Goal: Task Accomplishment & Management: Complete application form

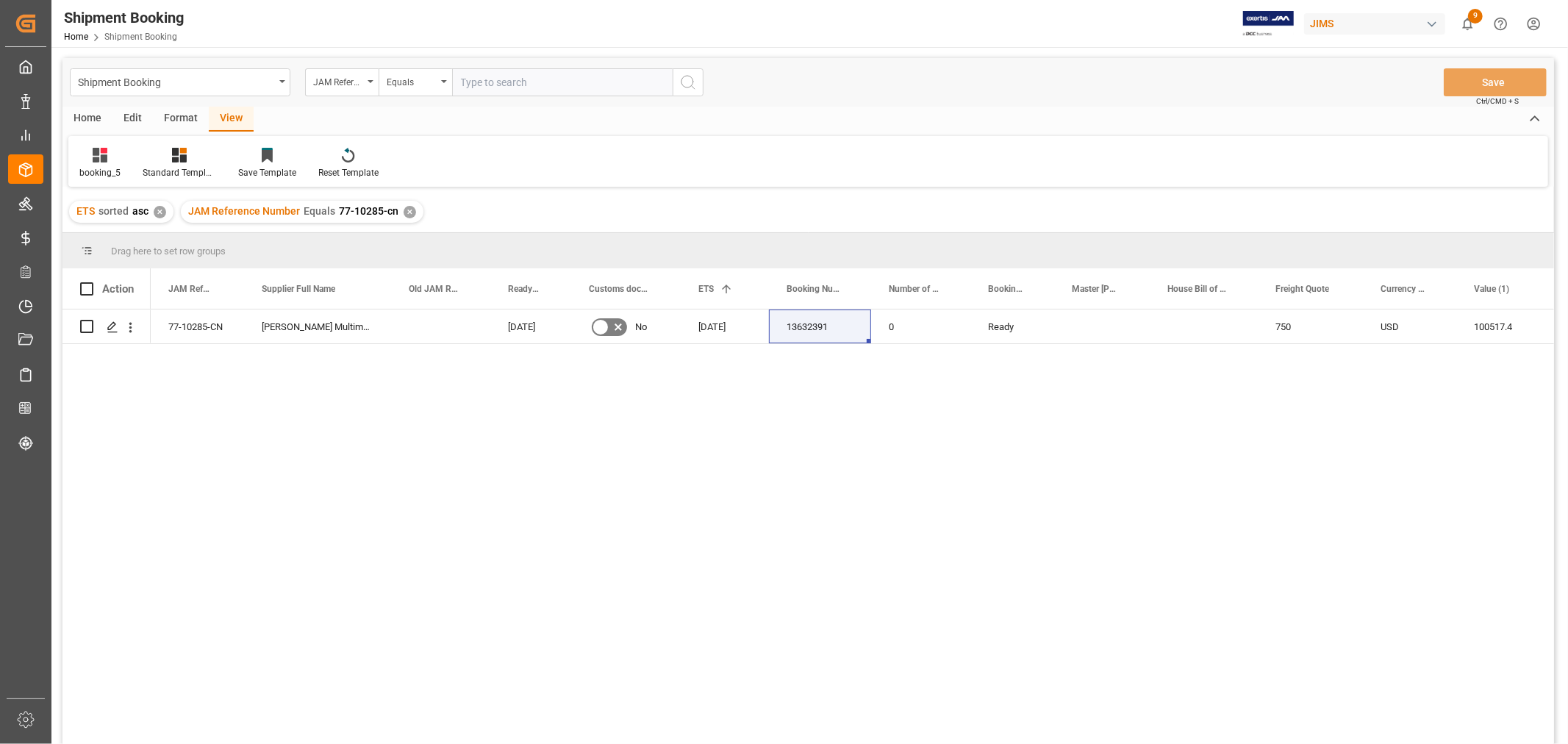
click at [88, 122] on div "Home" at bounding box center [88, 119] width 50 height 25
click at [94, 160] on icon at bounding box center [98, 154] width 11 height 13
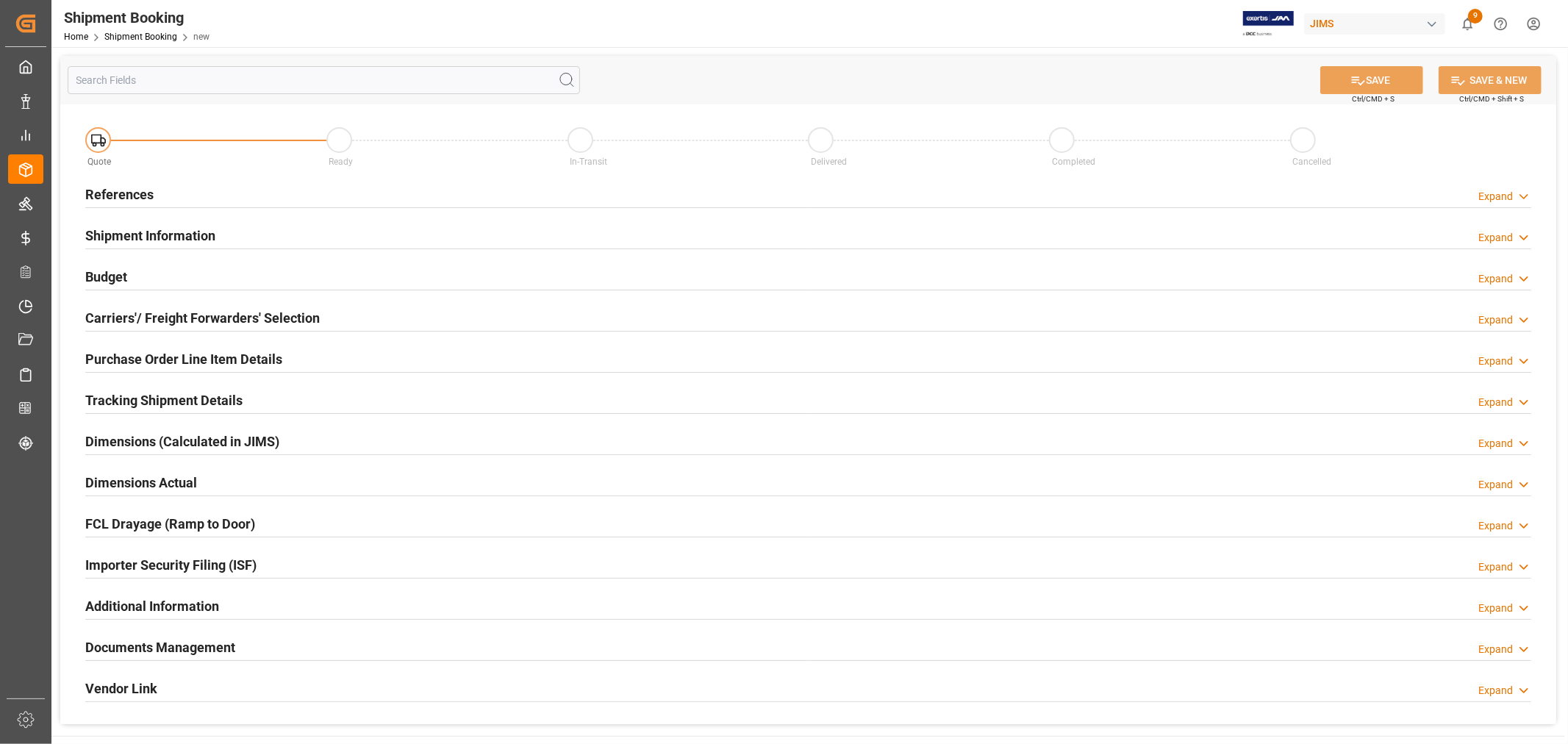
click at [263, 205] on div "References Expand" at bounding box center [808, 193] width 1446 height 28
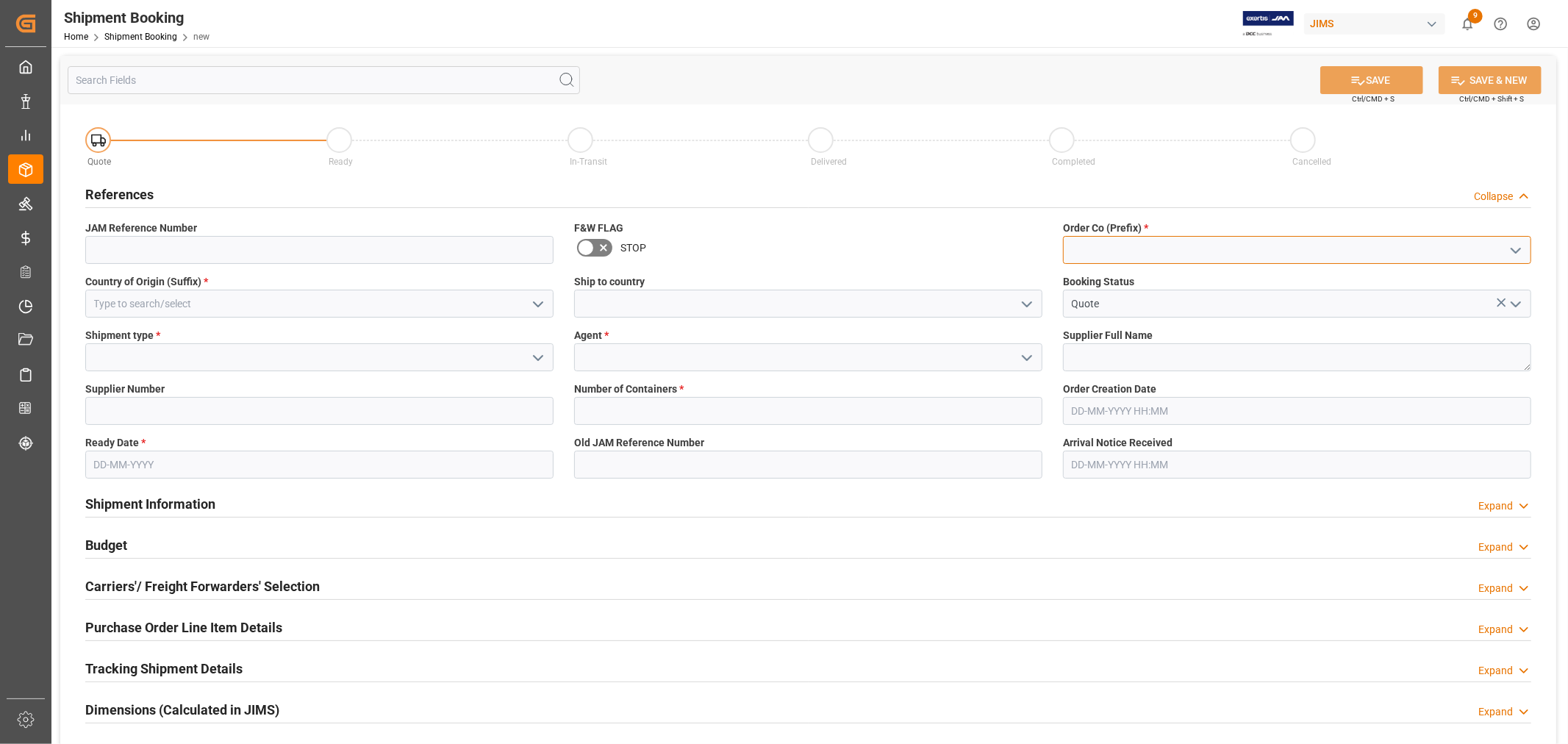
click at [1091, 255] on input at bounding box center [1297, 249] width 468 height 28
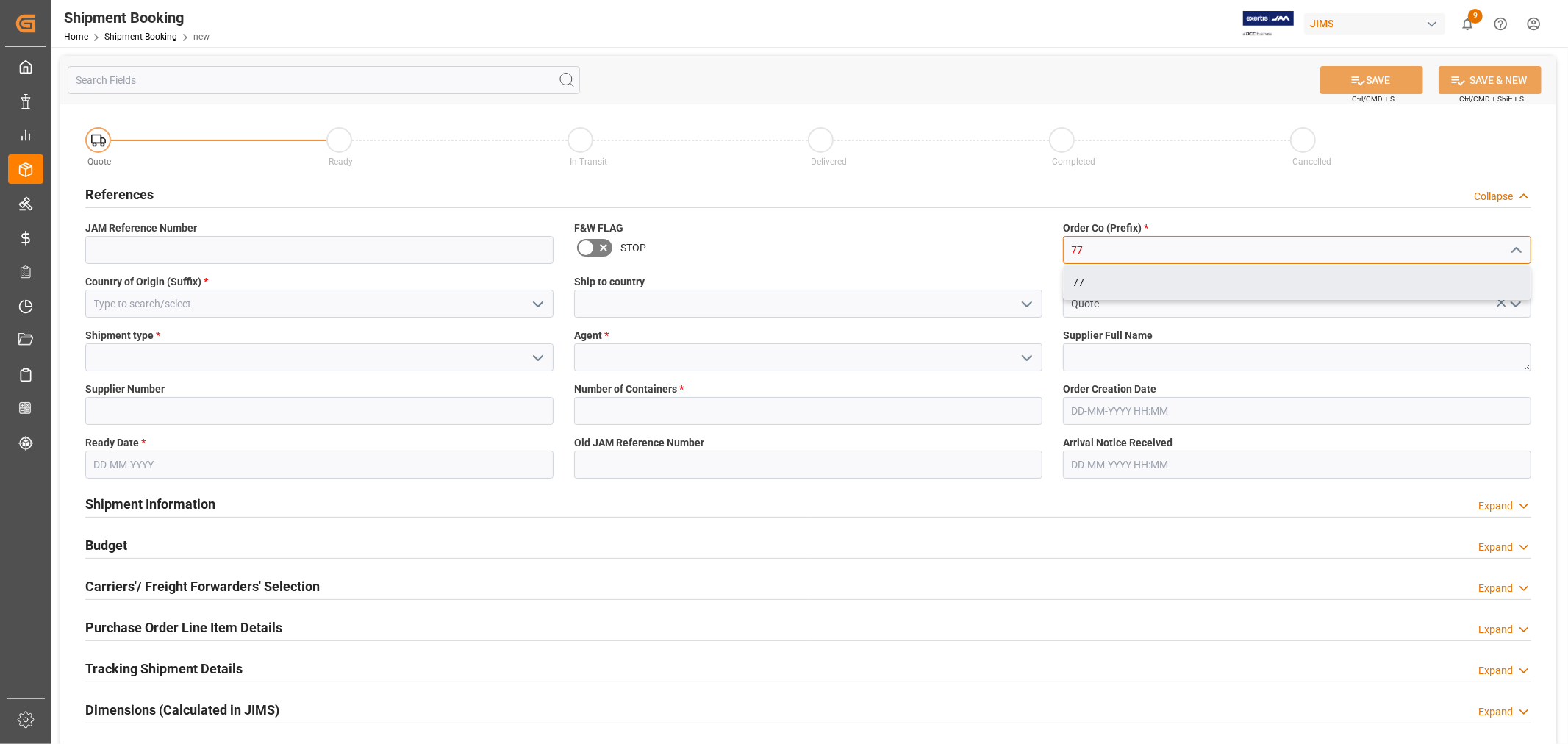
click at [1075, 280] on div "77" at bounding box center [1297, 282] width 467 height 33
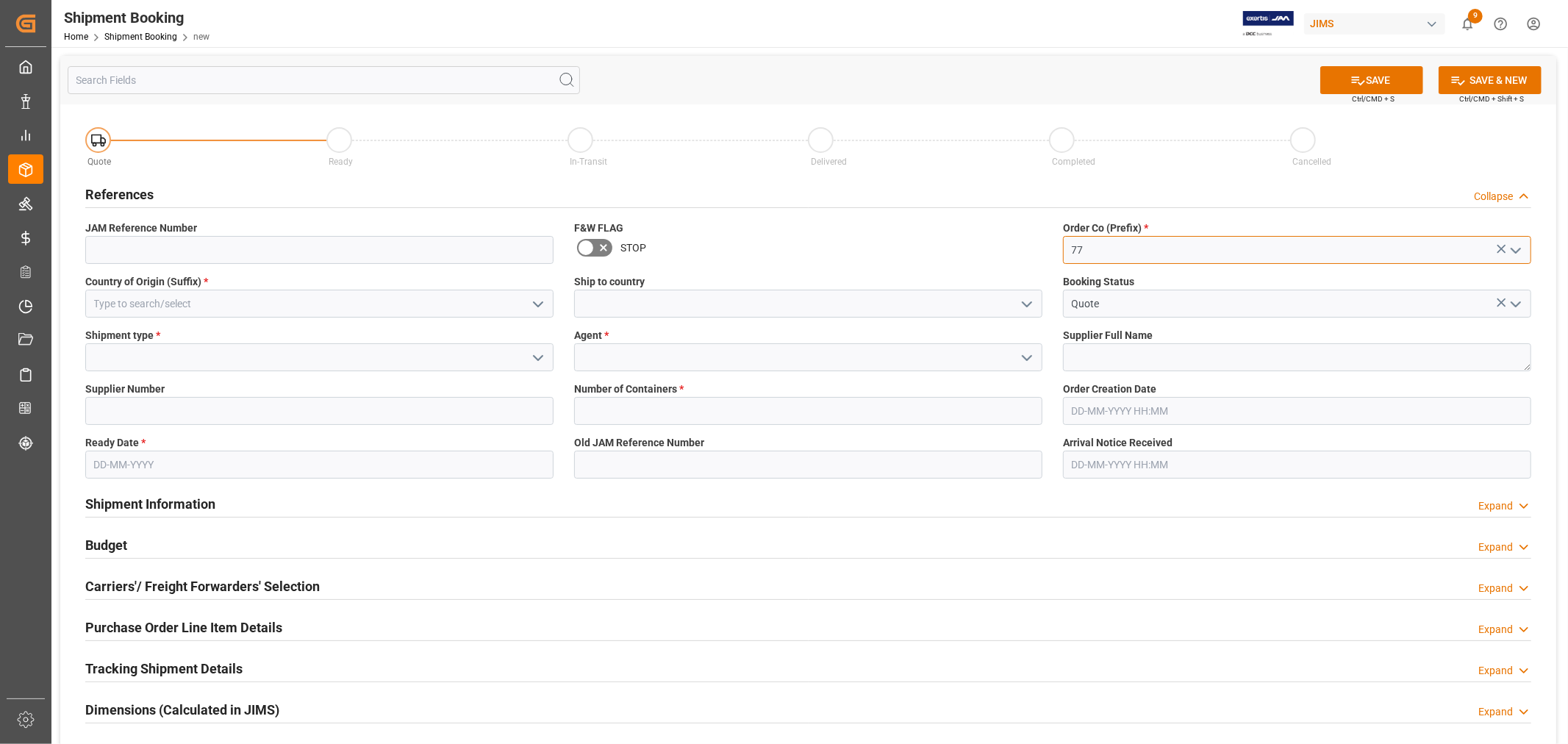
type input "77"
click at [306, 302] on input at bounding box center [319, 303] width 468 height 28
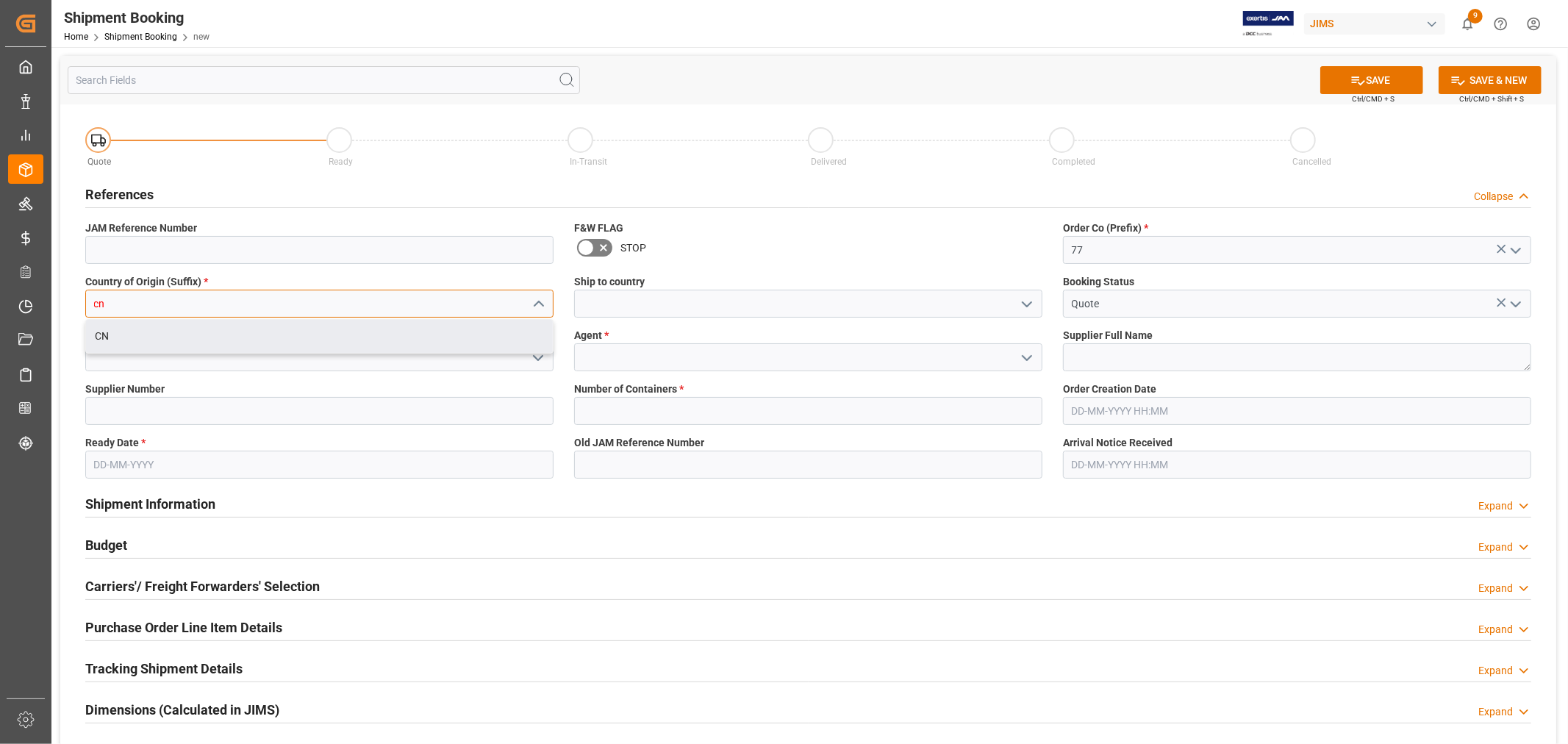
click at [303, 337] on div "CN" at bounding box center [319, 336] width 467 height 33
type input "CN"
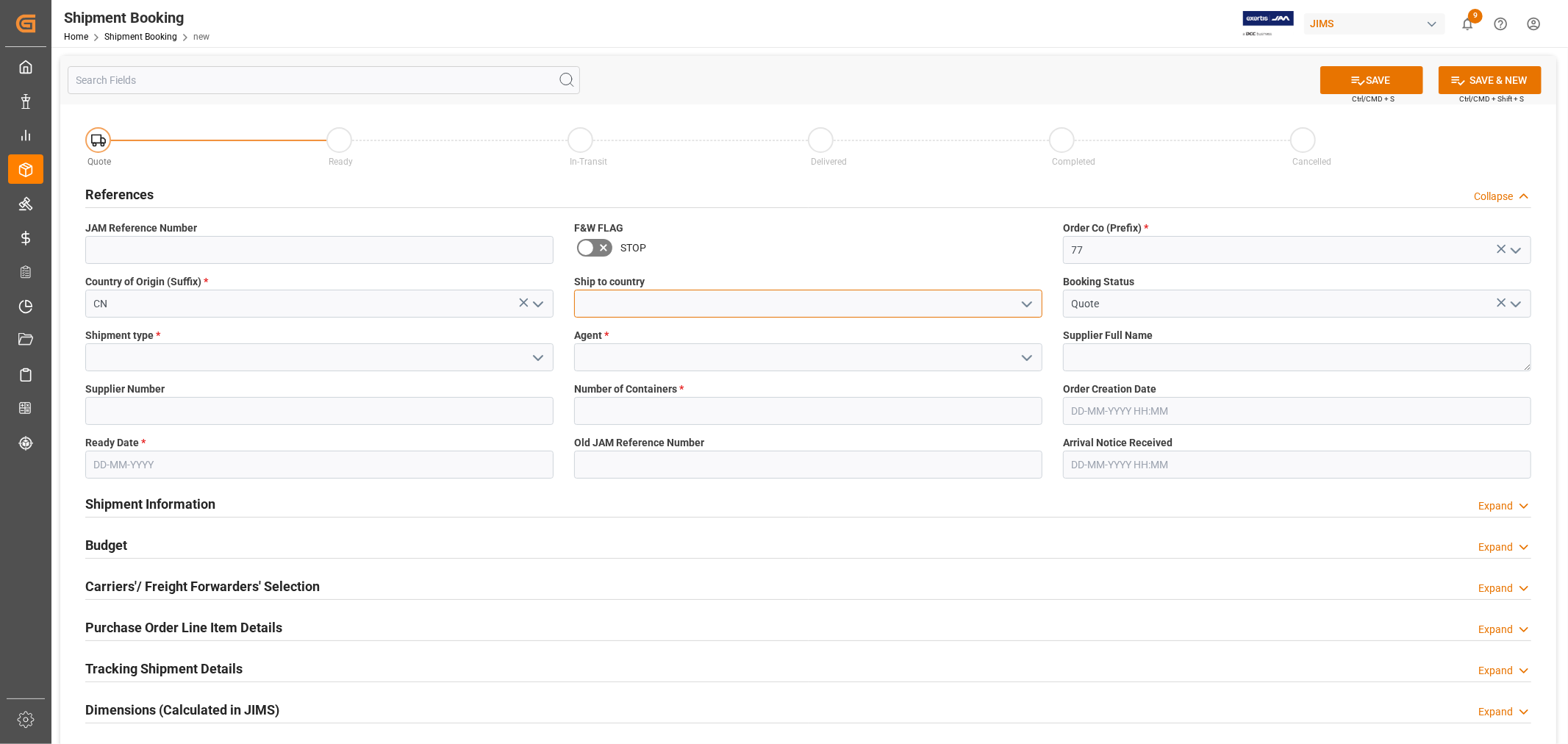
click at [596, 309] on input at bounding box center [809, 303] width 468 height 28
click at [617, 330] on div "[GEOGRAPHIC_DATA]" at bounding box center [809, 336] width 467 height 33
type input "[GEOGRAPHIC_DATA]"
click at [251, 357] on input at bounding box center [319, 356] width 468 height 28
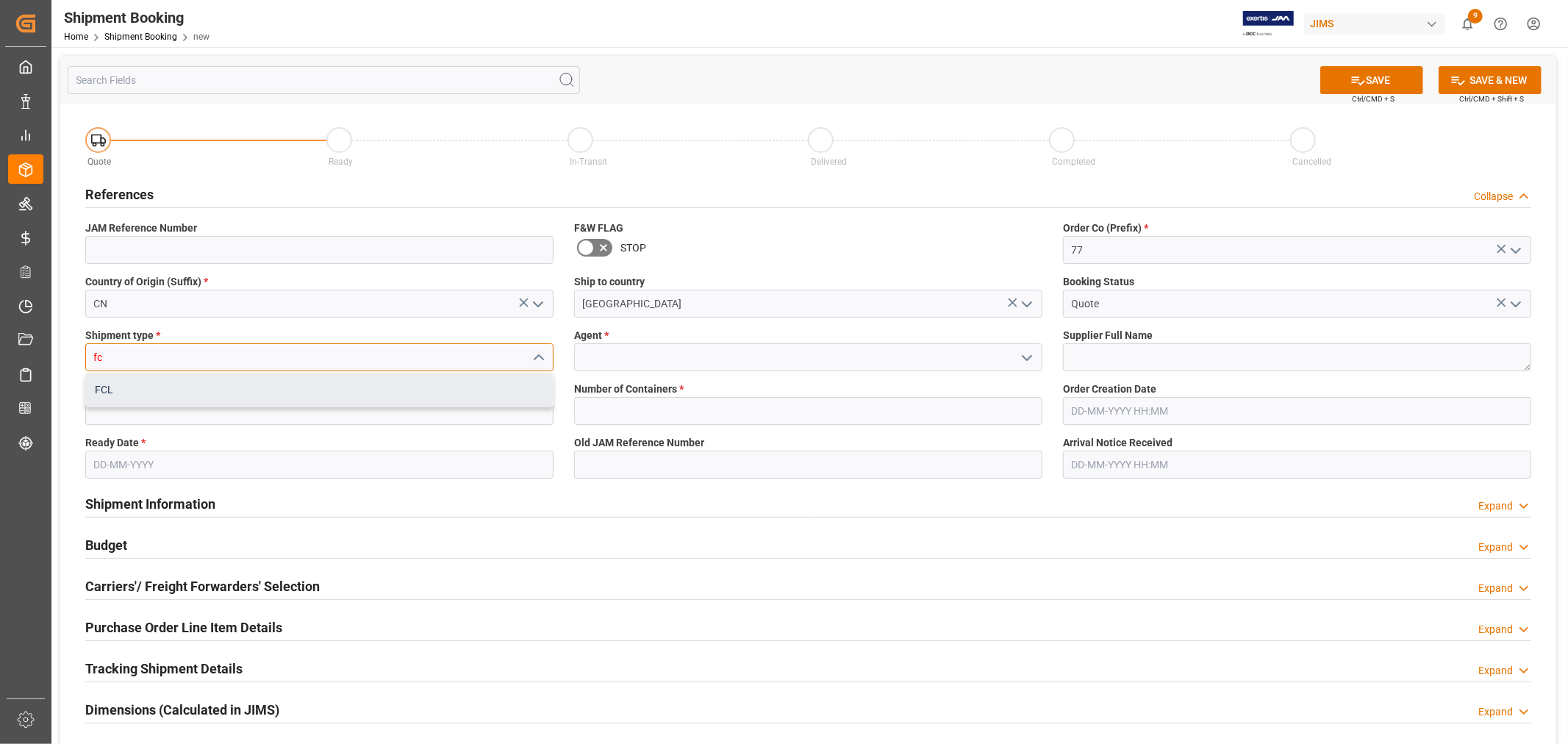
click at [243, 400] on div "FCL" at bounding box center [319, 389] width 467 height 33
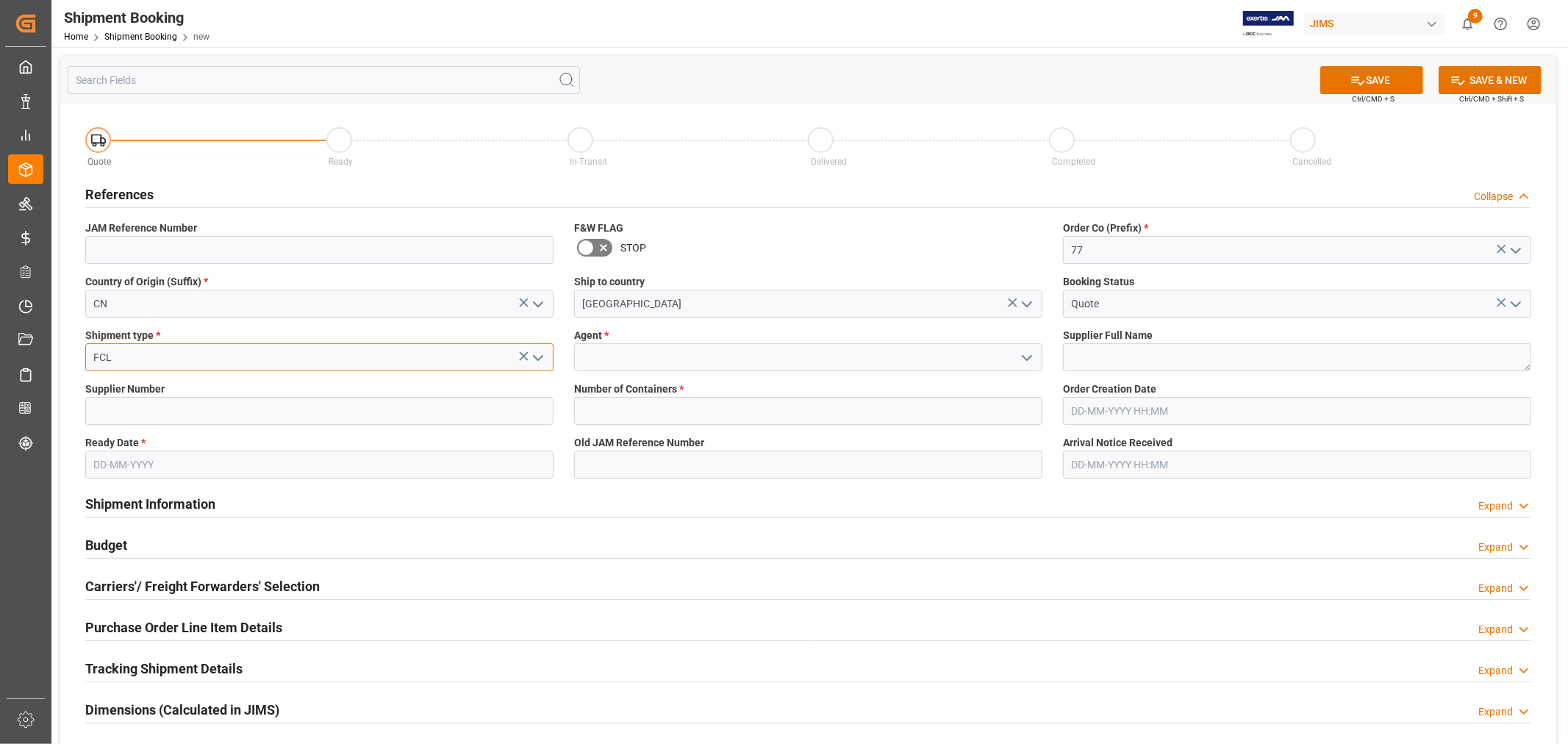
type input "FCL"
click at [635, 348] on input at bounding box center [809, 356] width 468 height 28
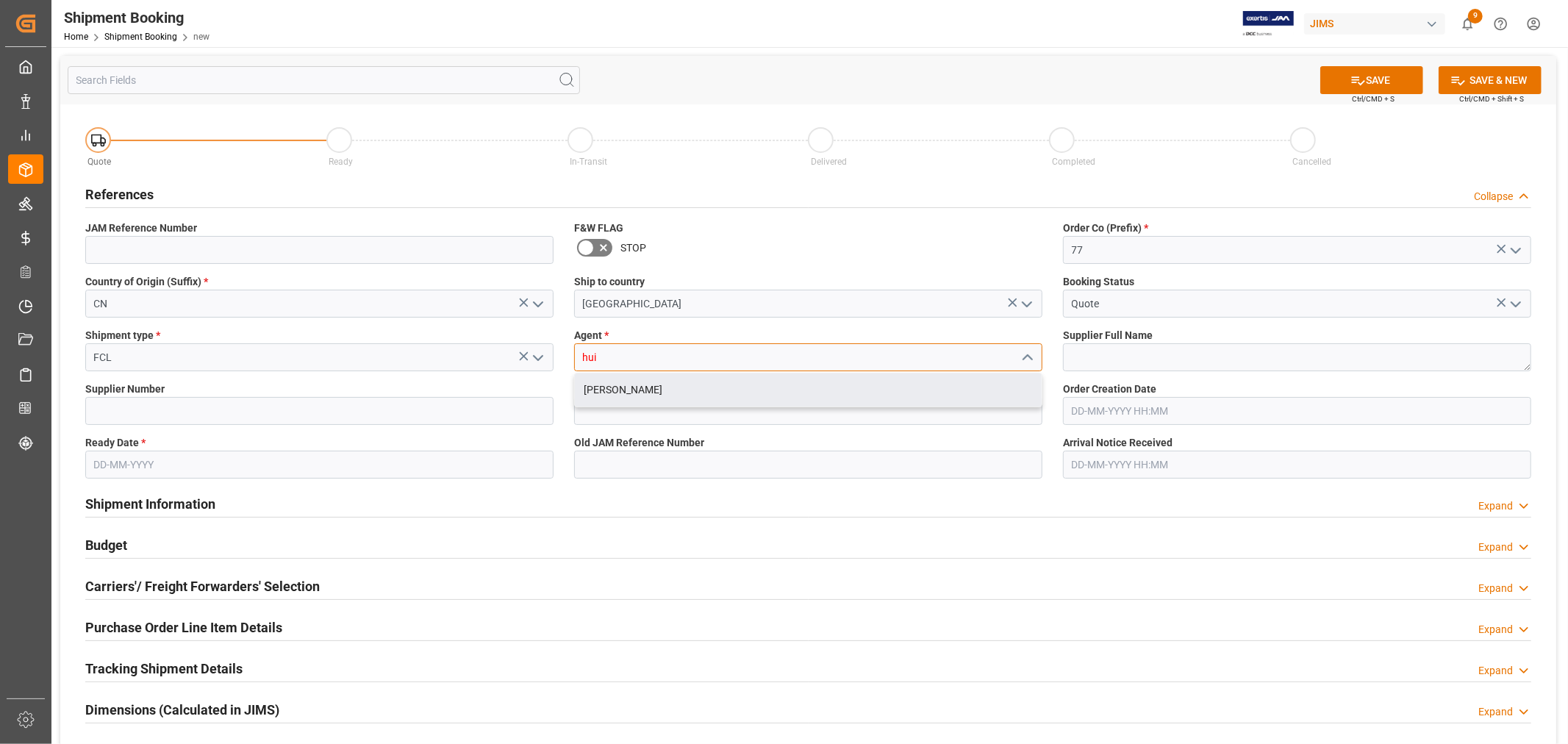
click at [635, 384] on div "[PERSON_NAME]" at bounding box center [809, 389] width 467 height 33
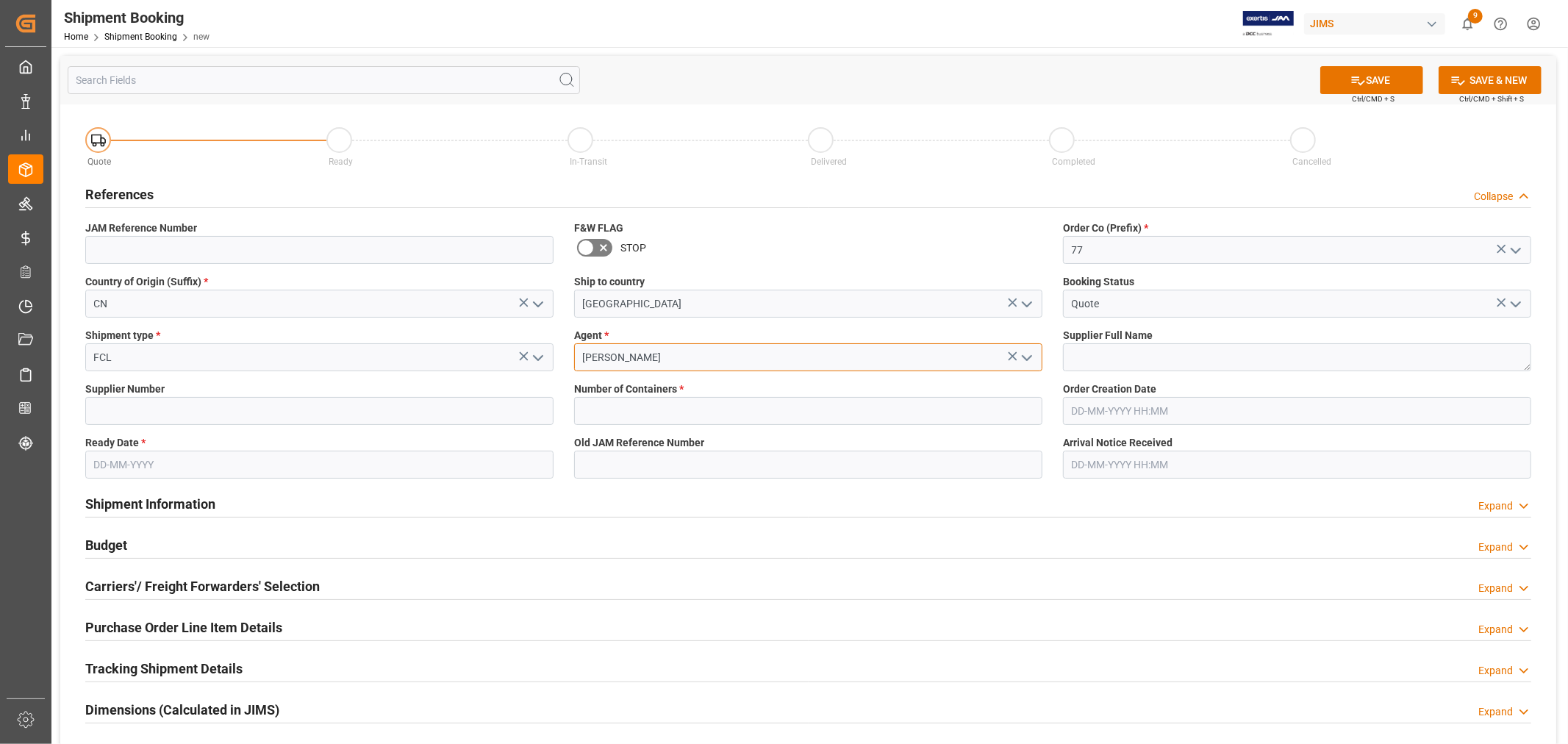
type input "[PERSON_NAME]"
click at [1119, 359] on textarea at bounding box center [1297, 356] width 468 height 28
type textarea "[PERSON_NAME] Multimedia [GEOGRAPHIC_DATA]"
click at [231, 403] on input at bounding box center [319, 410] width 468 height 28
type input "242713"
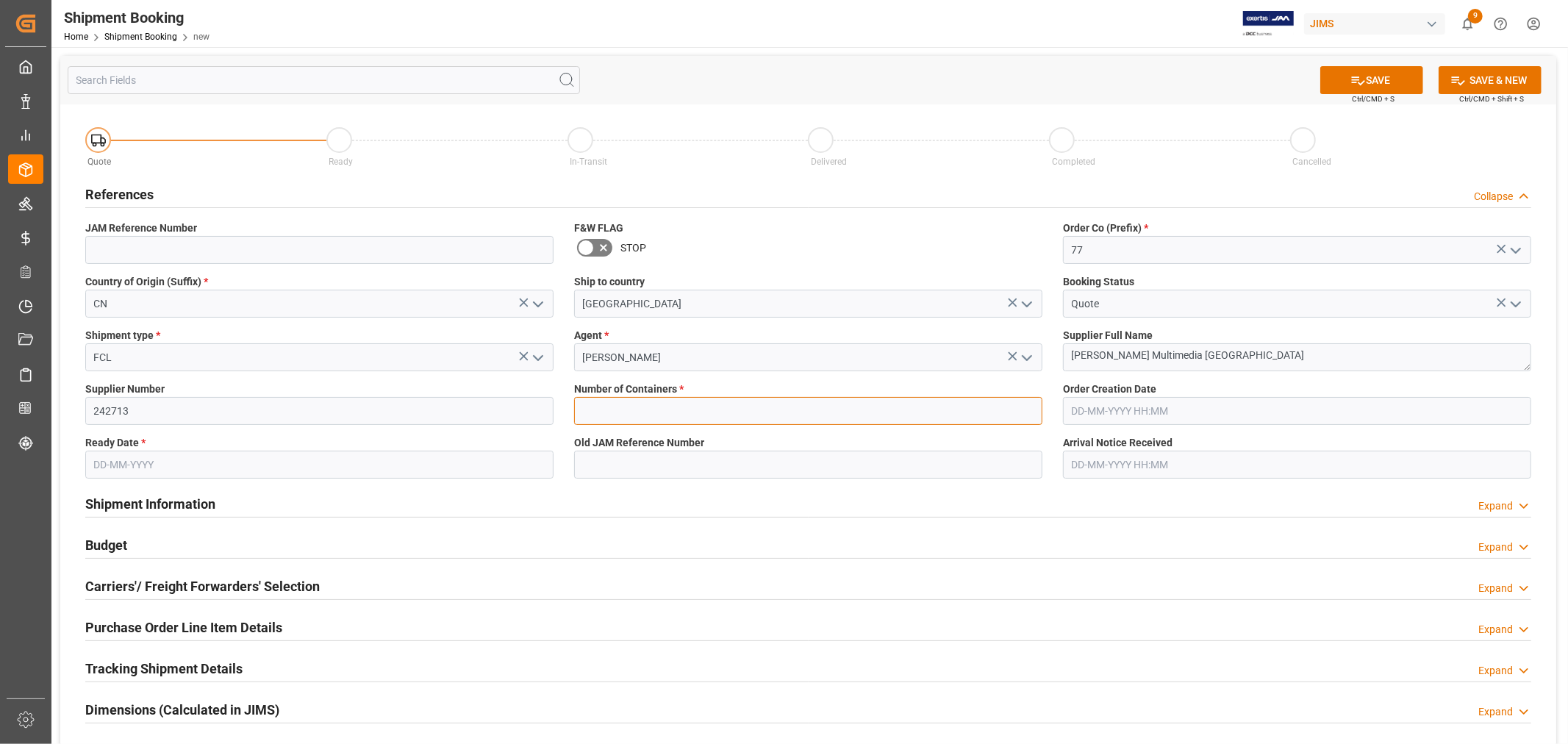
click at [606, 422] on input "text" at bounding box center [809, 410] width 468 height 28
type input "2"
click at [356, 457] on input "text" at bounding box center [319, 464] width 468 height 28
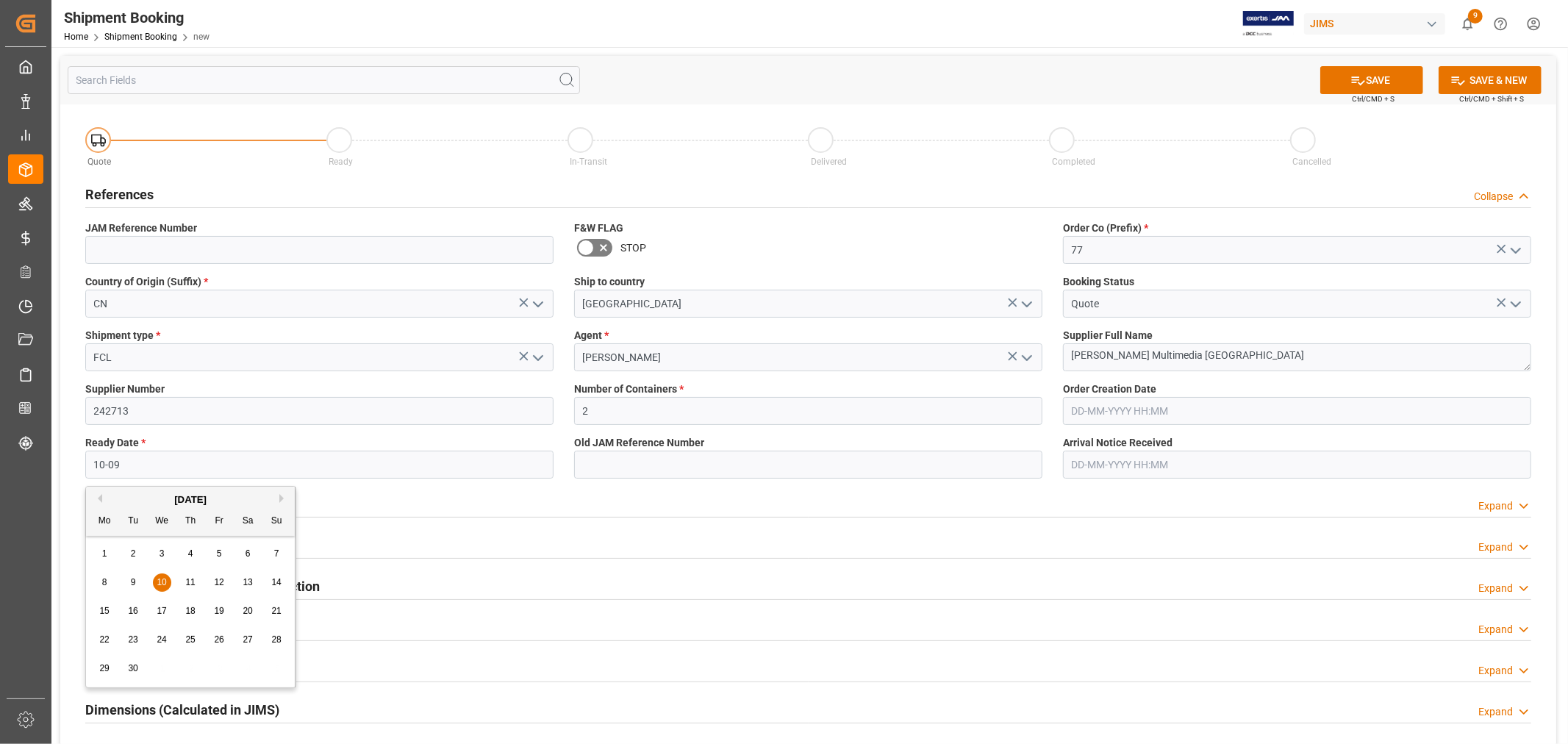
click at [155, 580] on div "10" at bounding box center [162, 583] width 19 height 18
type input "[DATE]"
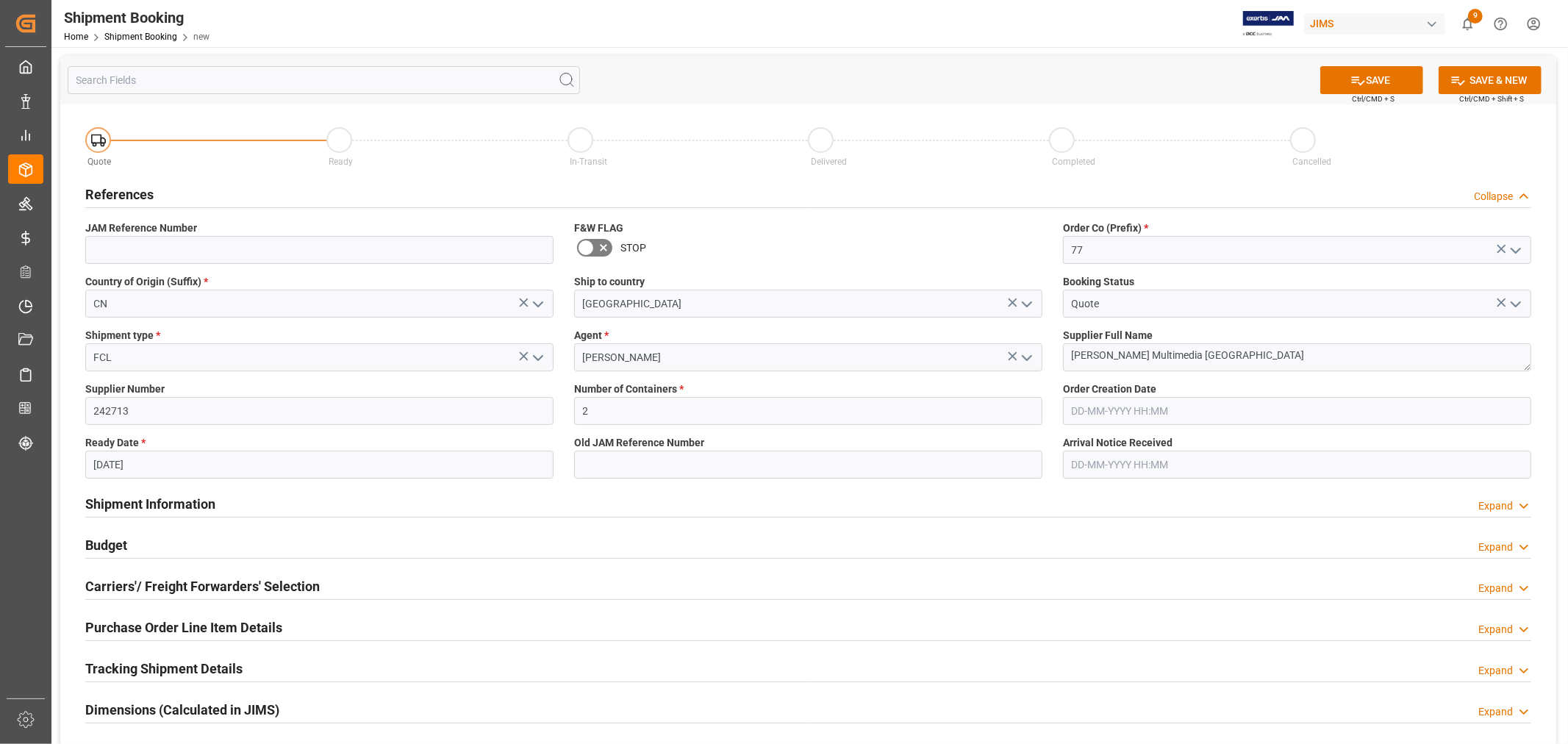
click at [700, 504] on div "Shipment Information Expand" at bounding box center [808, 502] width 1446 height 28
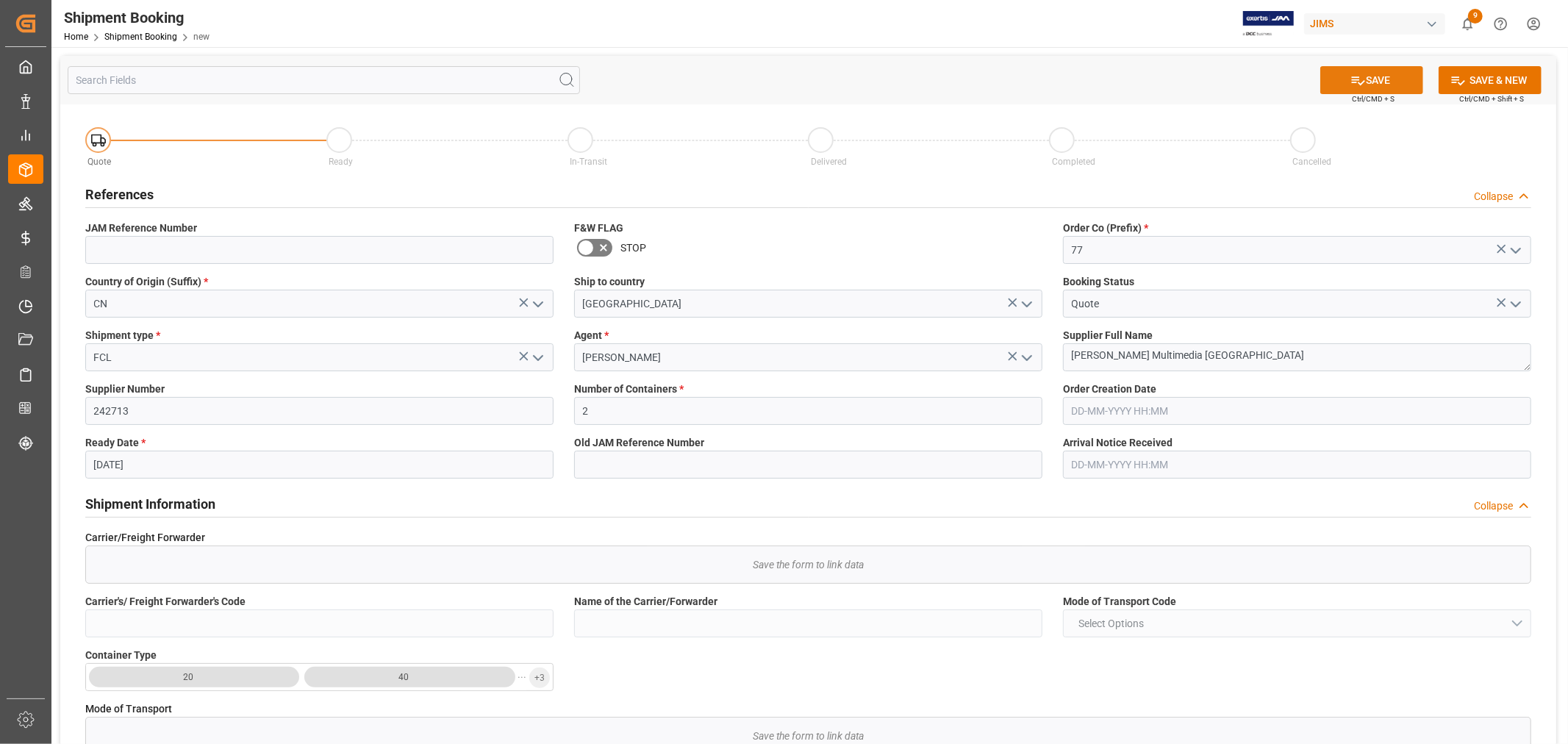
click at [1343, 71] on button "SAVE" at bounding box center [1371, 79] width 103 height 28
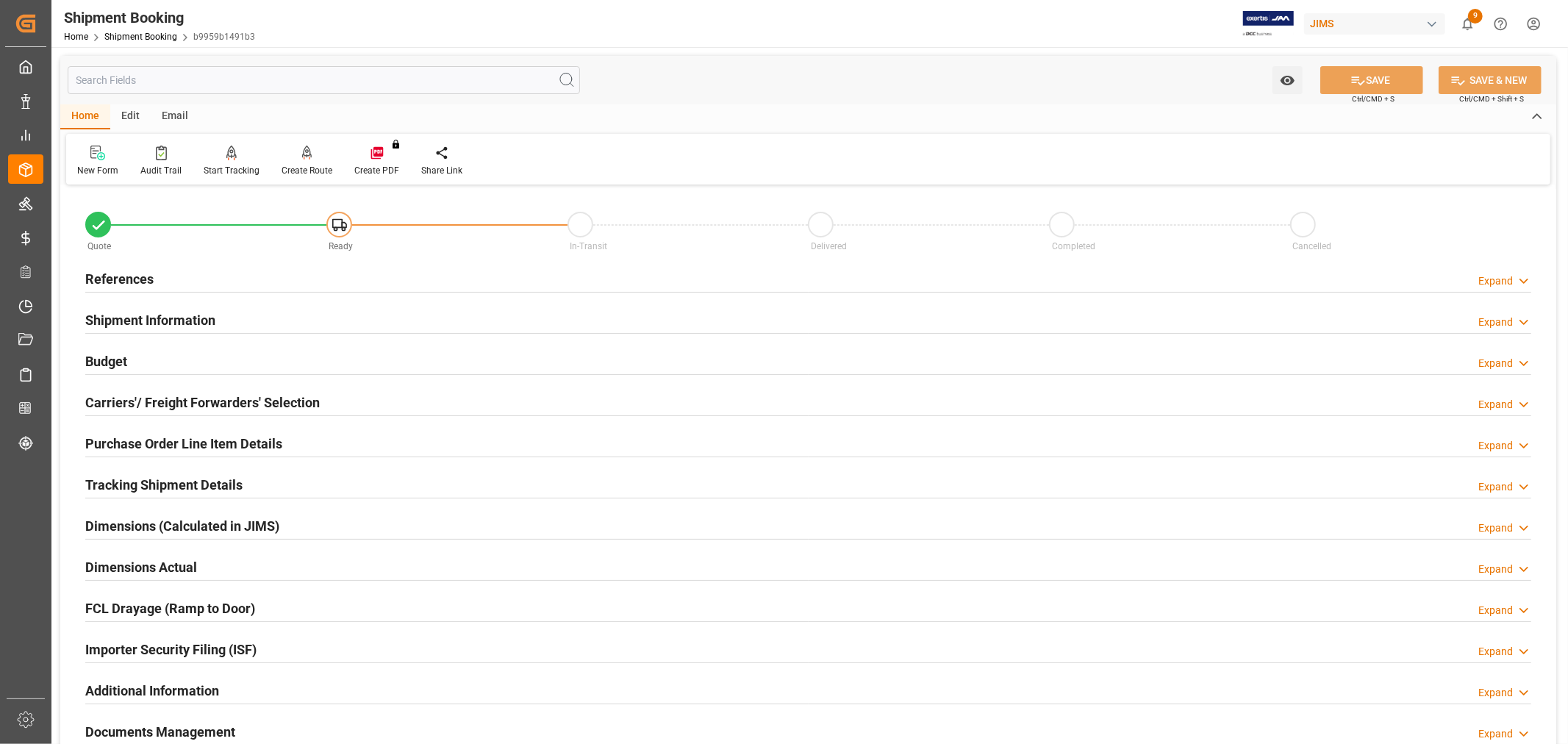
click at [193, 401] on h2 "Carriers'/ Freight Forwarders' Selection" at bounding box center [202, 402] width 235 height 20
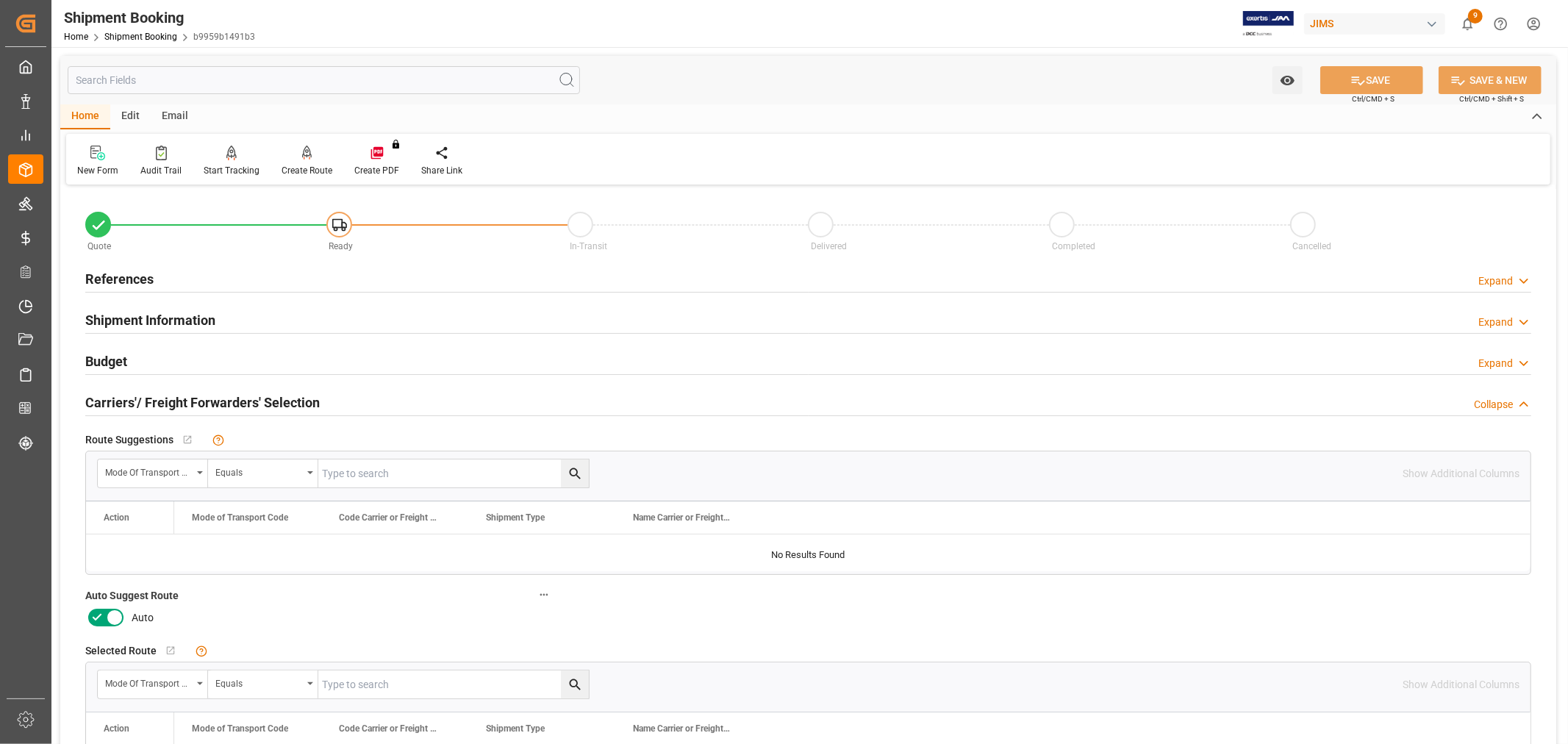
click at [92, 618] on icon at bounding box center [97, 617] width 18 height 18
click at [0, 0] on input "checkbox" at bounding box center [0, 0] width 0 height 0
click at [293, 159] on div at bounding box center [306, 152] width 51 height 15
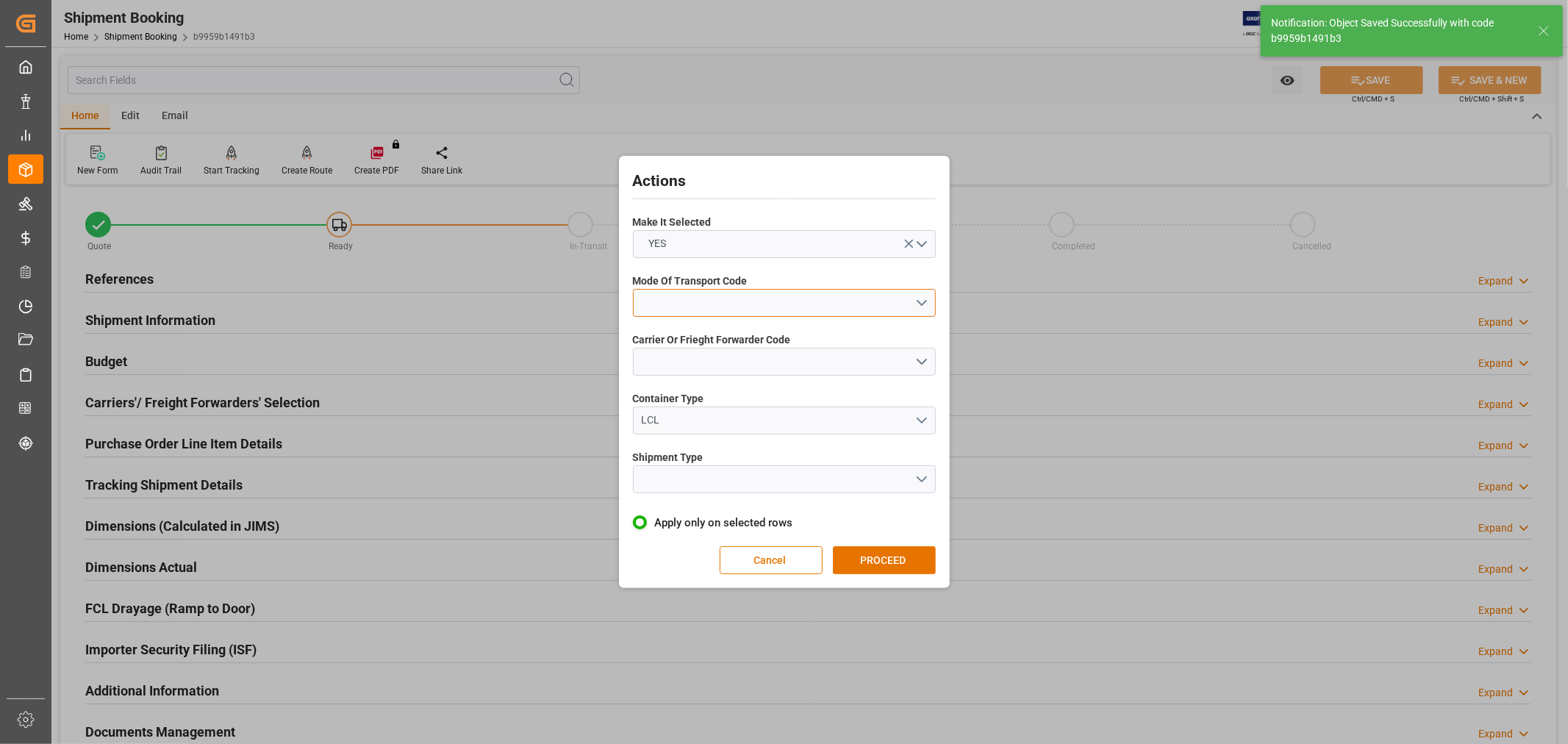
click at [677, 301] on button "open menu" at bounding box center [784, 302] width 303 height 28
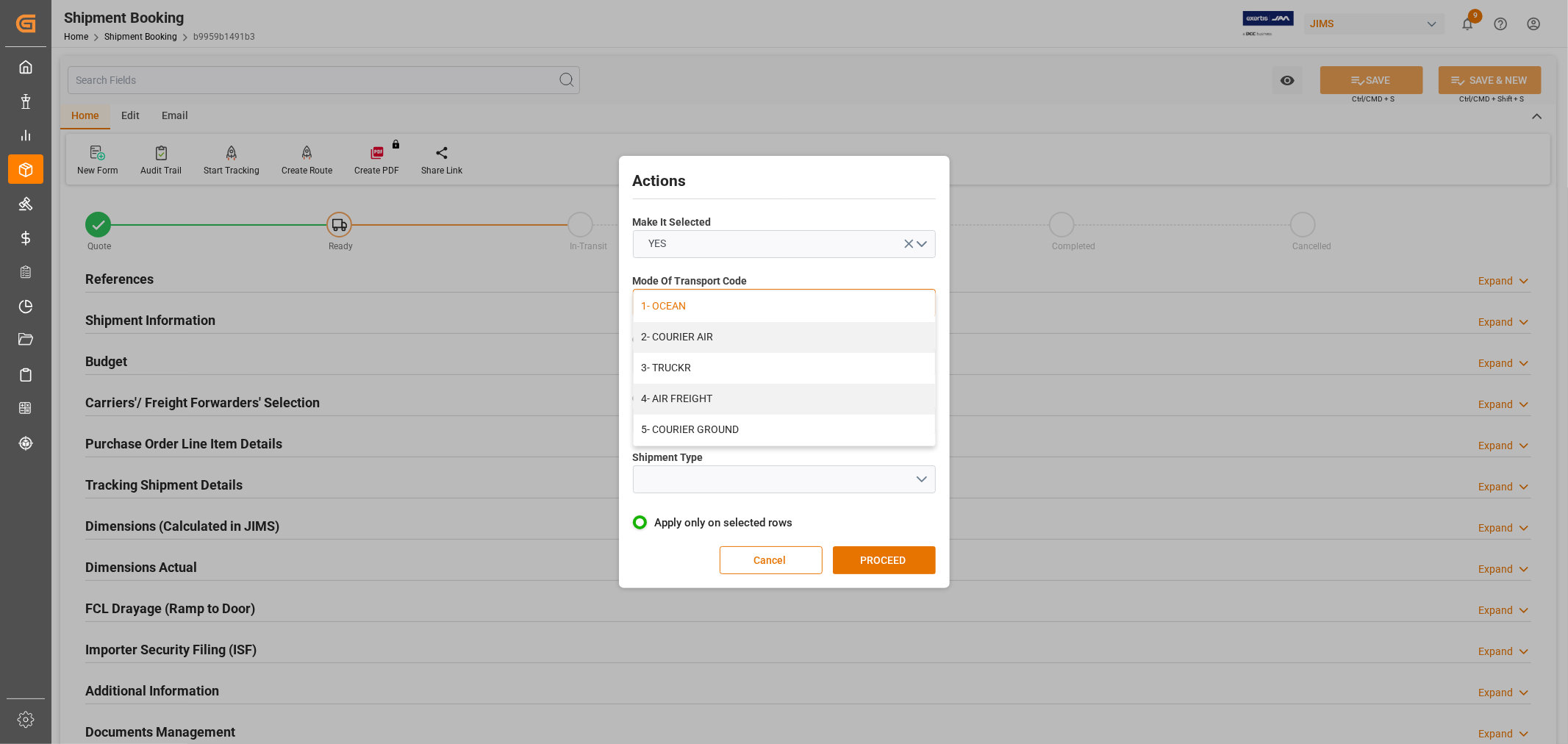
click at [655, 305] on div "1- OCEAN" at bounding box center [784, 306] width 301 height 31
click at [669, 359] on button "open menu" at bounding box center [784, 361] width 303 height 28
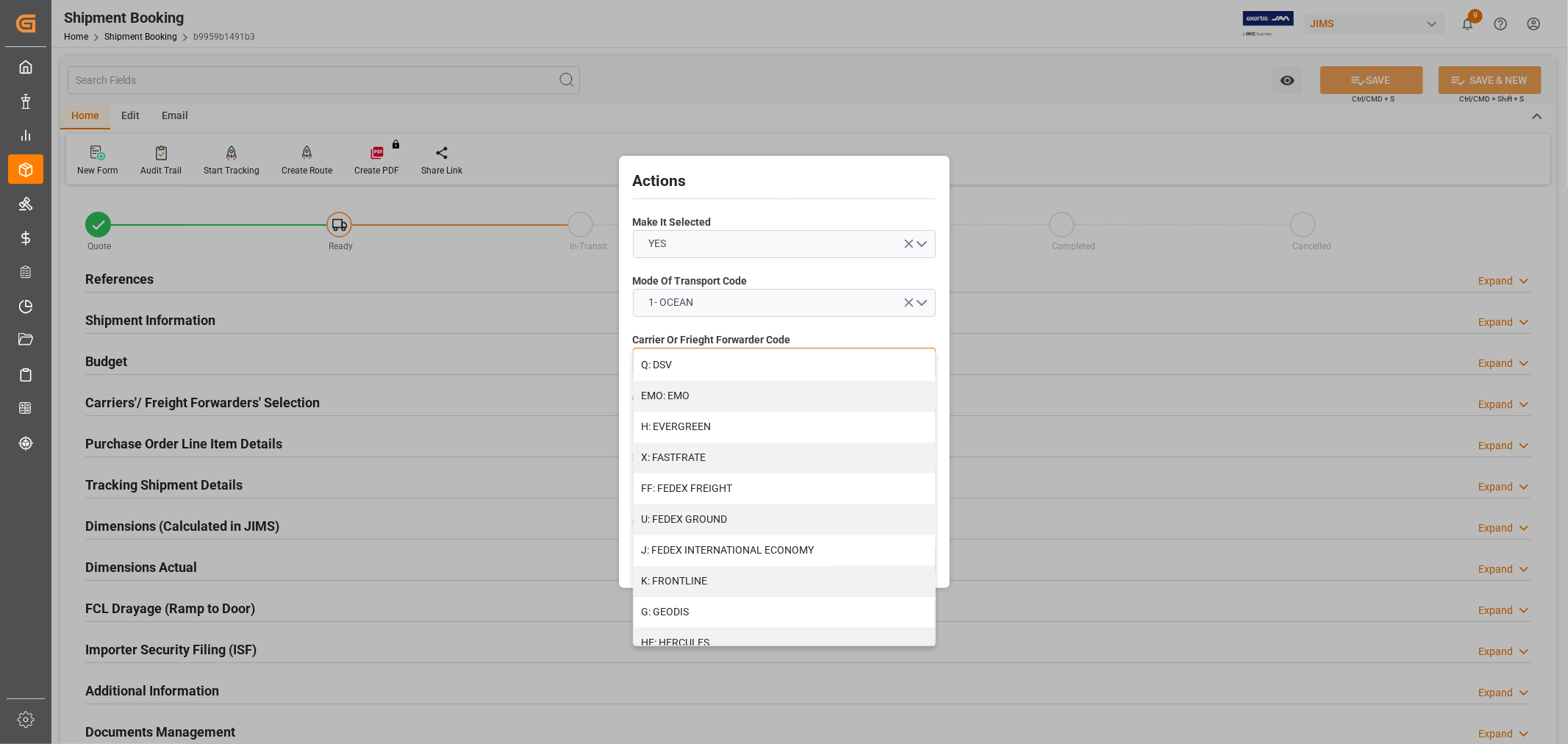
scroll to position [326, 0]
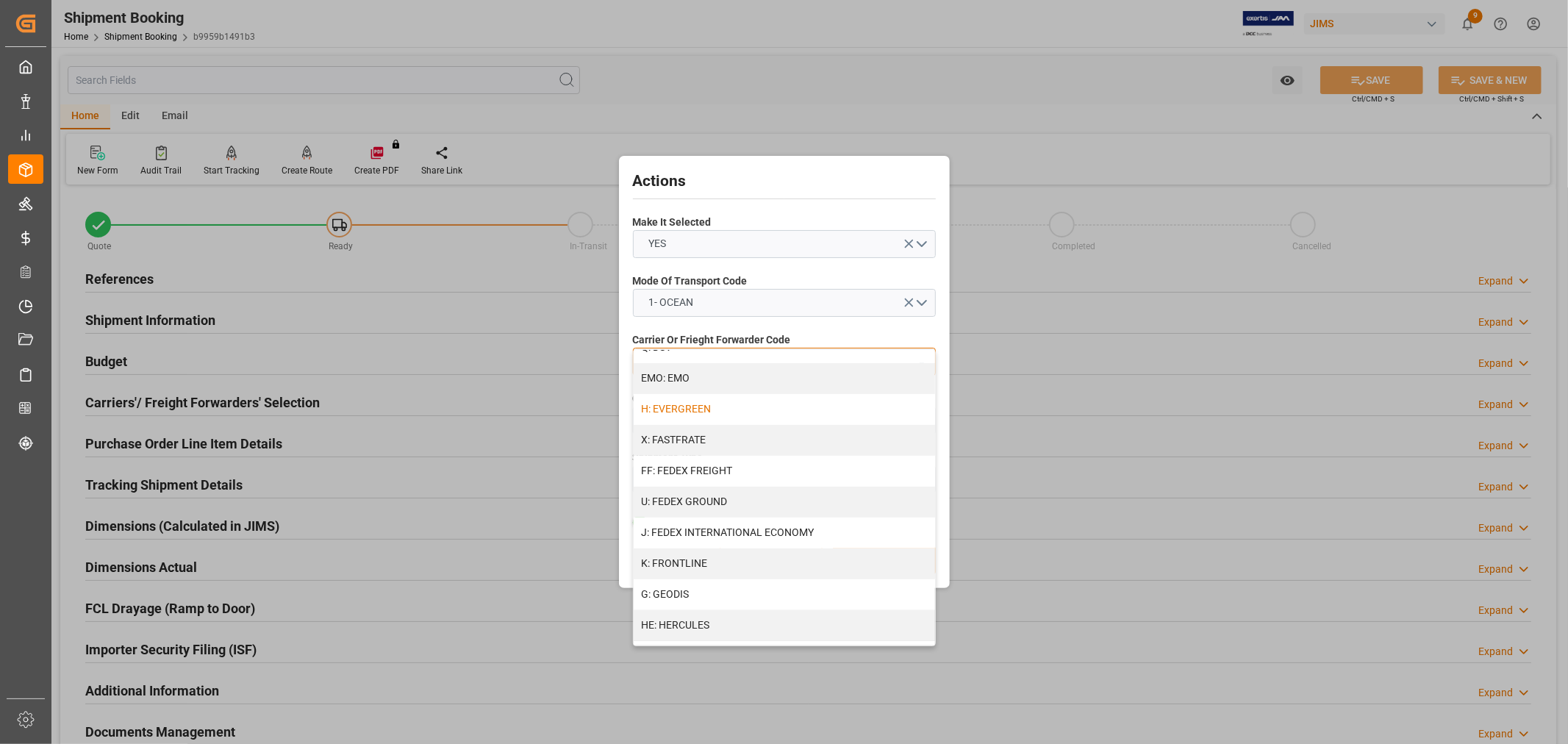
click at [692, 413] on div "H: EVERGREEN" at bounding box center [784, 409] width 301 height 31
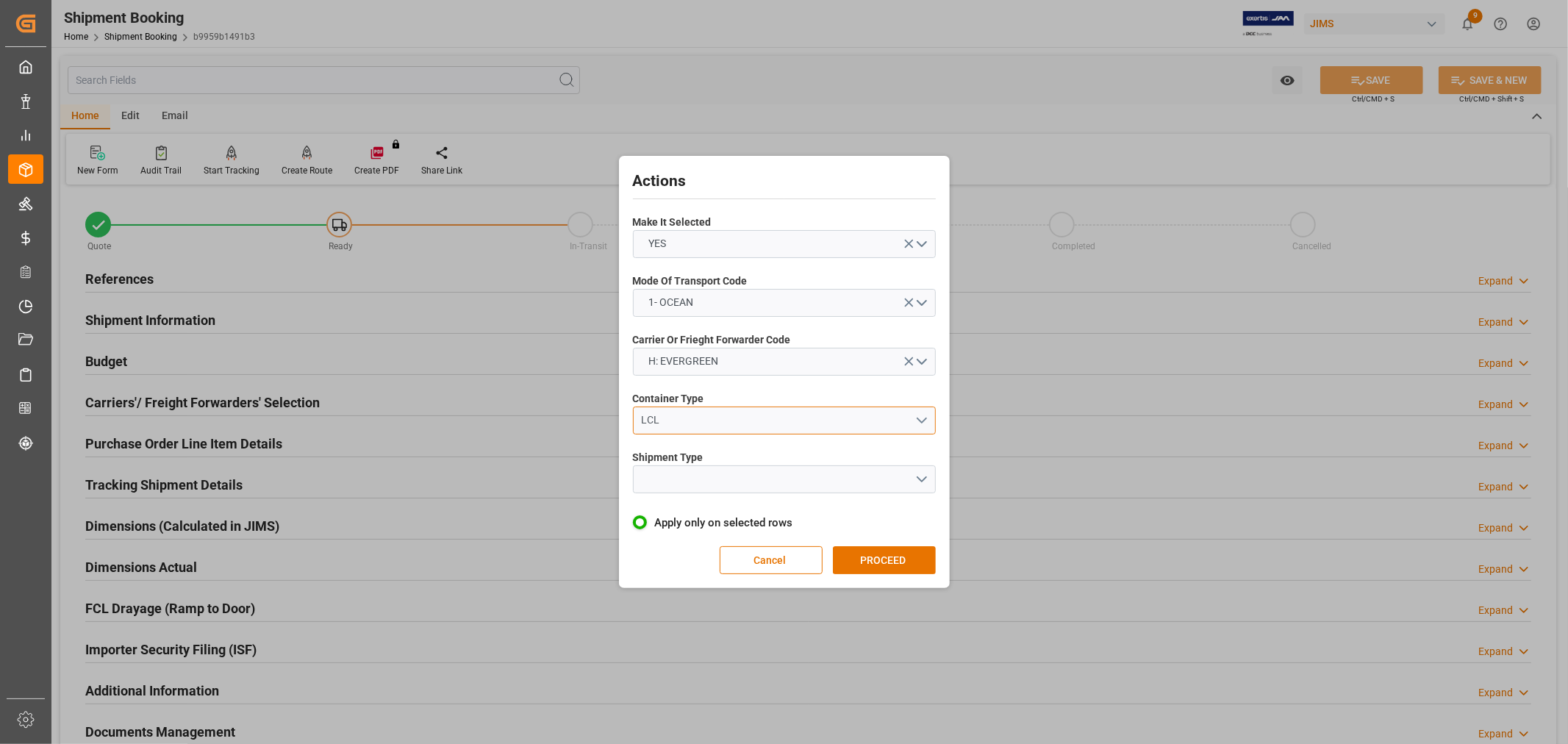
click at [699, 430] on button "LCL" at bounding box center [784, 420] width 303 height 28
type input "fcl"
click at [692, 417] on div "LCL" at bounding box center [778, 420] width 273 height 15
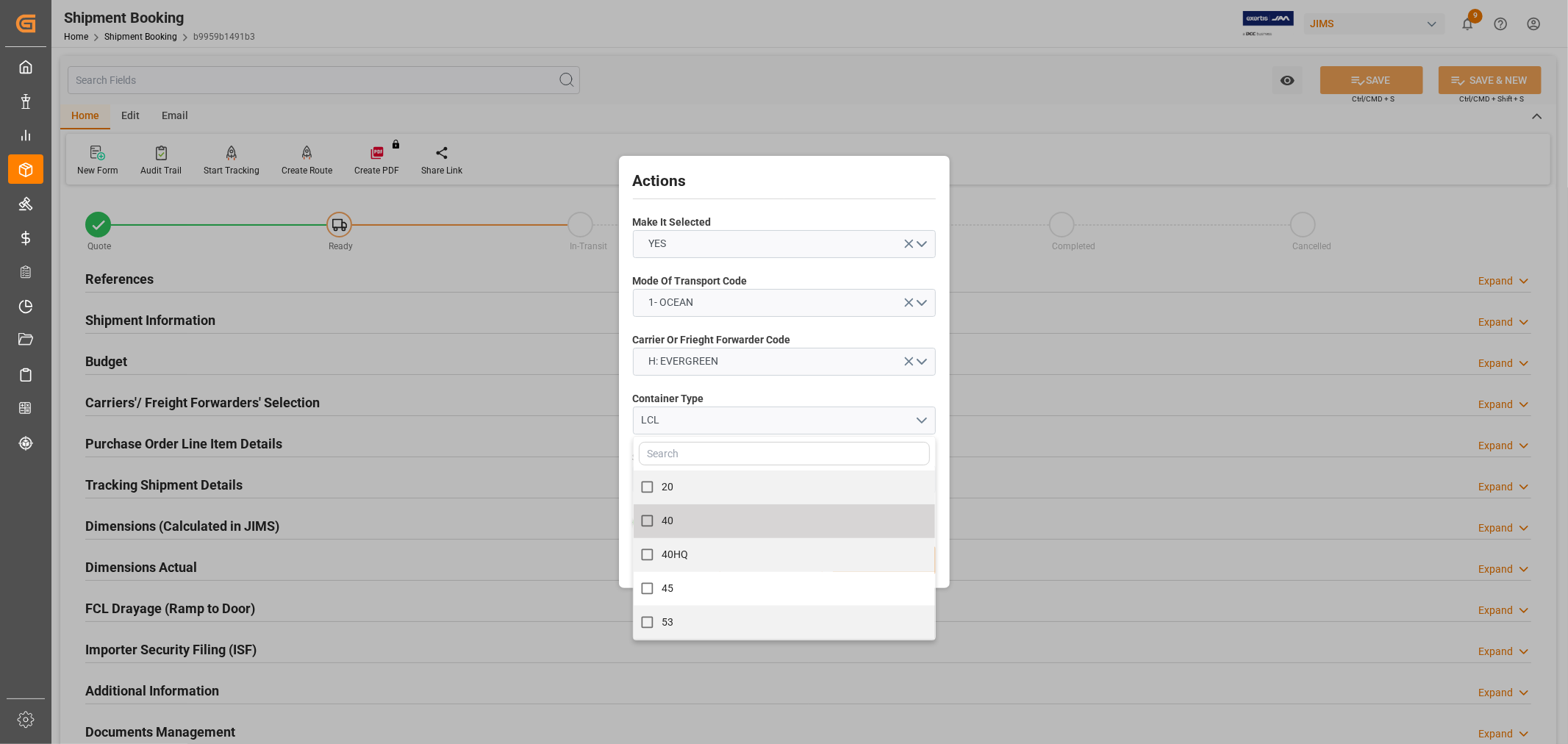
click at [653, 519] on input "40" at bounding box center [648, 521] width 29 height 29
checkbox input "true"
click at [1034, 469] on div "Actions Make It Selected YES Mode Of Transport Code 1- OCEAN Carrier Or Frieght…" at bounding box center [784, 372] width 1568 height 744
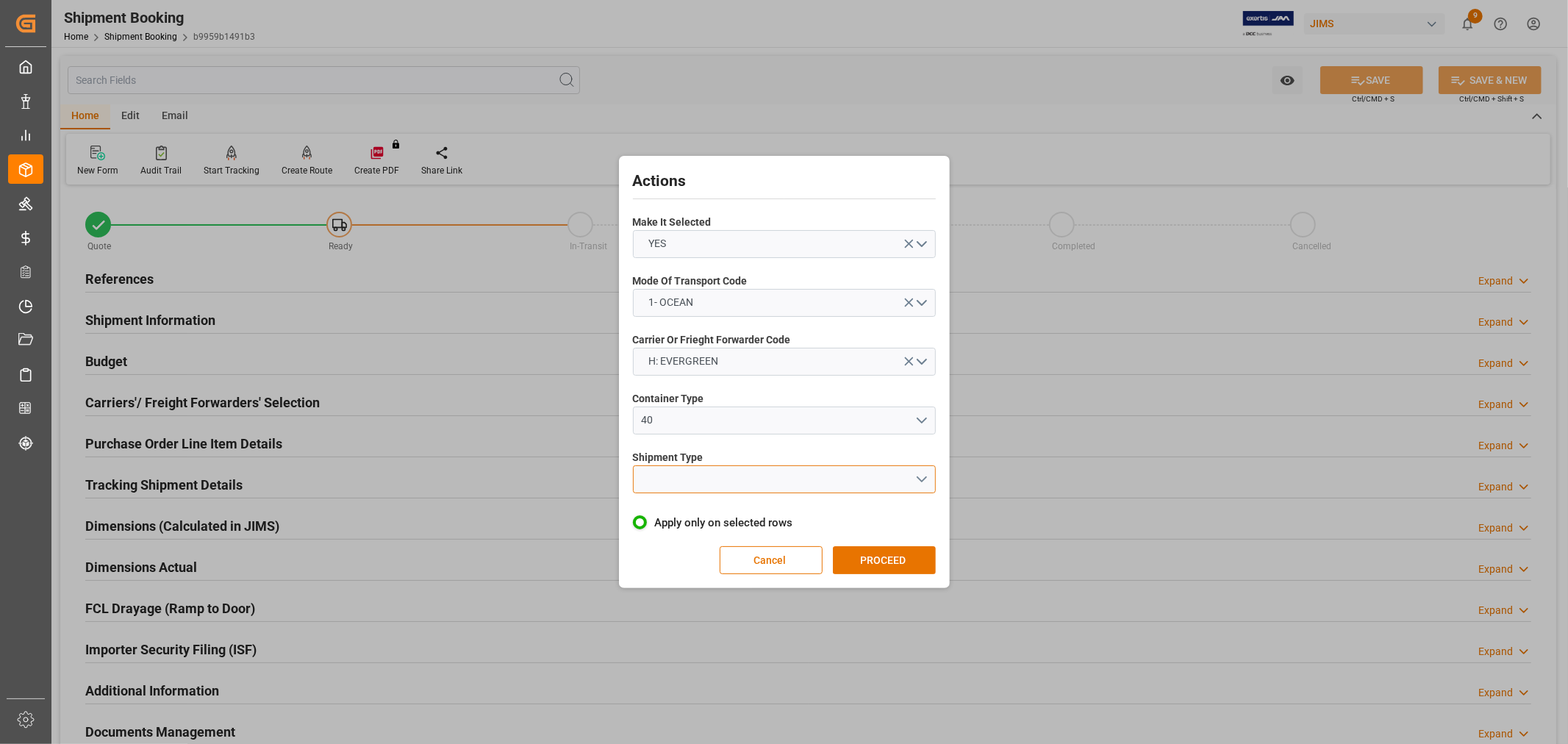
click at [759, 472] on button "open menu" at bounding box center [784, 479] width 303 height 28
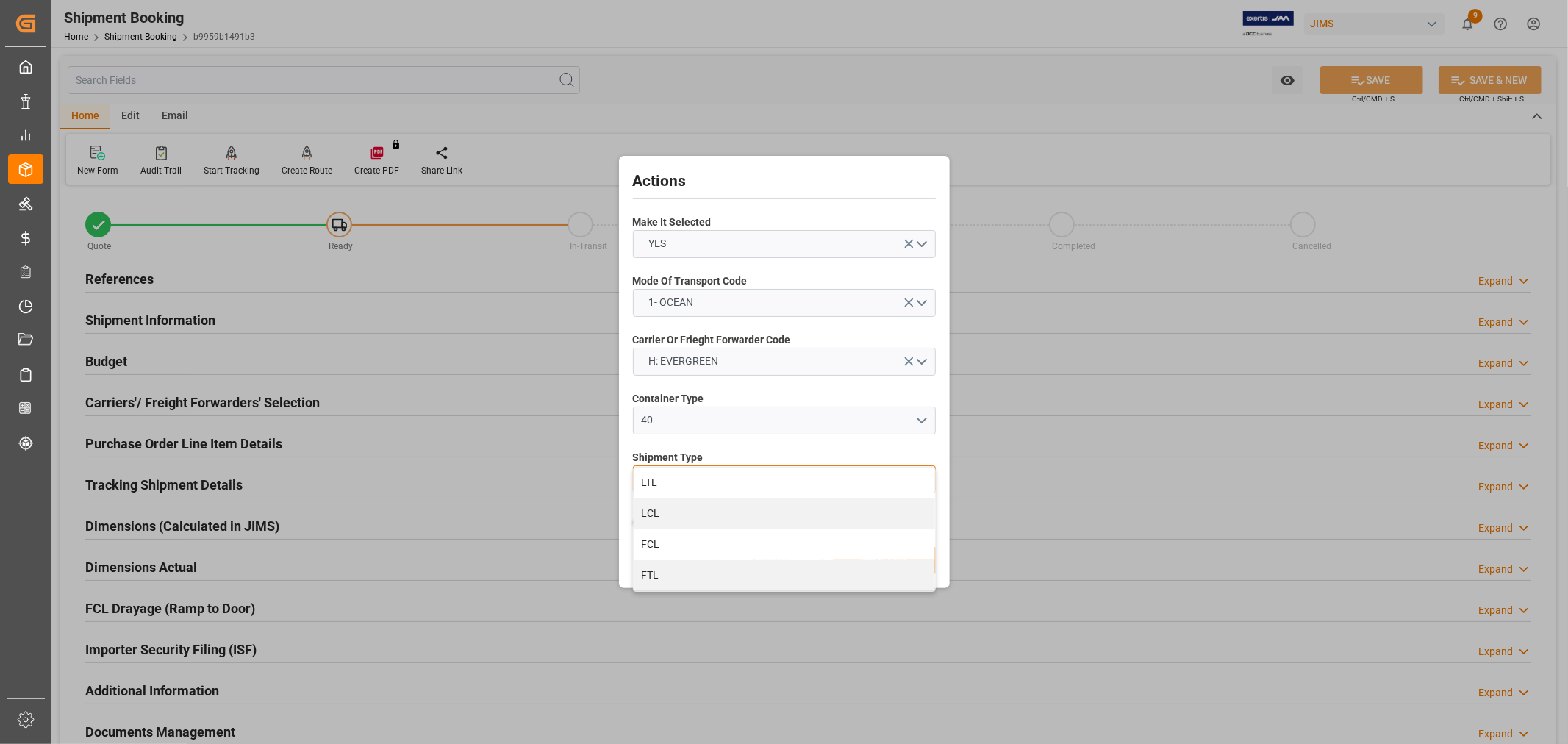
click at [728, 552] on div "FCL" at bounding box center [784, 545] width 301 height 31
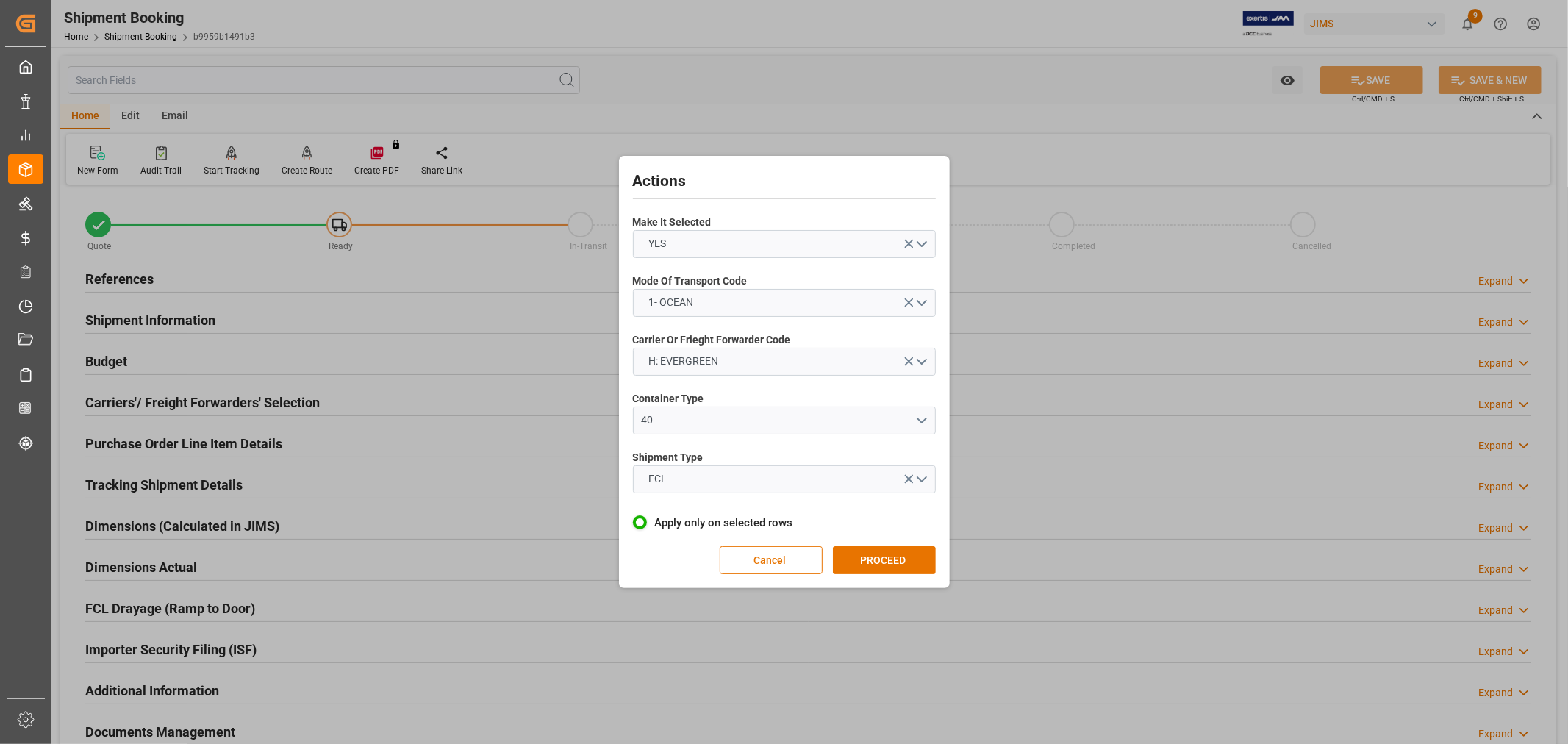
click at [879, 544] on div "Actions Make It Selected YES Mode Of Transport Code 1- OCEAN Carrier Or Frieght…" at bounding box center [784, 372] width 323 height 425
click at [880, 558] on button "PROCEED" at bounding box center [884, 560] width 103 height 28
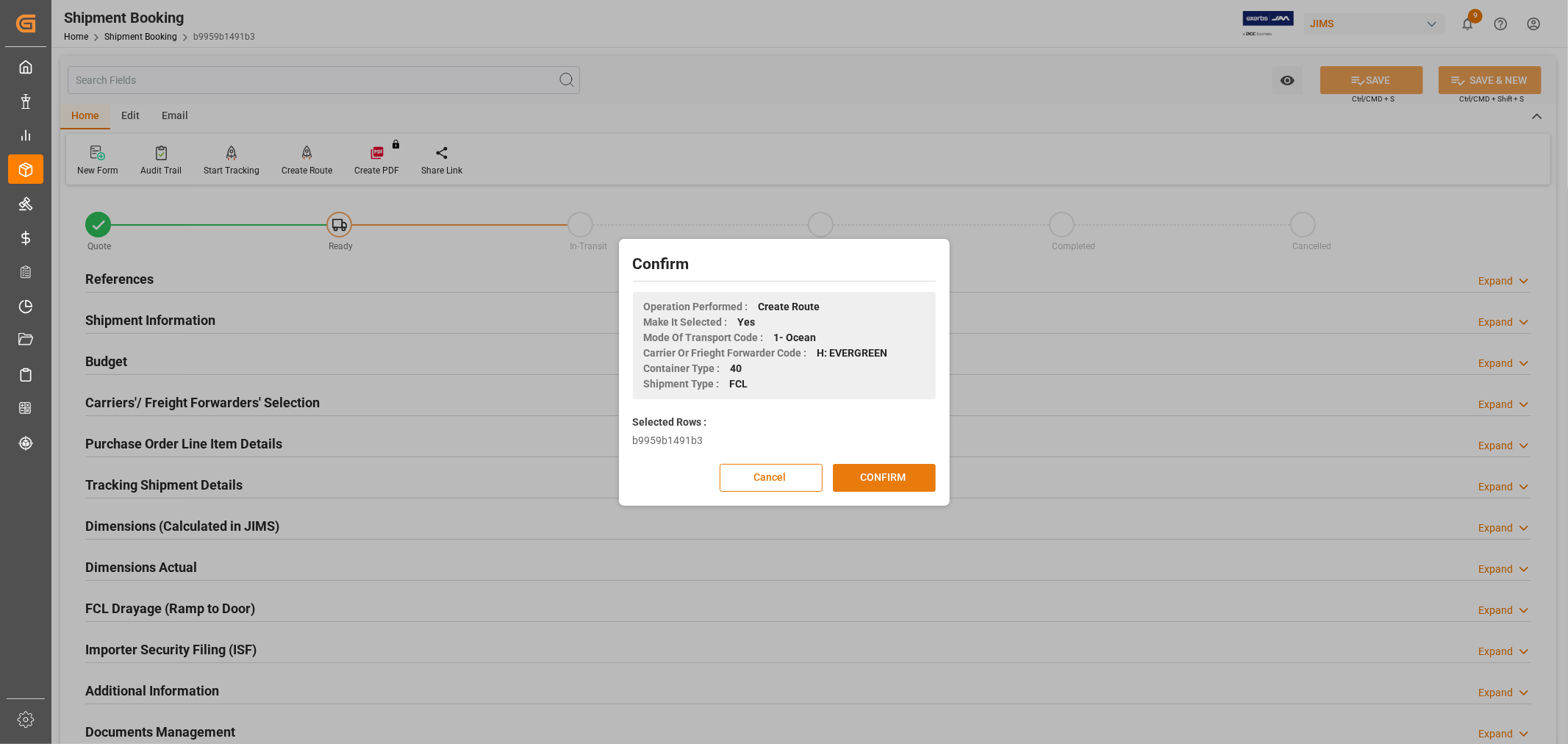
click at [858, 483] on button "CONFIRM" at bounding box center [884, 477] width 103 height 28
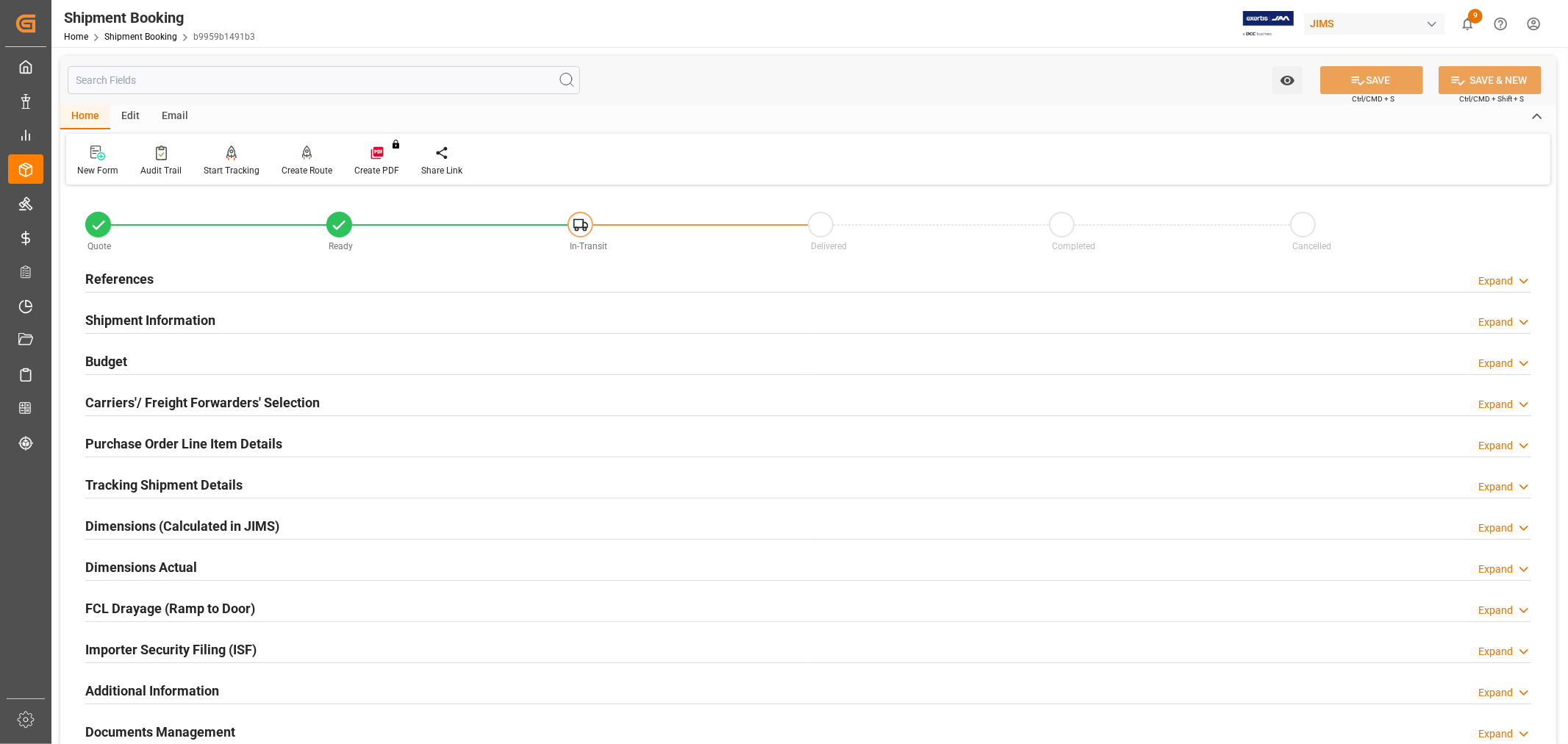
click at [122, 275] on h2 "References" at bounding box center [119, 279] width 69 height 20
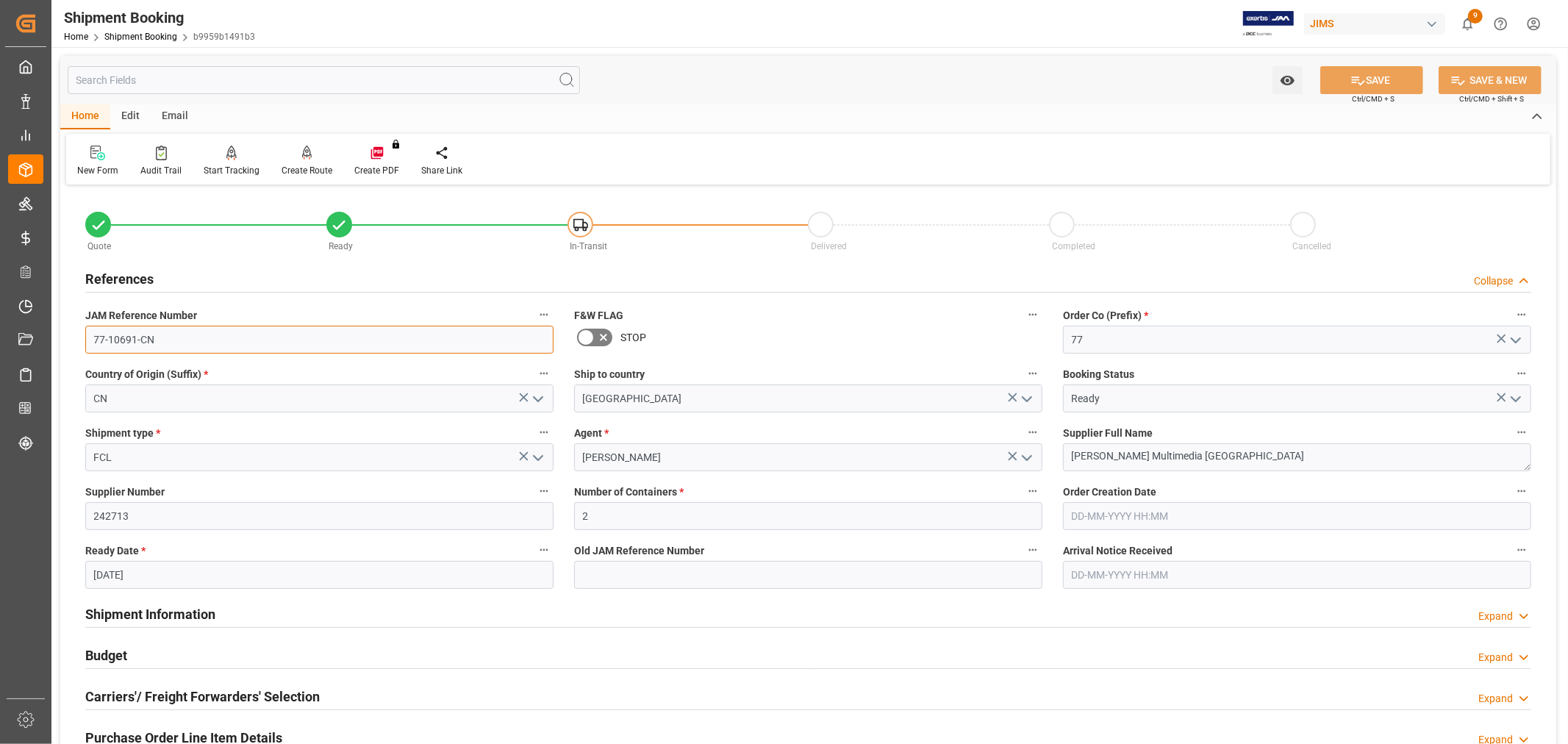
drag, startPoint x: 178, startPoint y: 346, endPoint x: 61, endPoint y: 334, distance: 117.6
click at [63, 334] on div "Quote Ready In-Transit Delivered Completed Cancelled References Collapse JAM Re…" at bounding box center [808, 646] width 1497 height 914
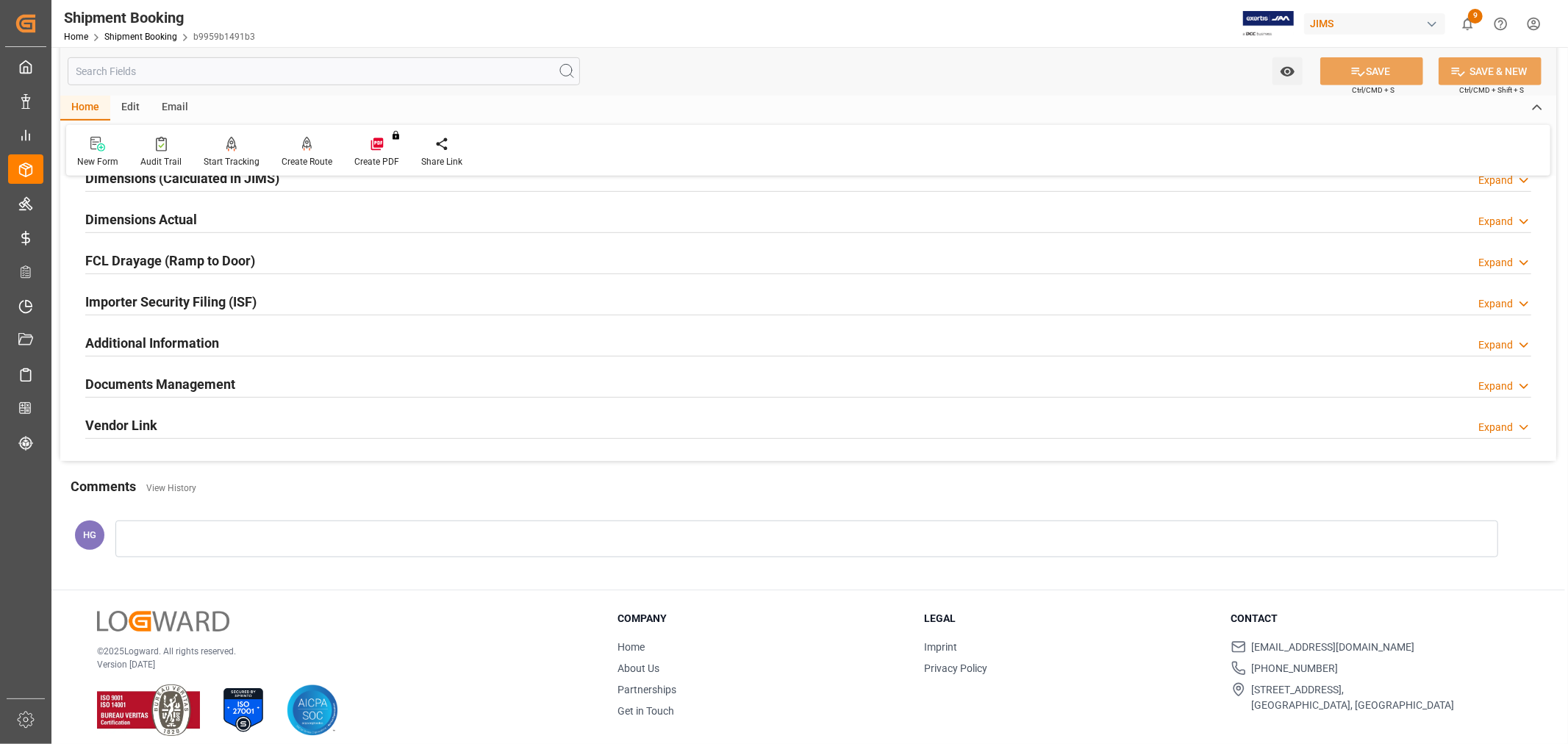
scroll to position [653, 0]
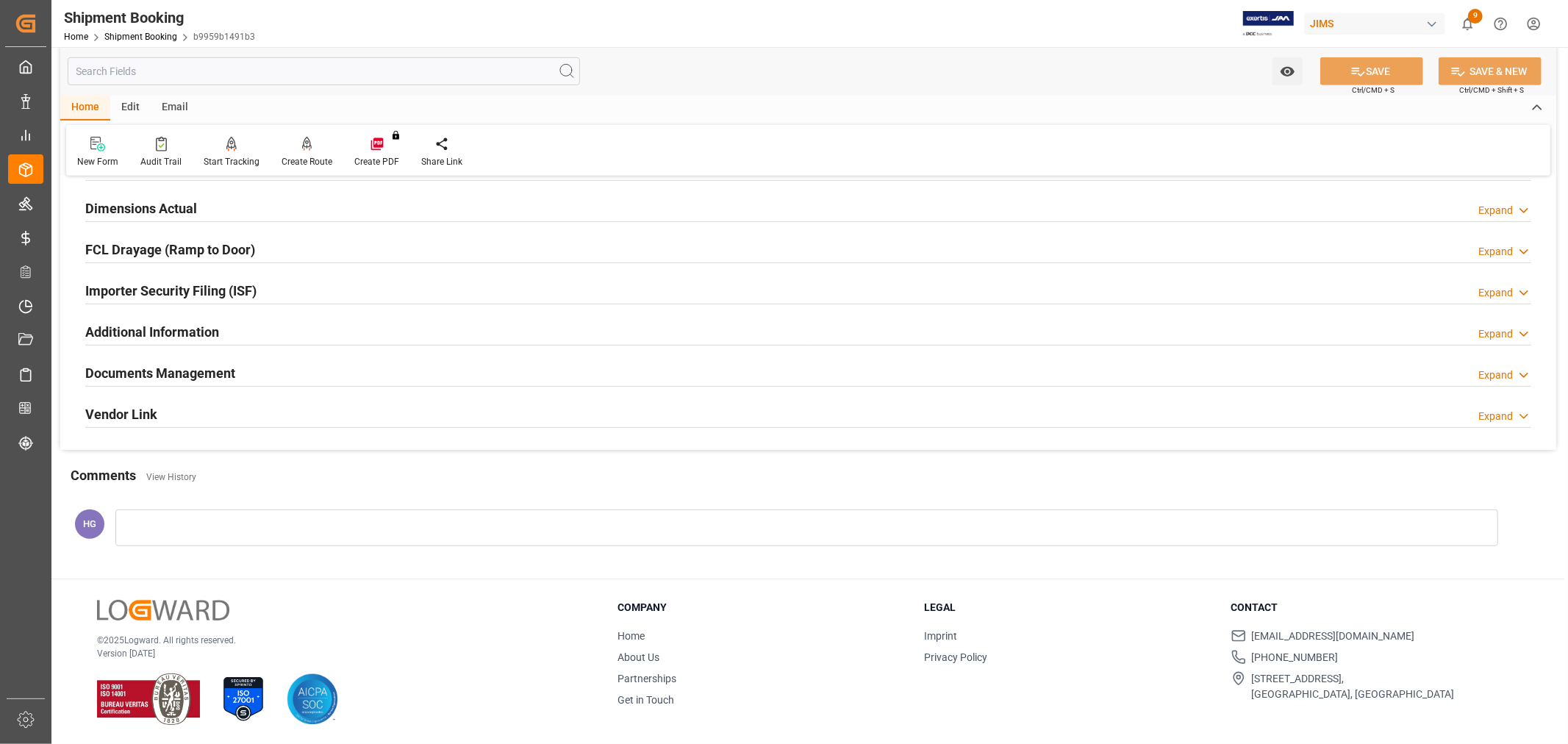
click at [209, 378] on h2 "Documents Management" at bounding box center [160, 373] width 150 height 20
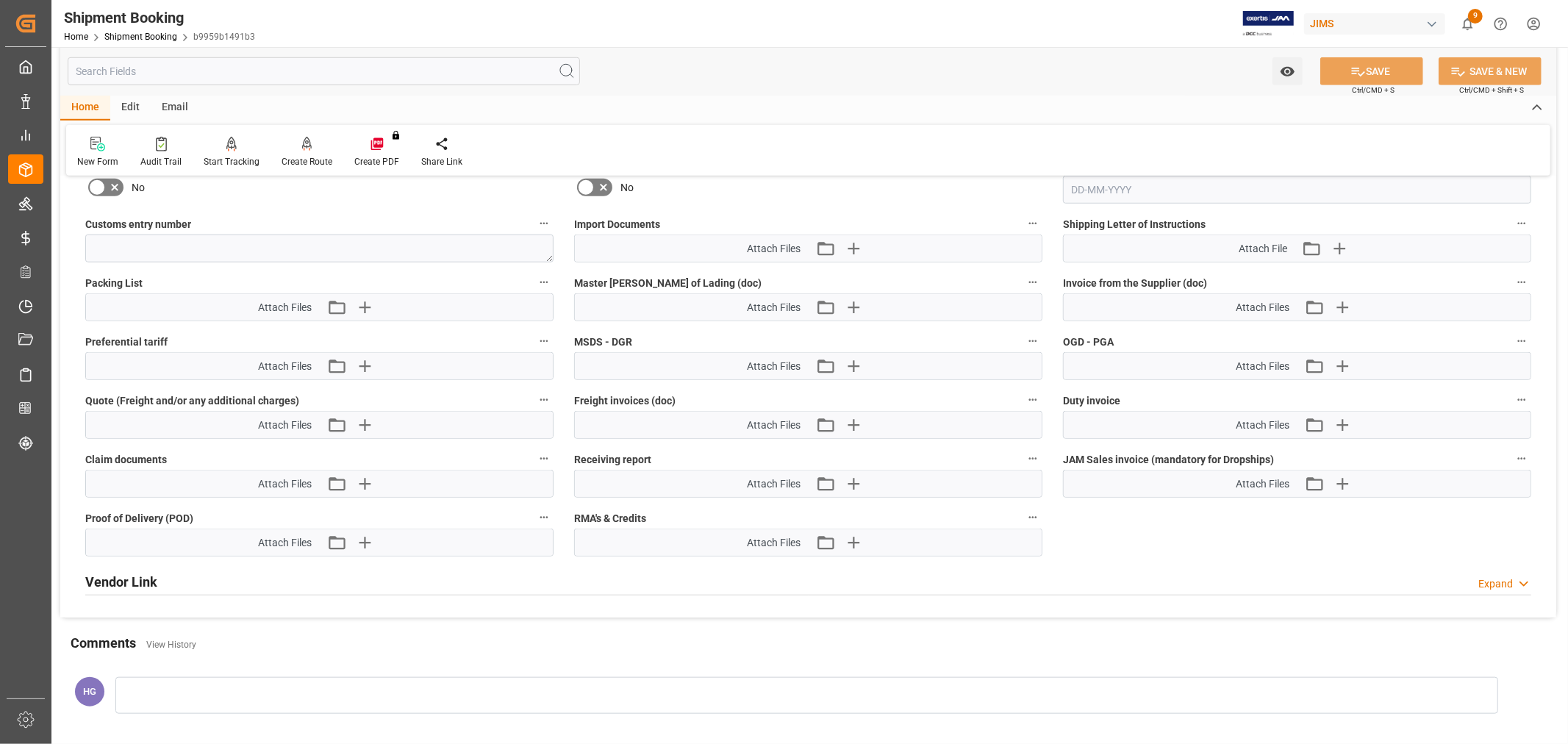
scroll to position [1061, 0]
click at [361, 298] on icon "button" at bounding box center [364, 305] width 23 height 23
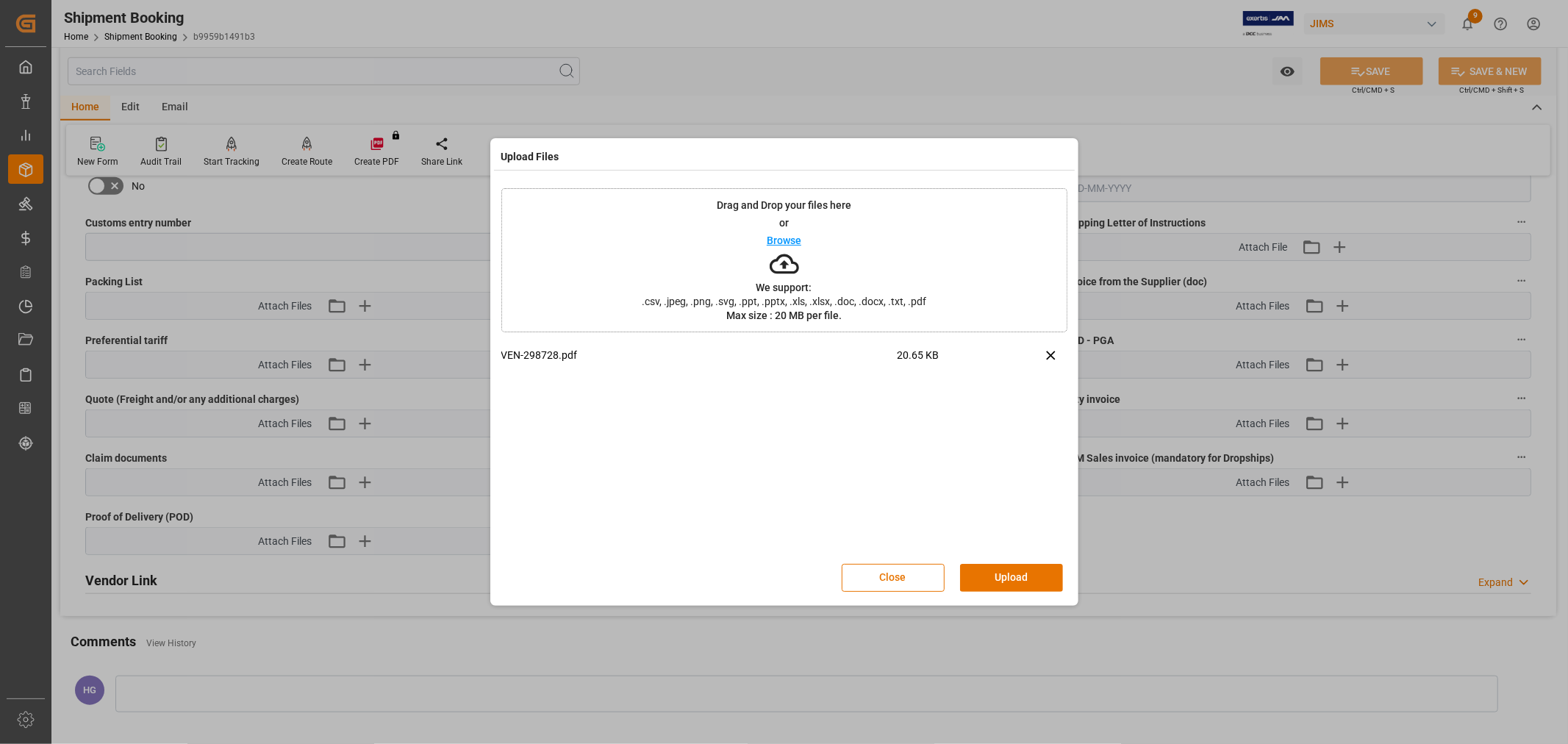
click at [631, 255] on div "Drag and Drop your files here or Browse We support: .csv, .jpeg, .png, .svg, .p…" at bounding box center [784, 260] width 566 height 144
click at [996, 557] on div "Close Upload" at bounding box center [784, 578] width 566 height 48
click at [997, 581] on button "Upload" at bounding box center [1011, 577] width 103 height 28
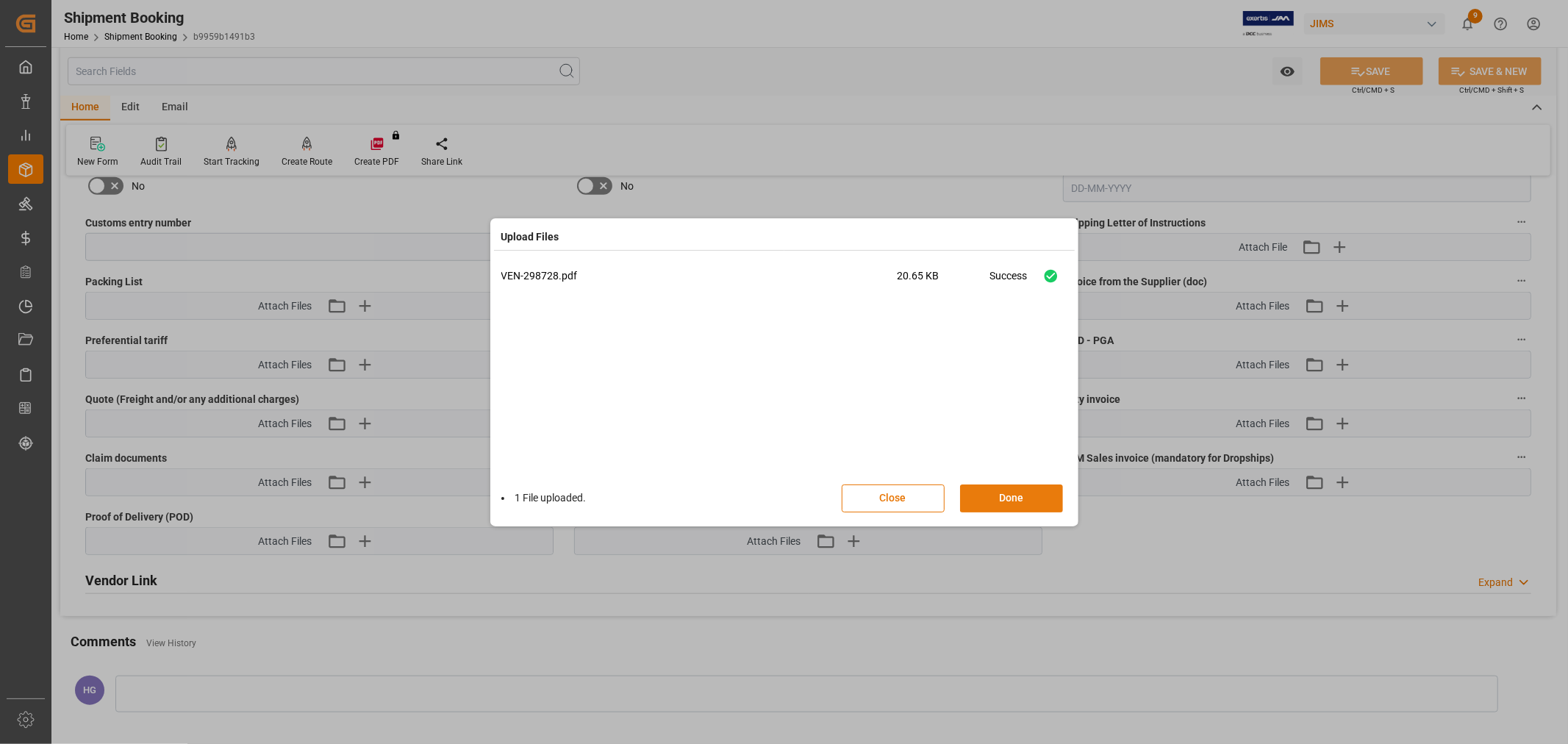
drag, startPoint x: 1006, startPoint y: 498, endPoint x: 1026, endPoint y: 487, distance: 22.8
click at [1006, 498] on button "Done" at bounding box center [1011, 497] width 103 height 28
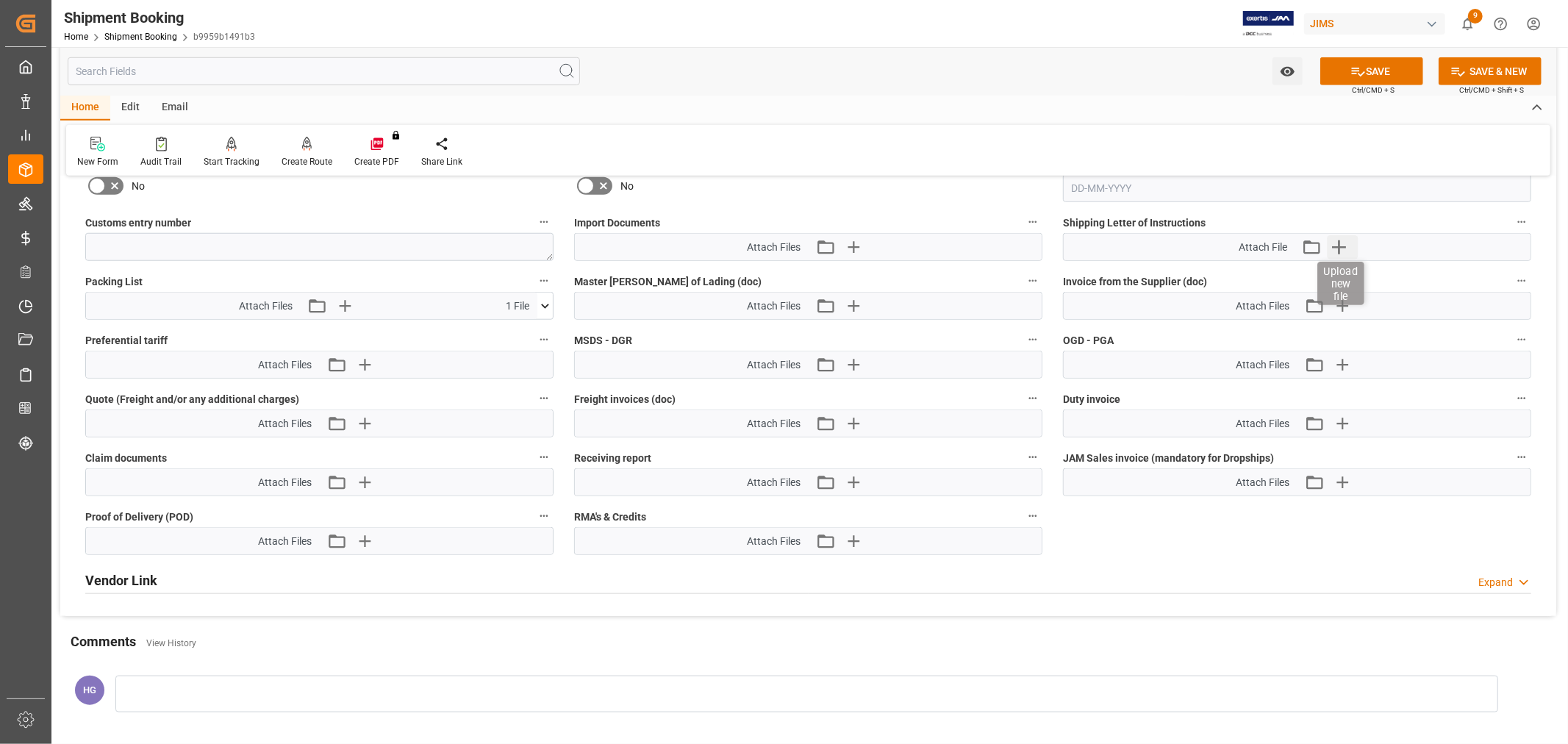
click at [1343, 246] on icon "button" at bounding box center [1339, 247] width 23 height 23
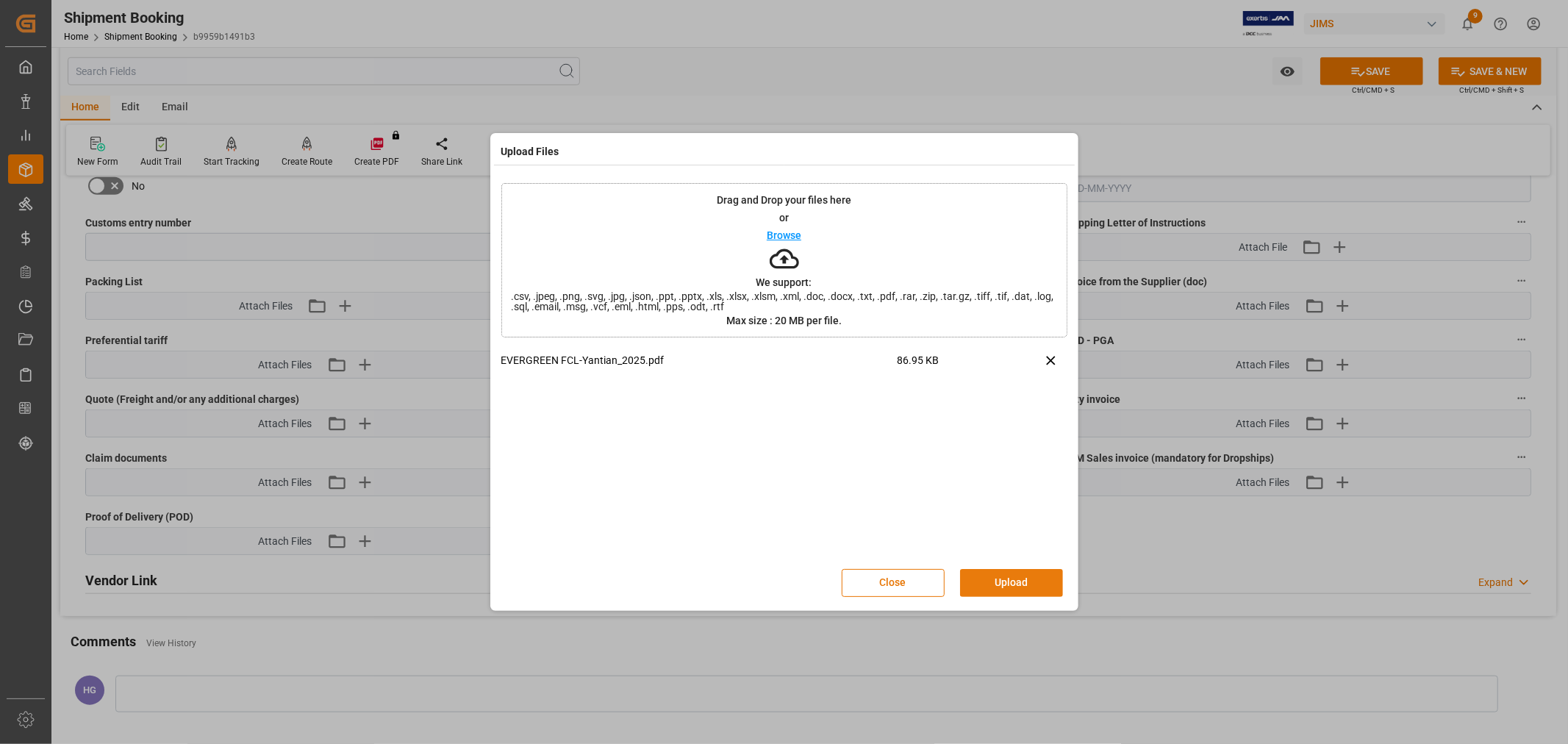
click at [994, 571] on button "Upload" at bounding box center [1011, 582] width 103 height 28
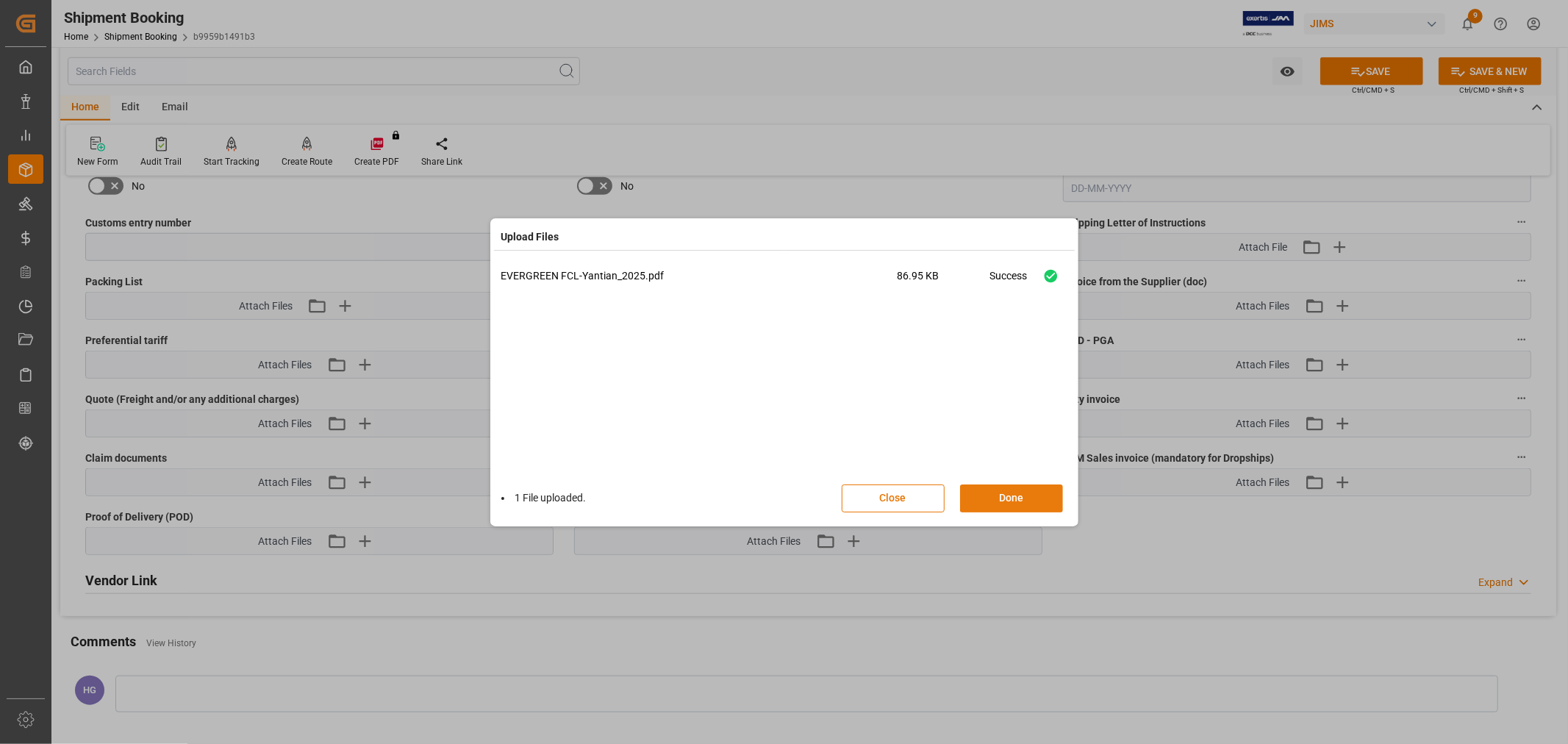
click at [976, 493] on button "Done" at bounding box center [1011, 497] width 103 height 28
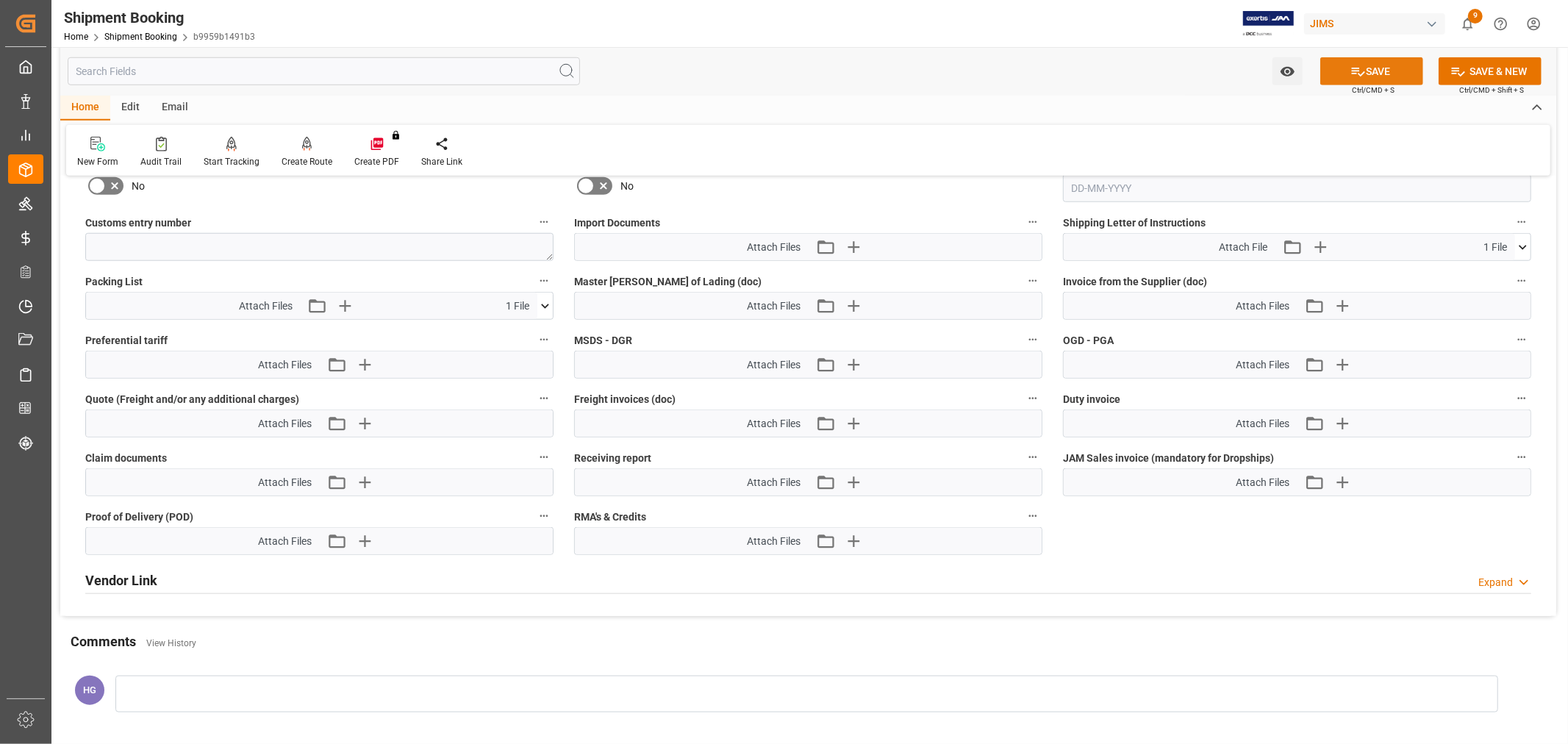
click at [1389, 72] on button "SAVE" at bounding box center [1371, 71] width 103 height 28
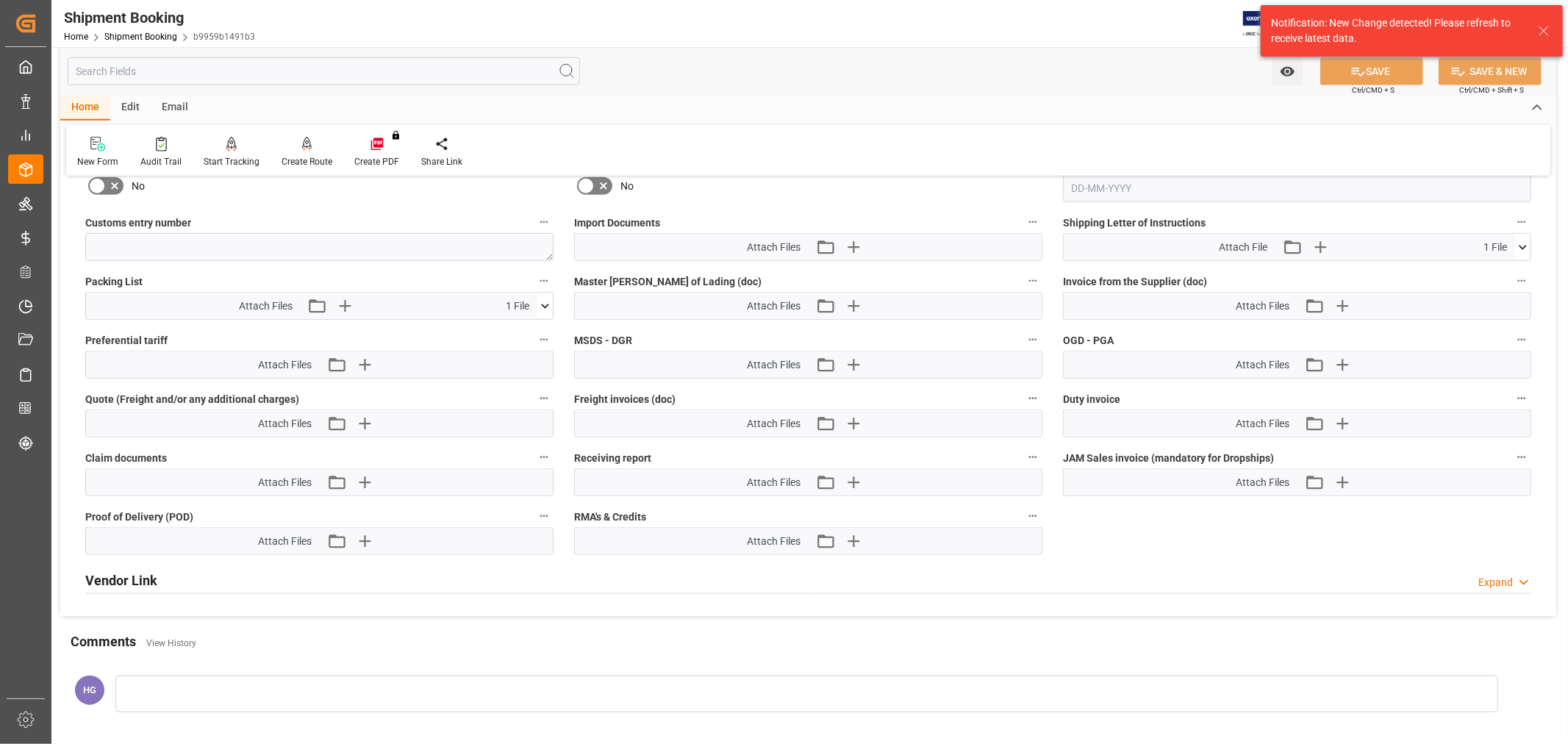
click at [1119, 143] on div "New Form Audit Trail Start Tracking Create Empty Shipment Tracking Create Route…" at bounding box center [809, 150] width 1485 height 51
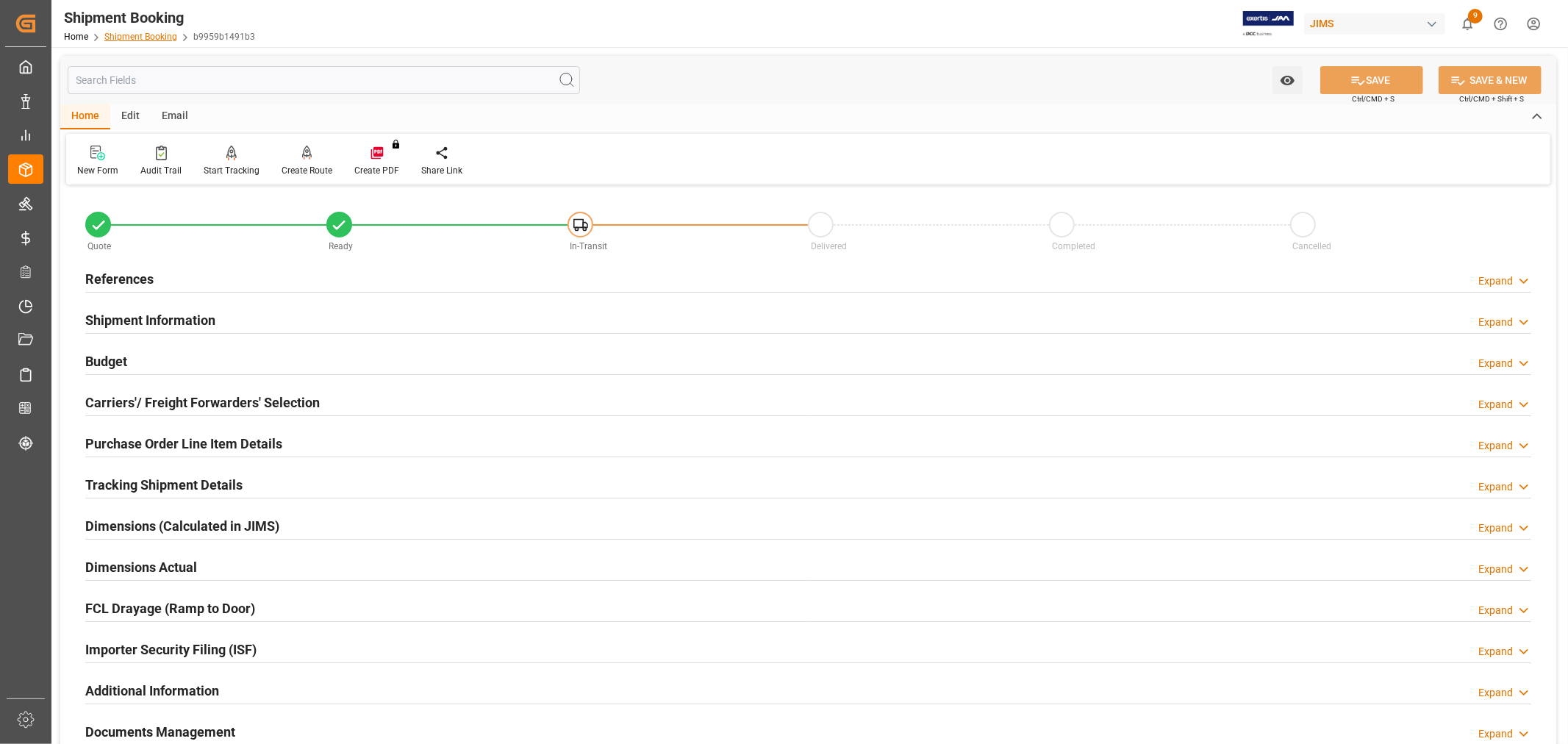
click at [120, 38] on link "Shipment Booking" at bounding box center [140, 37] width 72 height 11
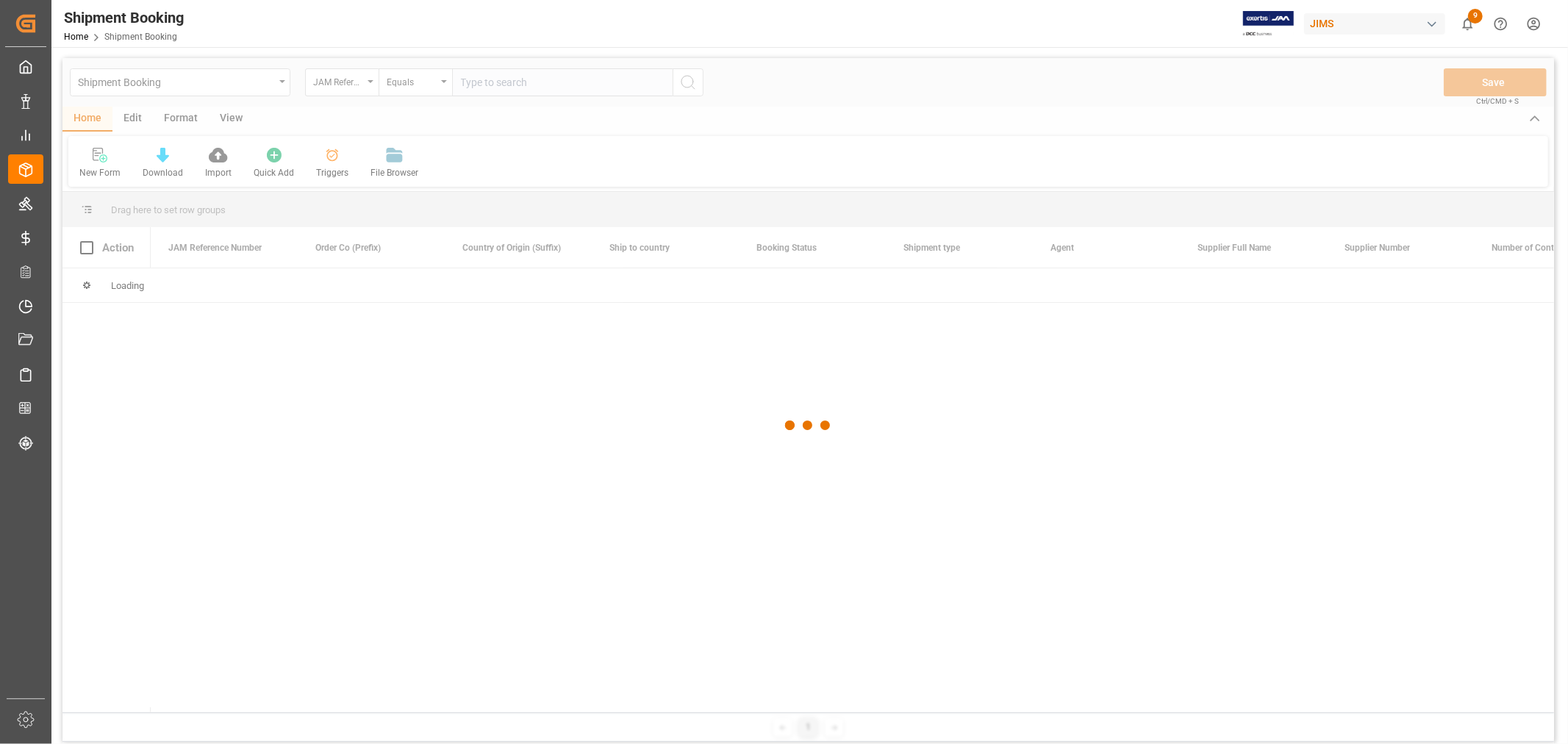
click at [163, 91] on div at bounding box center [809, 425] width 1492 height 735
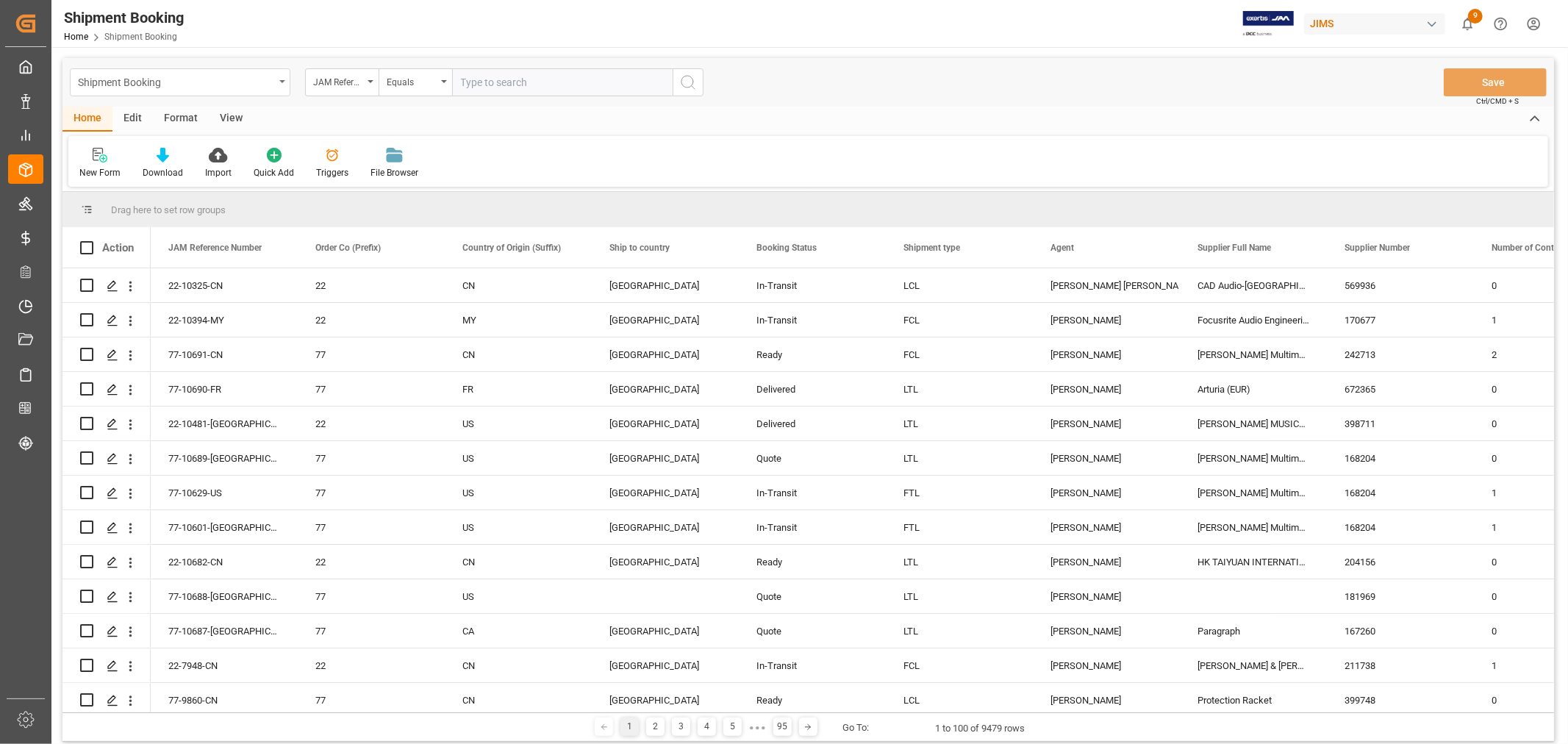
click at [162, 91] on div "Shipment Booking" at bounding box center [180, 82] width 221 height 28
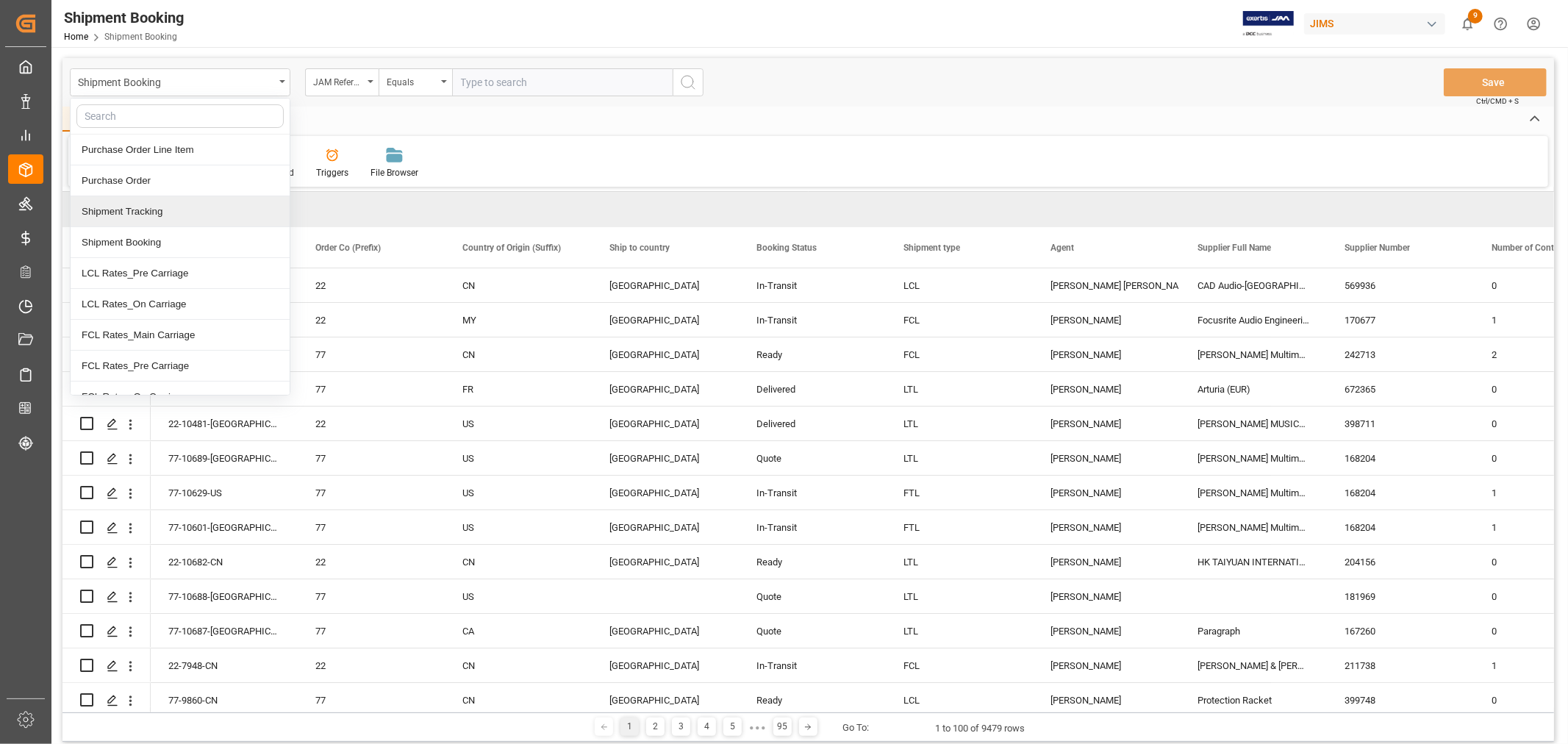
click at [139, 212] on div "Shipment Tracking" at bounding box center [180, 212] width 219 height 31
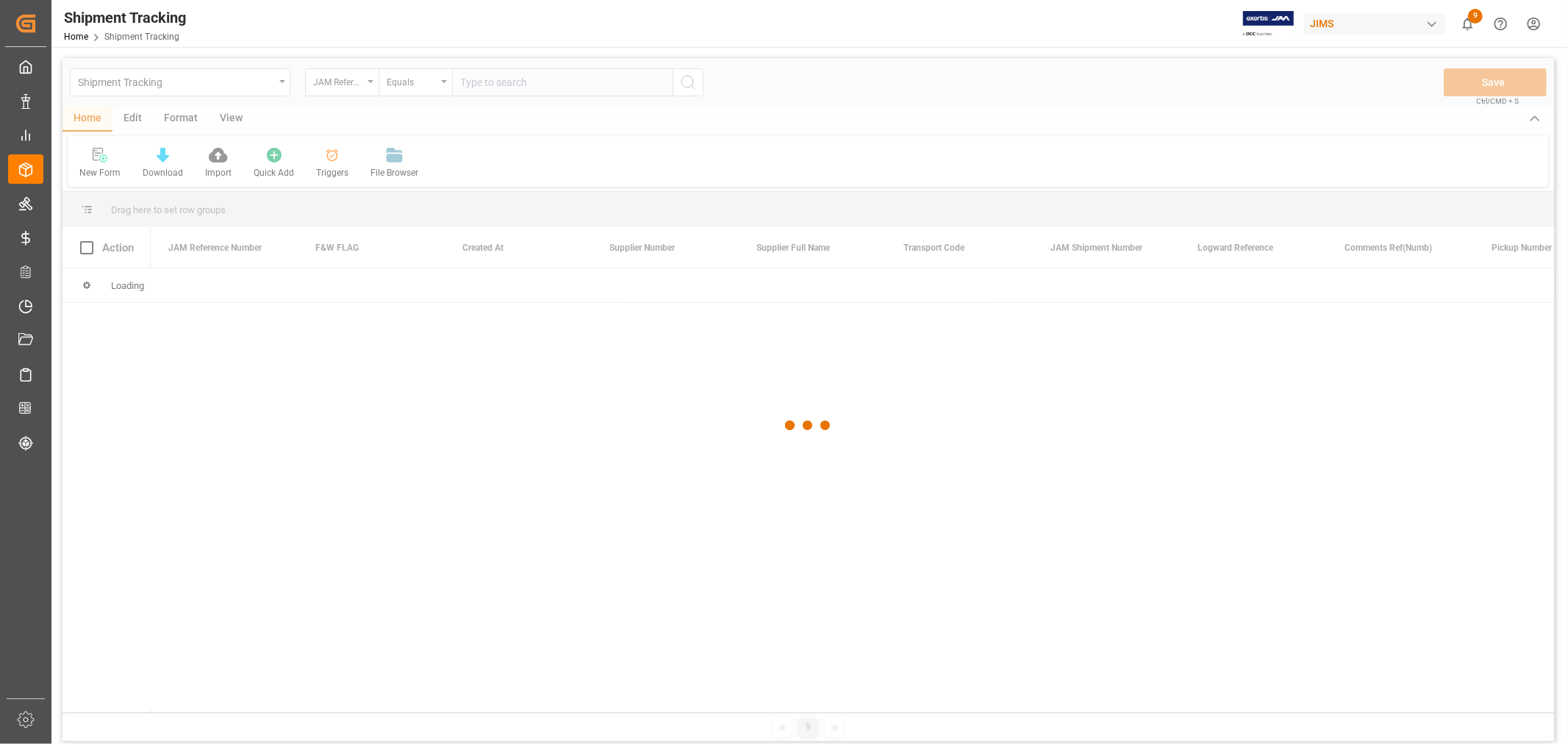
click at [494, 83] on div at bounding box center [809, 425] width 1492 height 735
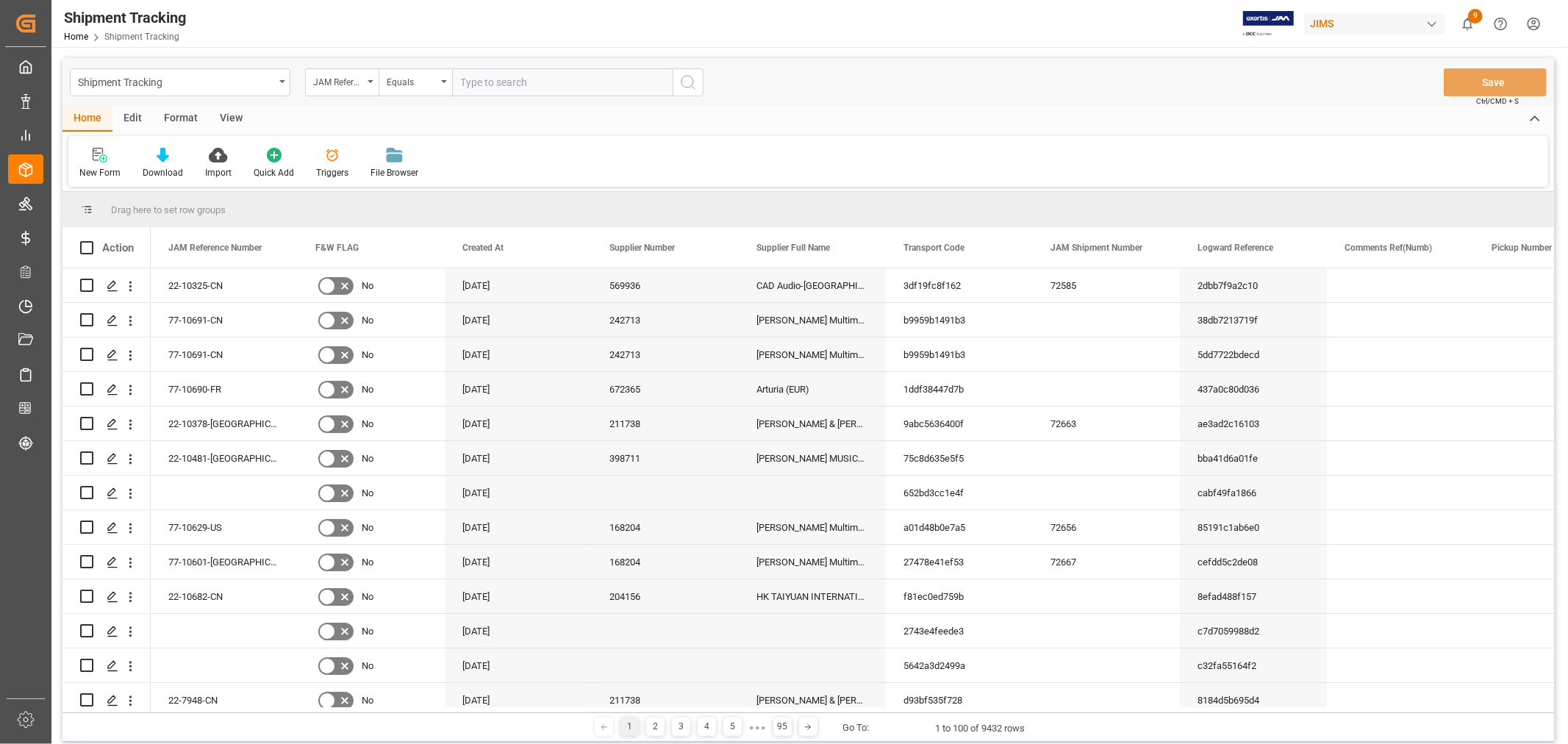
click at [485, 77] on input "text" at bounding box center [562, 82] width 221 height 28
paste input "77-10691-CN"
type input "77-10691-CN"
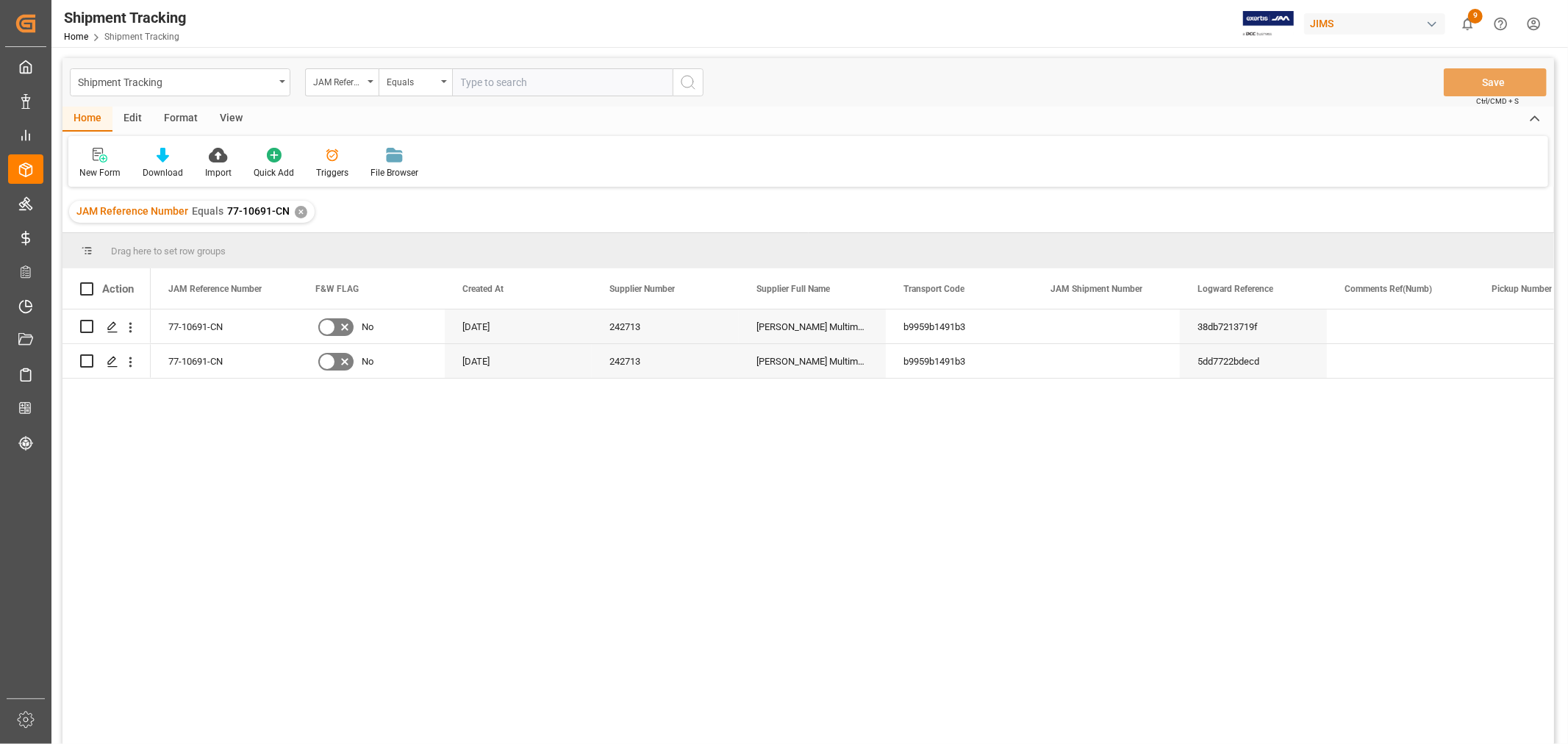
click at [232, 120] on div "View" at bounding box center [231, 119] width 45 height 25
click at [94, 170] on div "Default" at bounding box center [94, 172] width 29 height 13
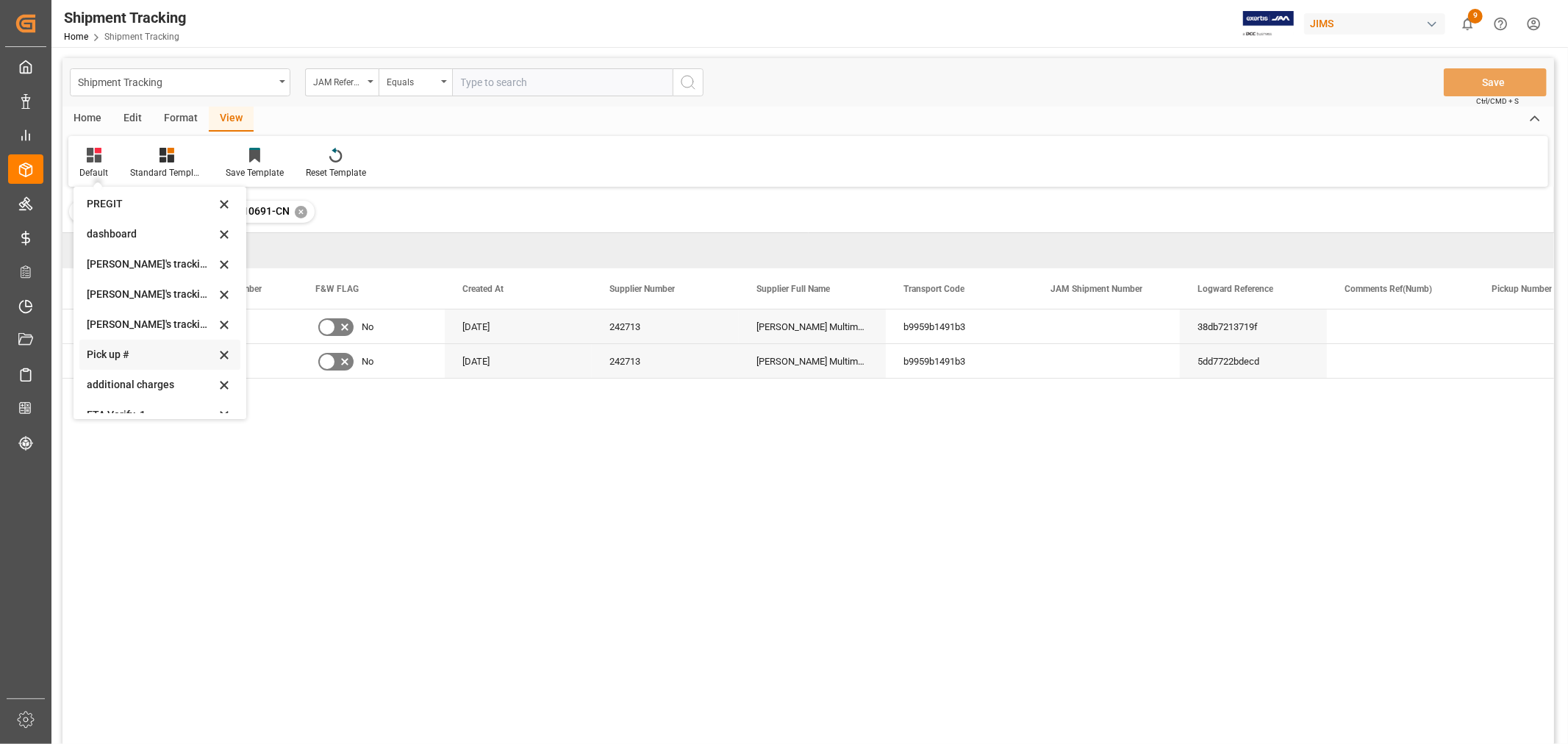
scroll to position [291, 0]
click at [130, 365] on div "ETA Verify_1" at bounding box center [151, 368] width 129 height 15
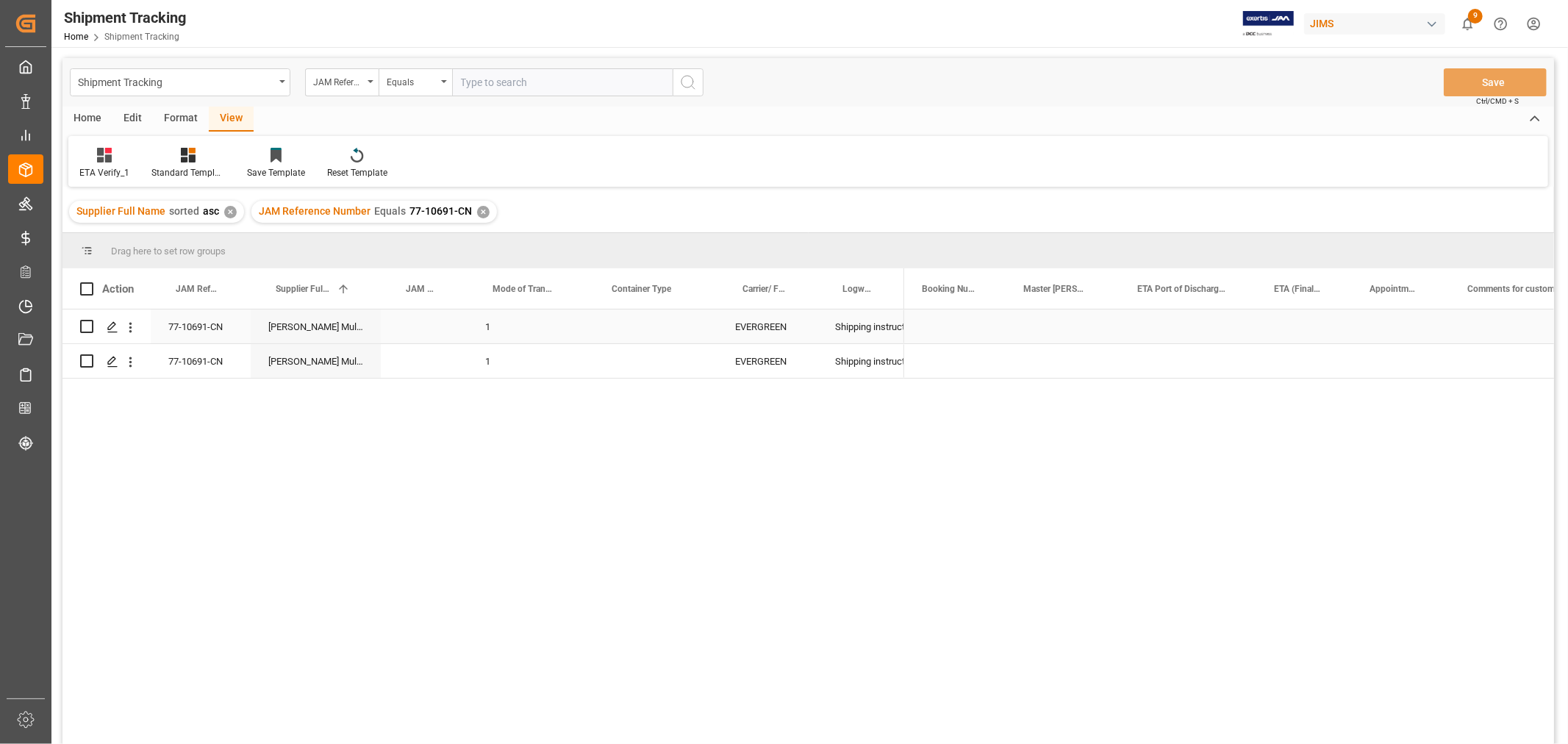
click at [652, 328] on div "Press SPACE to select this row." at bounding box center [652, 326] width 130 height 34
click at [652, 328] on button "Select" at bounding box center [652, 335] width 107 height 28
click at [626, 410] on div "40" at bounding box center [652, 417] width 90 height 14
click at [645, 372] on div "Press SPACE to select this row." at bounding box center [652, 361] width 130 height 34
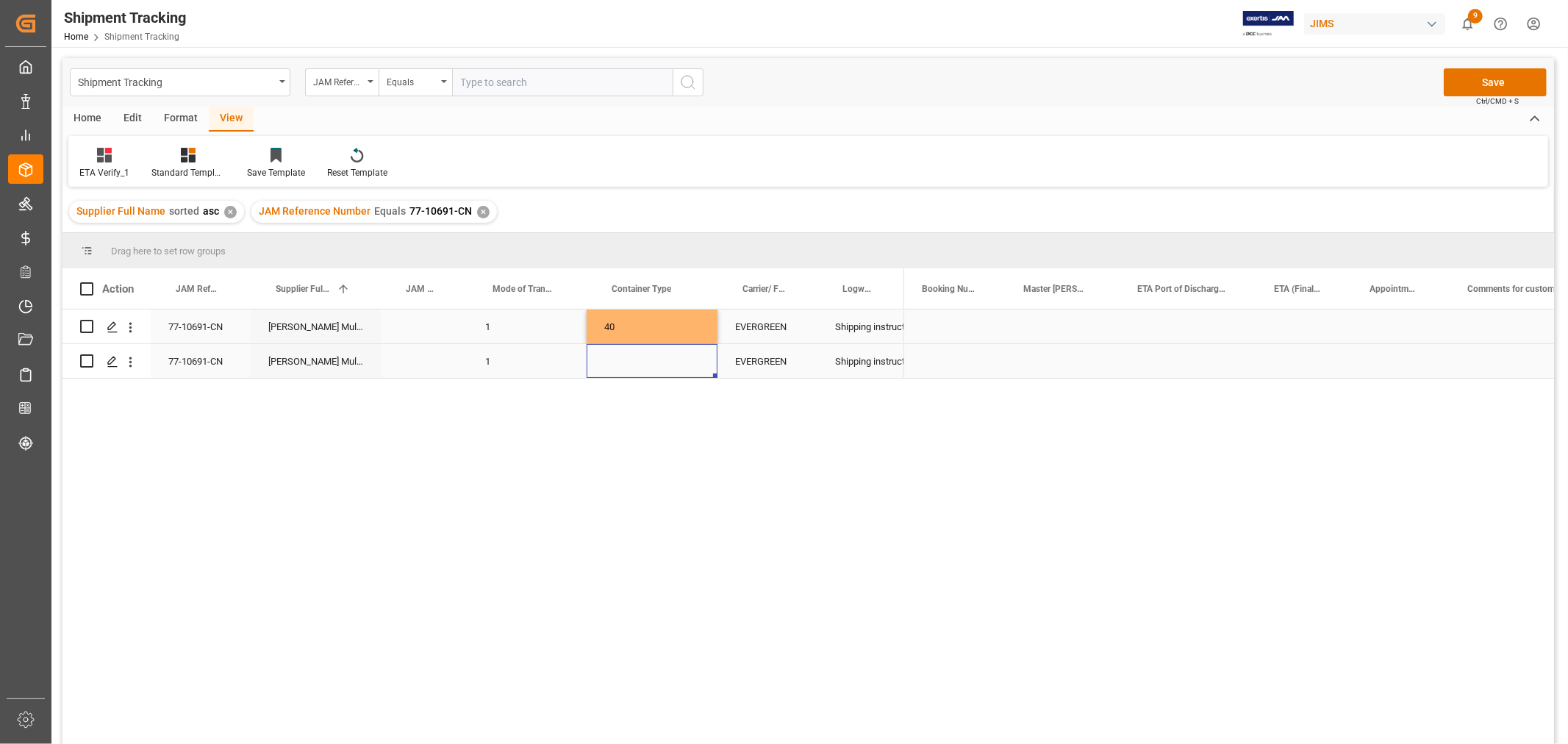
click at [630, 363] on div "Press SPACE to select this row." at bounding box center [652, 361] width 130 height 34
click at [634, 355] on span "Select" at bounding box center [623, 352] width 27 height 15
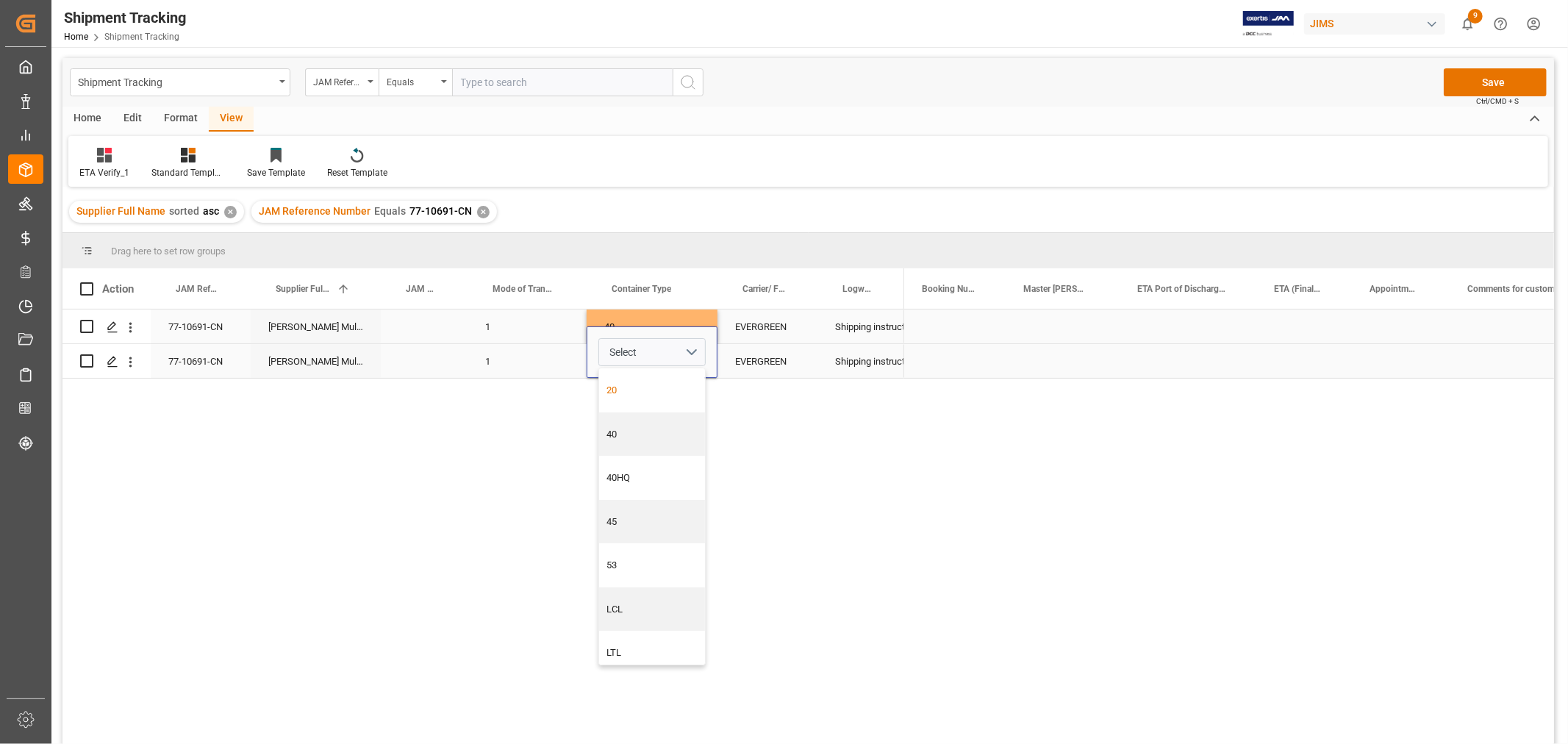
click at [620, 388] on div "20" at bounding box center [652, 390] width 90 height 14
click at [953, 337] on div "Press SPACE to select this row." at bounding box center [955, 326] width 102 height 34
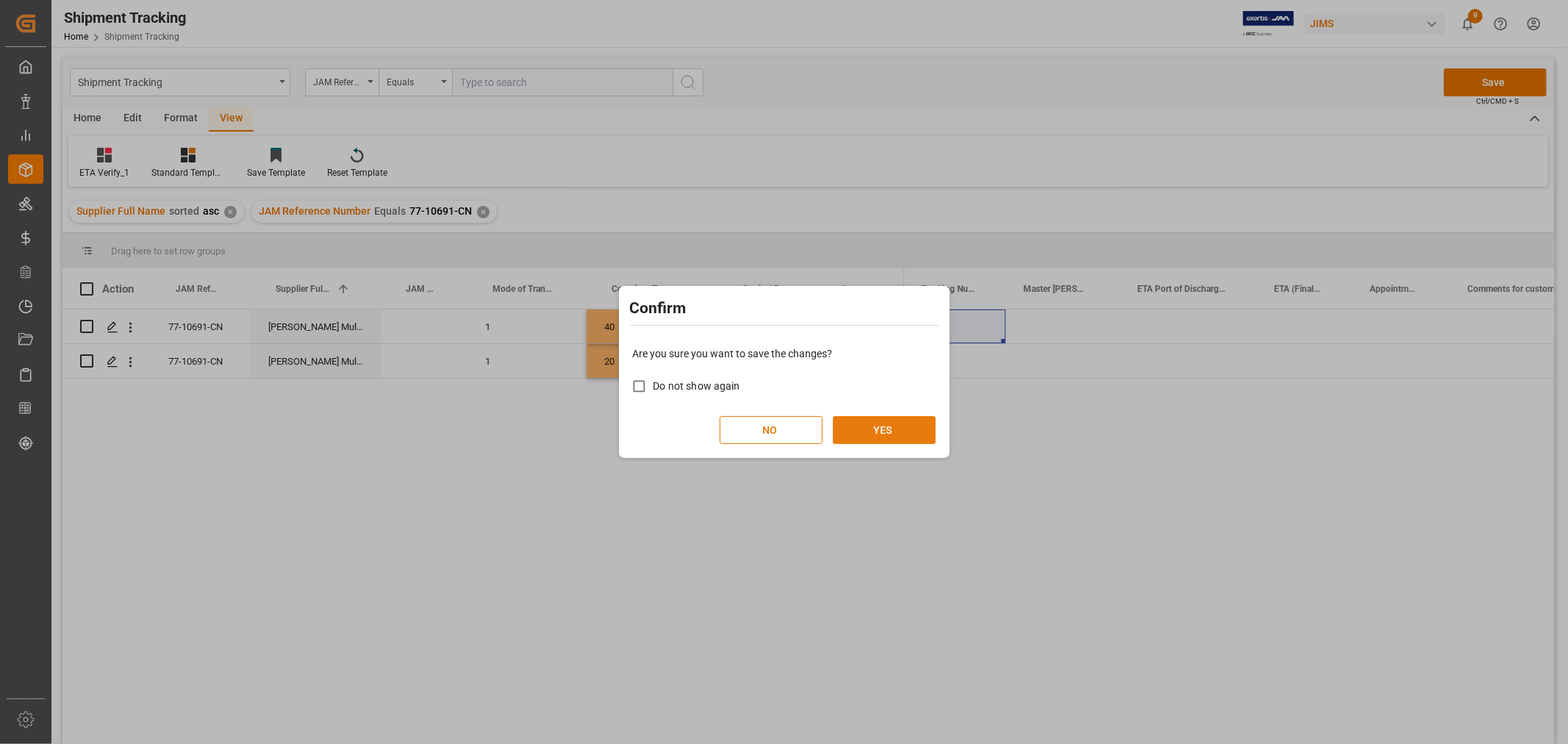
click at [876, 439] on button "YES" at bounding box center [884, 430] width 103 height 28
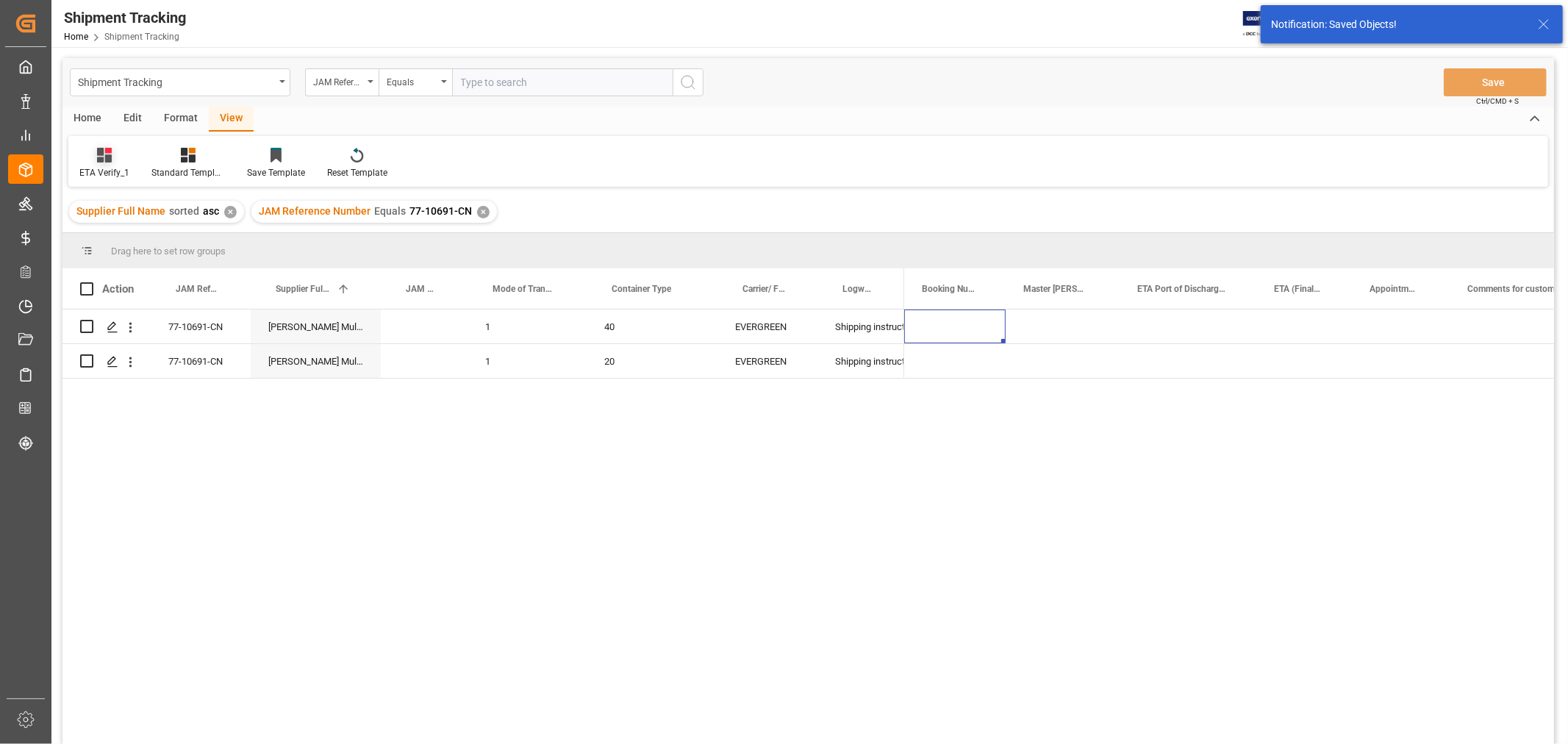
click at [106, 173] on div "ETA Verify_1" at bounding box center [105, 172] width 50 height 13
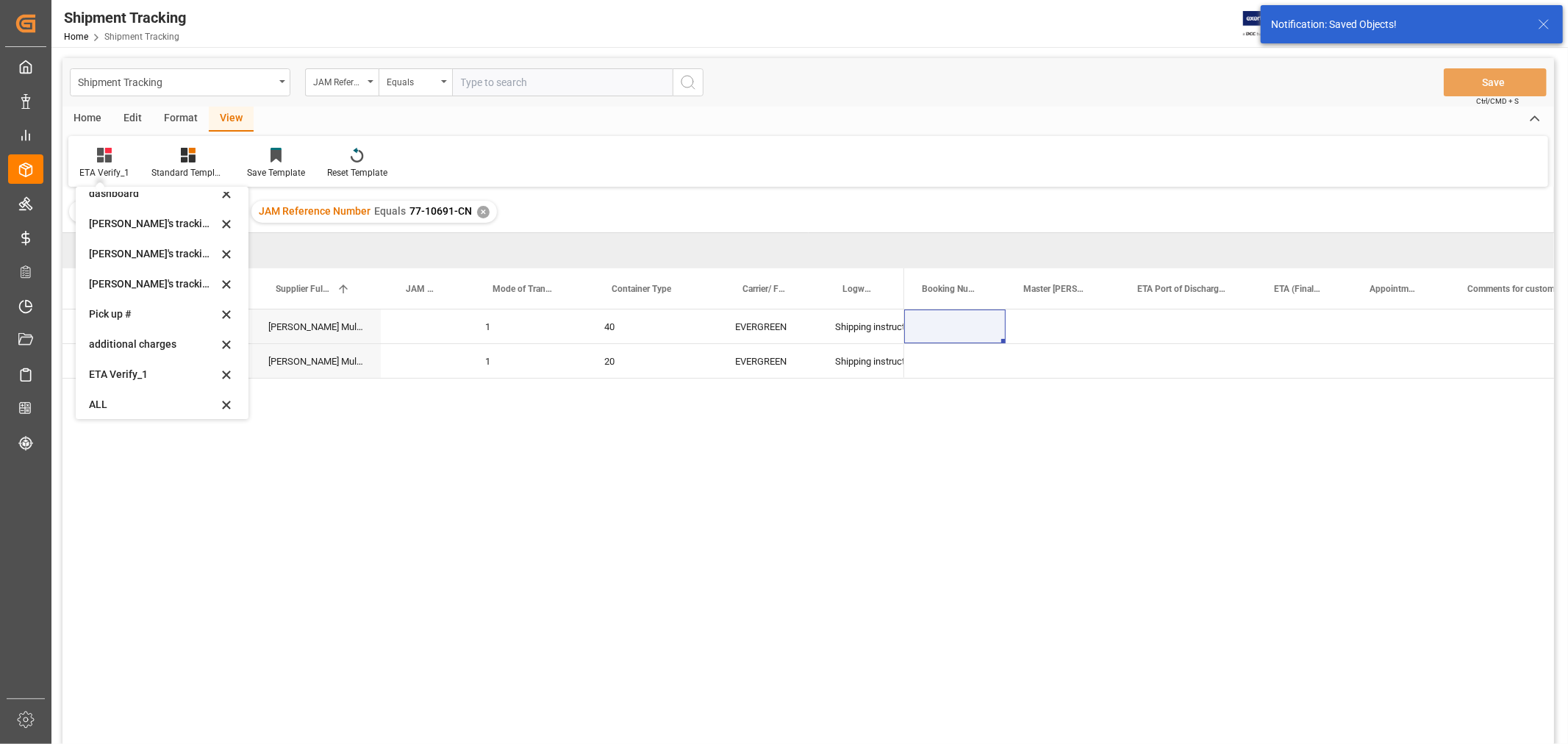
scroll to position [291, 0]
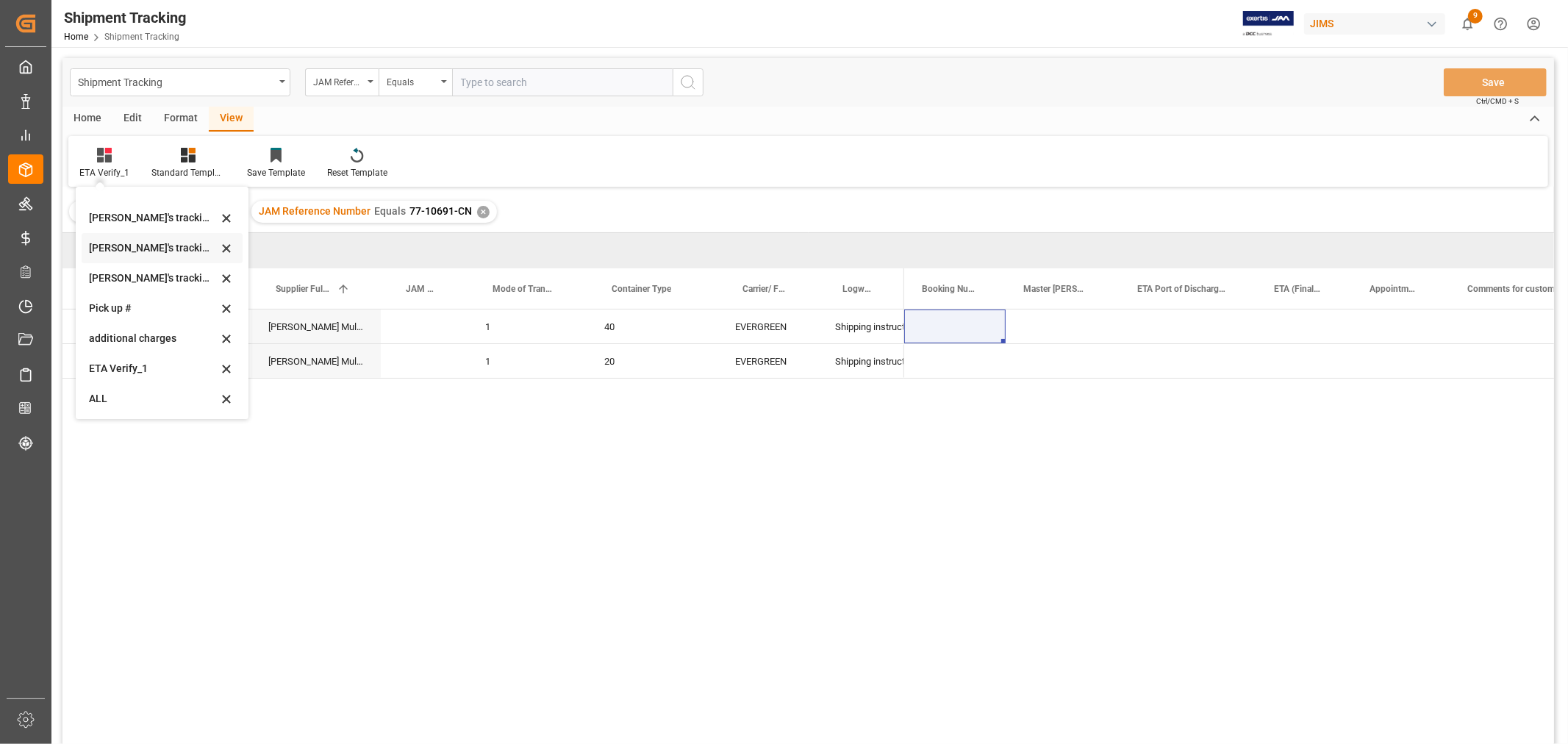
click at [165, 250] on div "Huixin's tracking all # _5" at bounding box center [154, 247] width 129 height 15
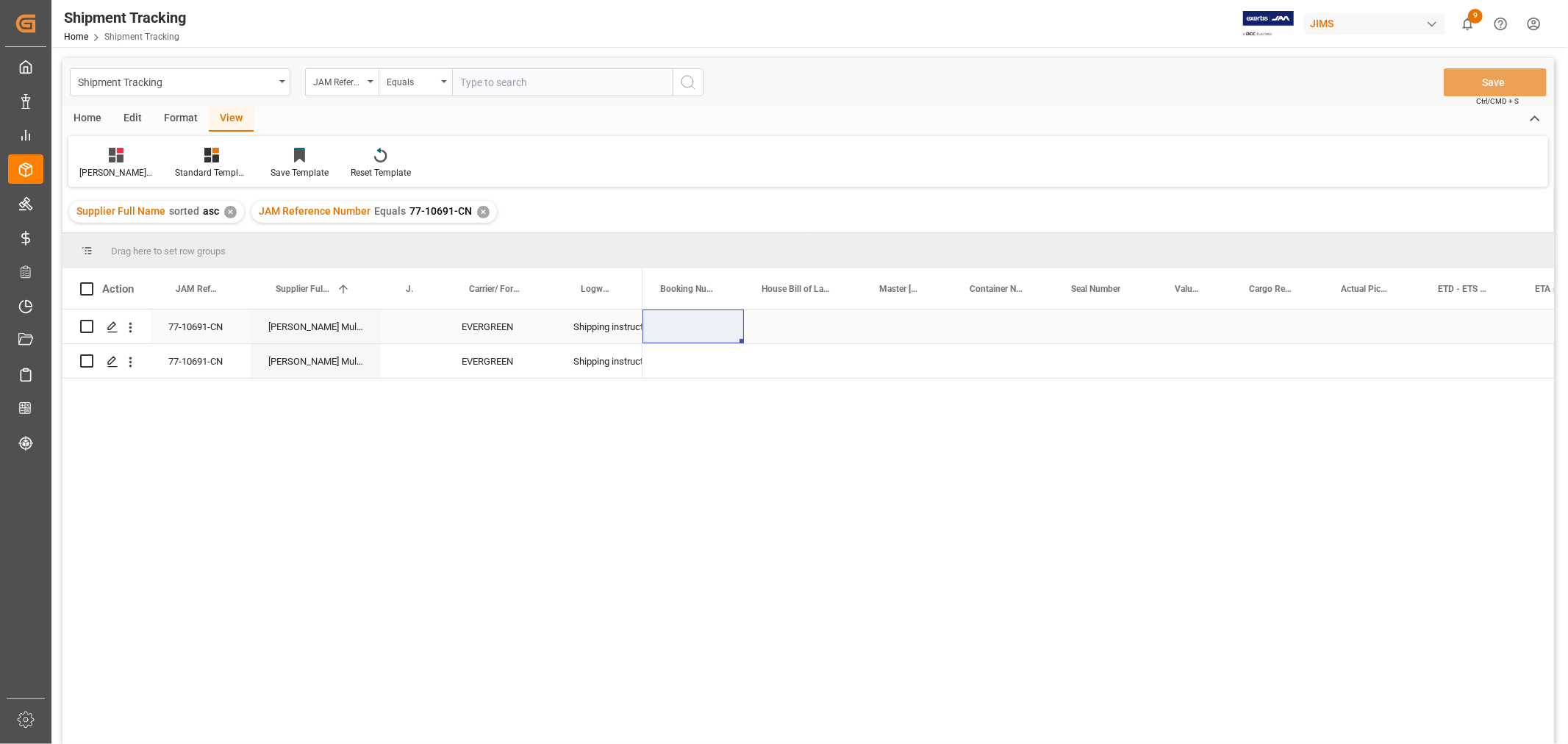
click at [1263, 318] on div "Press SPACE to select this row." at bounding box center [1278, 326] width 92 height 34
click at [1270, 325] on div "Press SPACE to select this row." at bounding box center [1278, 326] width 92 height 34
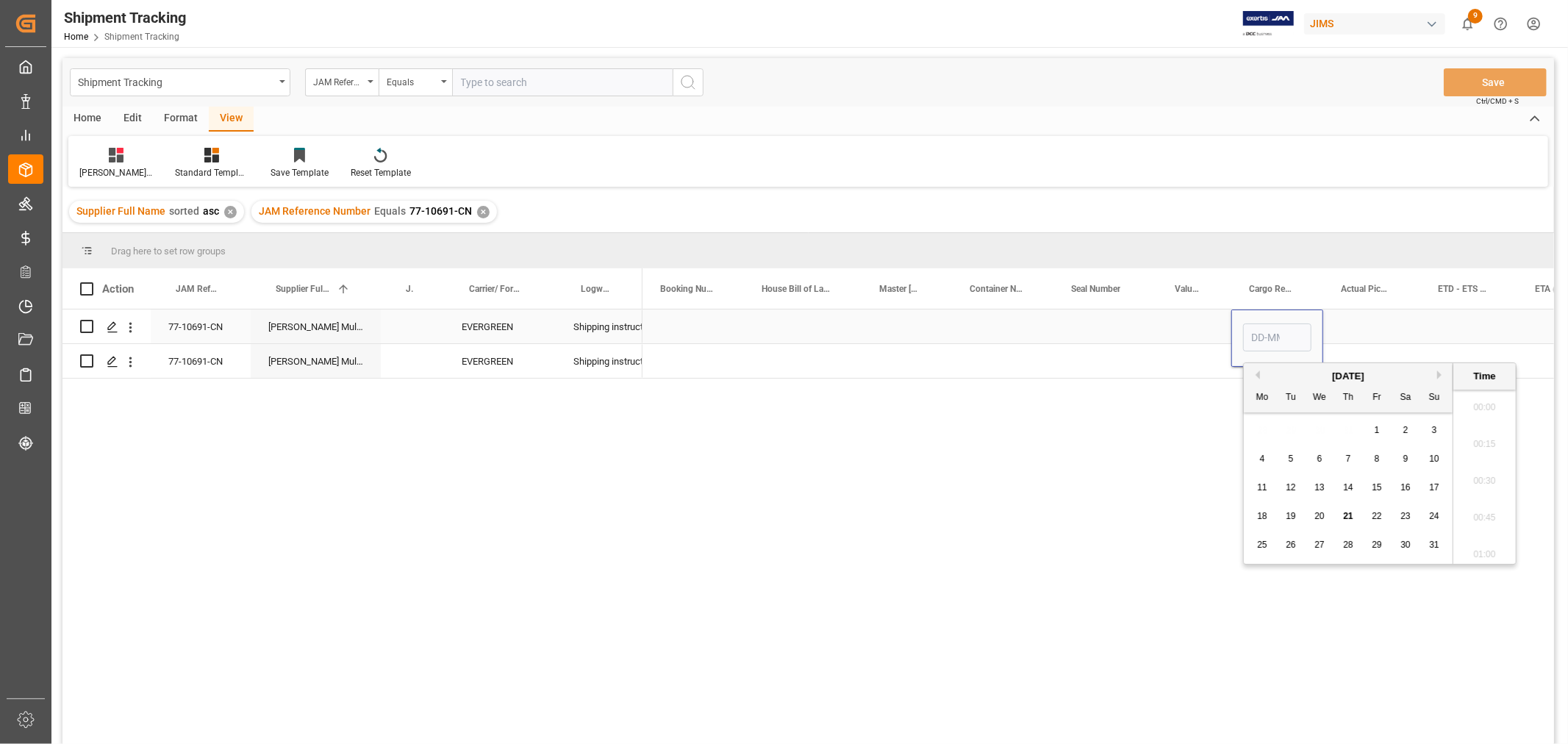
scroll to position [2394, 0]
click at [1270, 325] on input "Press SPACE to select this row." at bounding box center [1278, 337] width 69 height 28
type input "10-09-2025 00:00"
click at [1256, 373] on div "Press SPACE to select this row." at bounding box center [1278, 361] width 92 height 34
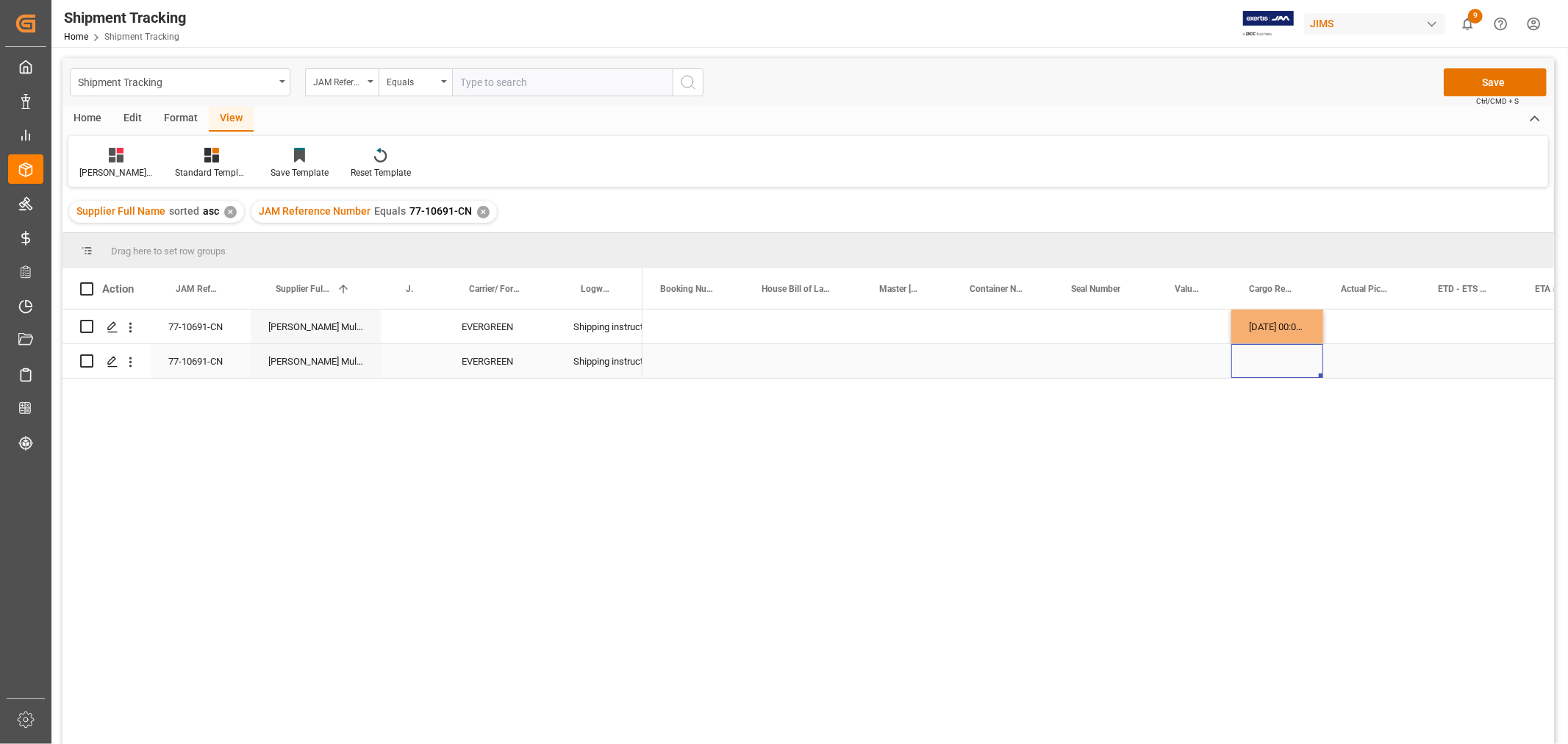
click at [1256, 373] on div "Press SPACE to select this row." at bounding box center [1278, 361] width 92 height 34
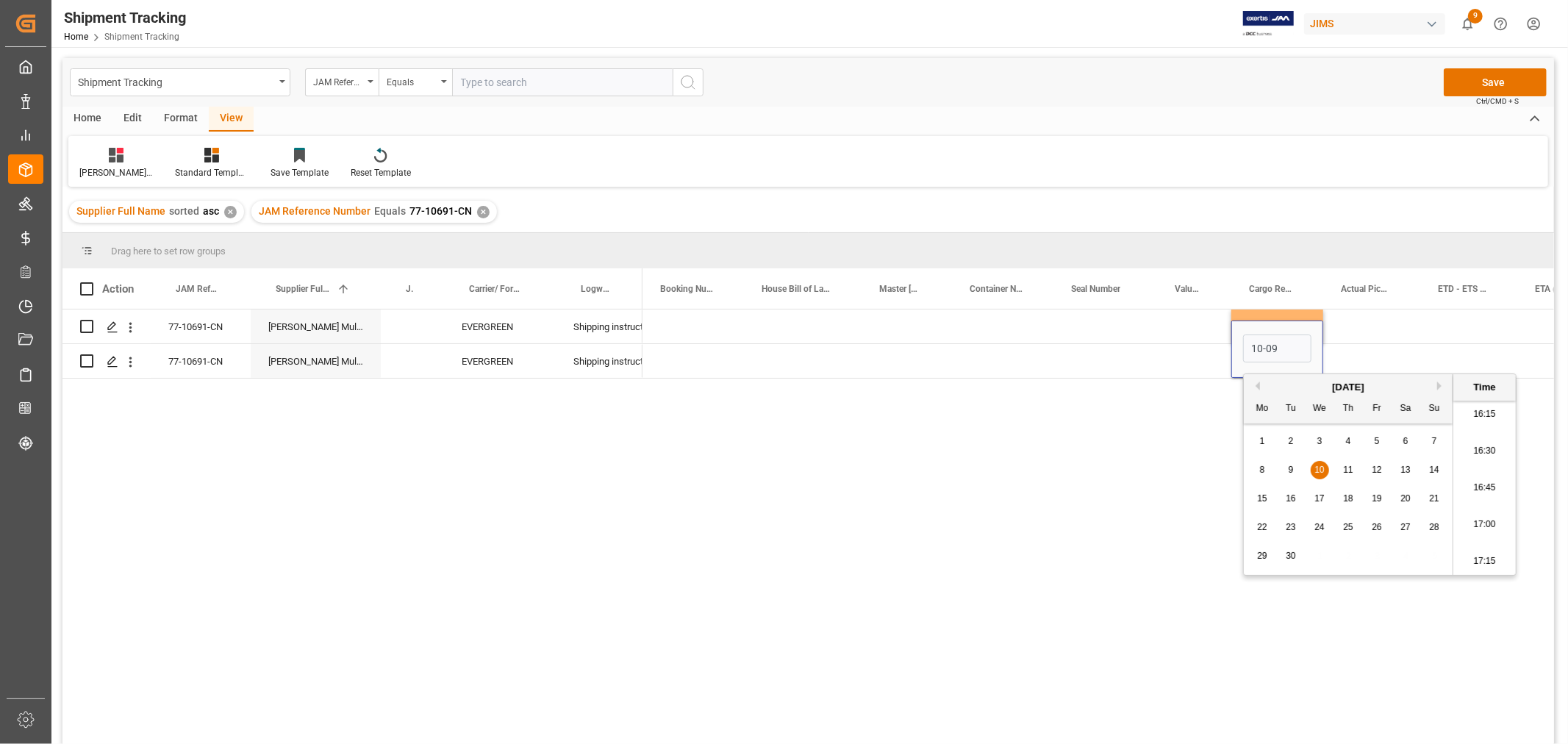
type input "10-09-2025 00:00"
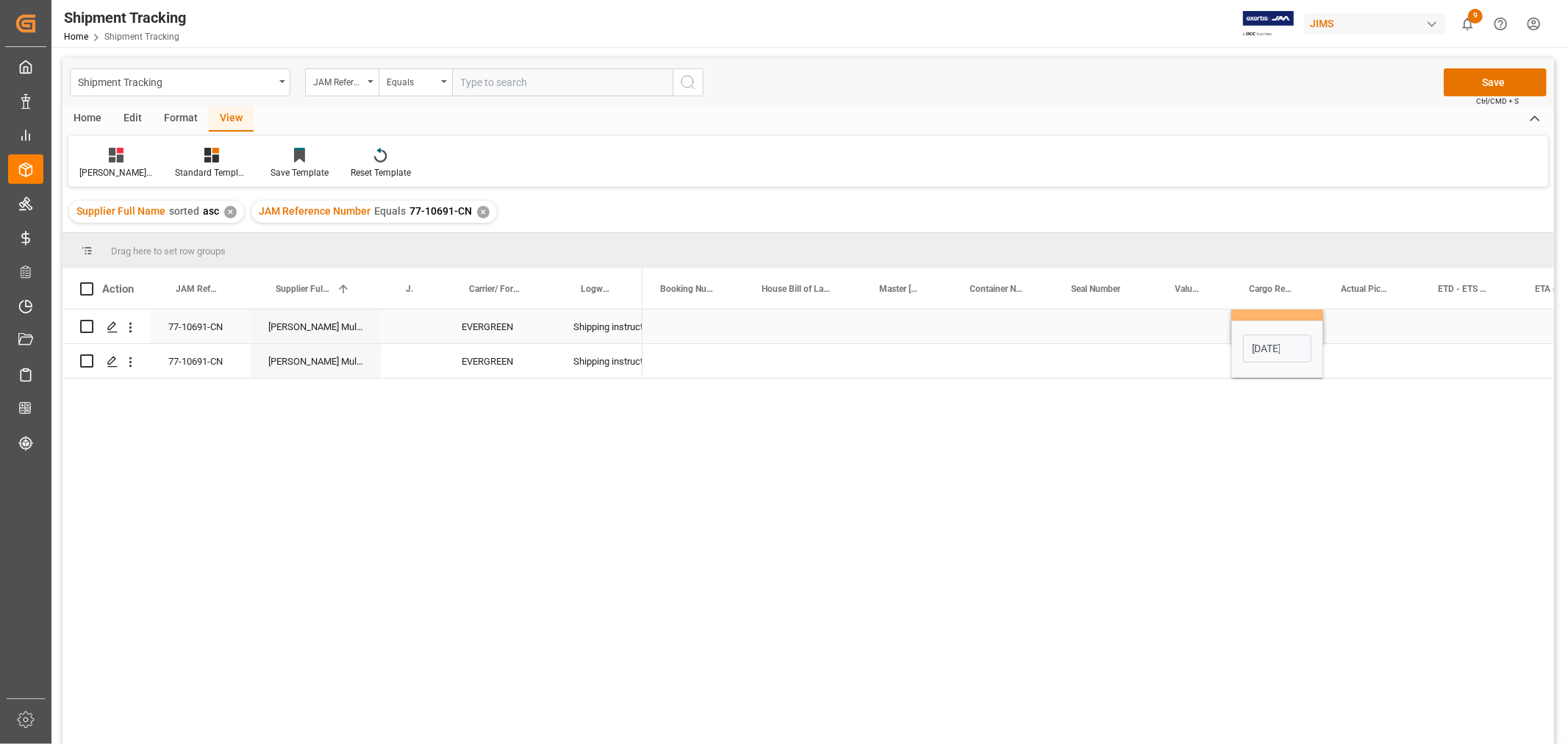
click at [1379, 337] on div "Press SPACE to select this row." at bounding box center [1371, 326] width 97 height 34
click at [1475, 304] on div "ETD - ETS (Origin)" at bounding box center [1463, 288] width 48 height 40
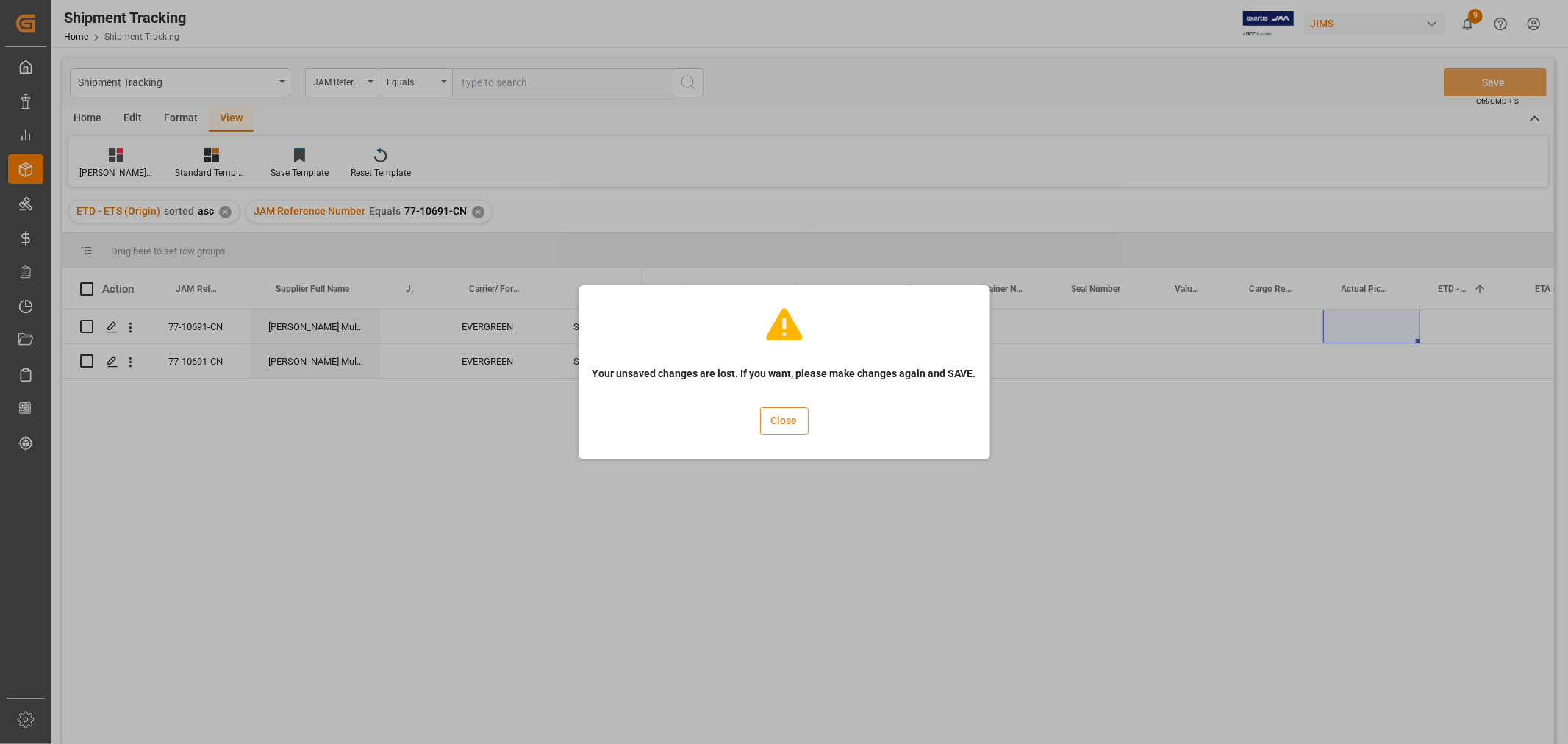
click at [769, 424] on button "Close" at bounding box center [784, 421] width 48 height 28
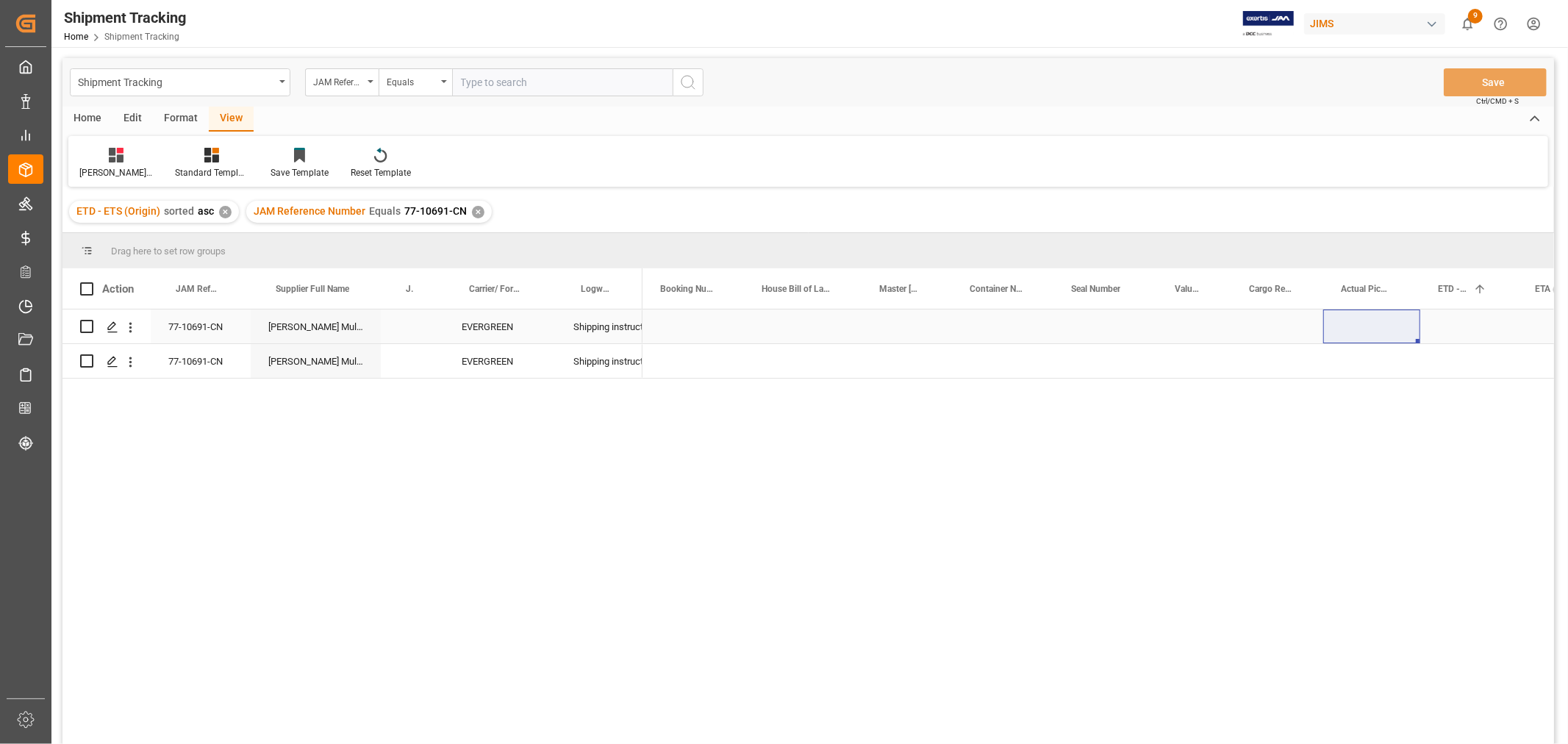
click at [1248, 324] on div "Press SPACE to select this row." at bounding box center [1278, 326] width 92 height 34
click at [1259, 326] on div "Press SPACE to select this row." at bounding box center [1278, 326] width 92 height 34
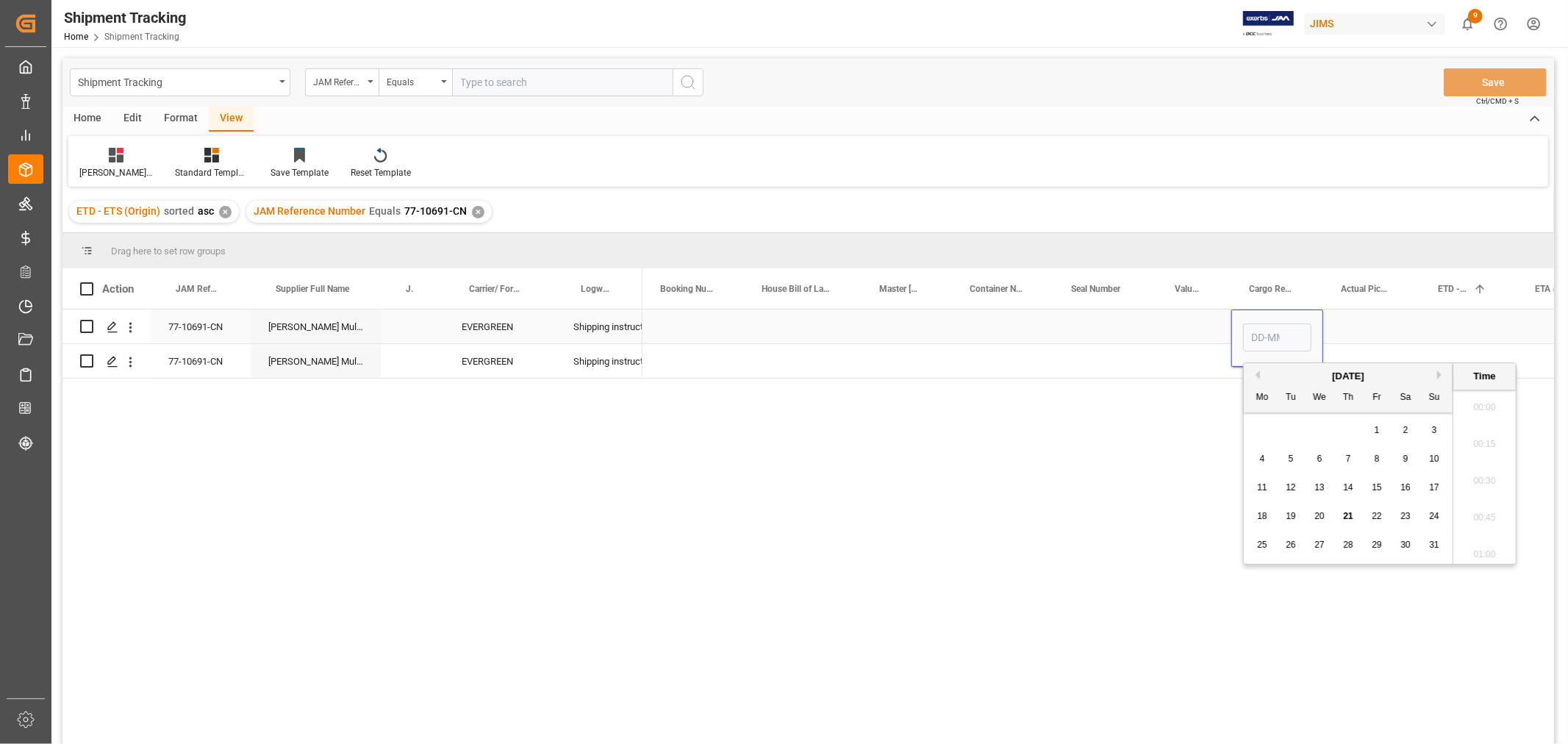
scroll to position [2394, 0]
click at [1259, 326] on input "Press SPACE to select this row." at bounding box center [1278, 337] width 69 height 28
type input "10-09-2025 00:00"
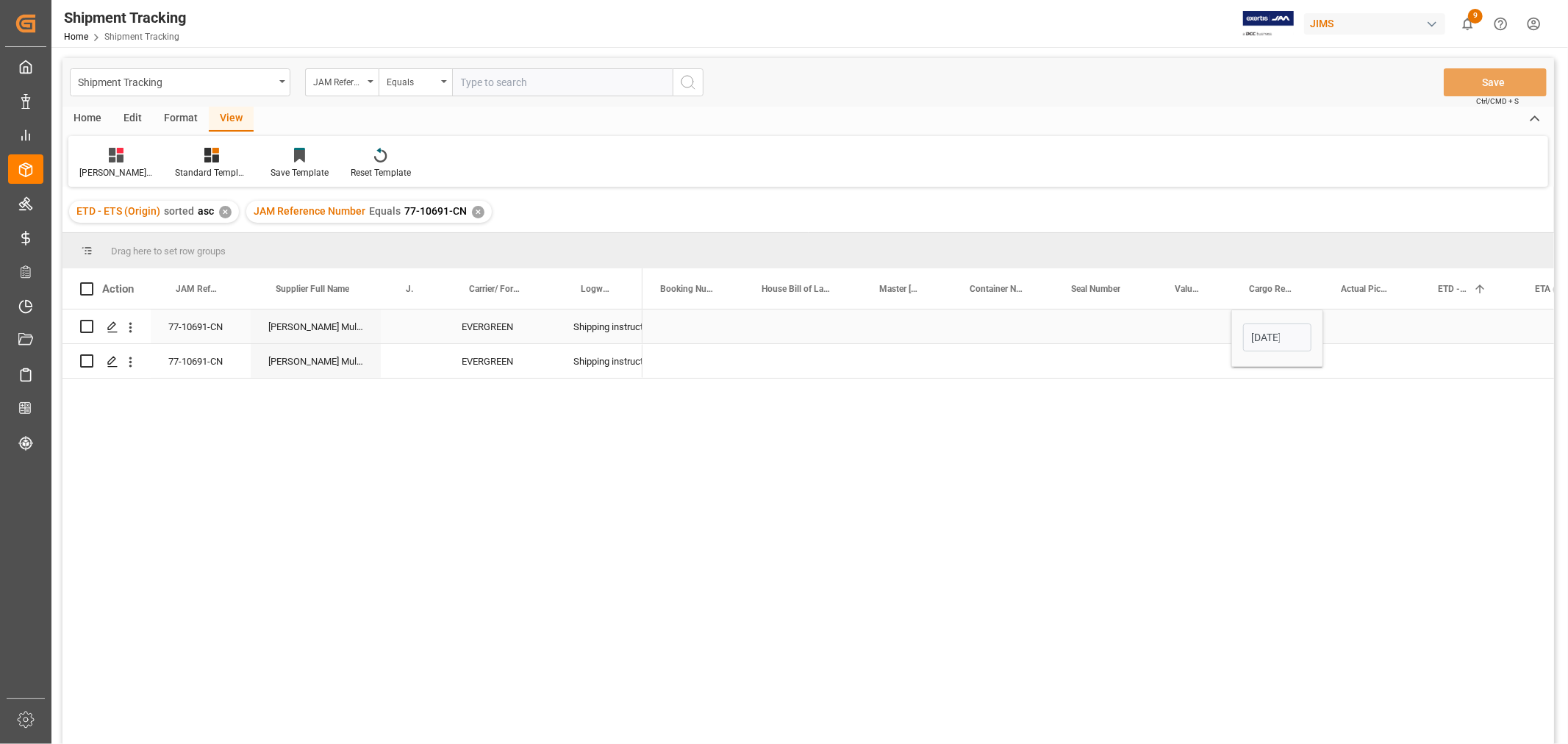
click at [1143, 334] on div "Press SPACE to select this row." at bounding box center [1105, 326] width 104 height 34
drag, startPoint x: 1246, startPoint y: 334, endPoint x: 1250, endPoint y: 354, distance: 20.4
click at [1406, 339] on div "Press SPACE to select this row." at bounding box center [1371, 326] width 97 height 34
click at [1436, 322] on div "Press SPACE to select this row." at bounding box center [1469, 326] width 97 height 34
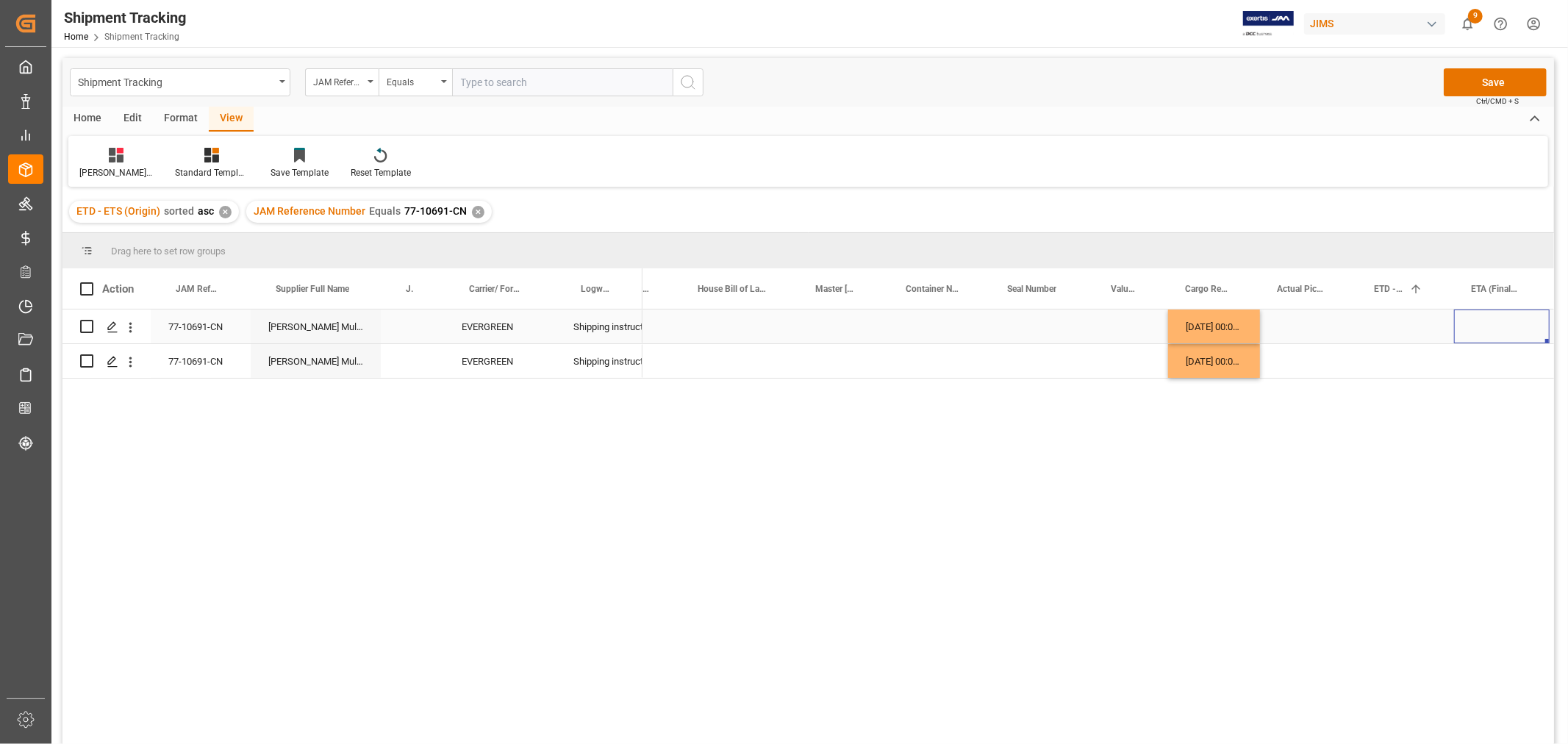
scroll to position [0, 160]
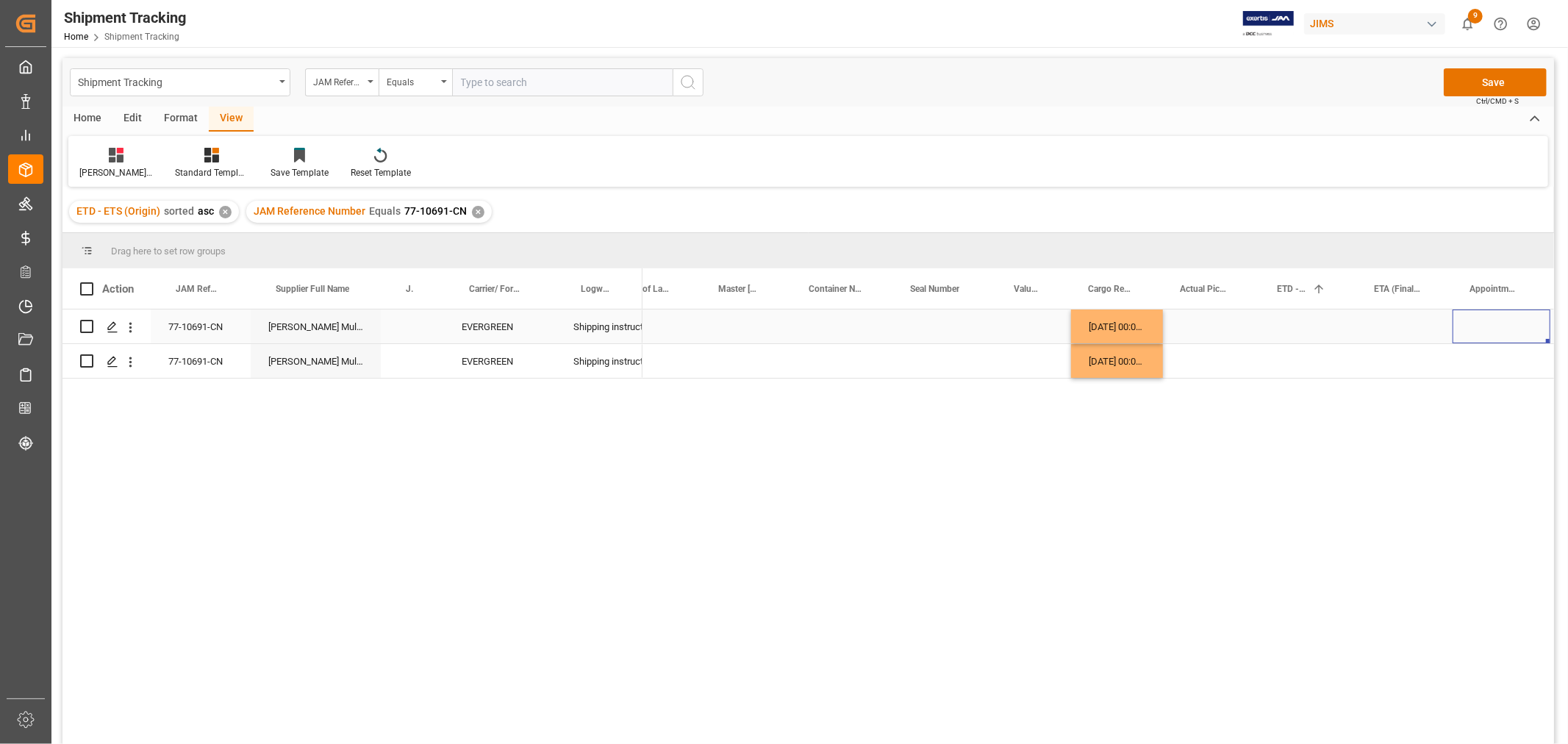
click at [1280, 316] on div "Press SPACE to select this row." at bounding box center [1309, 326] width 97 height 34
click at [1287, 321] on div "Press SPACE to select this row." at bounding box center [1309, 326] width 97 height 34
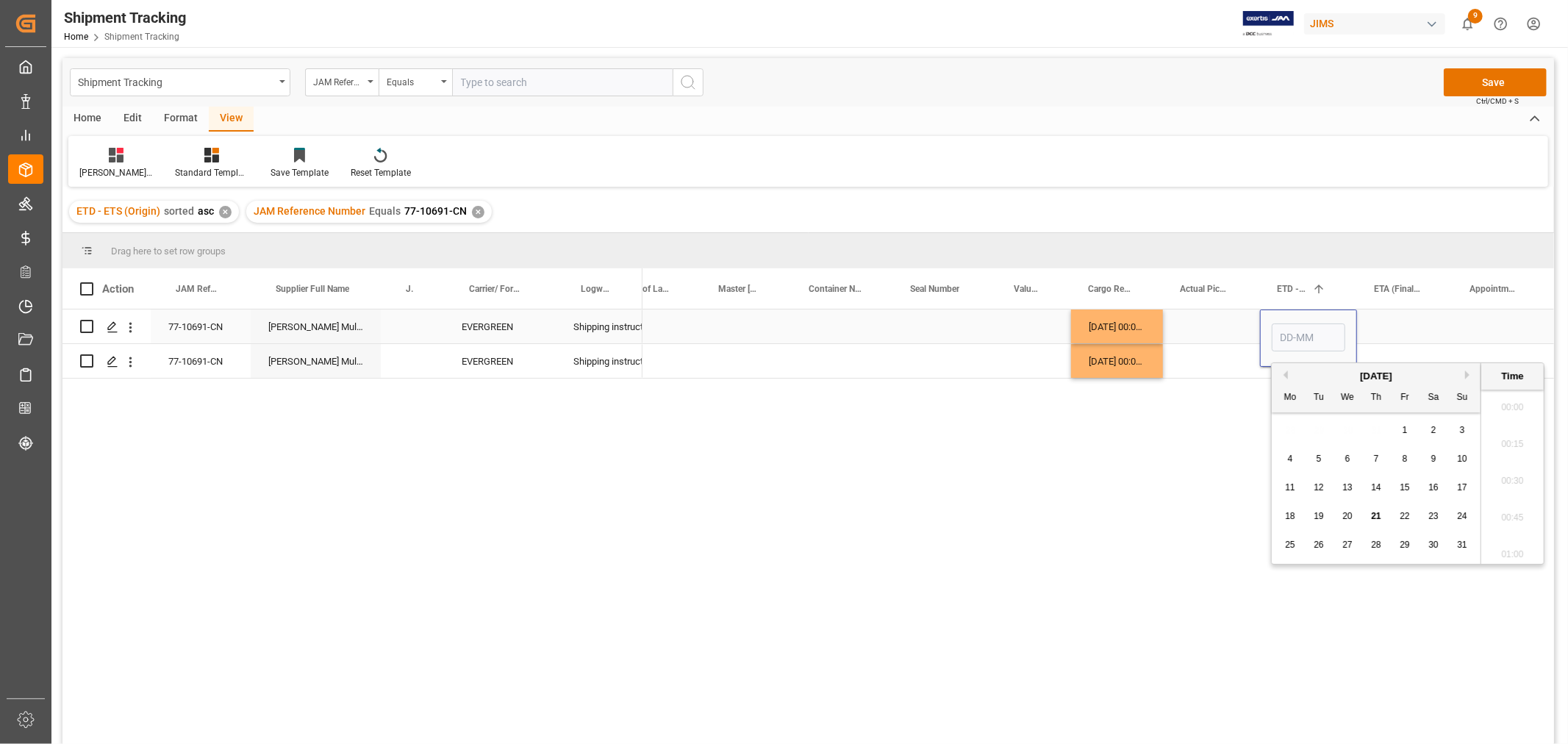
scroll to position [2394, 0]
type input "17-09-2025 00:00"
click at [1379, 331] on div "Press SPACE to select this row." at bounding box center [1404, 326] width 96 height 34
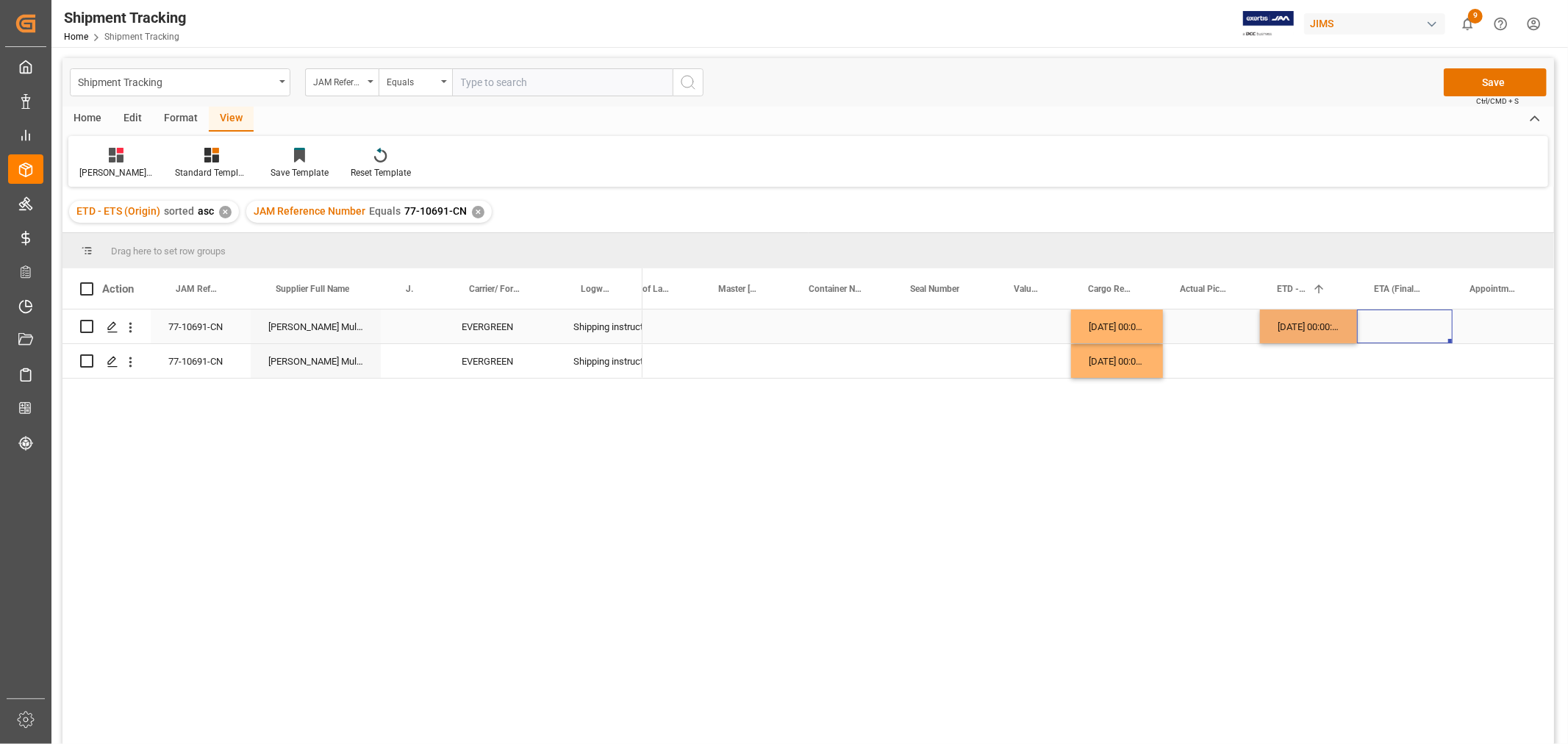
click at [1379, 331] on div "Press SPACE to select this row." at bounding box center [1404, 326] width 96 height 34
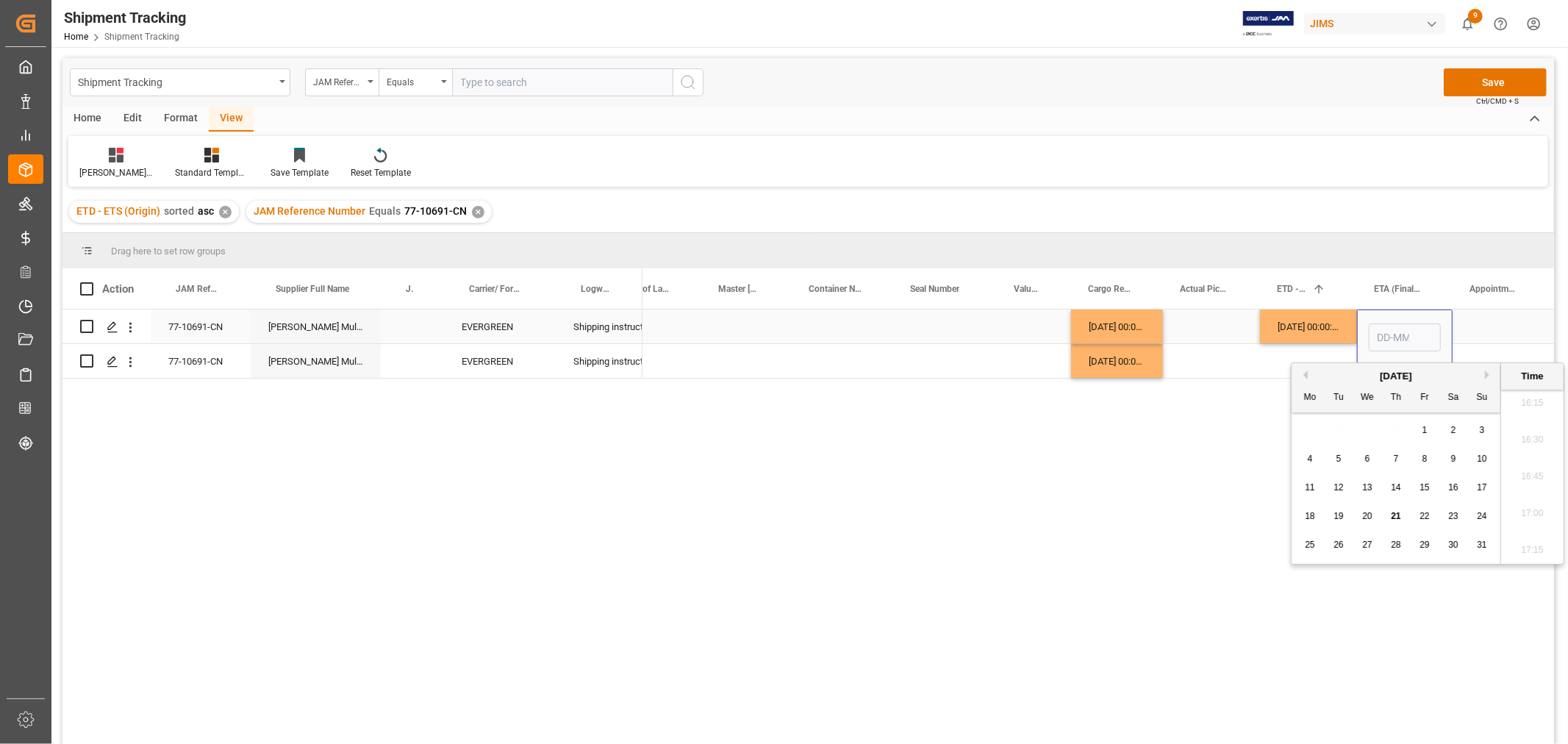
click at [1379, 331] on input "Press SPACE to select this row." at bounding box center [1404, 337] width 72 height 28
type input "30-10-2025 00:00"
click at [1270, 366] on div "Press SPACE to select this row." at bounding box center [1309, 361] width 97 height 34
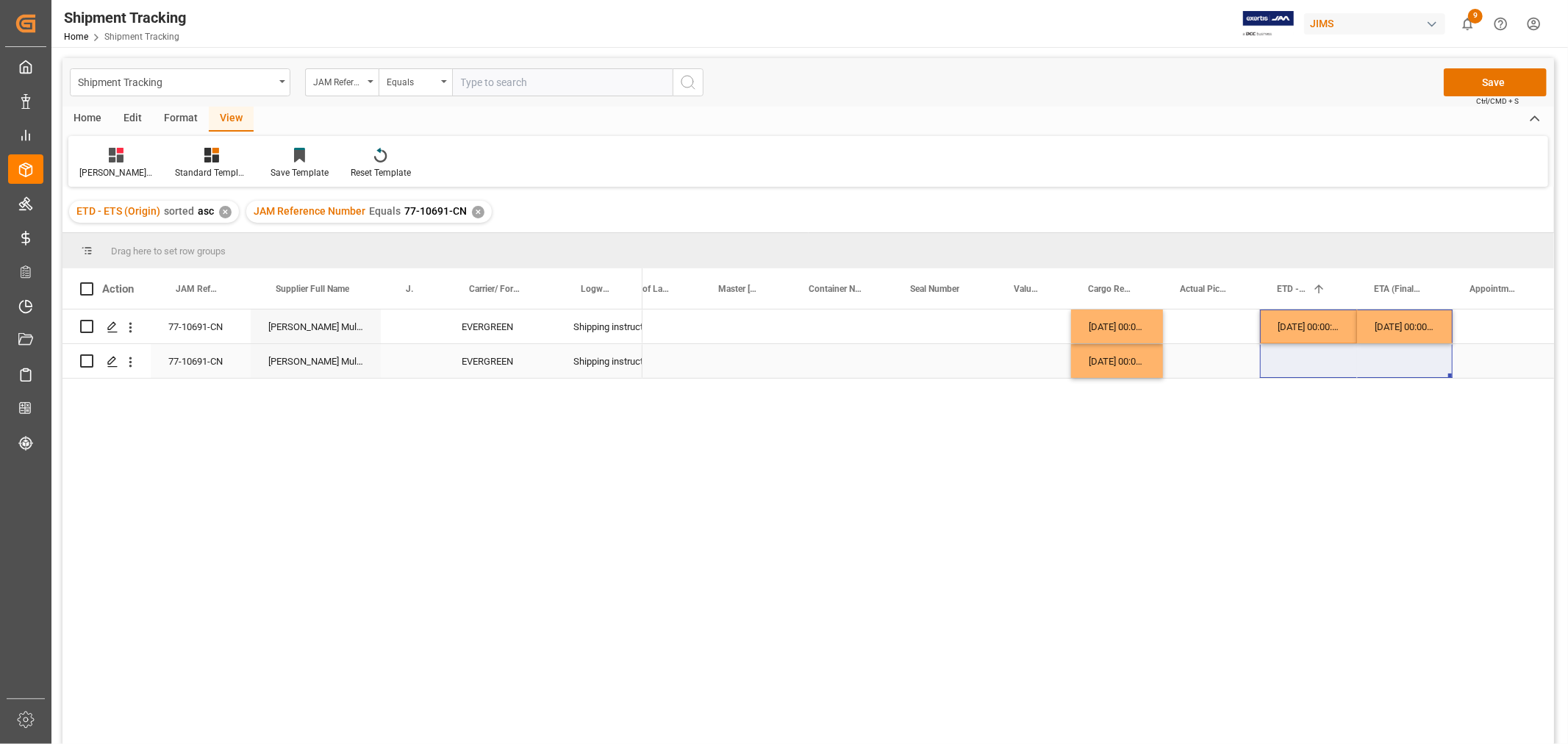
drag, startPoint x: 1285, startPoint y: 327, endPoint x: 1371, endPoint y: 360, distance: 92.1
click at [1371, 360] on div "10-09-2025 00:00:00 17-09-2025 00:00:00 30-10-2025 00:00:00 HuiXin Gao 10-09-20…" at bounding box center [1539, 343] width 2115 height 69
click at [1394, 375] on div "30-10-2025 00:00:00" at bounding box center [1404, 361] width 96 height 34
drag, startPoint x: 1486, startPoint y: 300, endPoint x: 1484, endPoint y: 322, distance: 22.1
click at [1486, 305] on div "Appointment Start Date" at bounding box center [1494, 288] width 49 height 40
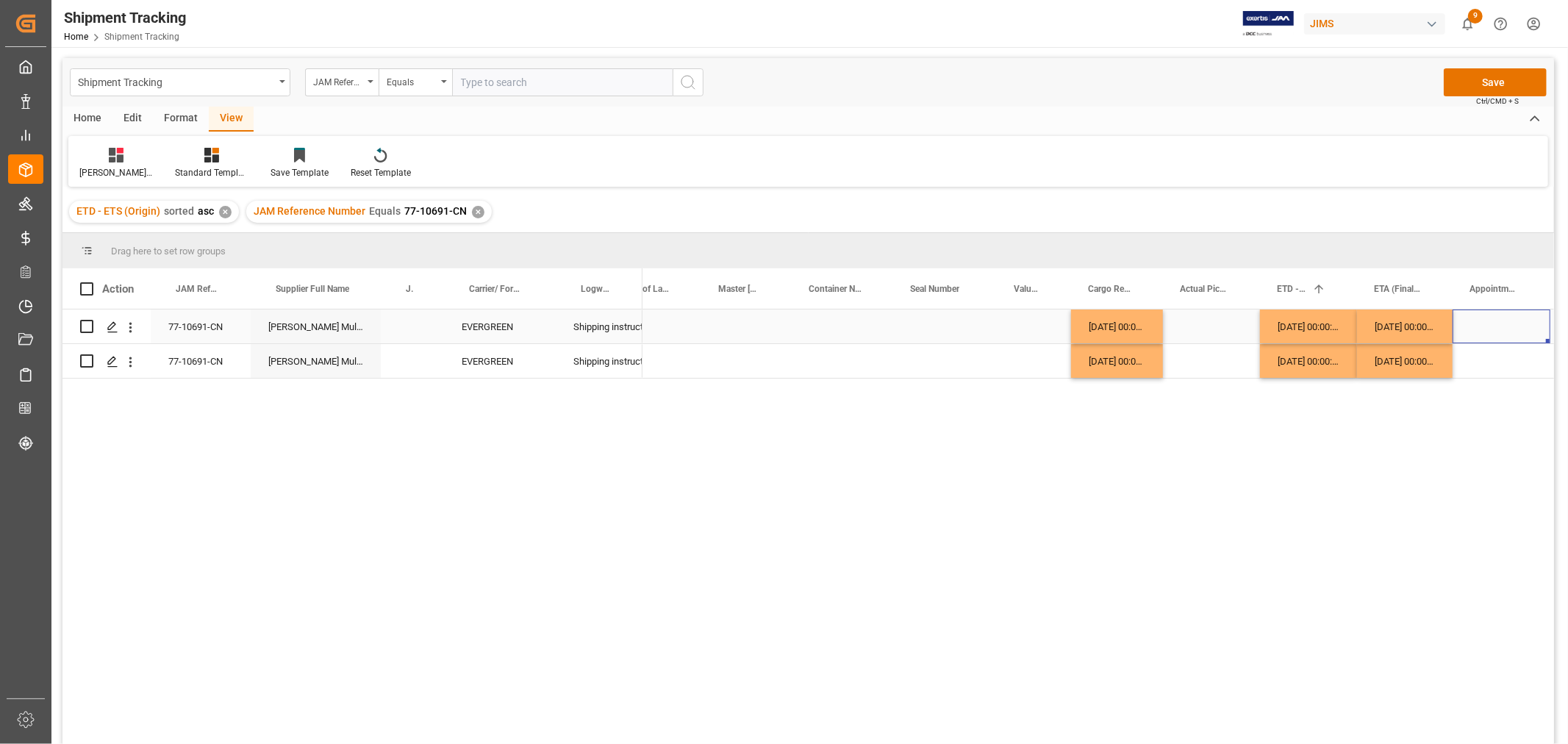
click at [1484, 327] on div "Press SPACE to select this row." at bounding box center [1501, 326] width 97 height 34
click at [1471, 79] on button "Save" at bounding box center [1495, 82] width 103 height 28
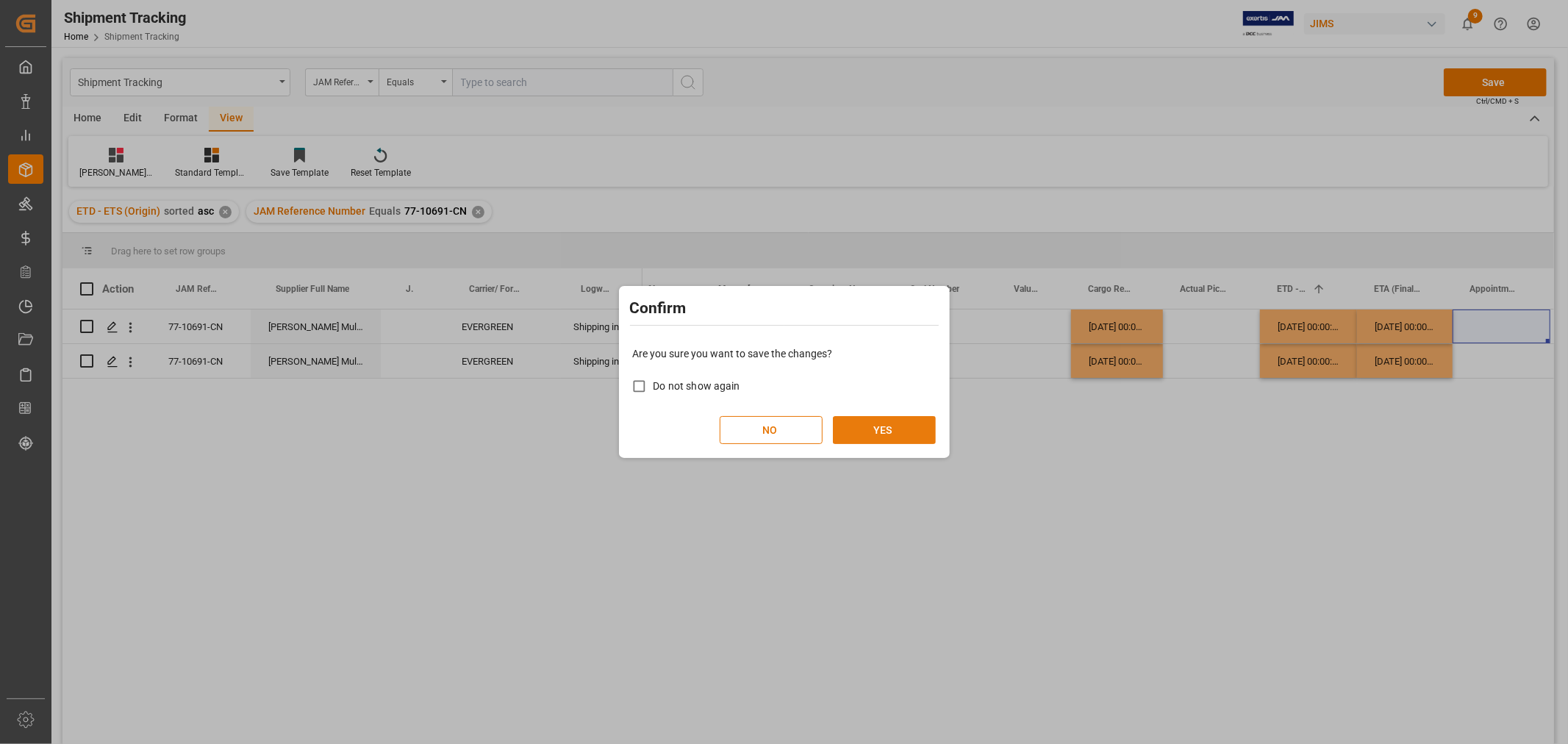
click at [868, 422] on button "YES" at bounding box center [884, 430] width 103 height 28
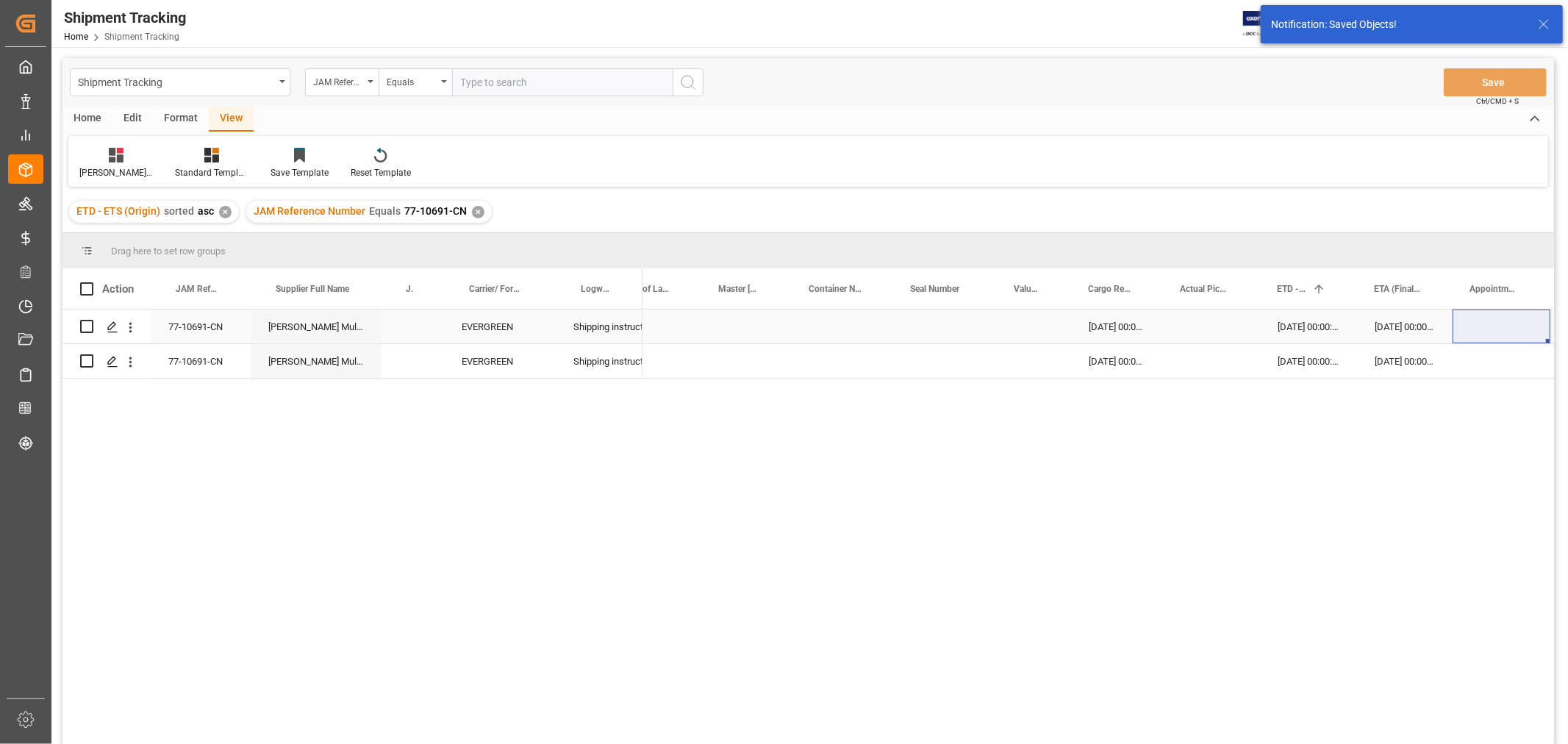
click at [1481, 334] on div "Press SPACE to select this row." at bounding box center [1501, 326] width 97 height 34
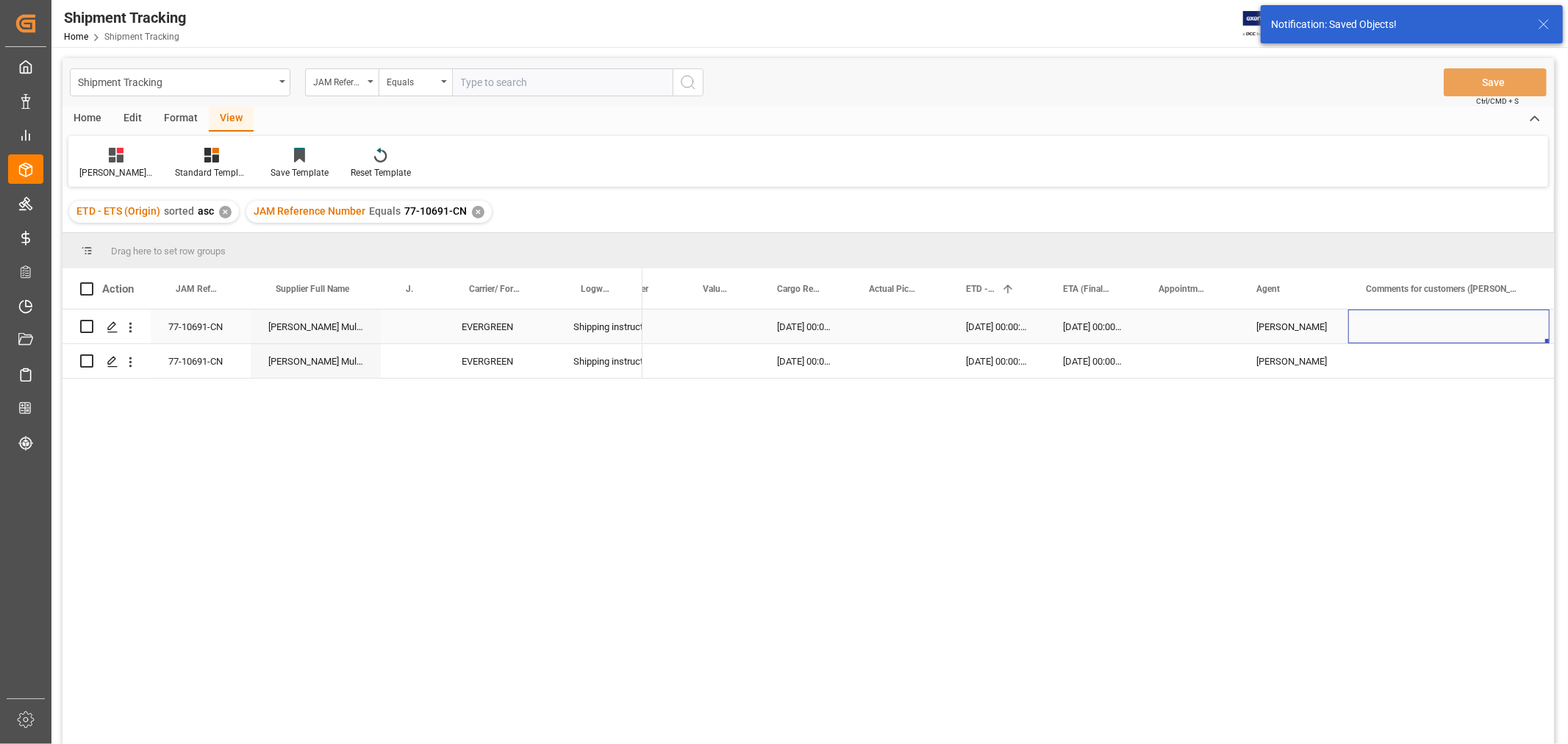
scroll to position [0, 619]
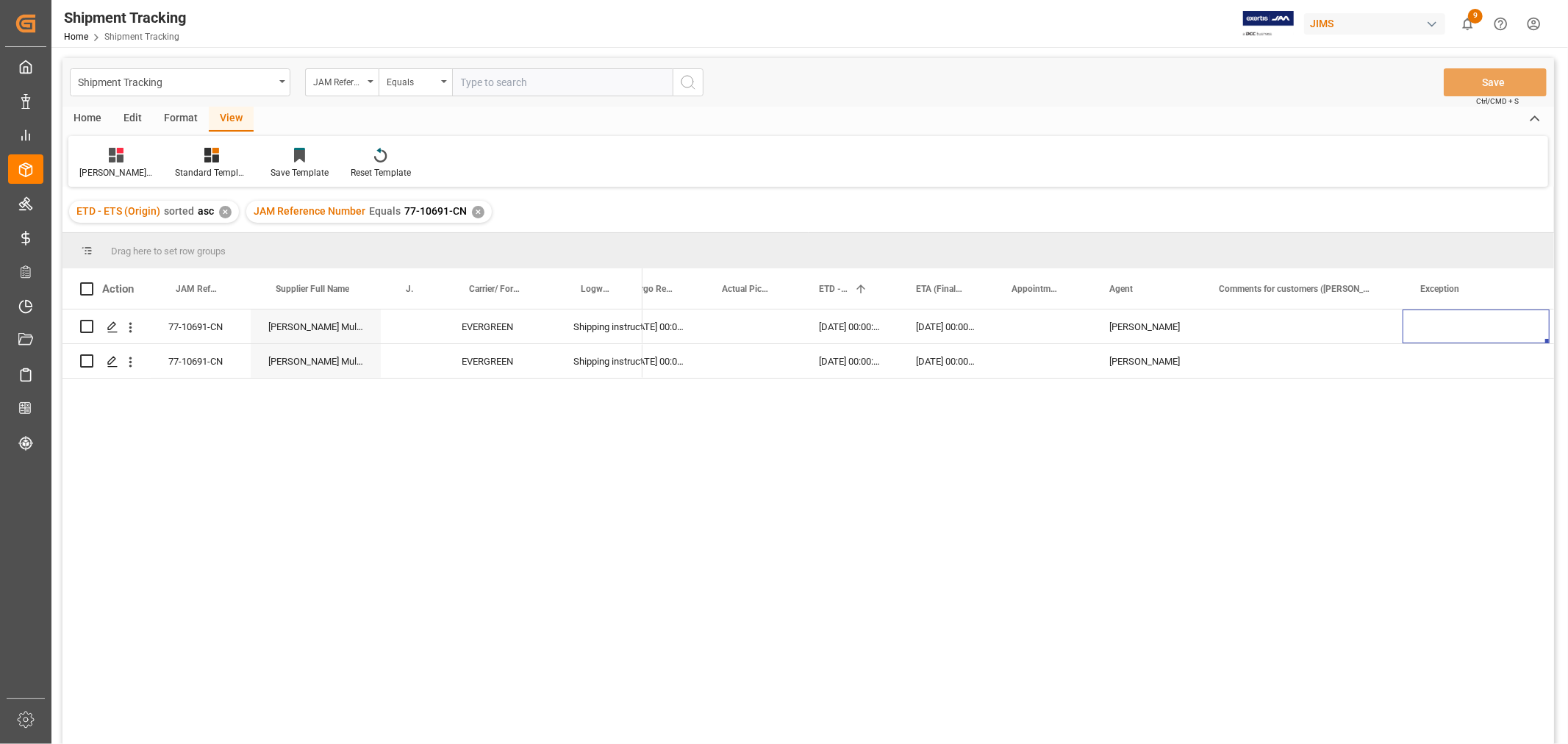
drag, startPoint x: 1398, startPoint y: 392, endPoint x: 1391, endPoint y: 382, distance: 12.2
click at [1398, 392] on div "10-09-2025 00:00:00 17-09-2025 00:00:00 30-10-2025 00:00:00 HuiXin Gao 10-09-20…" at bounding box center [1098, 531] width 912 height 444
click at [1328, 326] on div "Press SPACE to select this row." at bounding box center [1303, 326] width 202 height 34
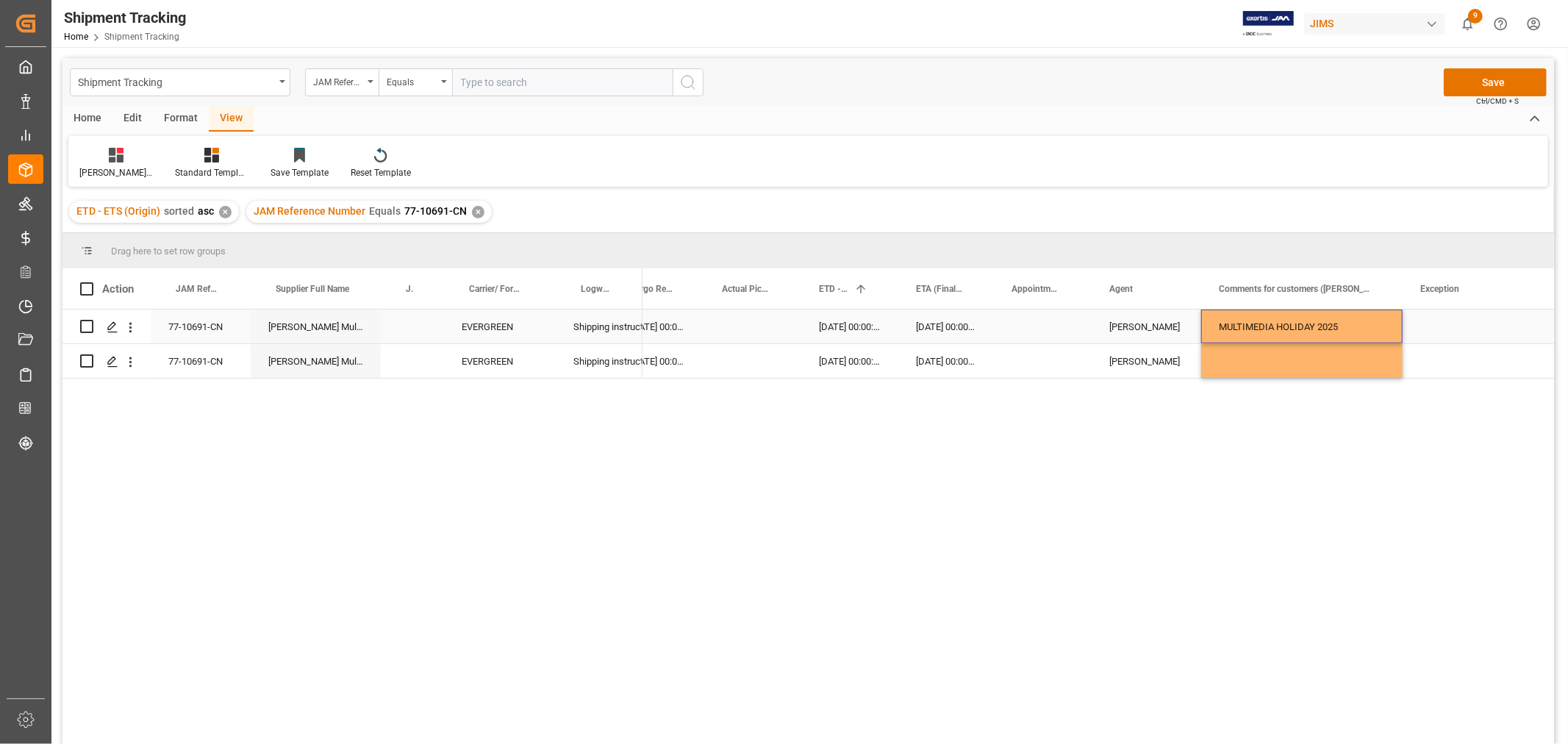
click at [1489, 326] on div "Press SPACE to select this row." at bounding box center [1476, 326] width 147 height 34
drag, startPoint x: 1303, startPoint y: 328, endPoint x: 1295, endPoint y: 358, distance: 31.0
click at [1295, 358] on div "10-09-2025 00:00:00 17-09-2025 00:00:00 30-10-2025 00:00:00 HuiXin Gao MULTIMED…" at bounding box center [1080, 343] width 2115 height 69
click at [1418, 324] on div "Press SPACE to select this row." at bounding box center [1476, 326] width 147 height 34
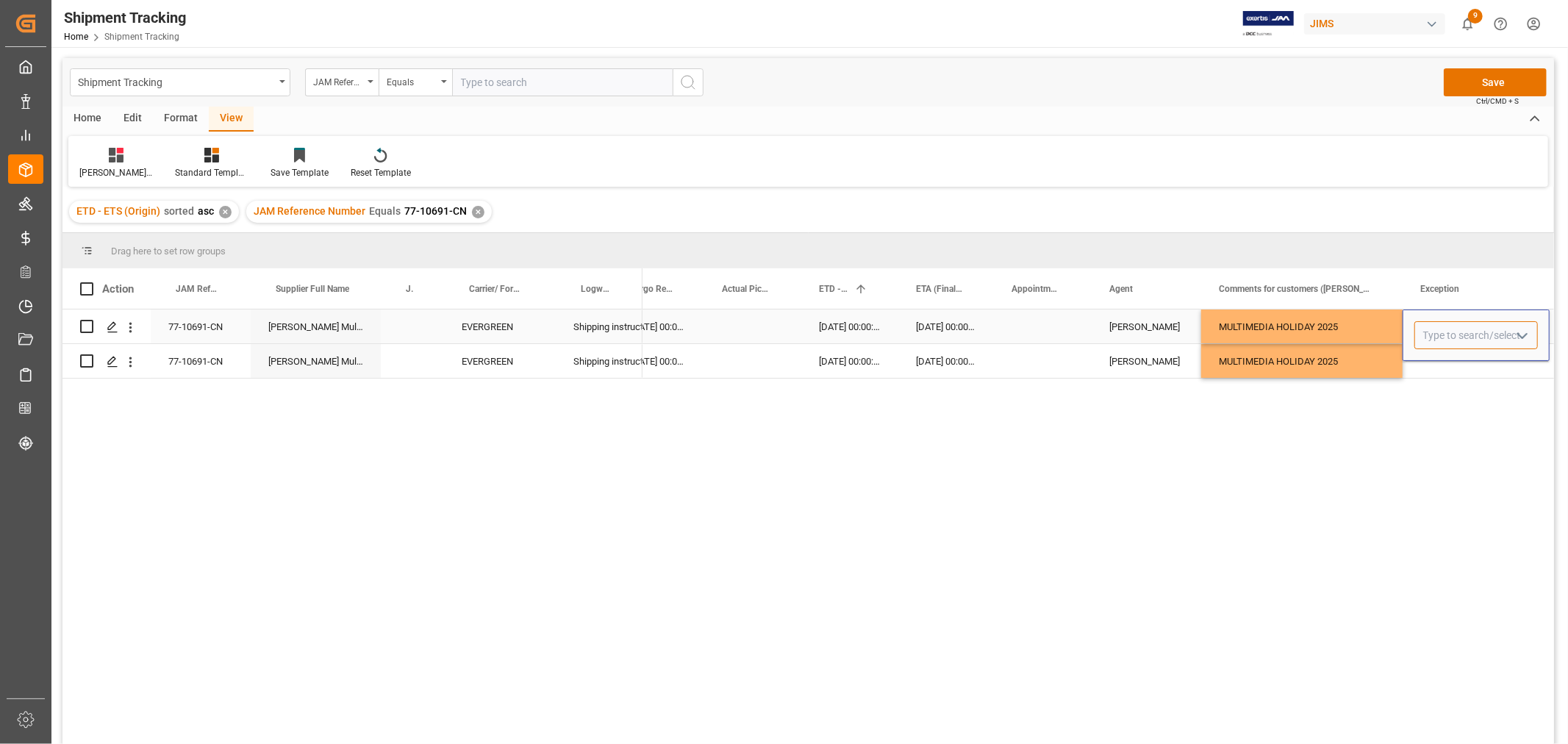
click at [1427, 337] on input "Press SPACE to select this row." at bounding box center [1476, 335] width 123 height 28
click at [1434, 372] on div "No Exception" at bounding box center [1486, 377] width 141 height 52
type input "No Exception"
click at [1394, 406] on div "10-09-2025 00:00:00 17-09-2025 00:00:00 30-10-2025 00:00:00 HuiXin Gao MULTIMED…" at bounding box center [1098, 531] width 912 height 444
click at [1459, 369] on div "Press SPACE to select this row." at bounding box center [1476, 361] width 147 height 34
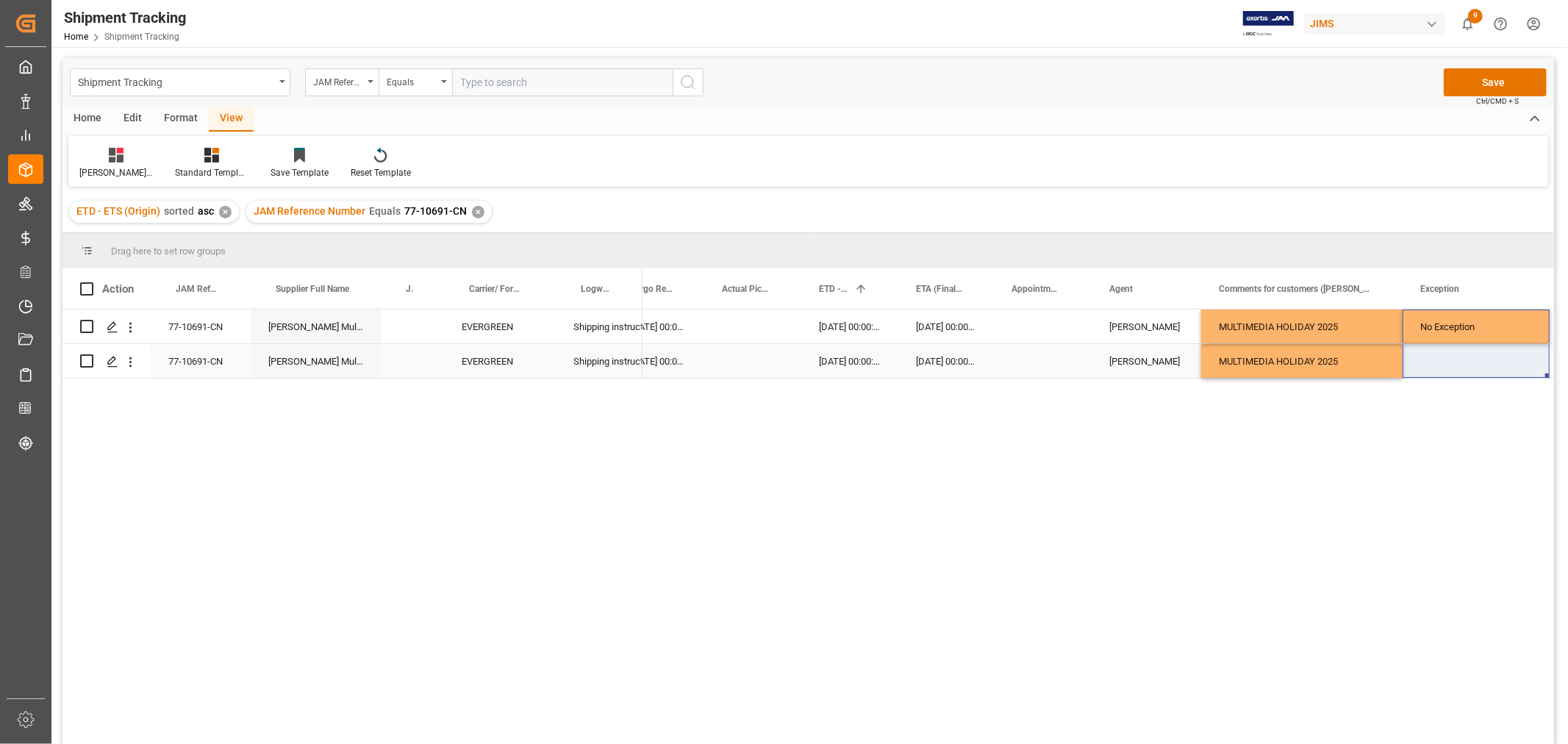
drag, startPoint x: 1455, startPoint y: 332, endPoint x: 1450, endPoint y: 363, distance: 31.4
click at [1450, 363] on div "10-09-2025 00:00:00 17-09-2025 00:00:00 30-10-2025 00:00:00 HuiXin Gao MULTIMED…" at bounding box center [1080, 343] width 2115 height 69
click at [1149, 330] on div "[PERSON_NAME]" at bounding box center [1146, 327] width 74 height 34
click at [1484, 81] on button "Save" at bounding box center [1495, 82] width 103 height 28
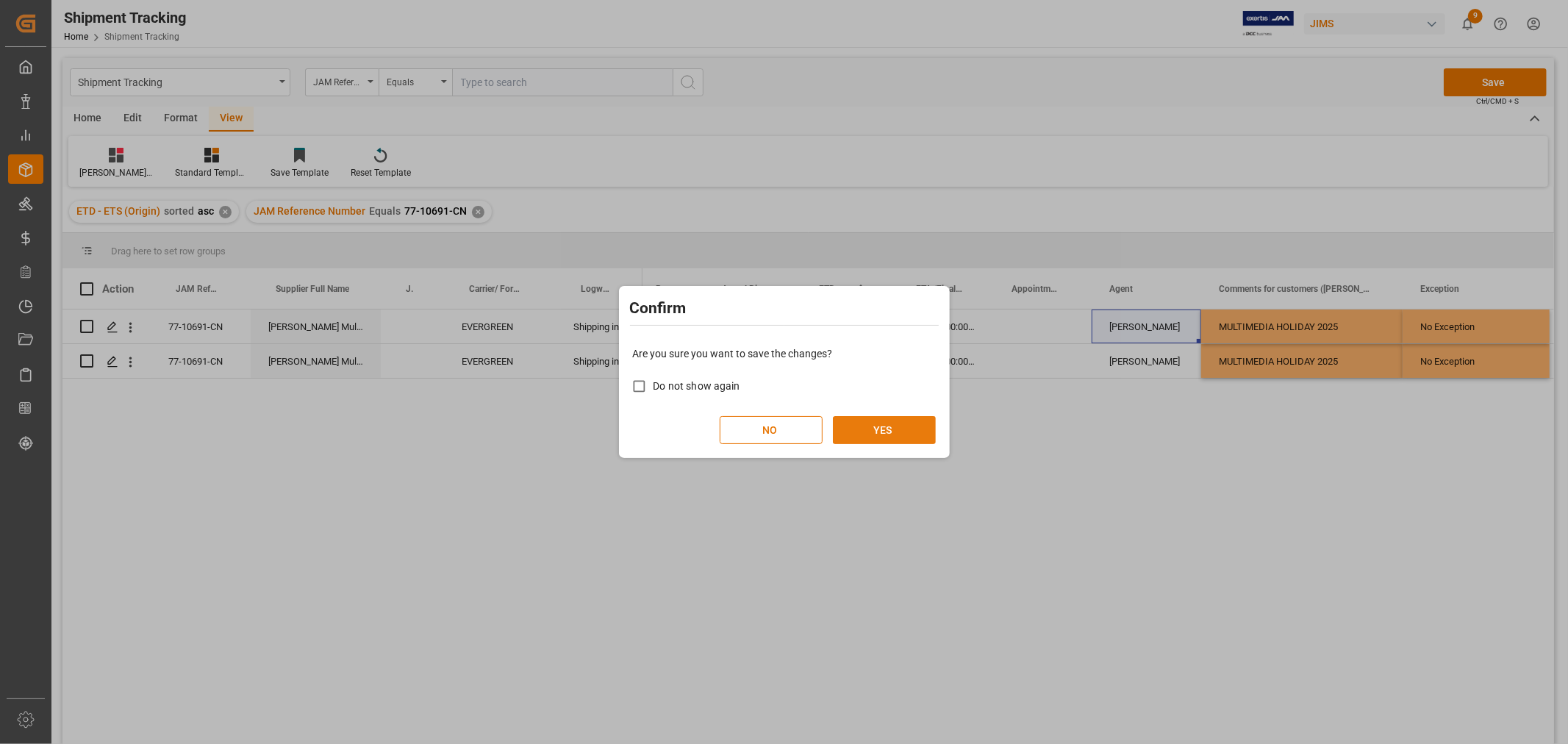
click at [907, 421] on button "YES" at bounding box center [884, 430] width 103 height 28
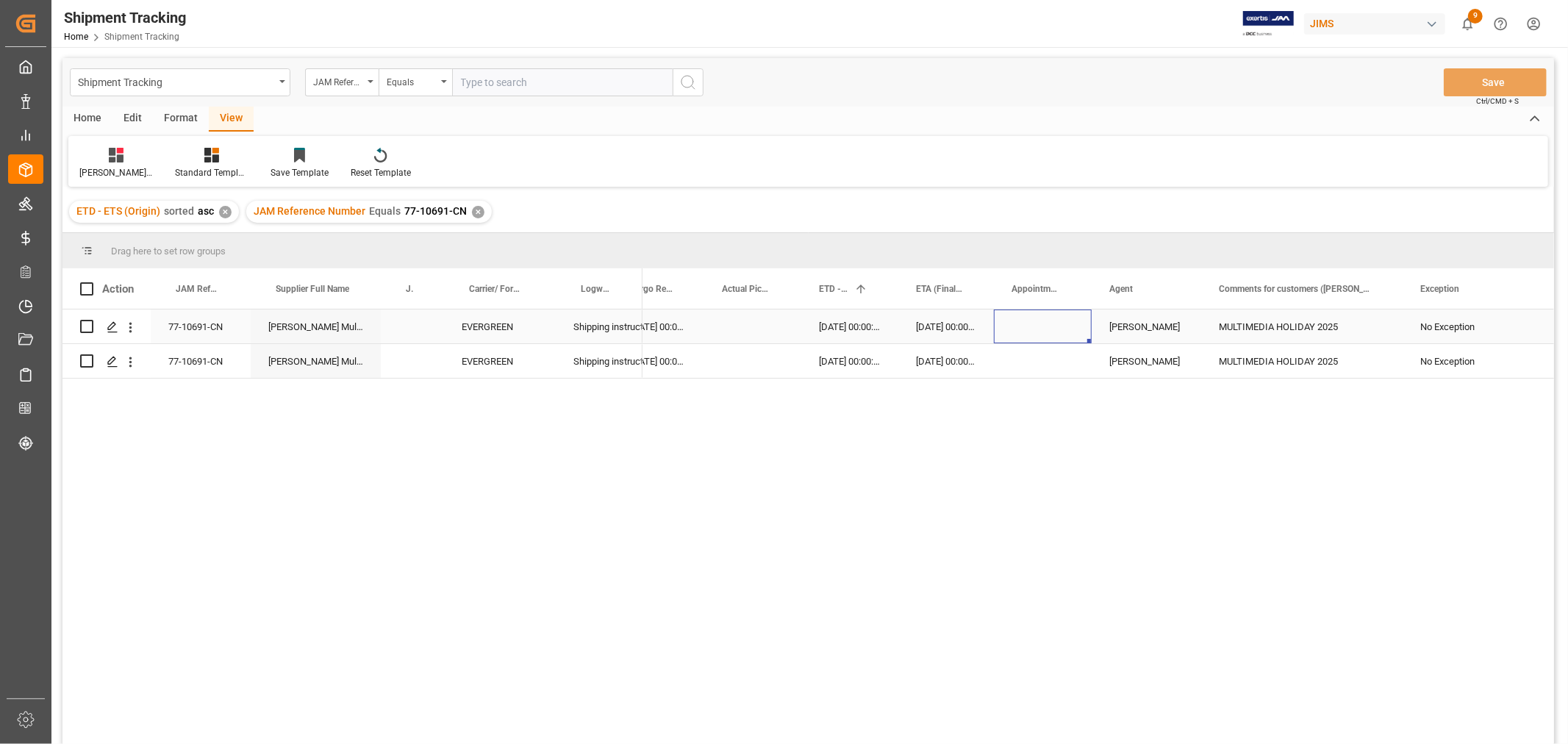
click at [1057, 325] on div "Press SPACE to select this row." at bounding box center [1043, 326] width 97 height 34
click at [783, 327] on div "Press SPACE to select this row." at bounding box center [752, 326] width 97 height 34
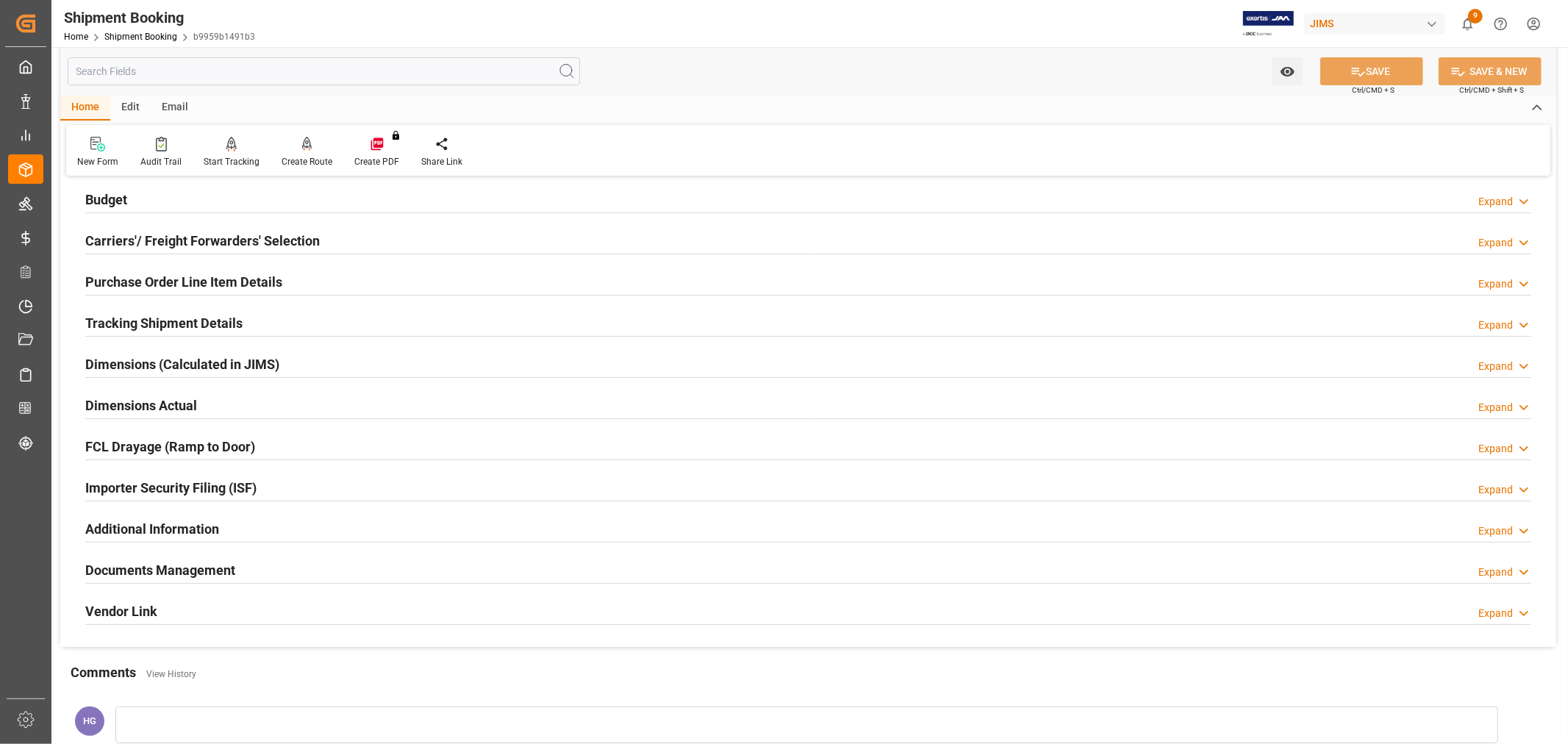
scroll to position [163, 0]
click at [166, 571] on h2 "Documents Management" at bounding box center [160, 568] width 150 height 20
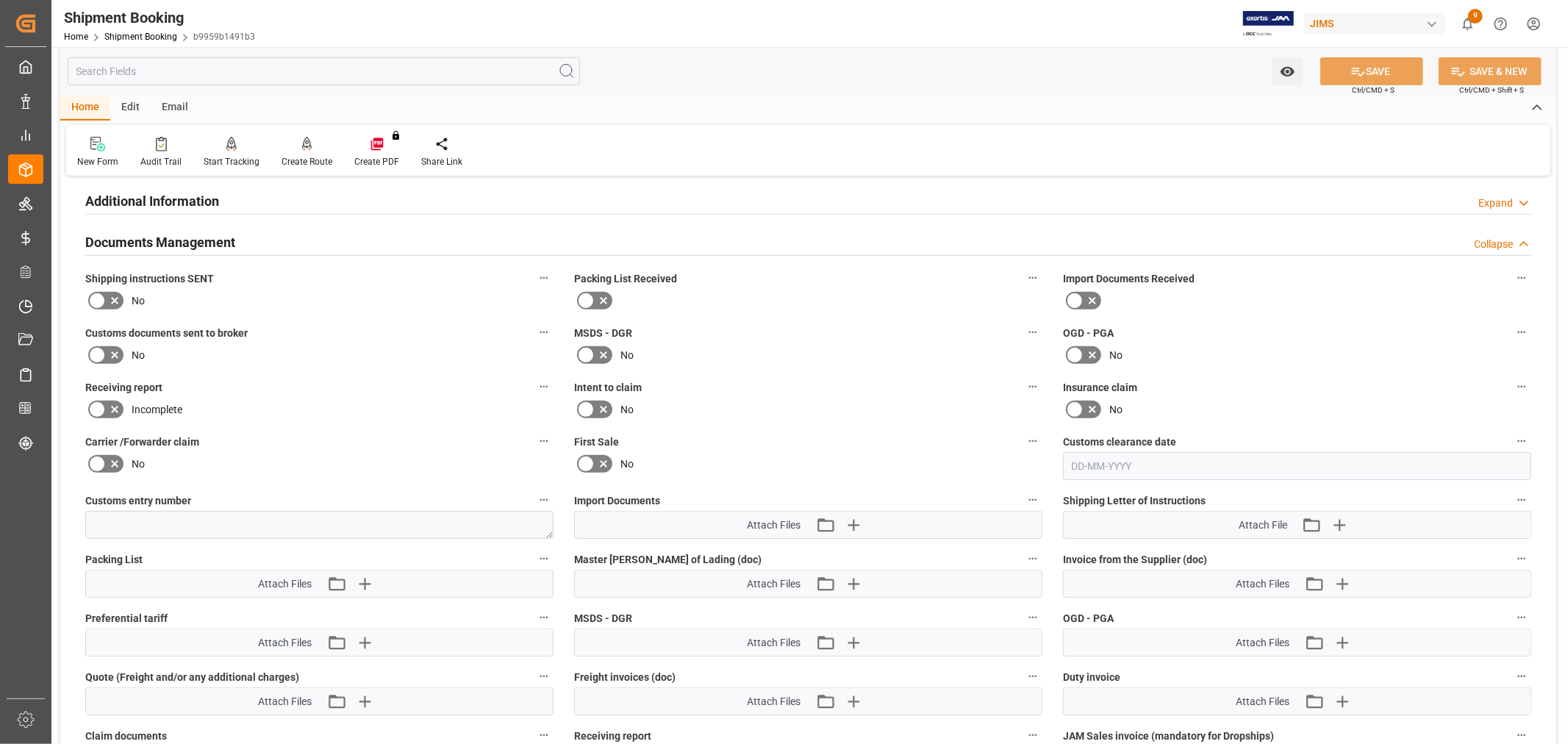
scroll to position [571, 0]
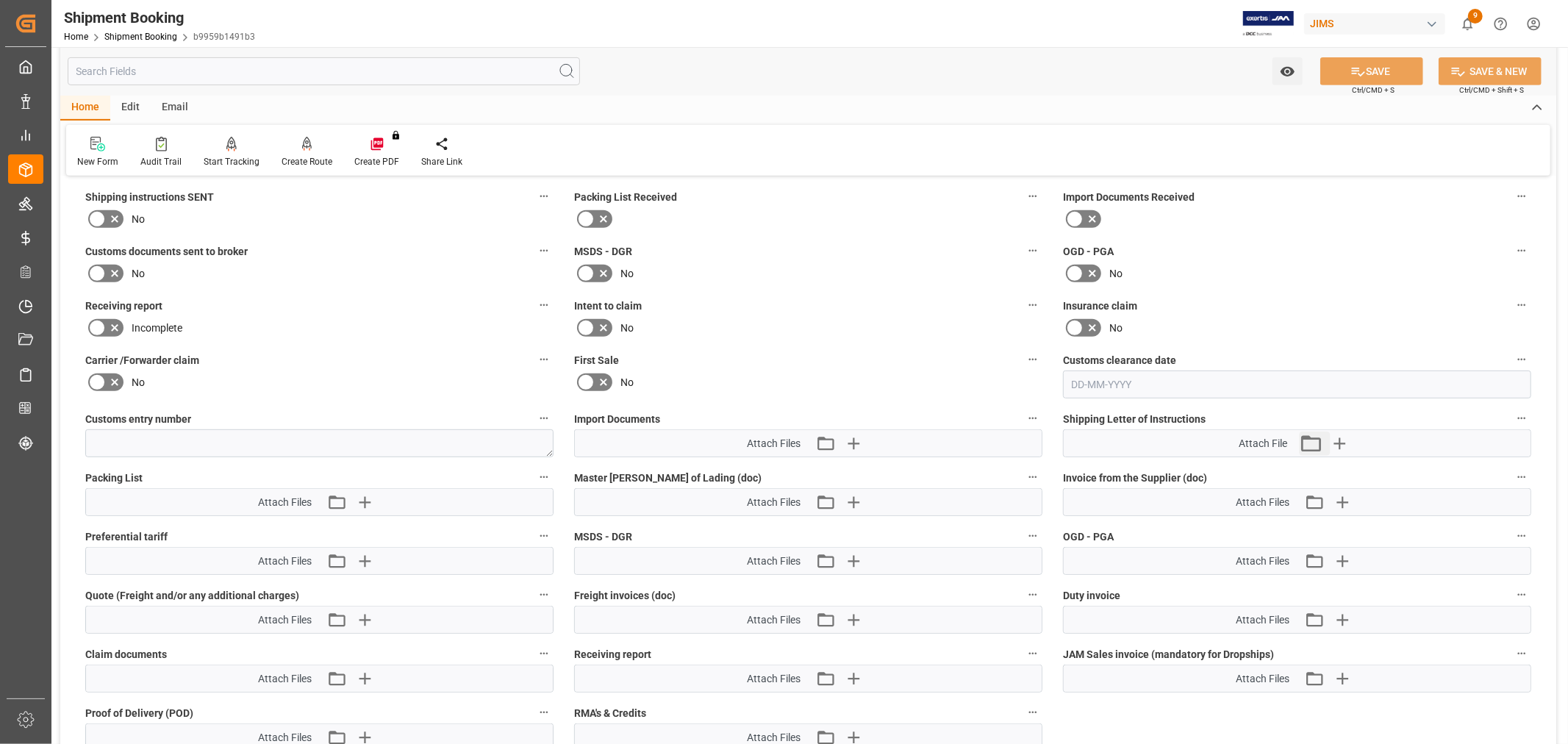
click at [1329, 439] on button "Attach existing file" at bounding box center [1315, 443] width 31 height 23
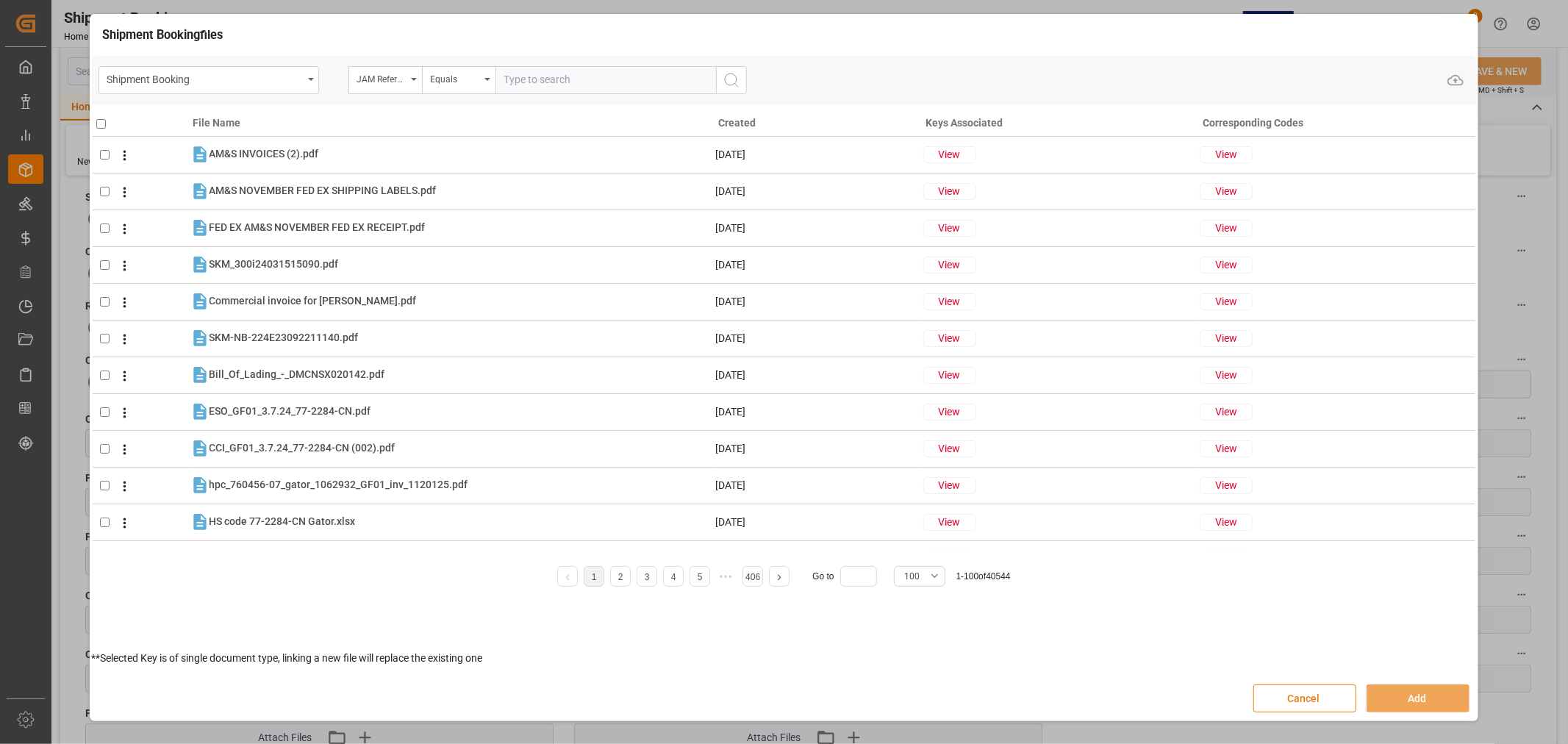
click at [1321, 698] on button "Cancel" at bounding box center [1304, 698] width 103 height 28
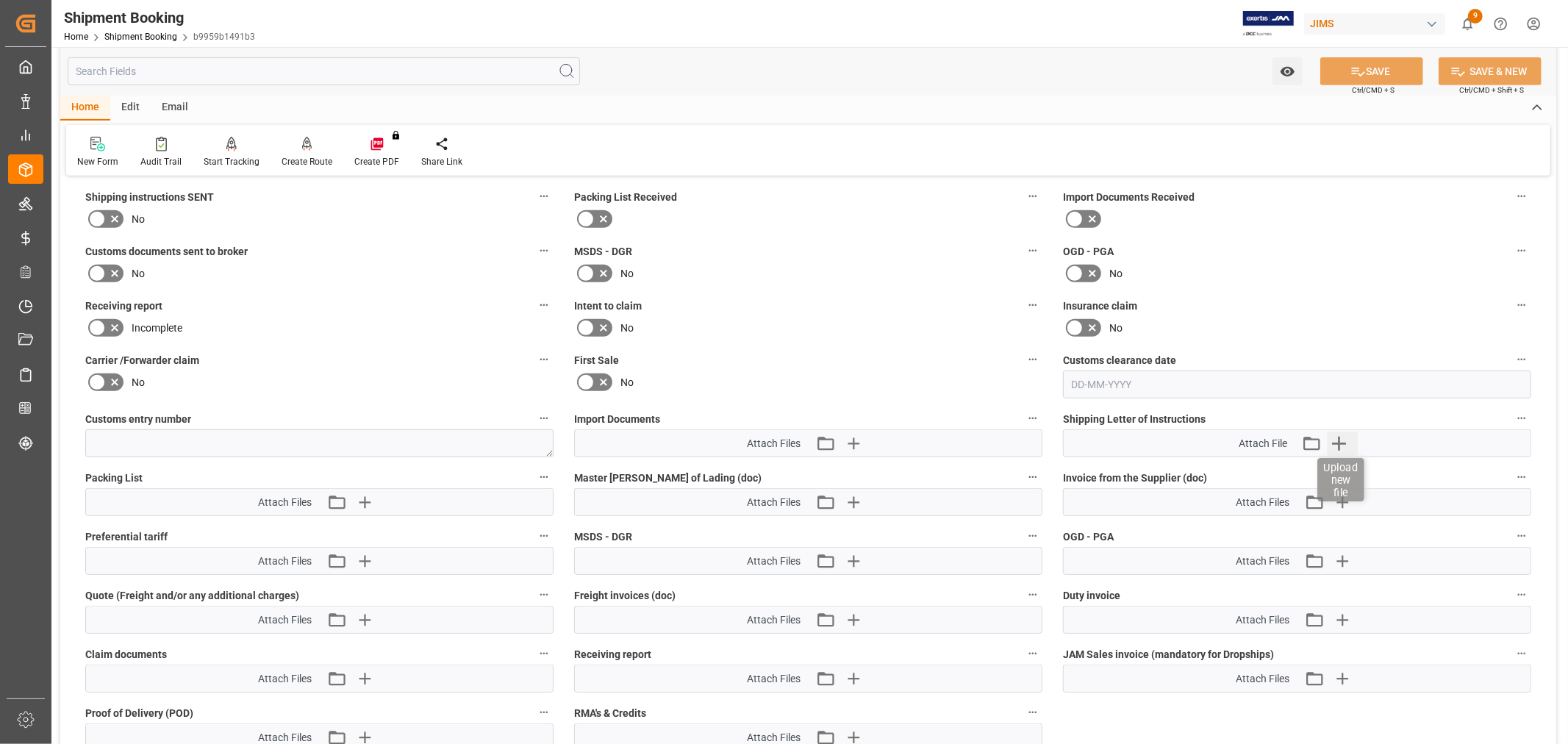
click at [1338, 441] on icon "button" at bounding box center [1339, 443] width 23 height 23
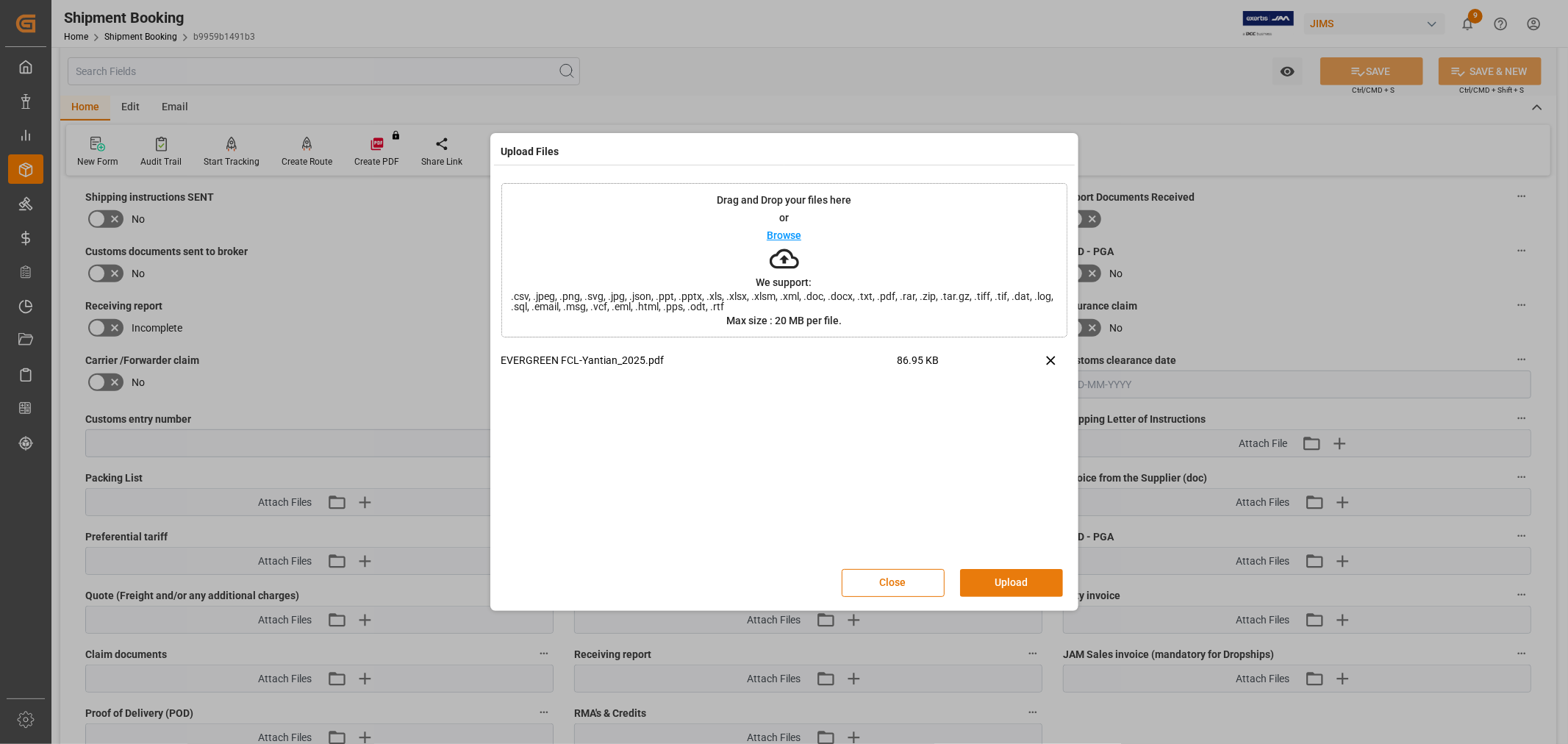
click at [985, 583] on button "Upload" at bounding box center [1011, 582] width 103 height 28
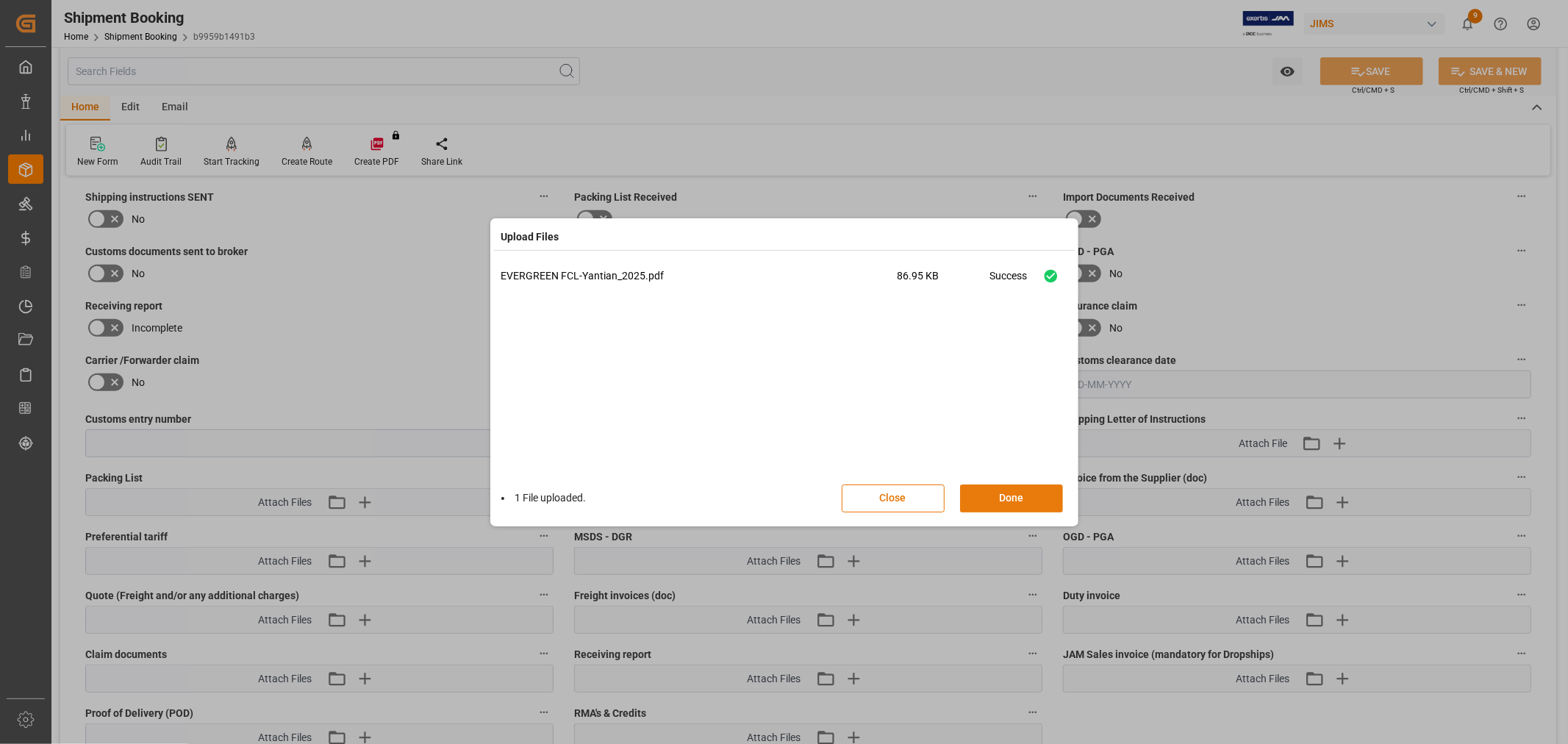
click at [986, 489] on button "Done" at bounding box center [1011, 497] width 103 height 28
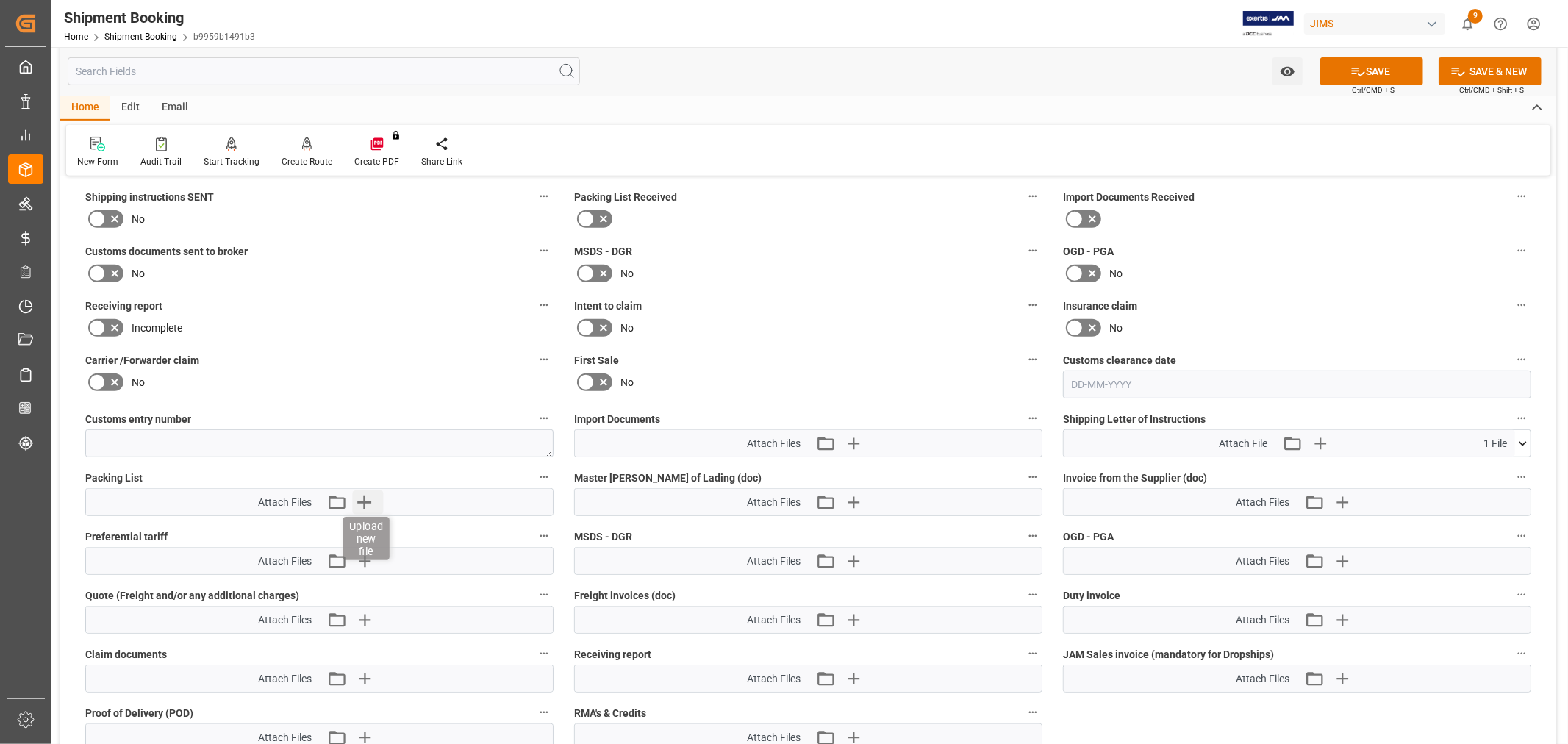
click at [360, 497] on icon "button" at bounding box center [365, 503] width 14 height 14
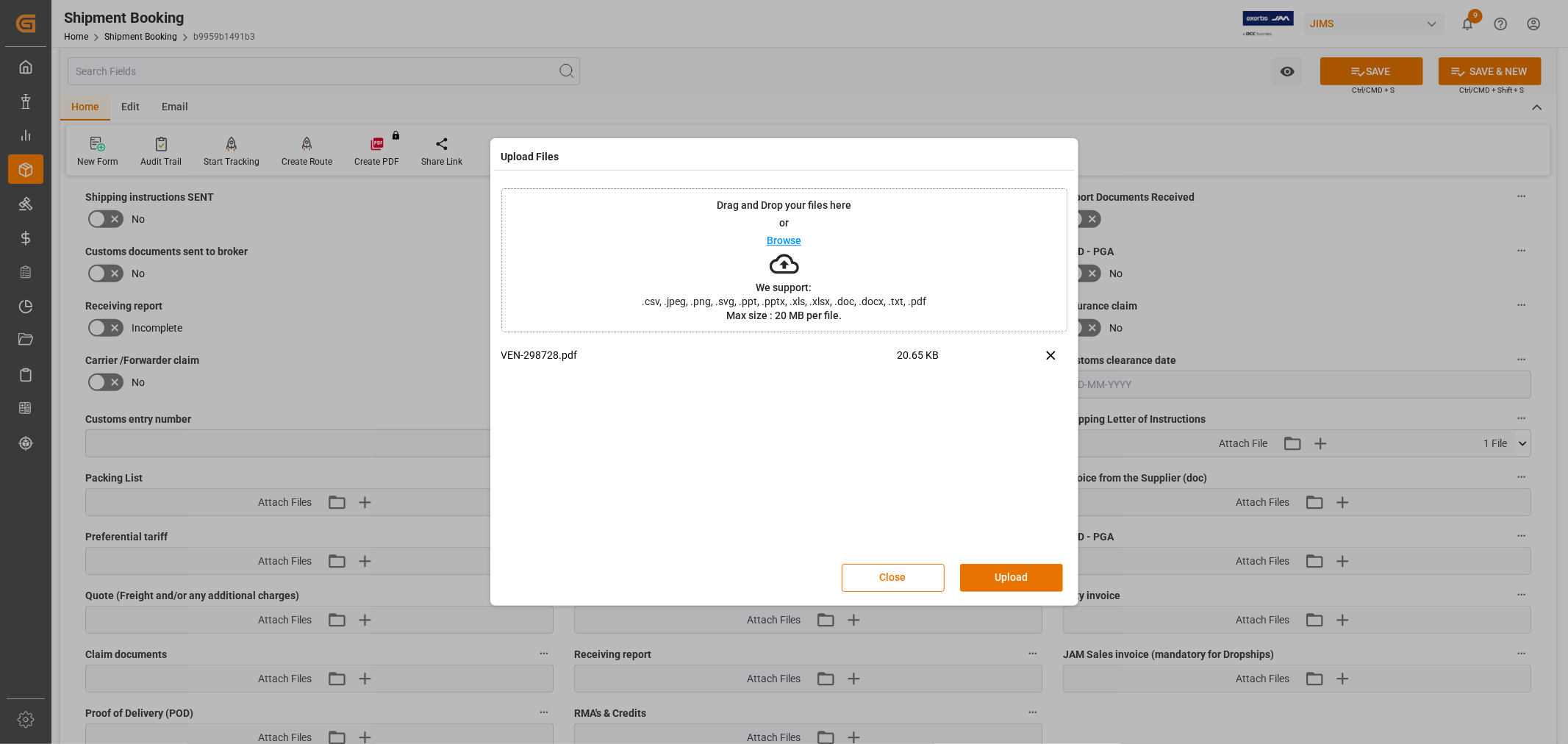
click at [1003, 558] on div "Close Upload" at bounding box center [784, 578] width 566 height 48
click at [1006, 576] on button "Upload" at bounding box center [1011, 577] width 103 height 28
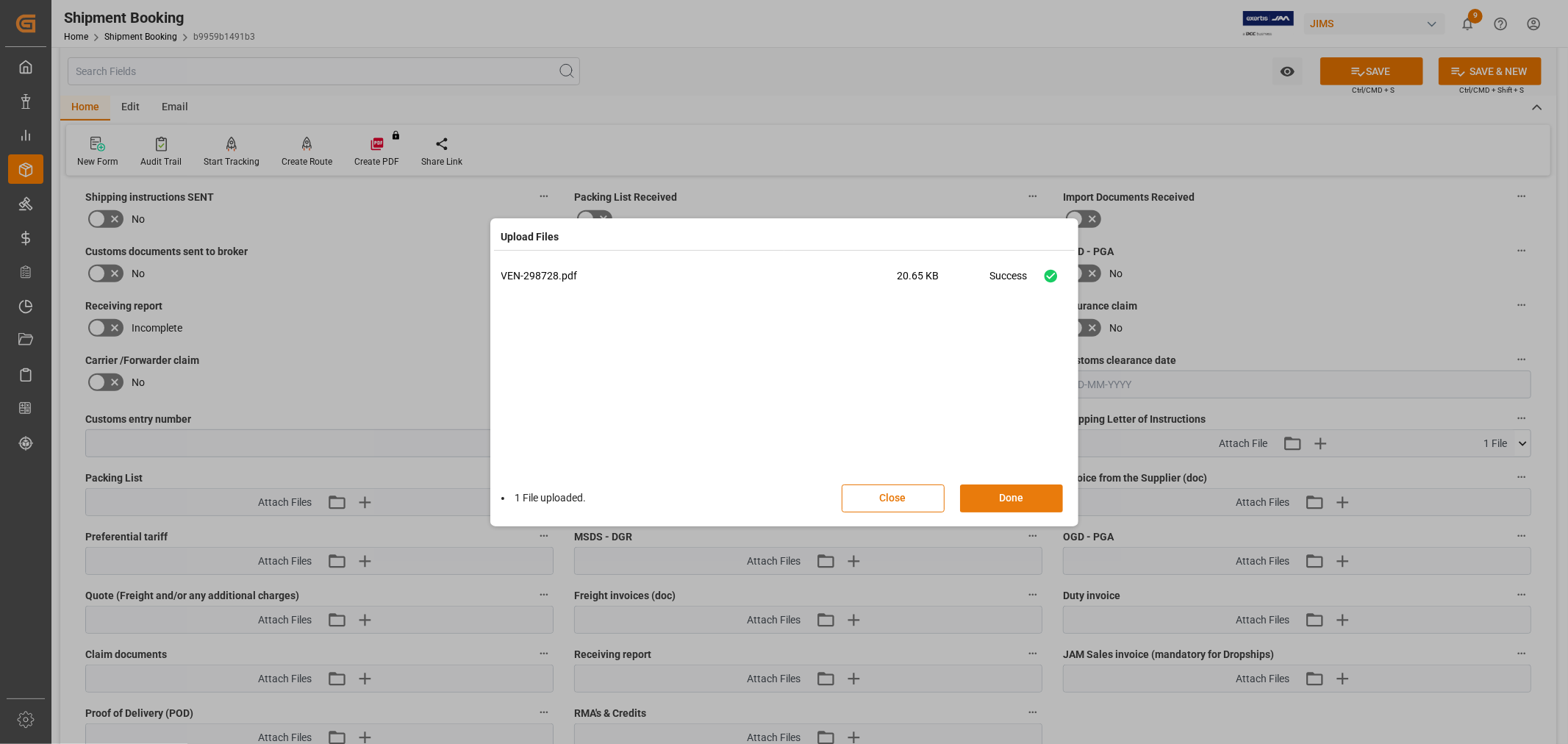
click at [1020, 502] on button "Done" at bounding box center [1011, 497] width 103 height 28
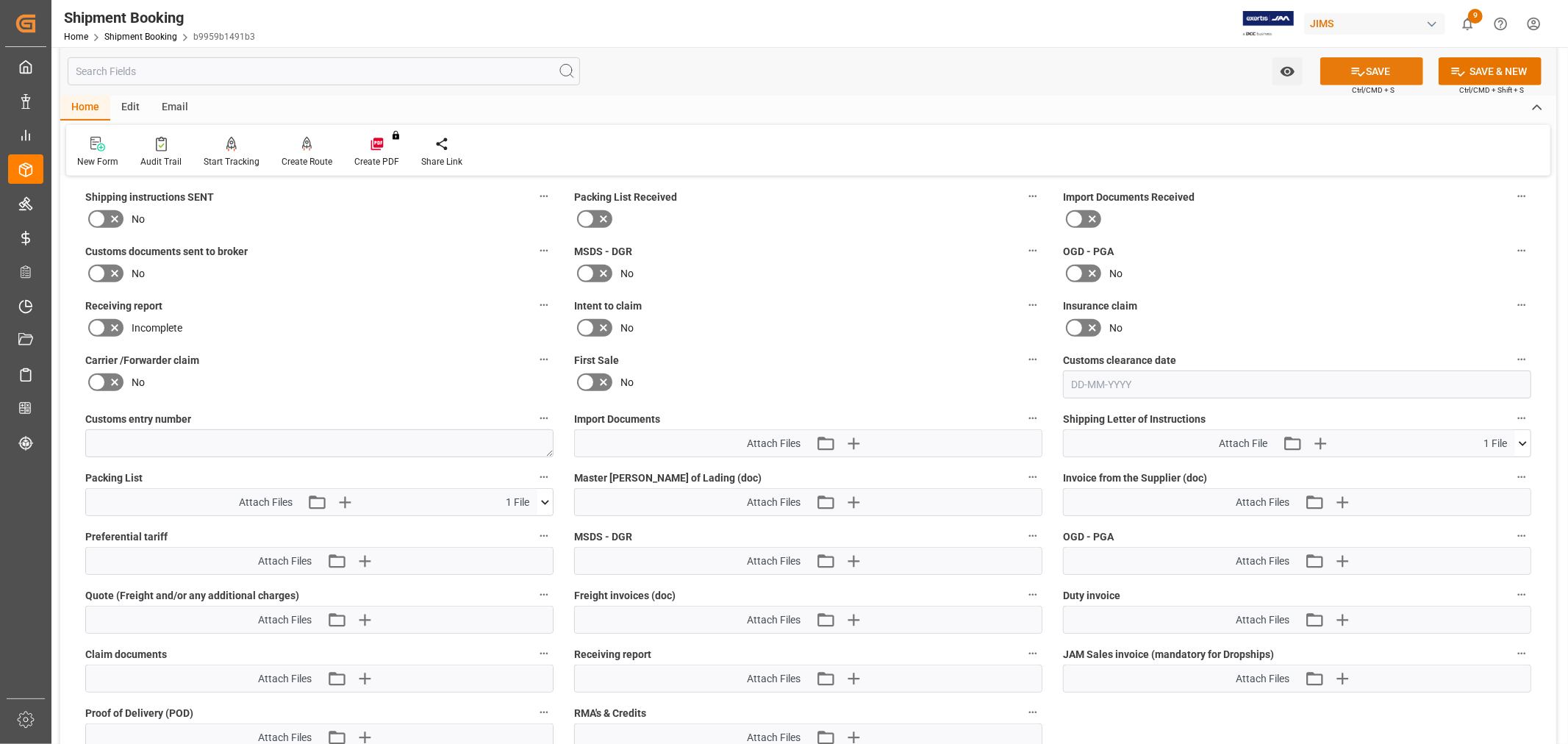
click at [1354, 71] on icon at bounding box center [1358, 71] width 15 height 15
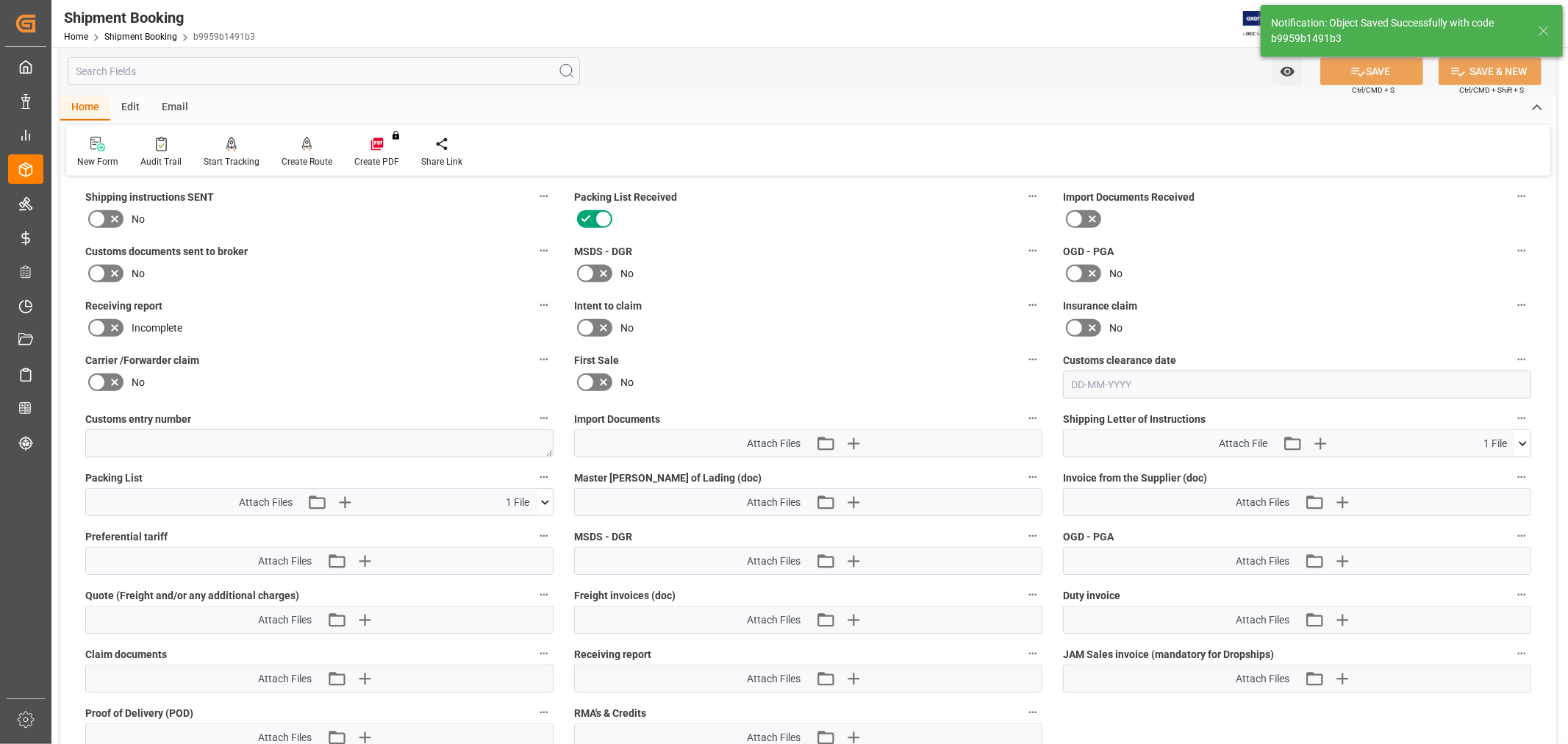
click at [172, 104] on div "Email" at bounding box center [175, 108] width 48 height 25
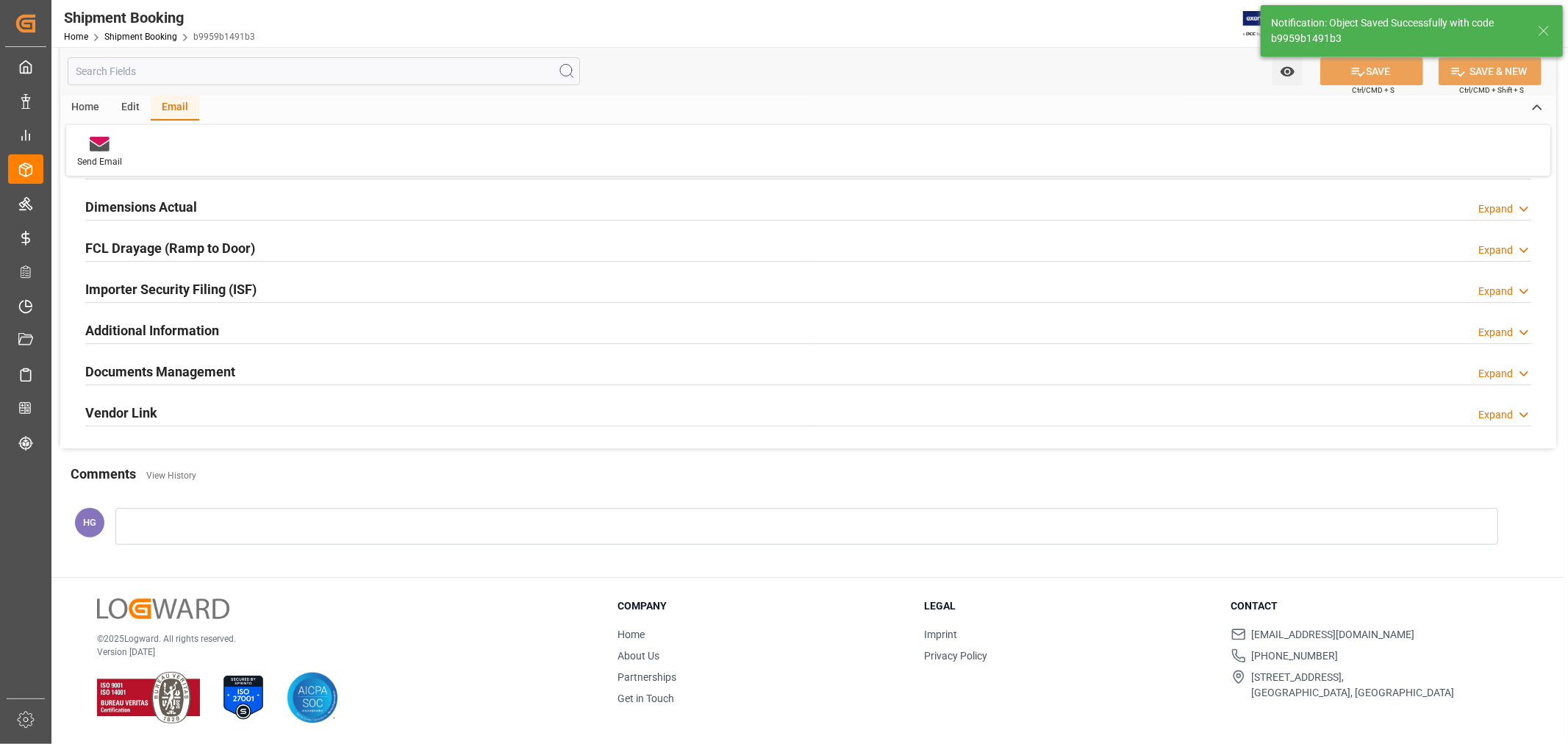
scroll to position [361, 0]
click at [172, 104] on div "Email" at bounding box center [175, 108] width 48 height 25
click at [92, 163] on div "Send Email" at bounding box center [99, 162] width 45 height 13
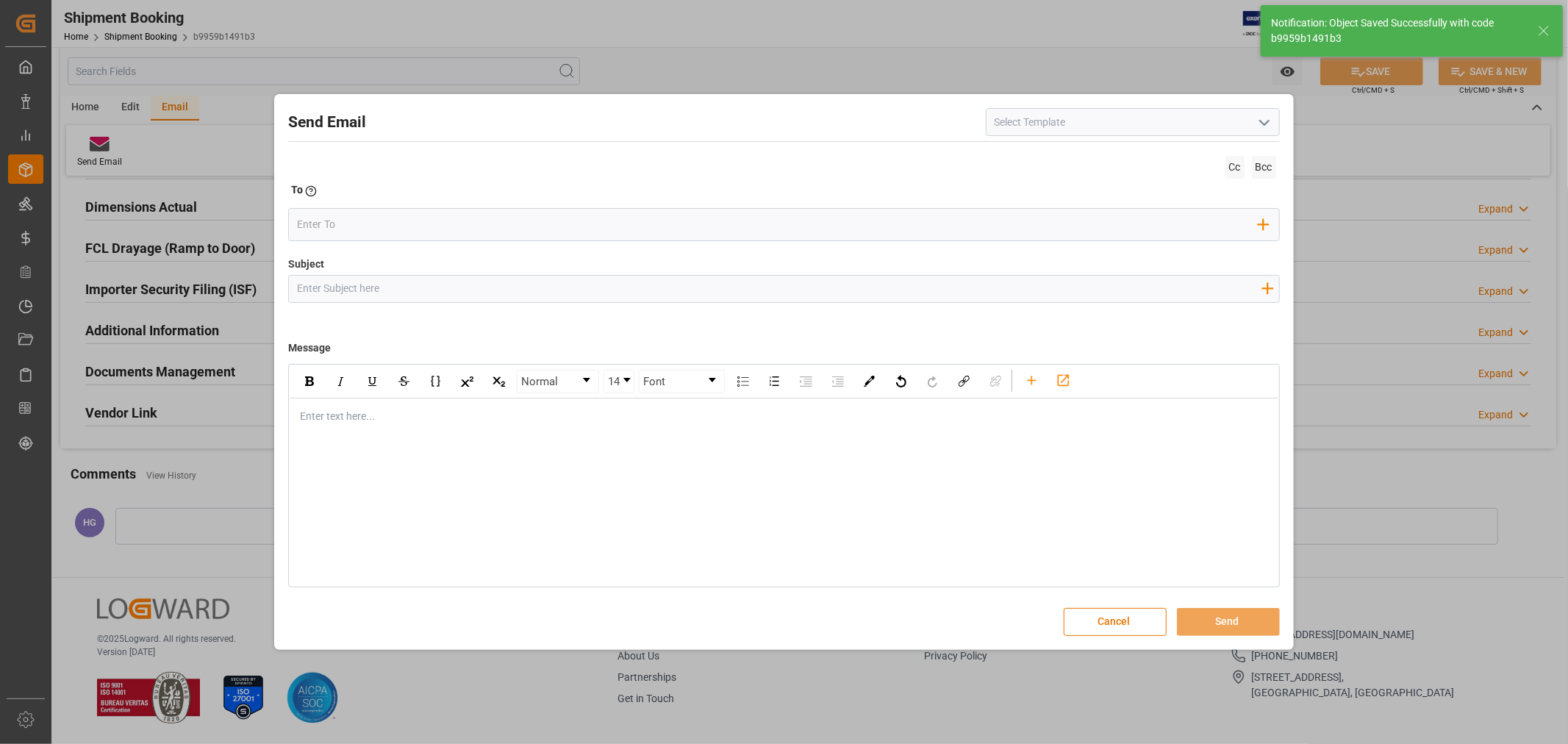
click at [1209, 123] on input at bounding box center [1133, 121] width 294 height 28
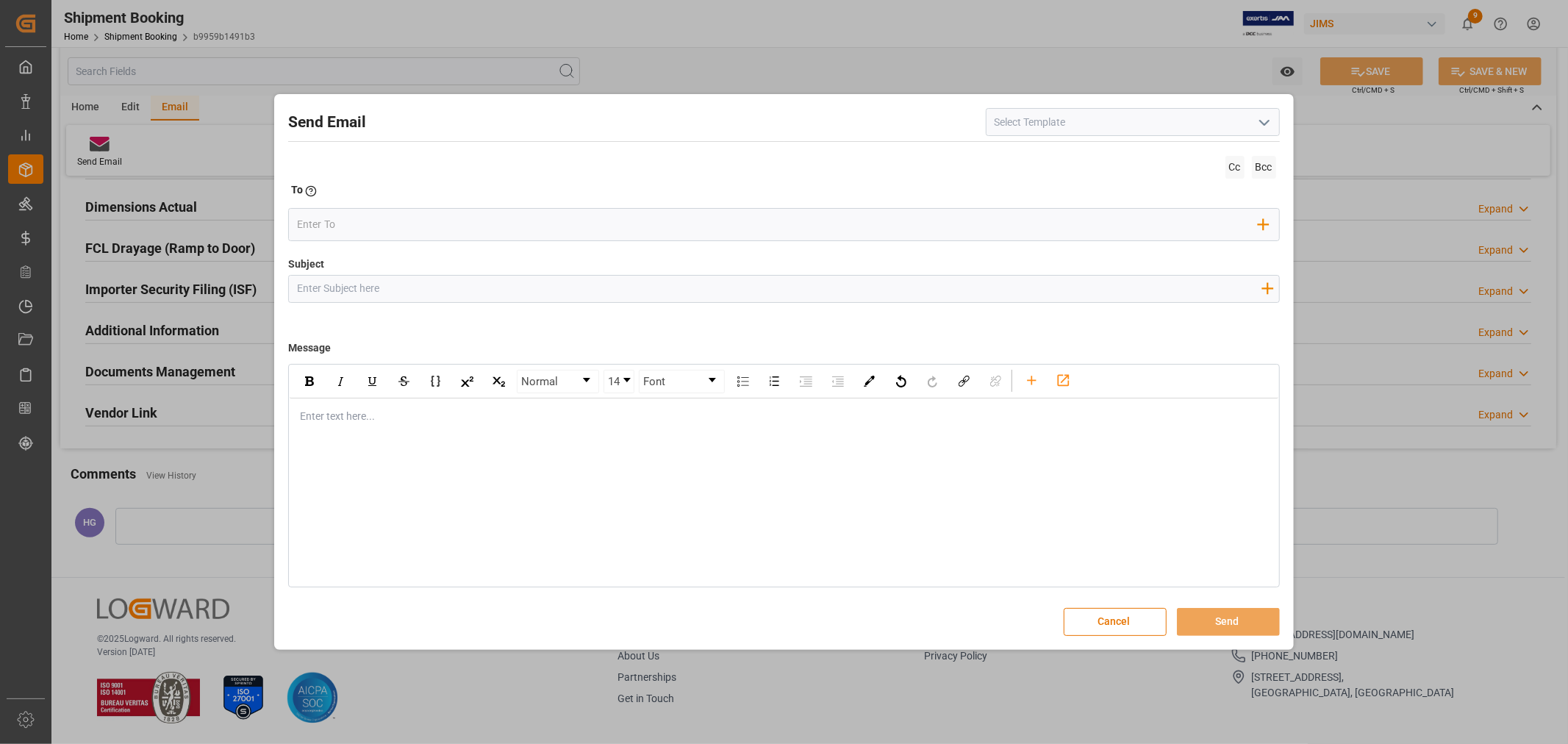
click at [1031, 127] on input at bounding box center [1133, 121] width 294 height 28
click at [1265, 121] on icon "open menu" at bounding box center [1265, 123] width 18 height 18
click at [1161, 156] on div "2BOOK - Ocean - Air freight" at bounding box center [1133, 155] width 293 height 33
type input "2BOOK - Ocean - Air freight"
type input "2BOOK {{jamReferenceNumber}} {{supplierFullName}} Ship from: {{country}} Ship t…"
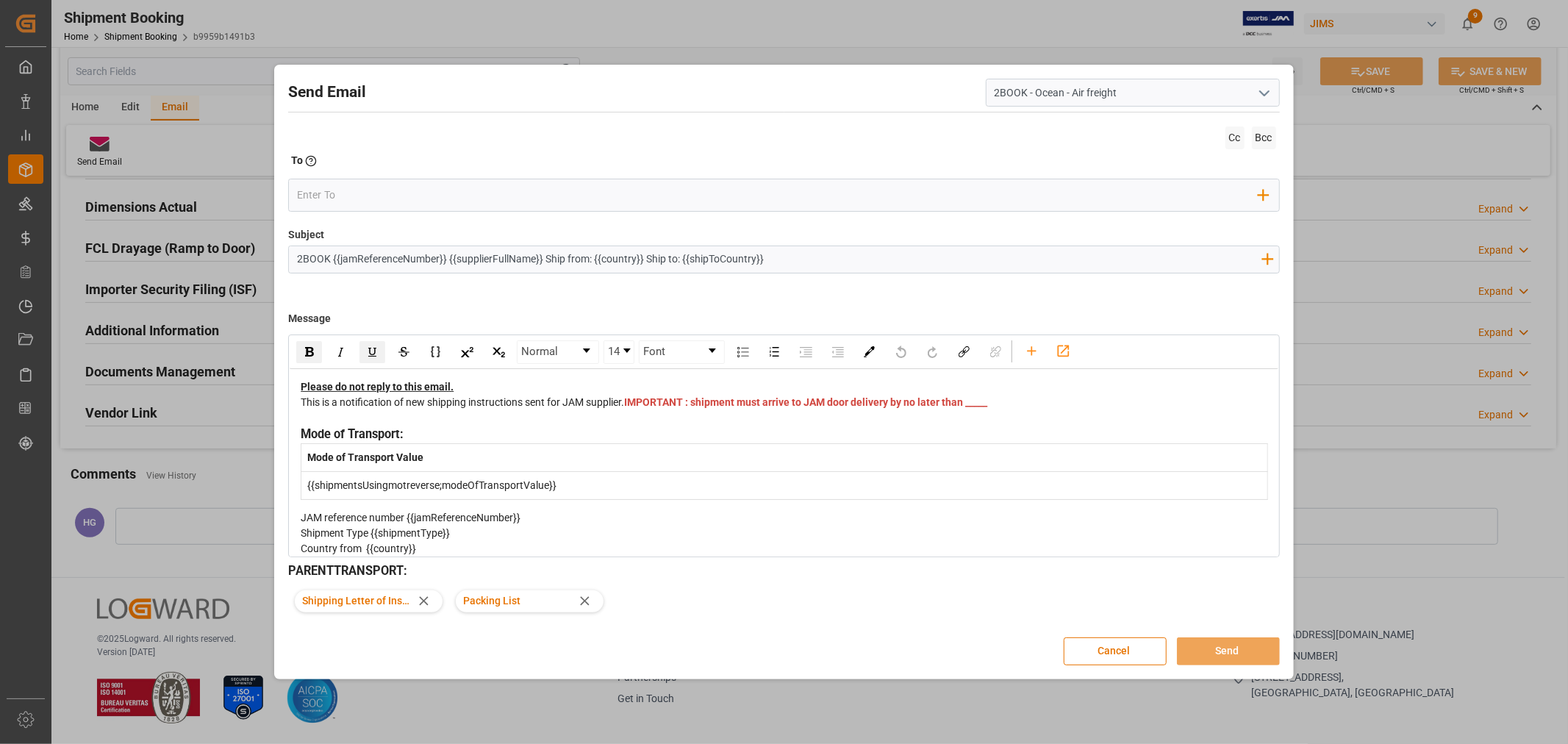
click at [681, 422] on div "This is a notification of new shipping instructions sent for JAM supplier. IMPO…" at bounding box center [784, 410] width 967 height 31
click at [439, 201] on input "email" at bounding box center [777, 196] width 962 height 22
type input "nitin.bhugun@jamindustries.com"
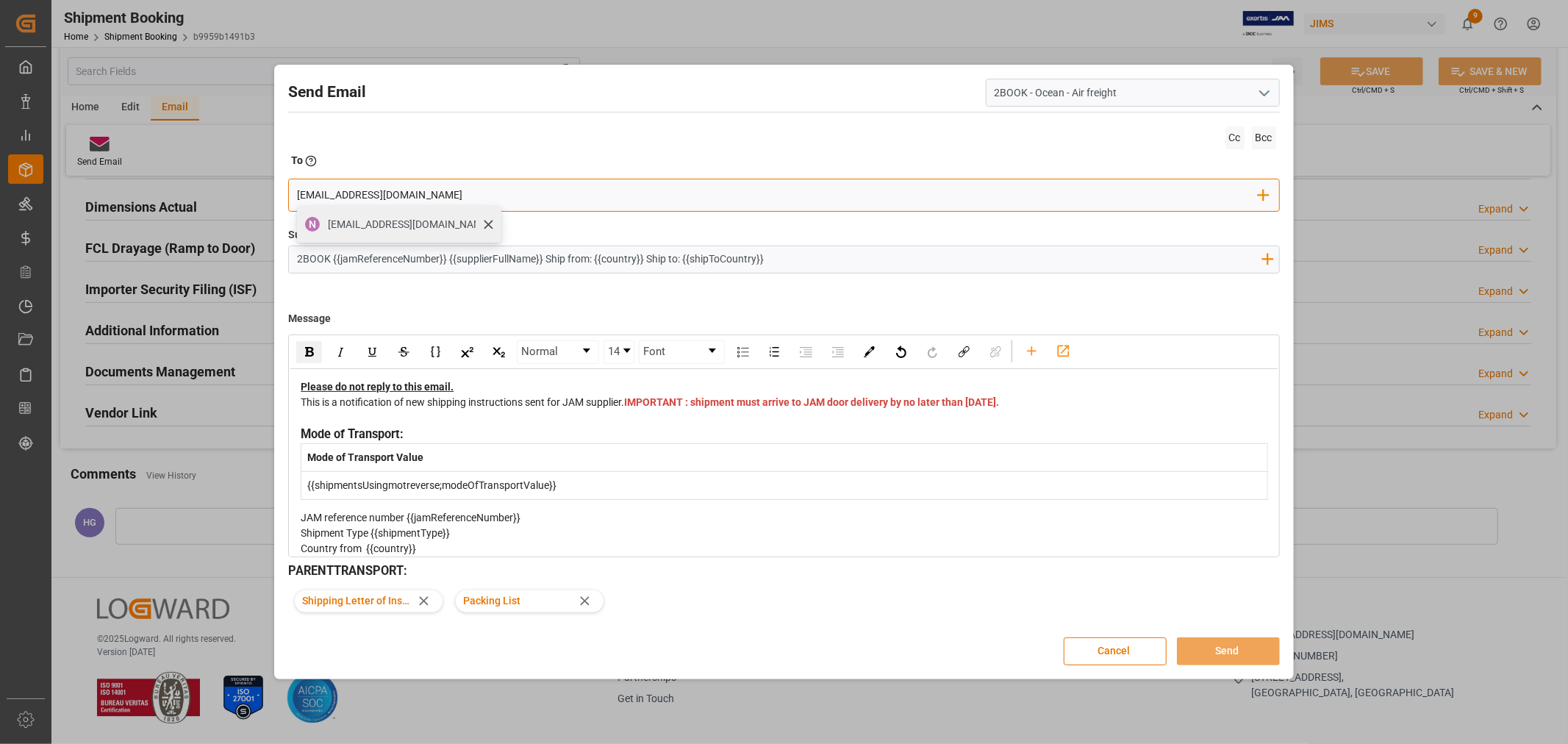
click at [449, 225] on span "nitin.bhugun@jamindustries.com" at bounding box center [409, 224] width 164 height 15
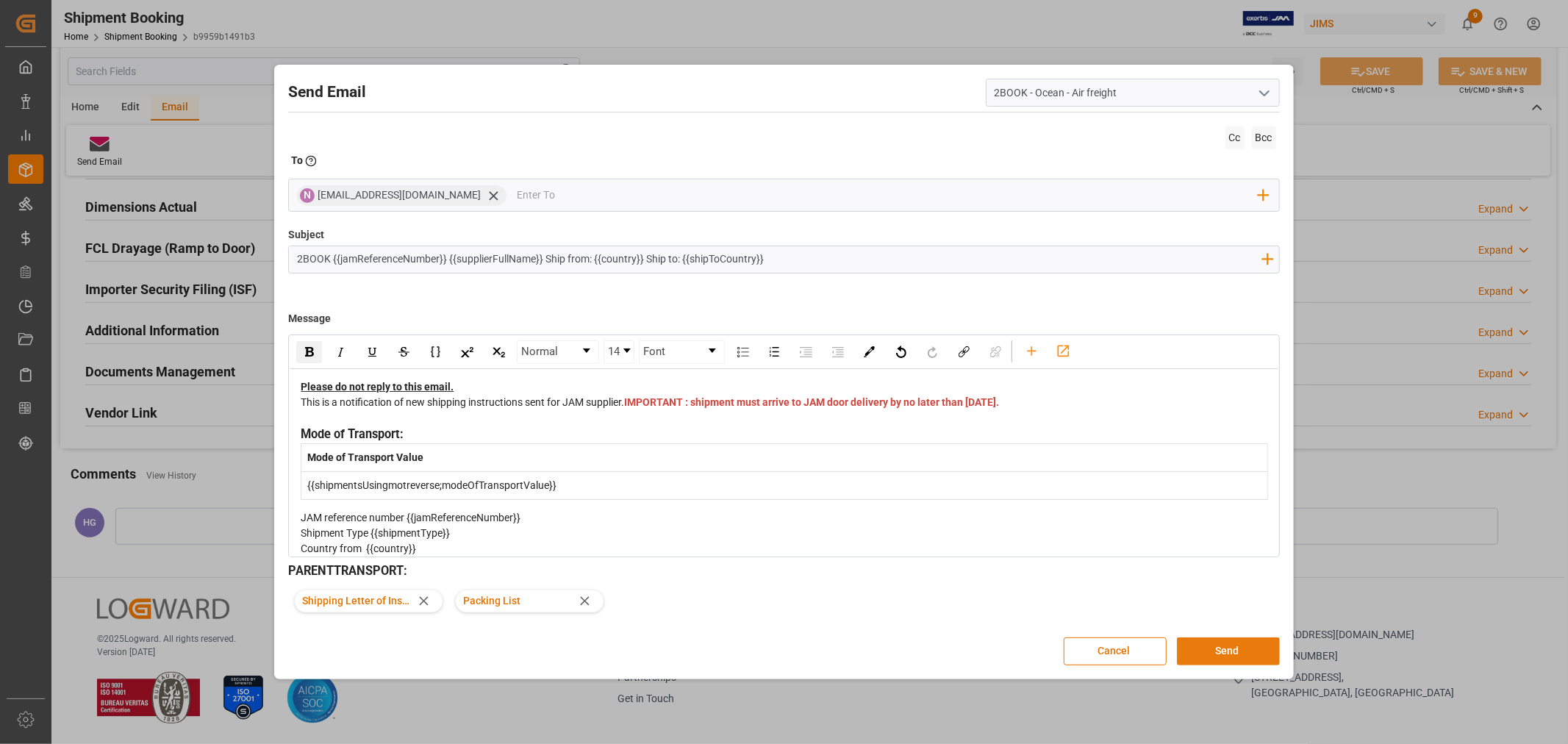
click at [1210, 648] on button "Send" at bounding box center [1228, 651] width 103 height 28
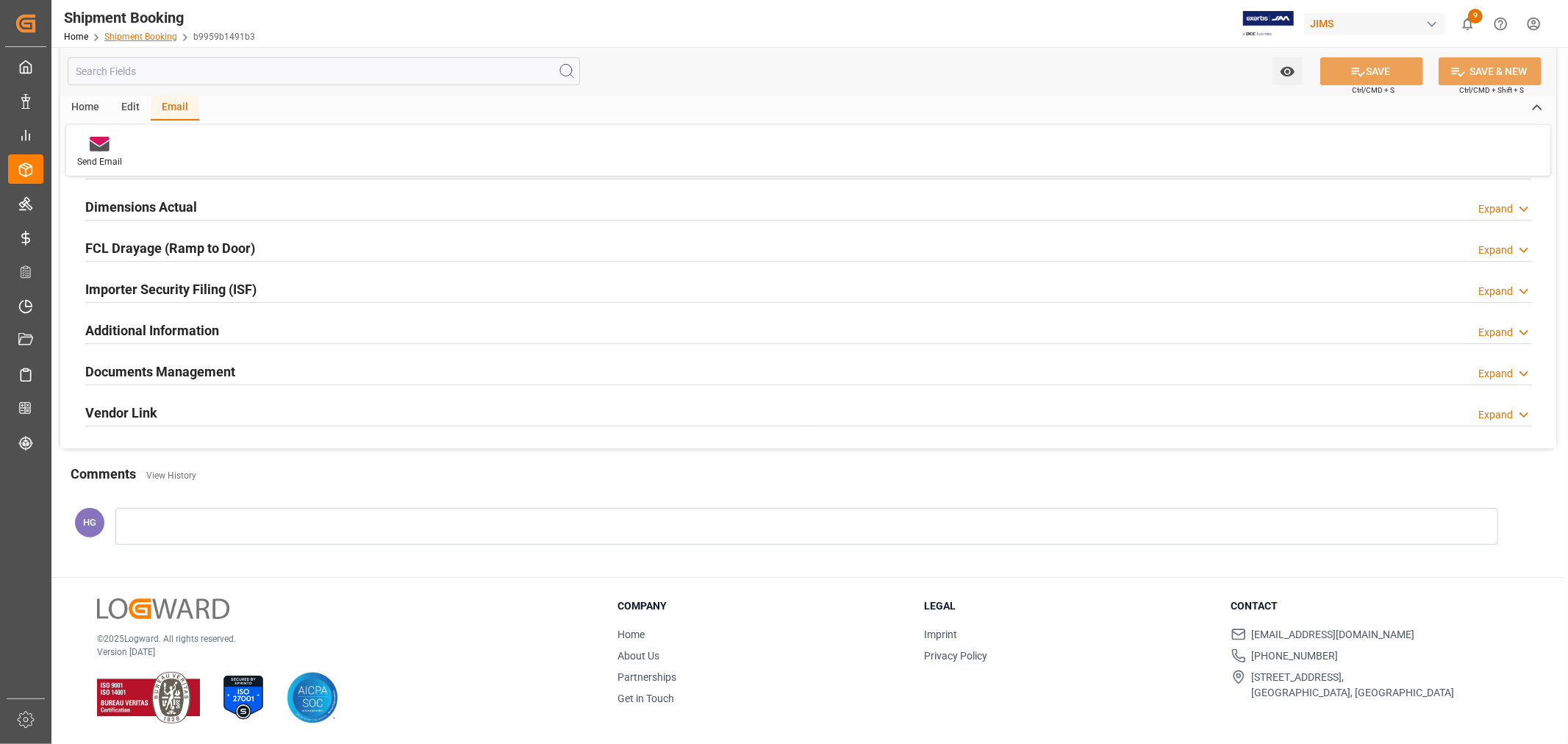
click at [122, 40] on link "Shipment Booking" at bounding box center [140, 37] width 72 height 11
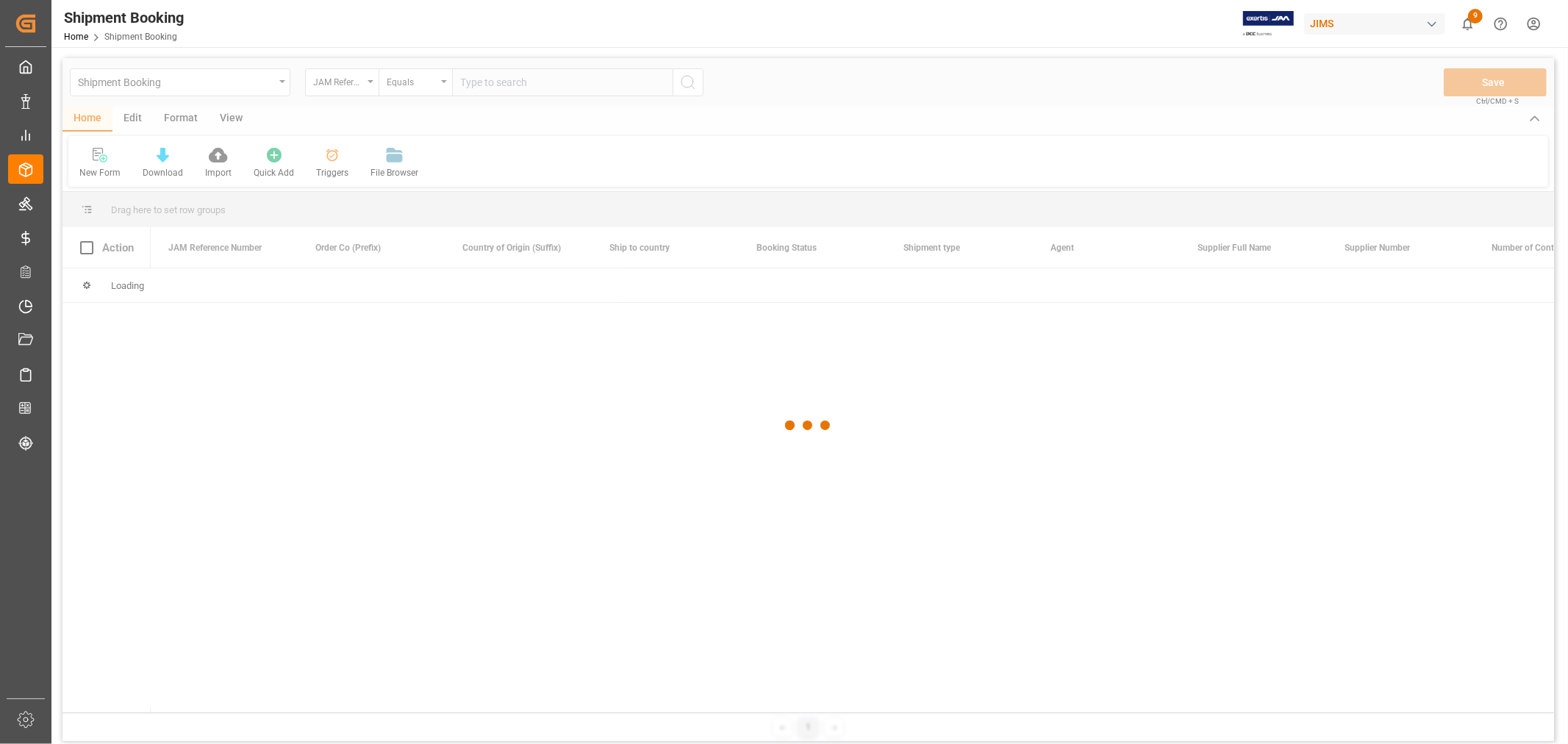
click at [103, 164] on div at bounding box center [809, 425] width 1492 height 735
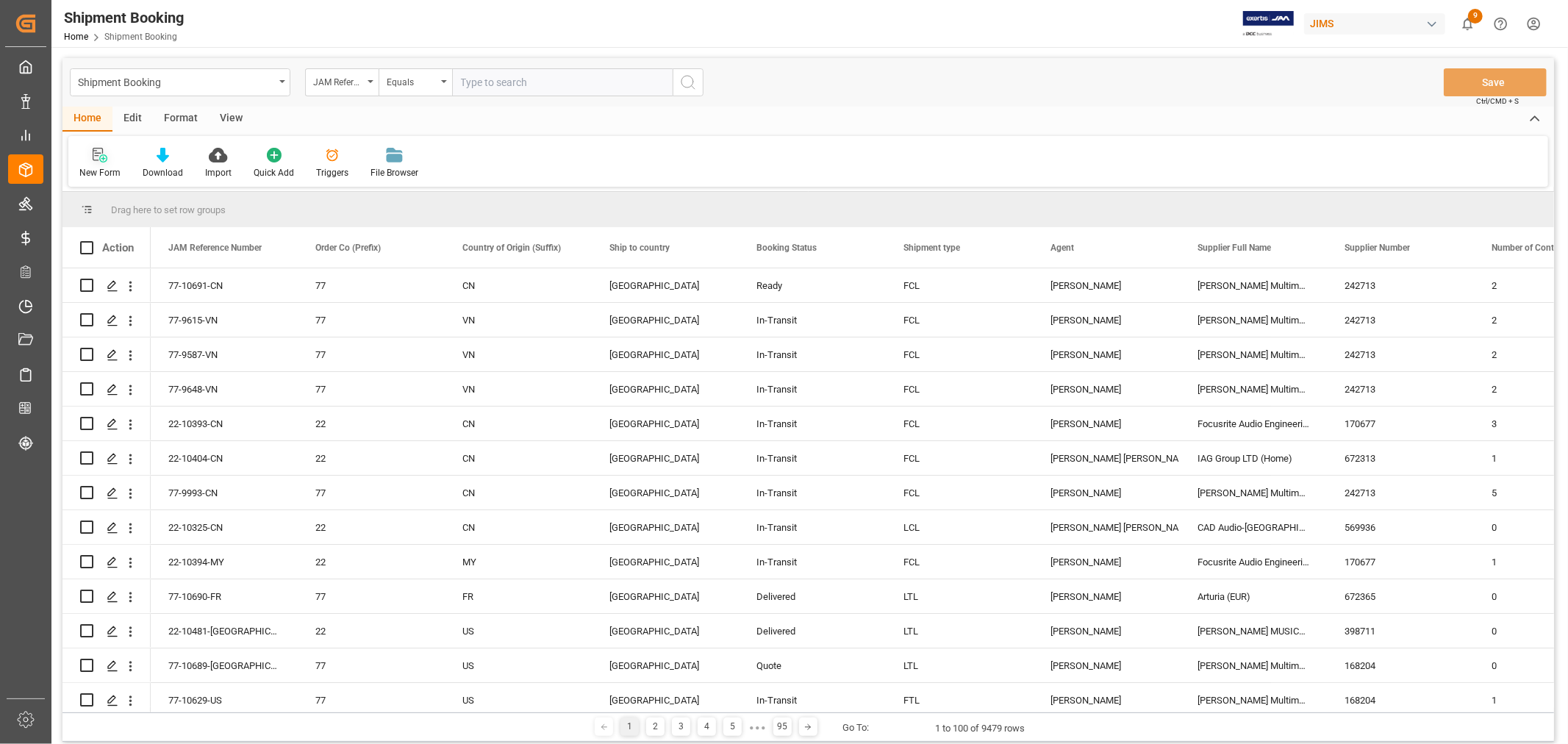
click at [97, 163] on div "New Form" at bounding box center [100, 163] width 63 height 32
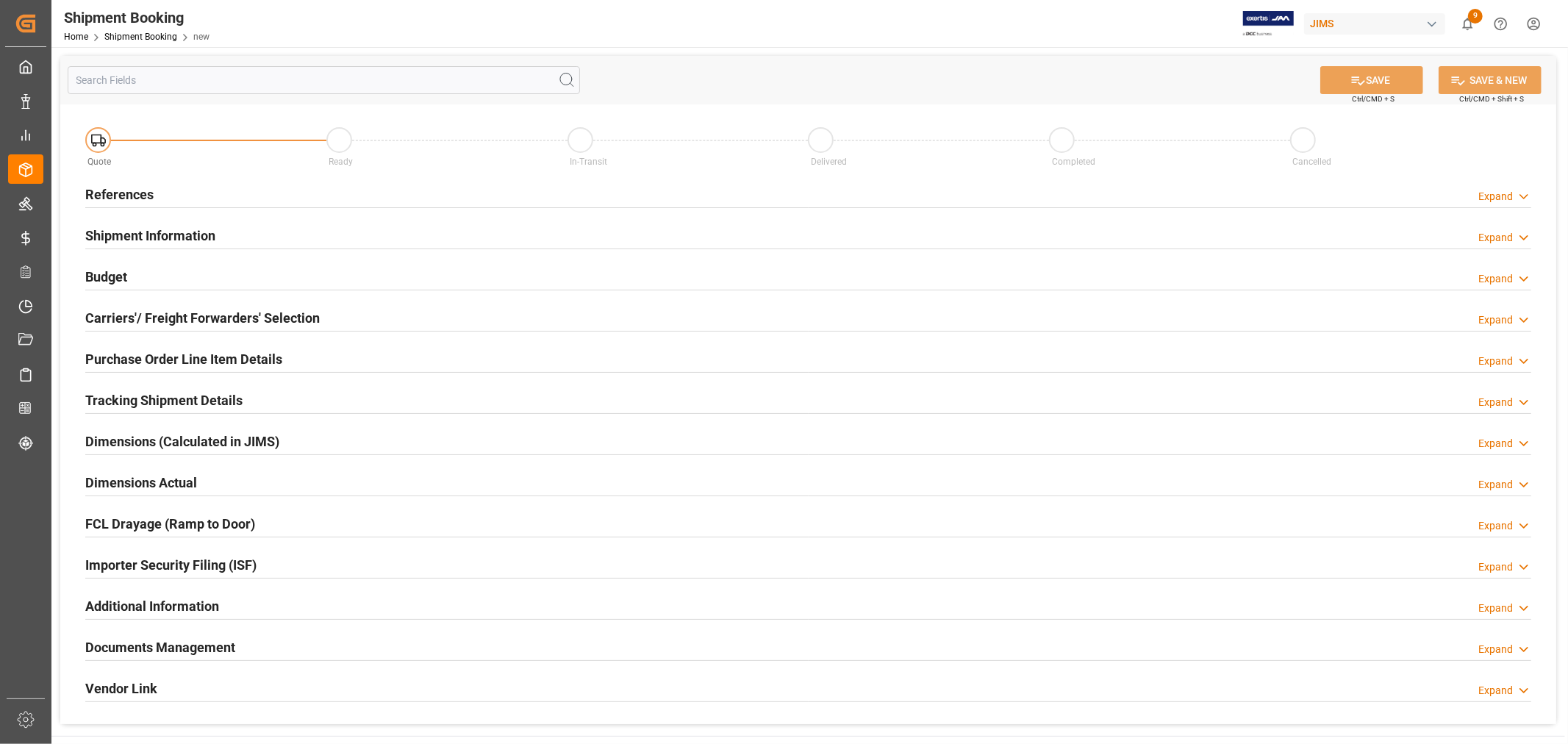
click at [122, 202] on h2 "References" at bounding box center [119, 195] width 69 height 20
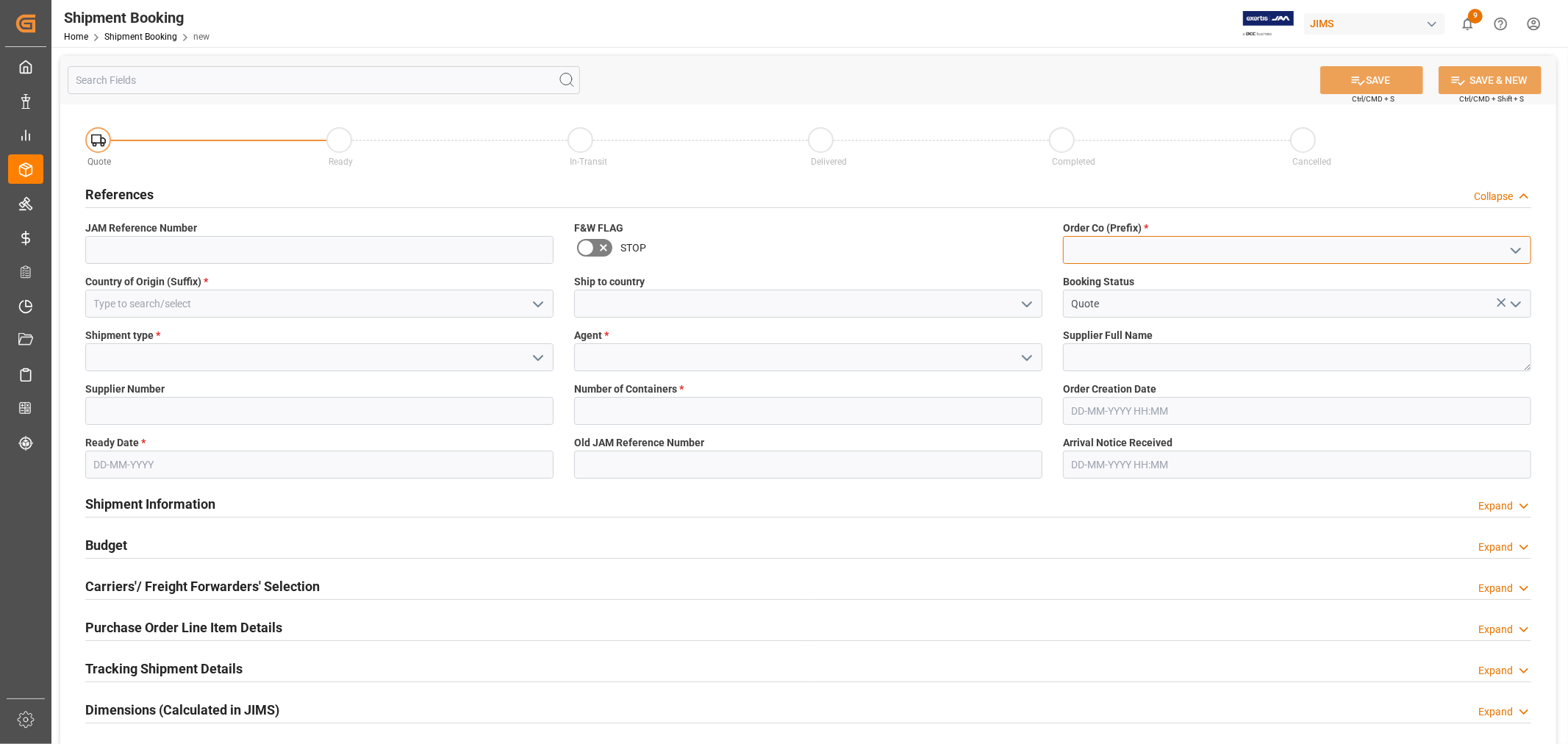
click at [1097, 250] on input at bounding box center [1297, 249] width 468 height 28
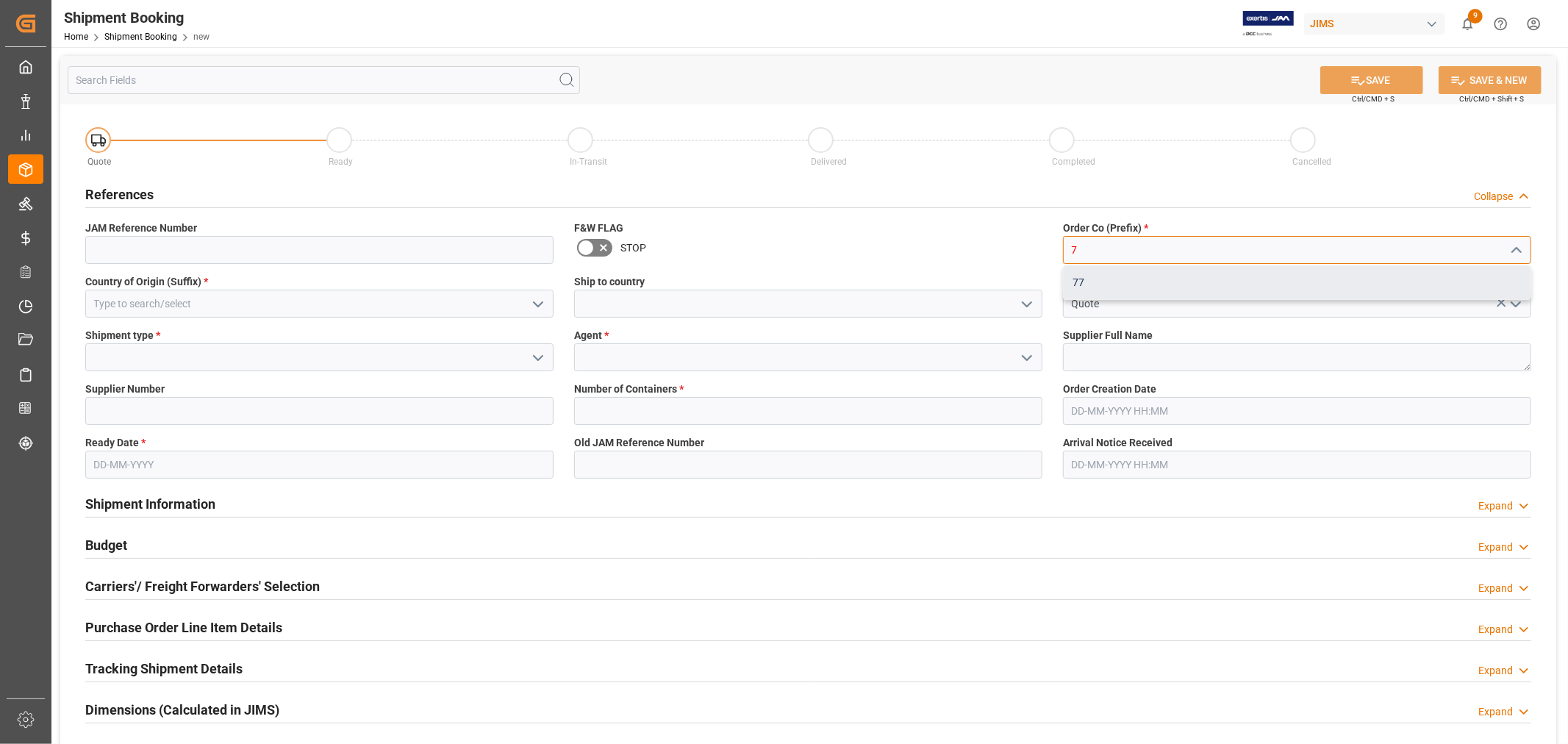
click at [1082, 288] on div "77" at bounding box center [1297, 282] width 467 height 33
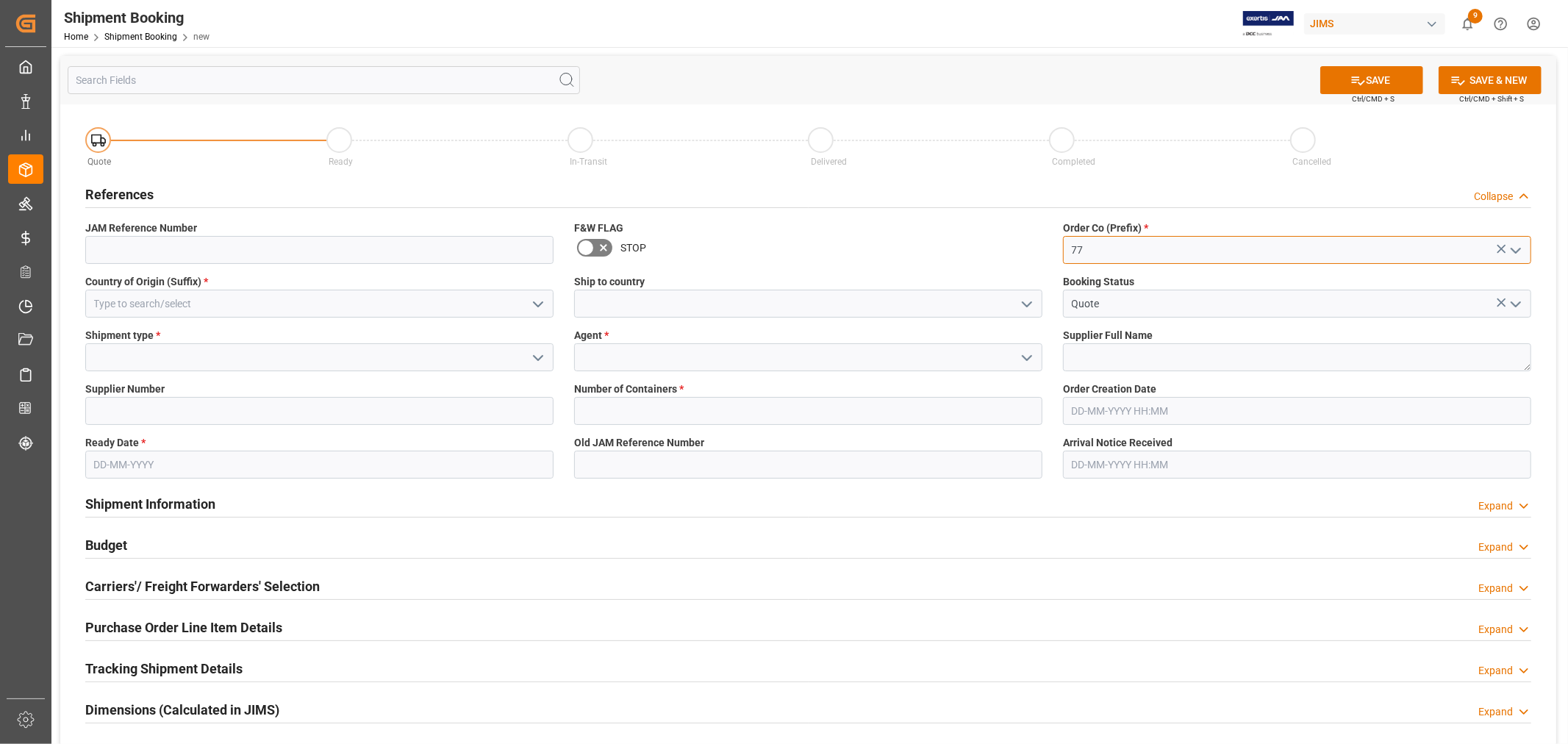
type input "77"
click at [311, 307] on input at bounding box center [319, 303] width 468 height 28
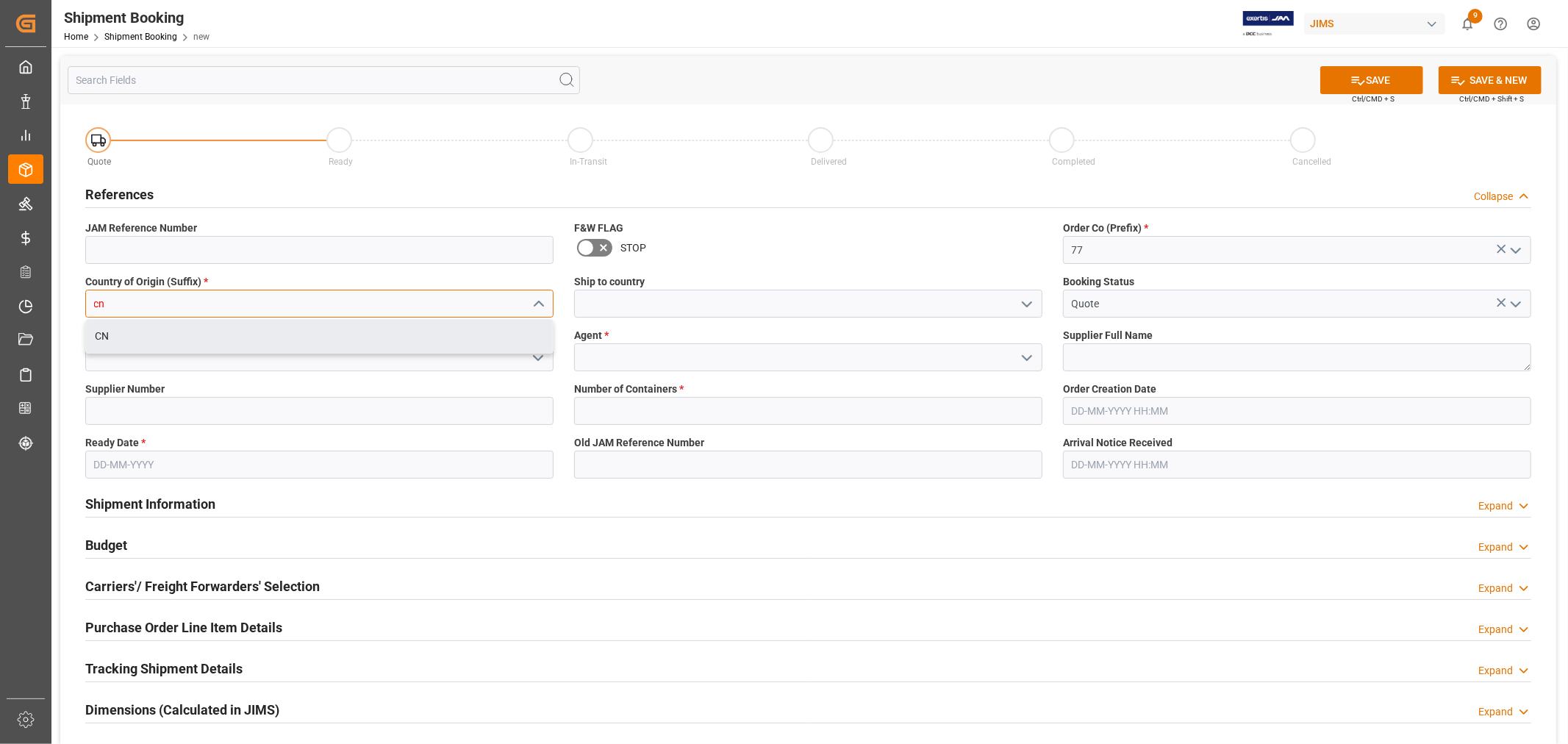
click at [152, 341] on div "CN" at bounding box center [319, 336] width 467 height 33
type input "CN"
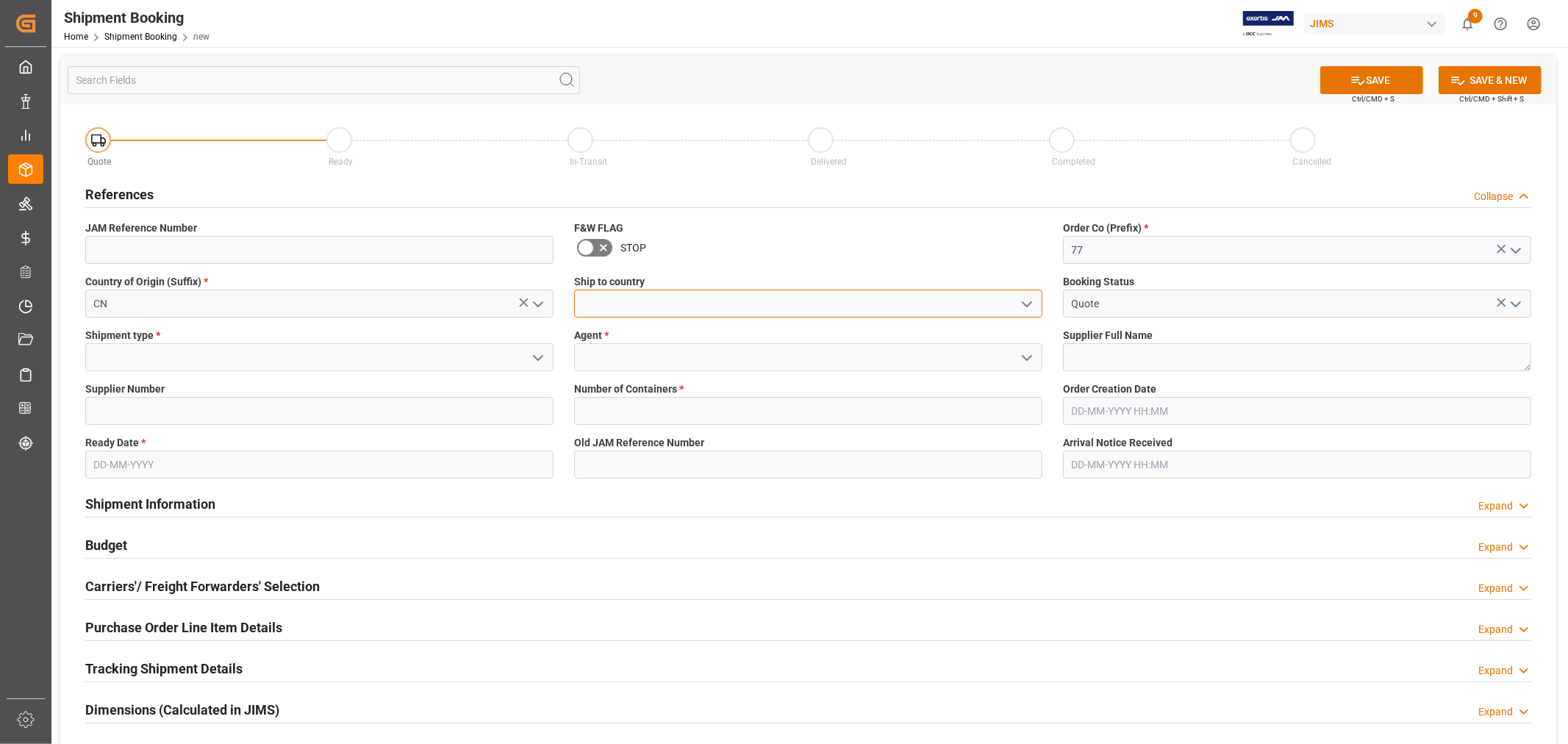
click at [672, 303] on input at bounding box center [809, 303] width 468 height 28
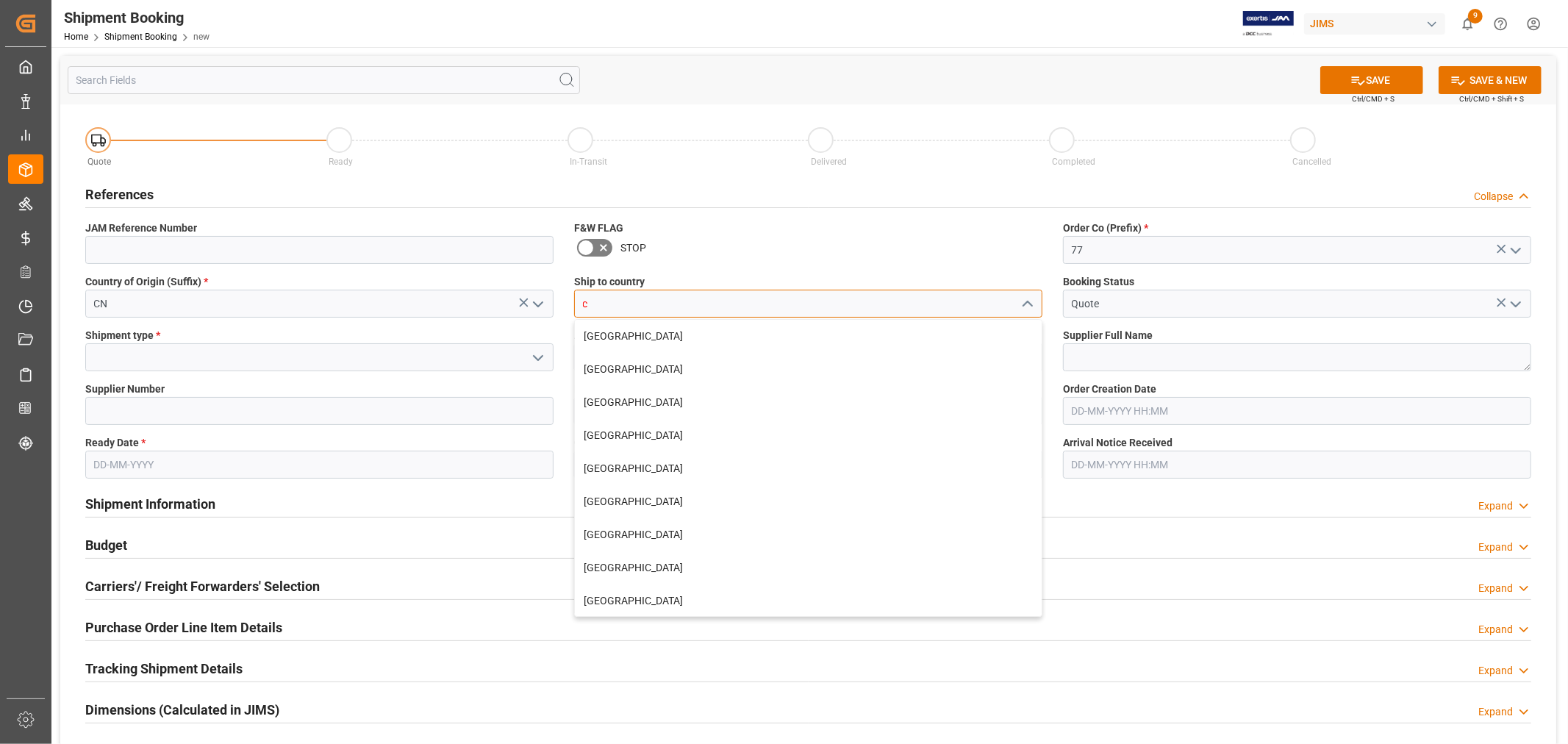
type input "Canada"
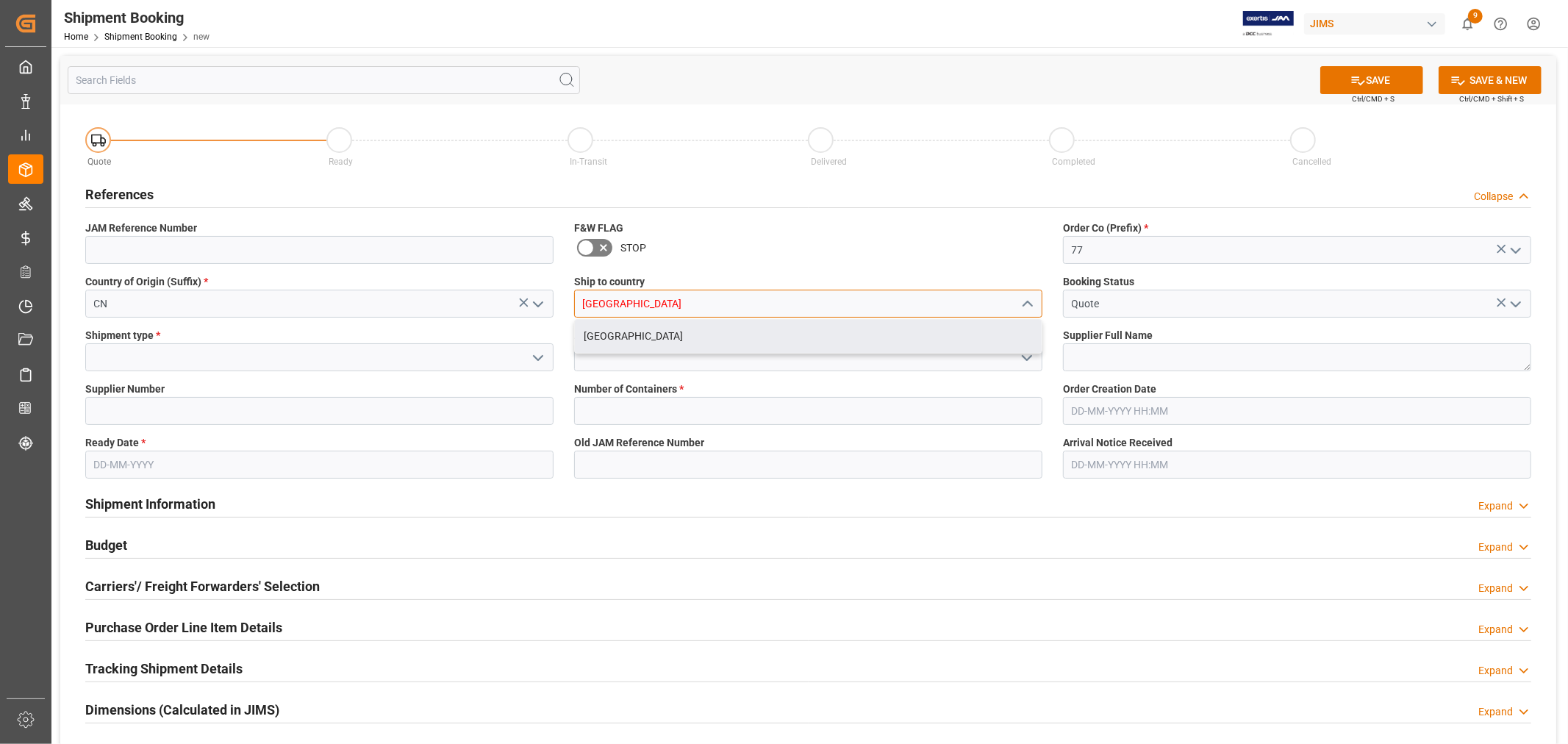
click at [619, 339] on div "Canada" at bounding box center [809, 336] width 467 height 33
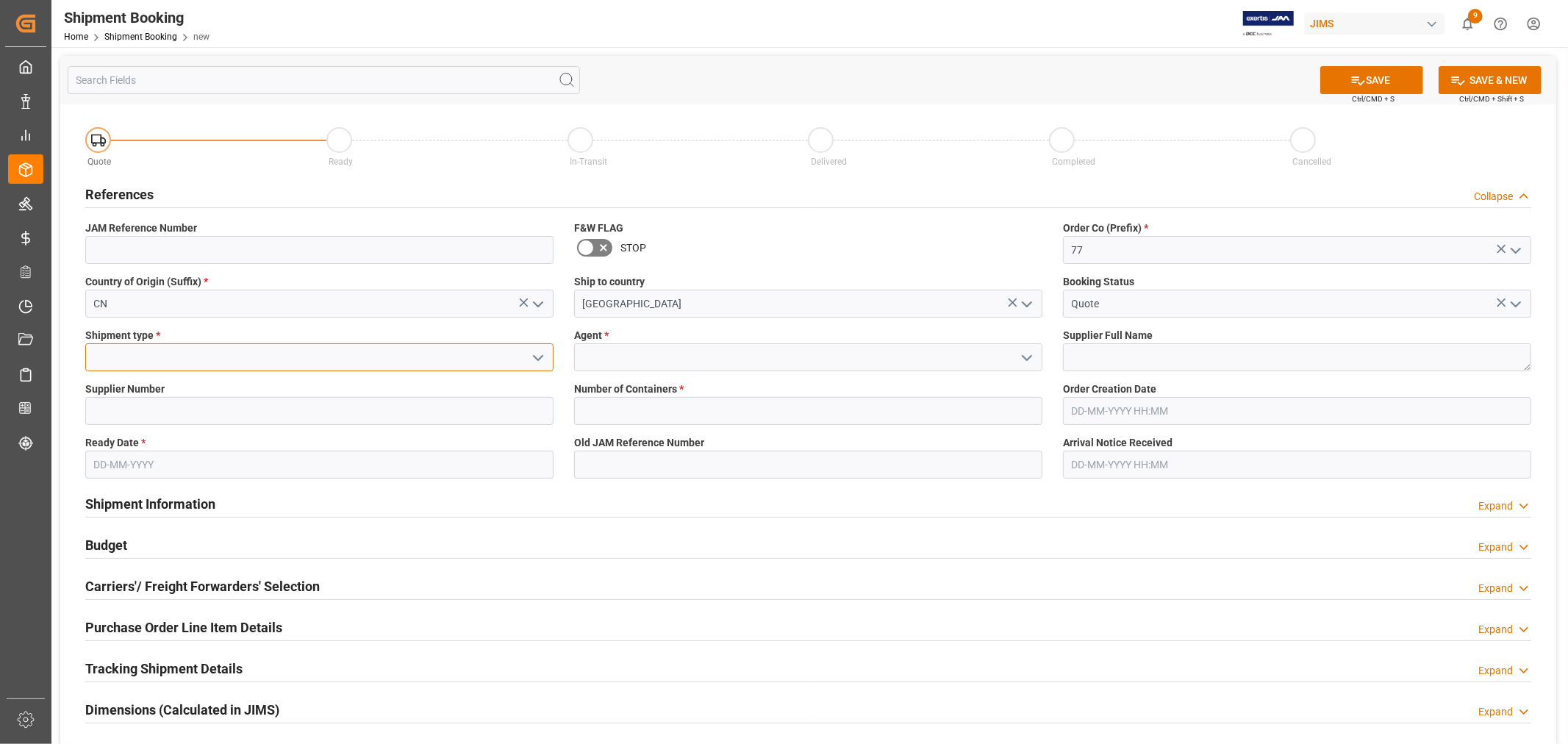
click at [368, 351] on input at bounding box center [319, 356] width 468 height 28
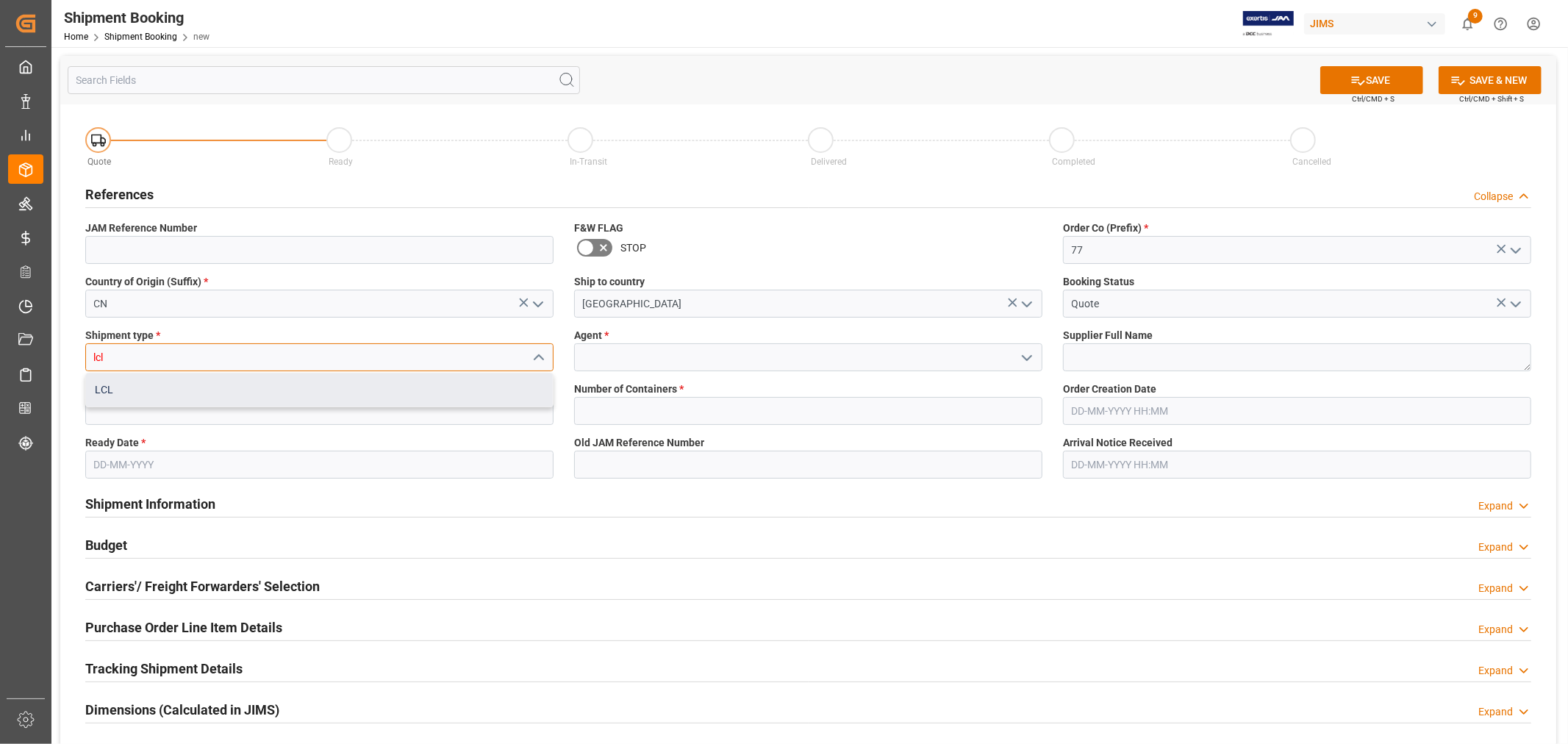
click at [266, 398] on div "LCL" at bounding box center [319, 389] width 467 height 33
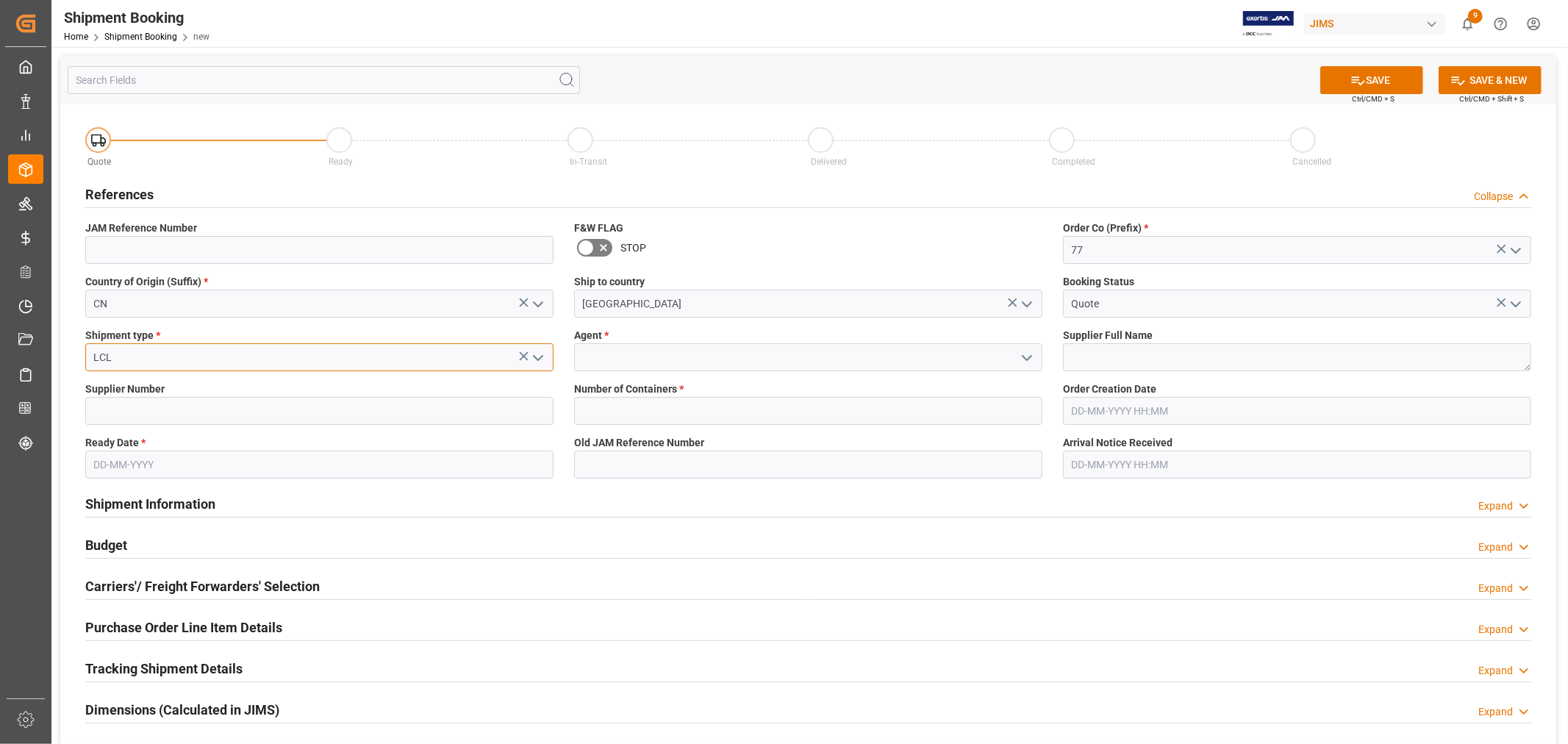
type input "LCL"
click at [659, 355] on input at bounding box center [809, 356] width 468 height 28
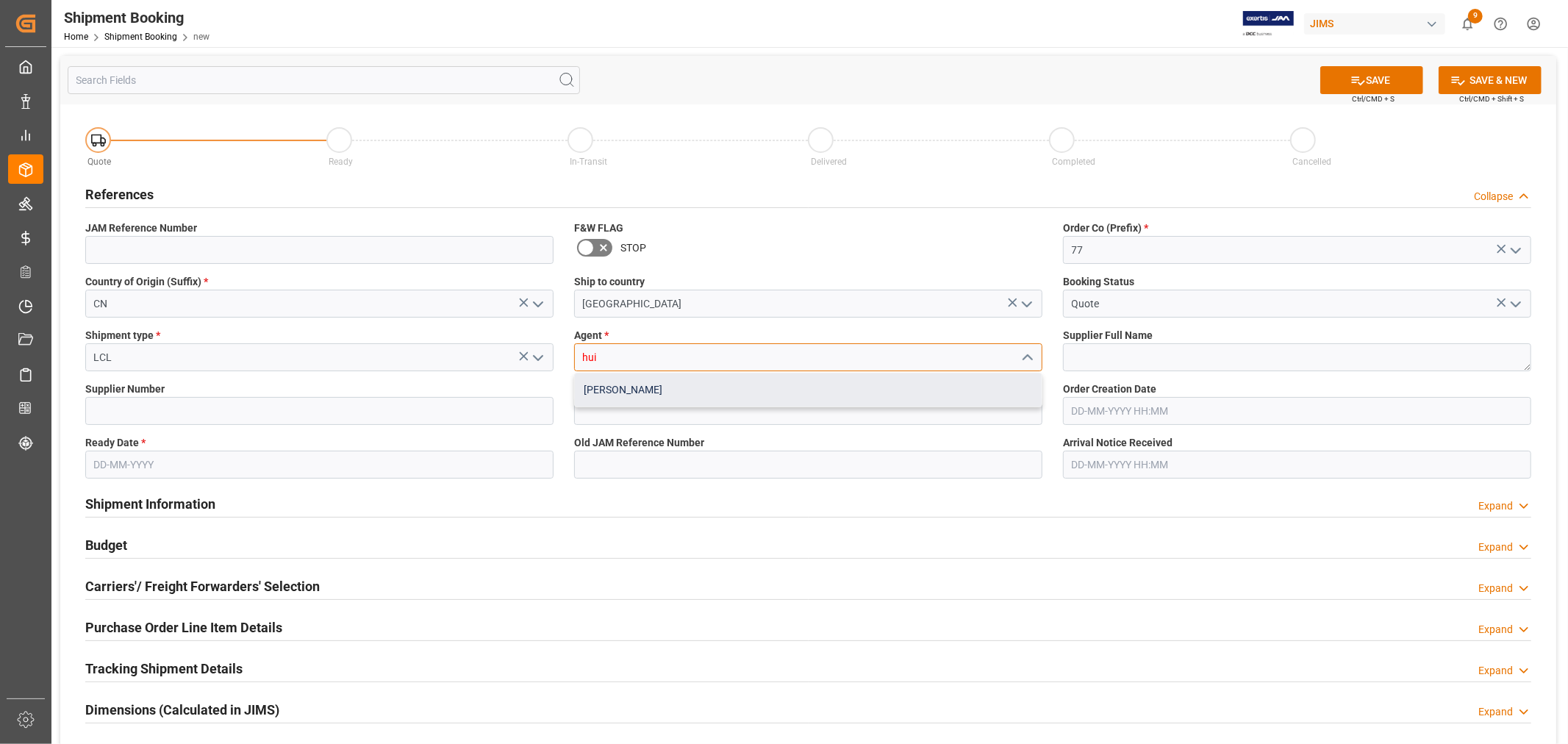
click at [640, 389] on div "HuiXin Gao" at bounding box center [809, 389] width 467 height 33
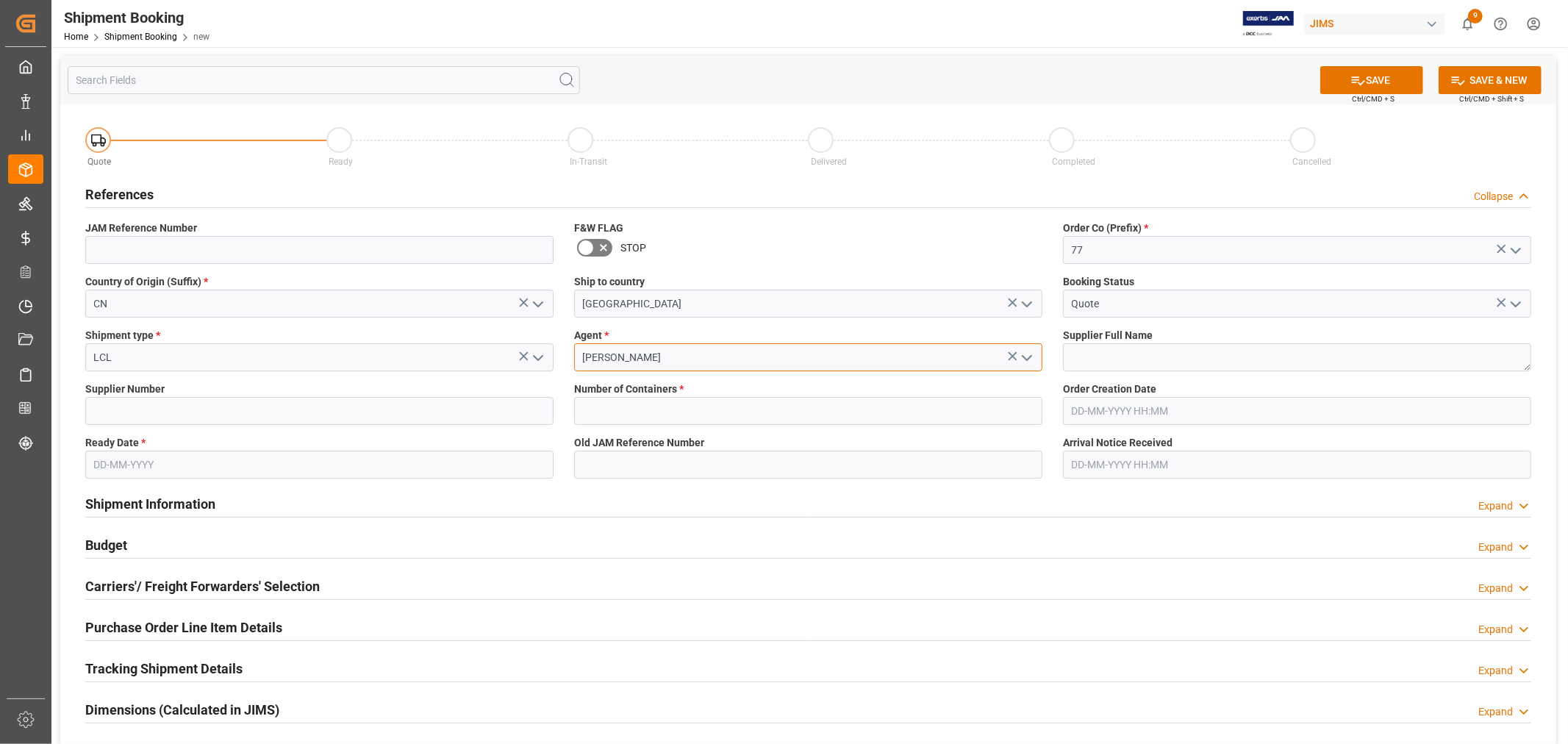
type input "HuiXin Gao"
click at [1209, 366] on textarea at bounding box center [1297, 356] width 468 height 28
type textarea "Harman Multimedia China"
click at [370, 414] on input at bounding box center [319, 410] width 468 height 28
type input "242713"
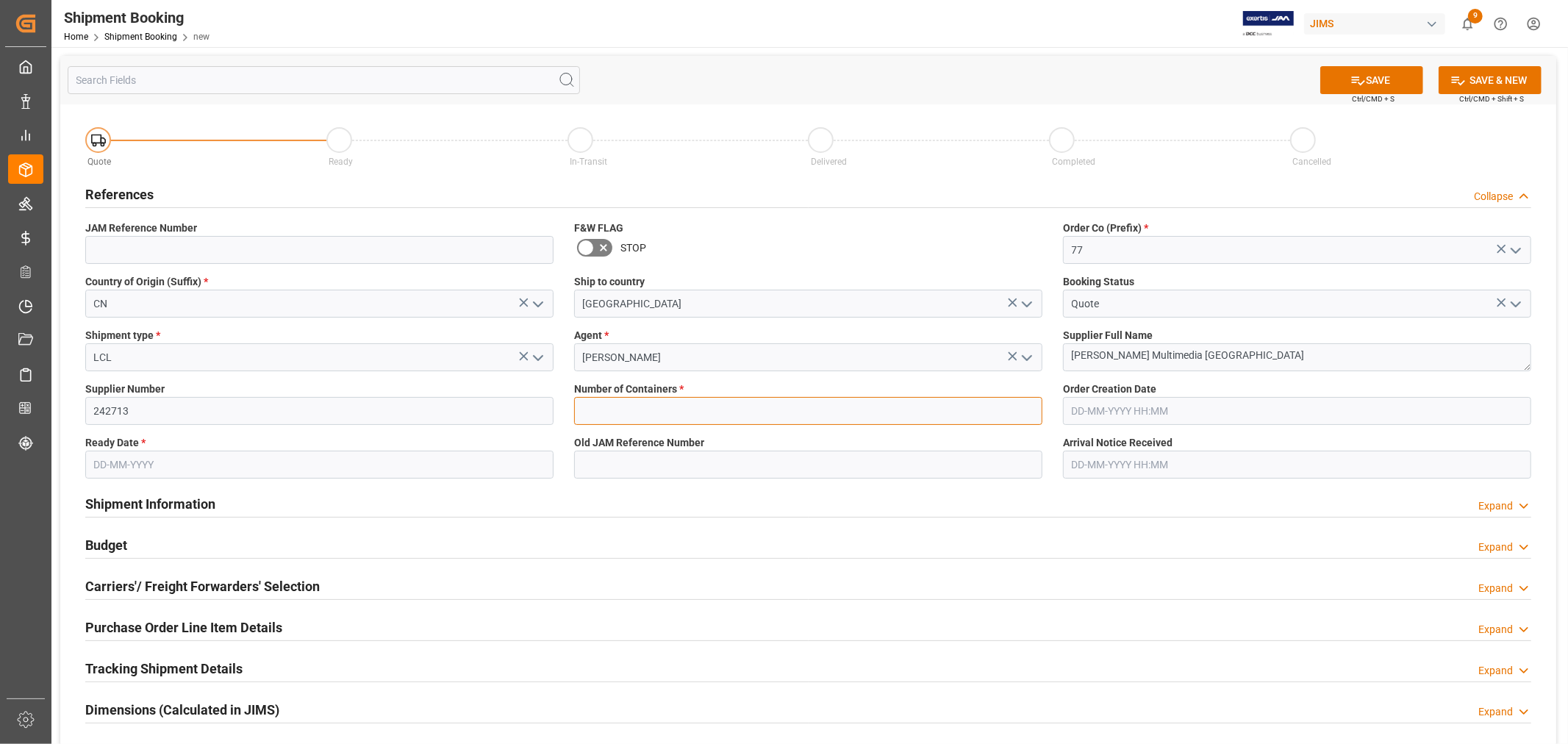
click at [702, 408] on input "text" at bounding box center [809, 410] width 468 height 28
type input "0"
click at [322, 472] on input "text" at bounding box center [319, 464] width 468 height 28
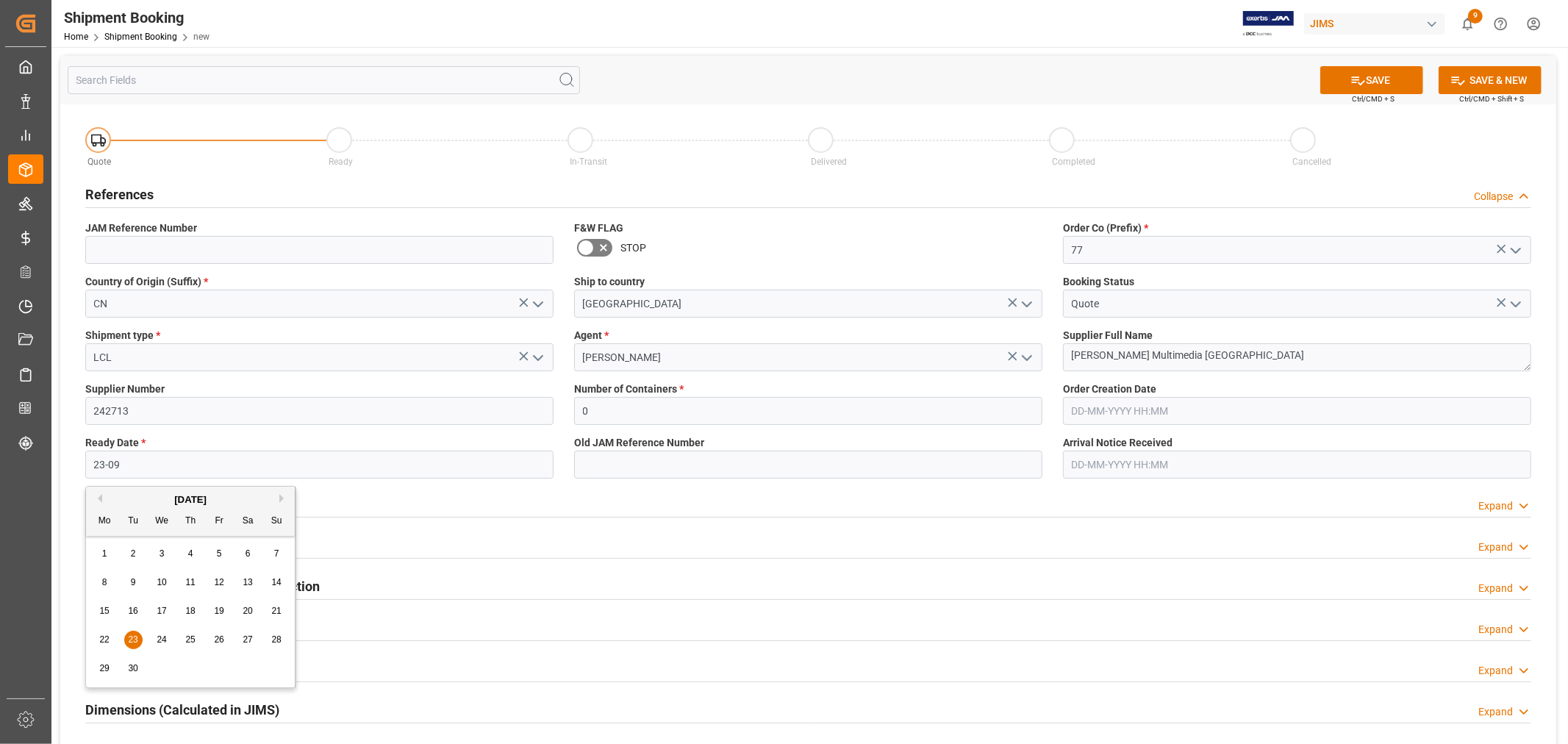
type input "23-09-2025"
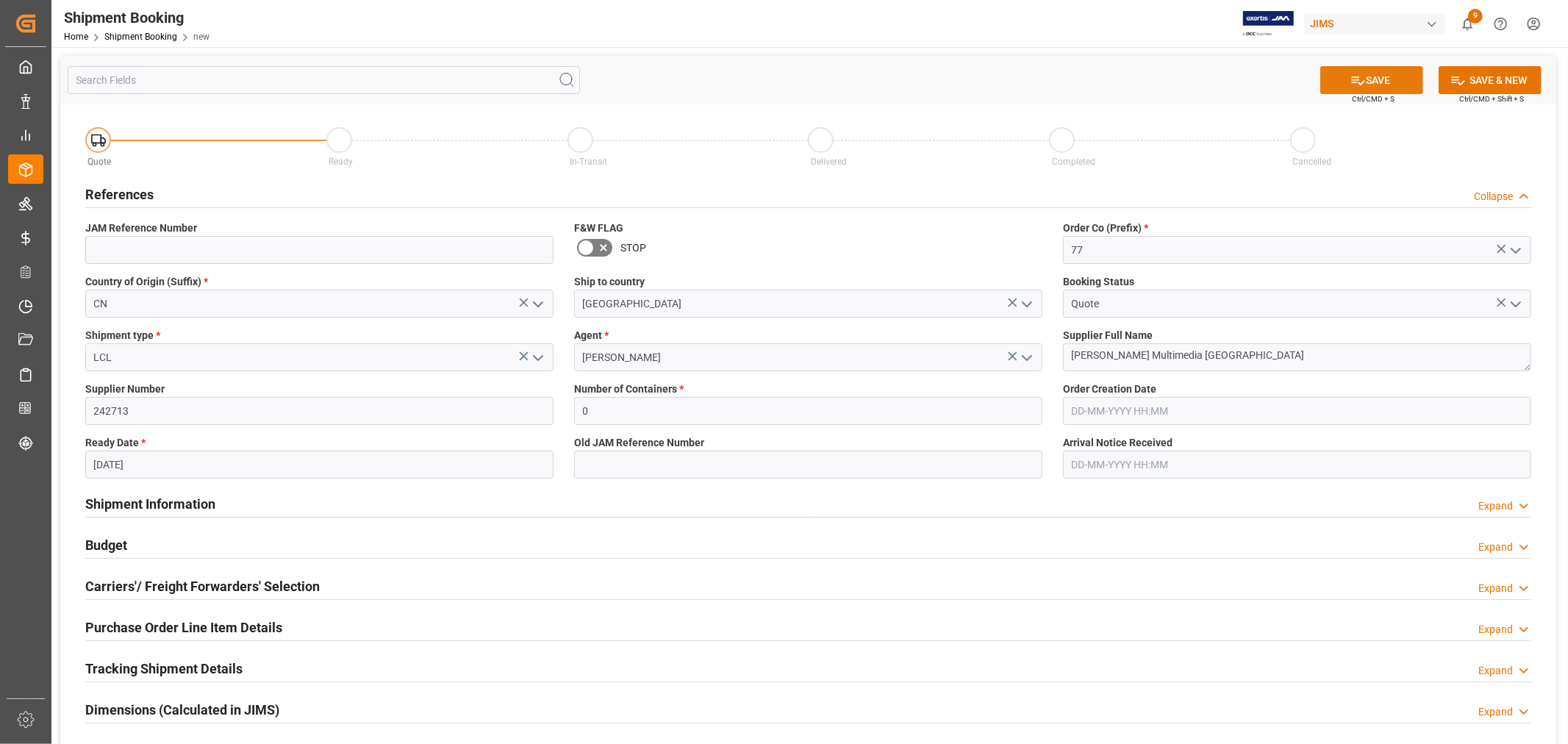
click at [1341, 82] on button "SAVE" at bounding box center [1371, 79] width 103 height 28
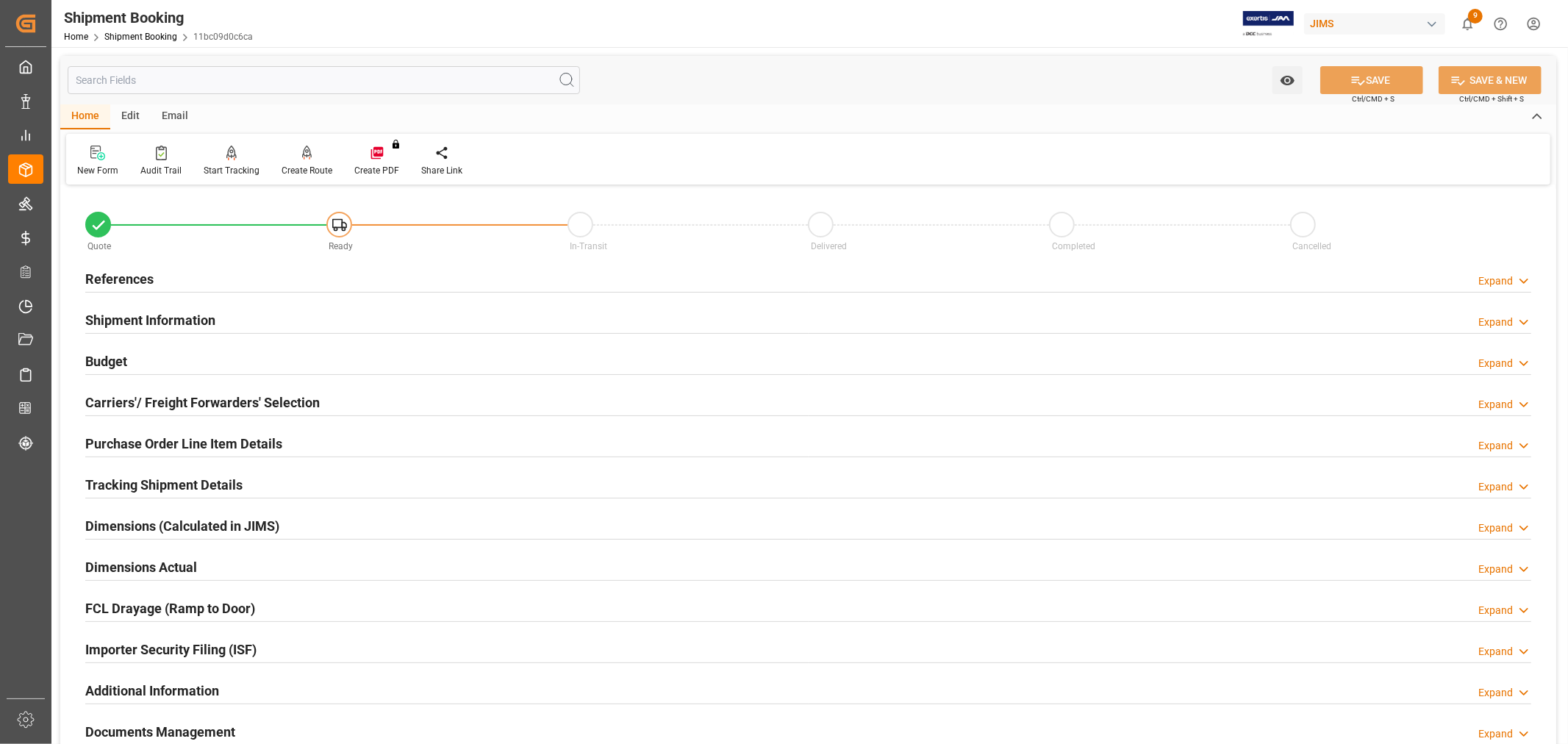
click at [209, 397] on h2 "Carriers'/ Freight Forwarders' Selection" at bounding box center [202, 402] width 235 height 20
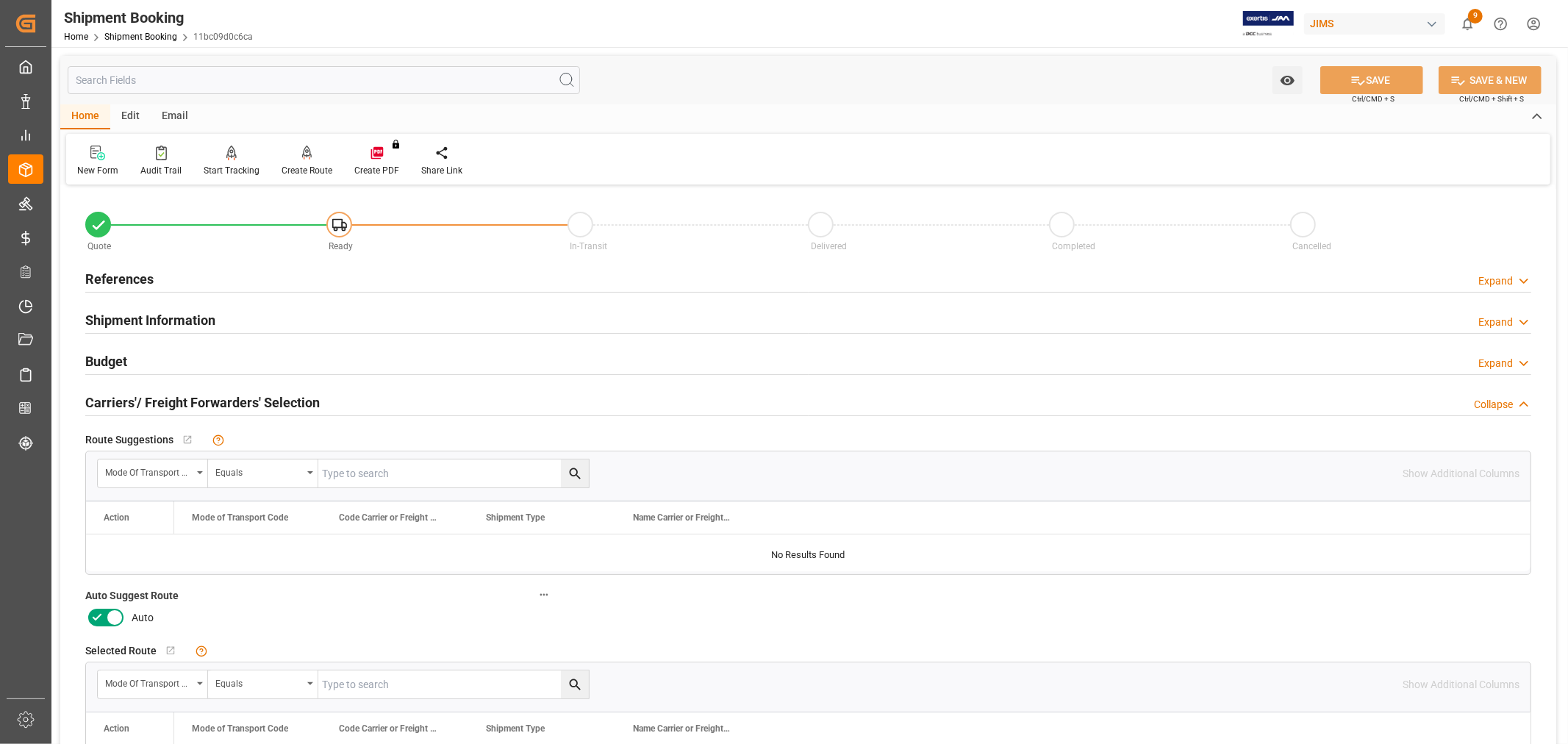
click at [93, 616] on icon at bounding box center [97, 617] width 18 height 18
click at [0, 0] on input "checkbox" at bounding box center [0, 0] width 0 height 0
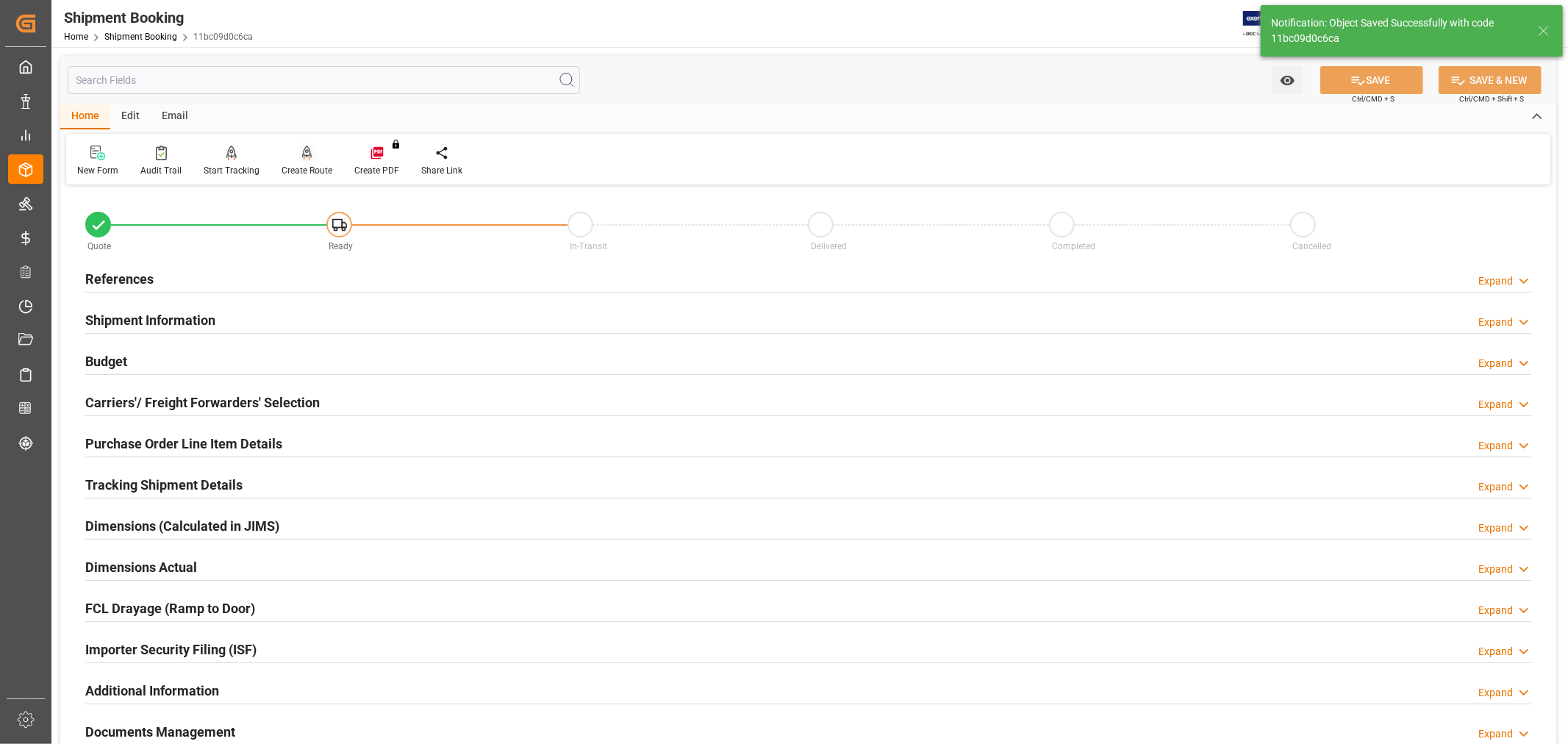
click at [309, 164] on div "Create Route" at bounding box center [306, 171] width 51 height 13
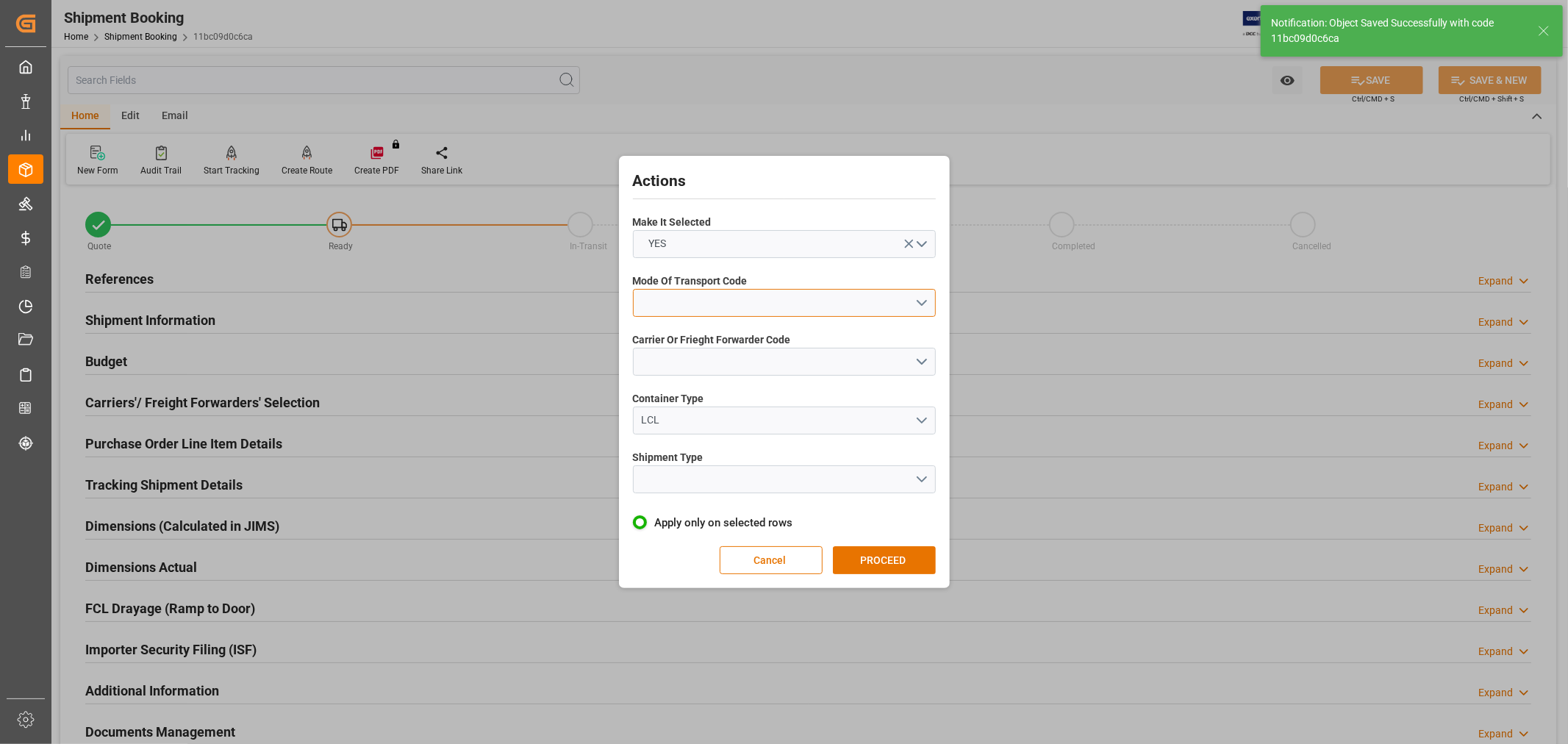
click at [736, 305] on button "open menu" at bounding box center [784, 302] width 303 height 28
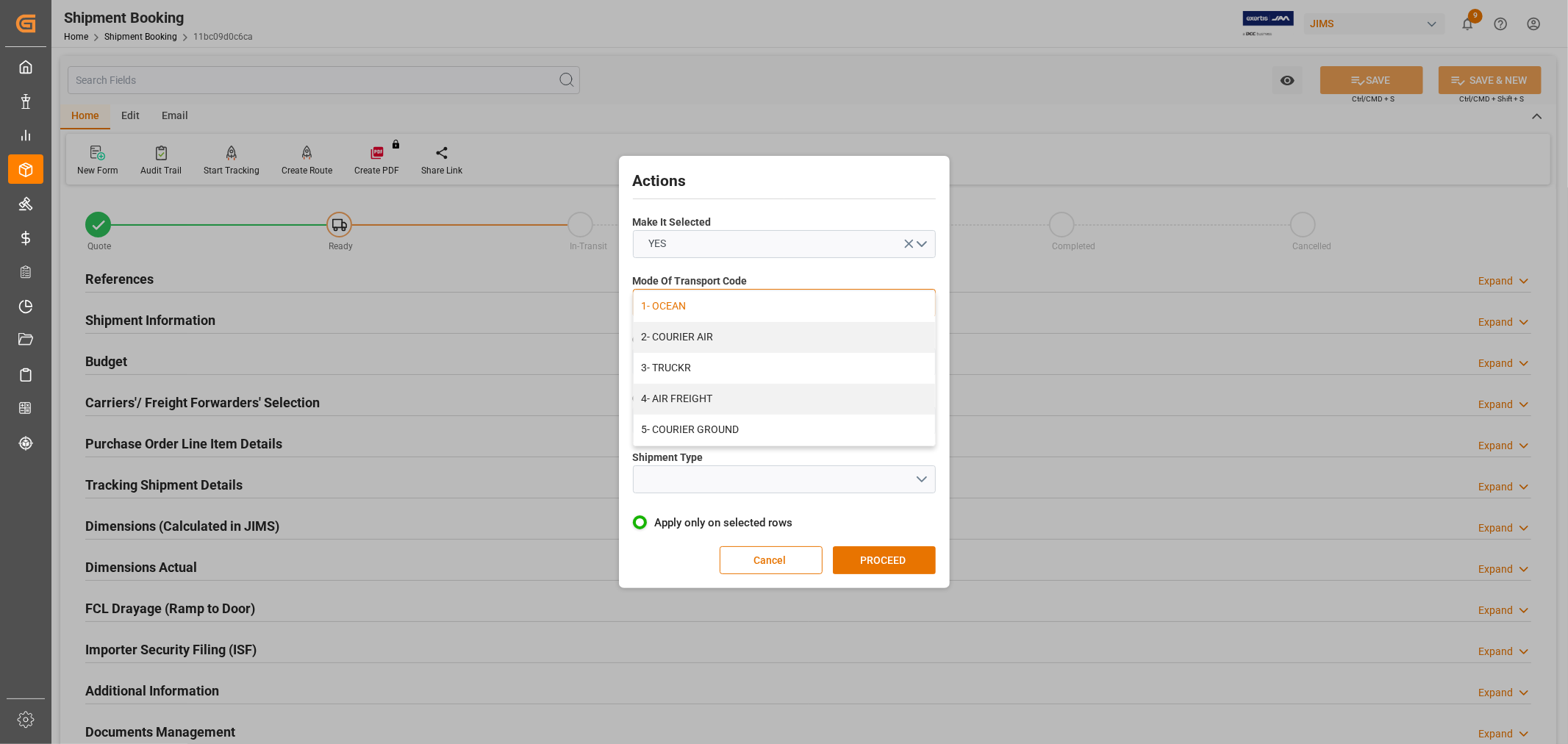
click at [676, 305] on div "1- OCEAN" at bounding box center [784, 306] width 301 height 31
click at [684, 365] on button "open menu" at bounding box center [784, 361] width 303 height 28
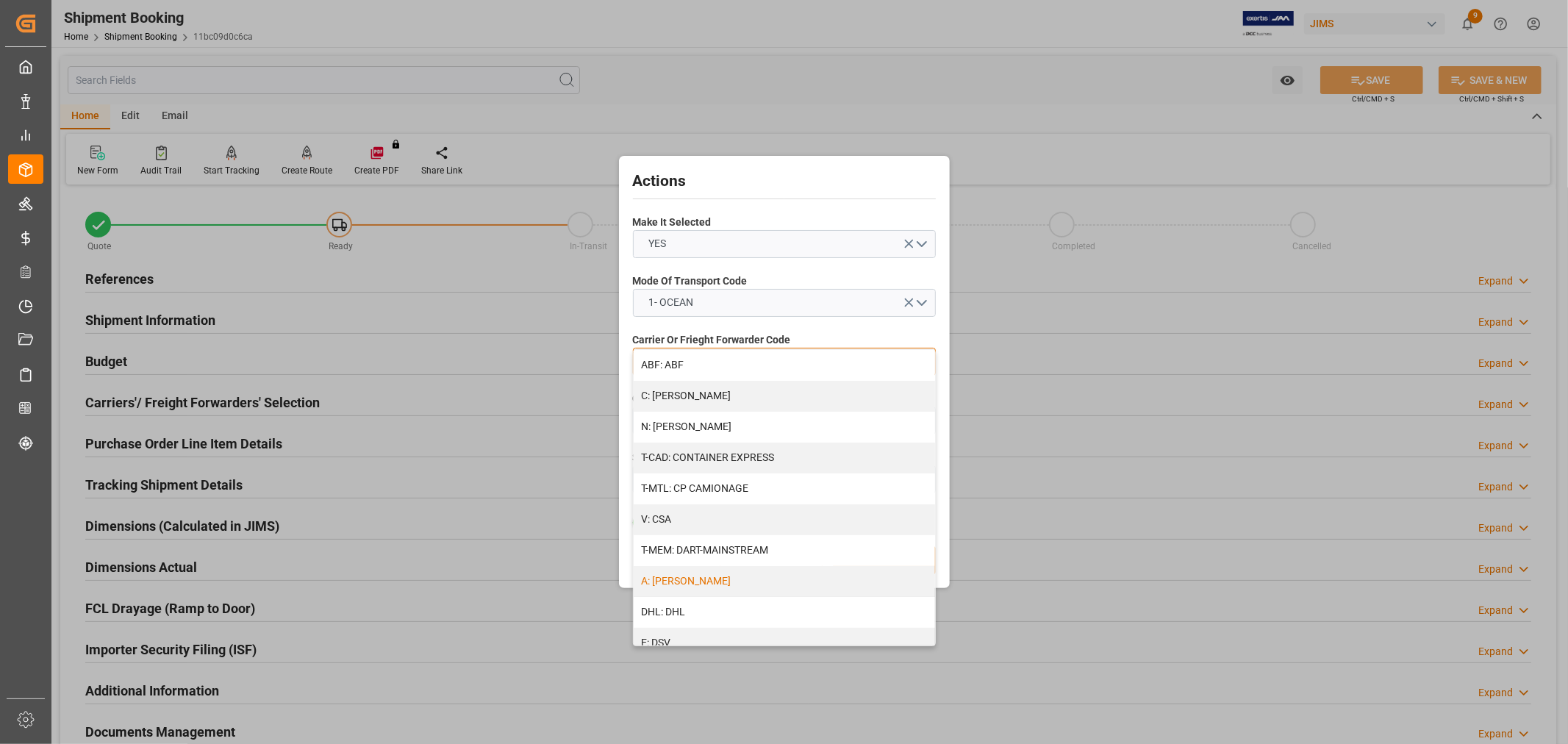
click at [699, 586] on div "A: [PERSON_NAME]" at bounding box center [784, 581] width 301 height 31
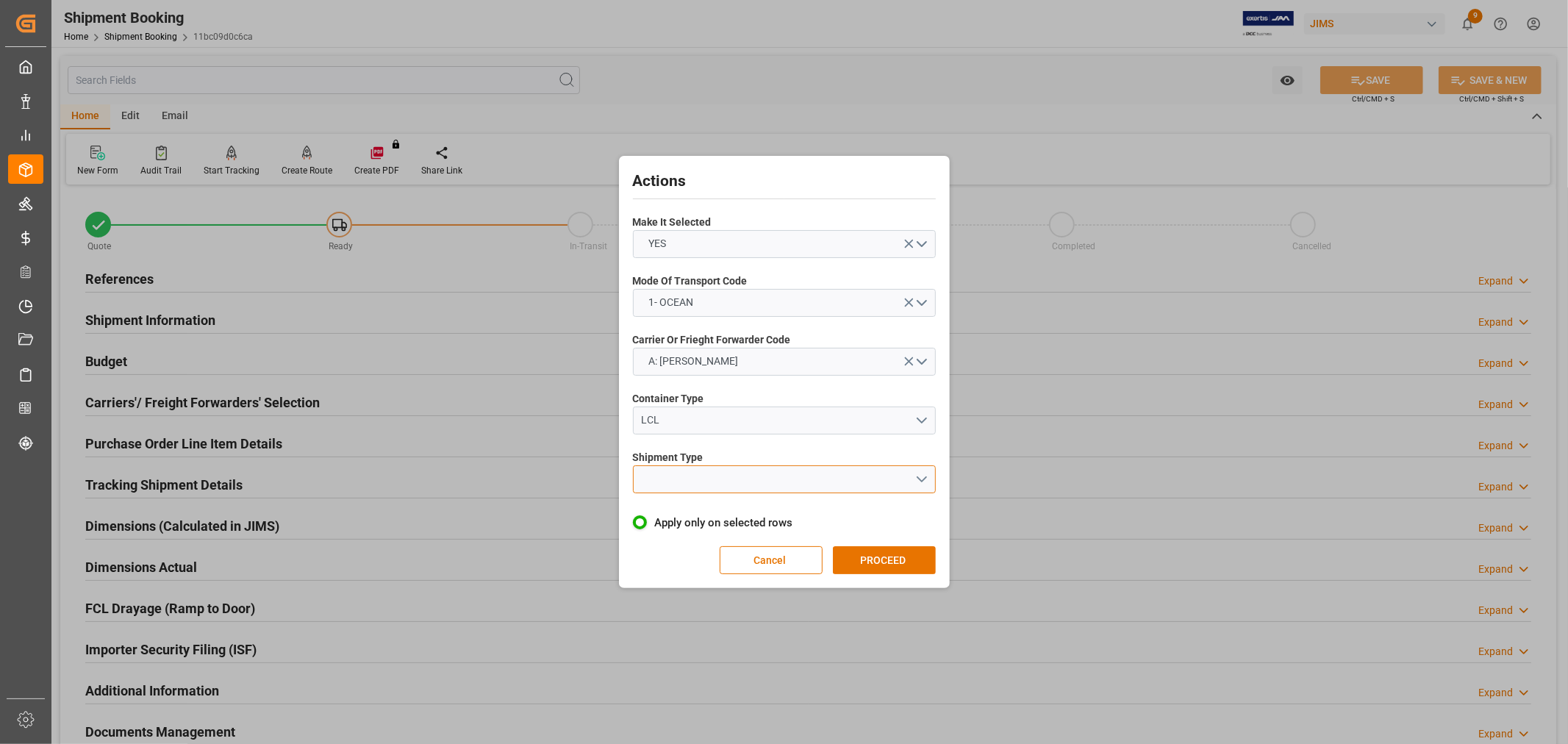
click at [730, 488] on button "open menu" at bounding box center [784, 479] width 303 height 28
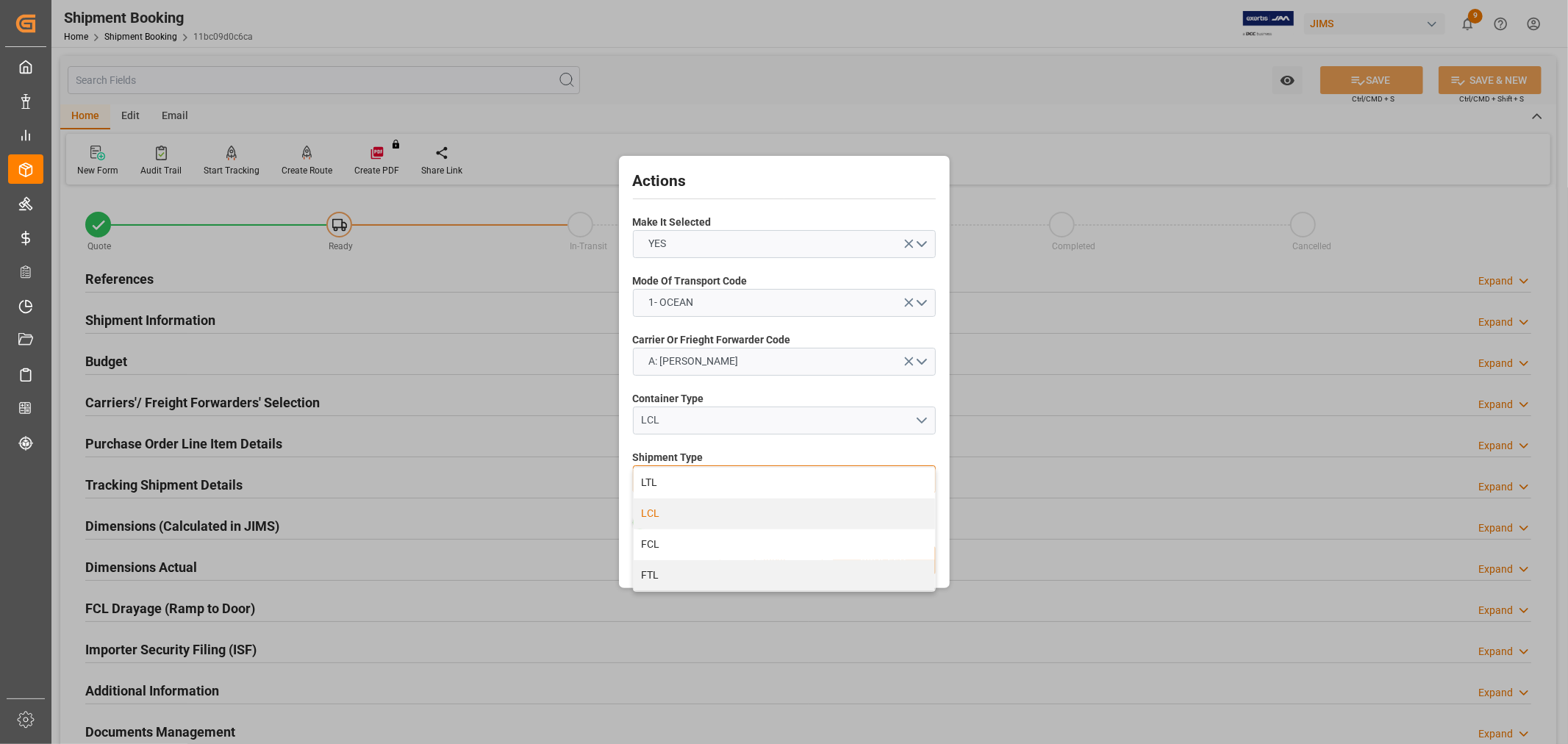
click at [708, 505] on div "LCL" at bounding box center [784, 514] width 301 height 31
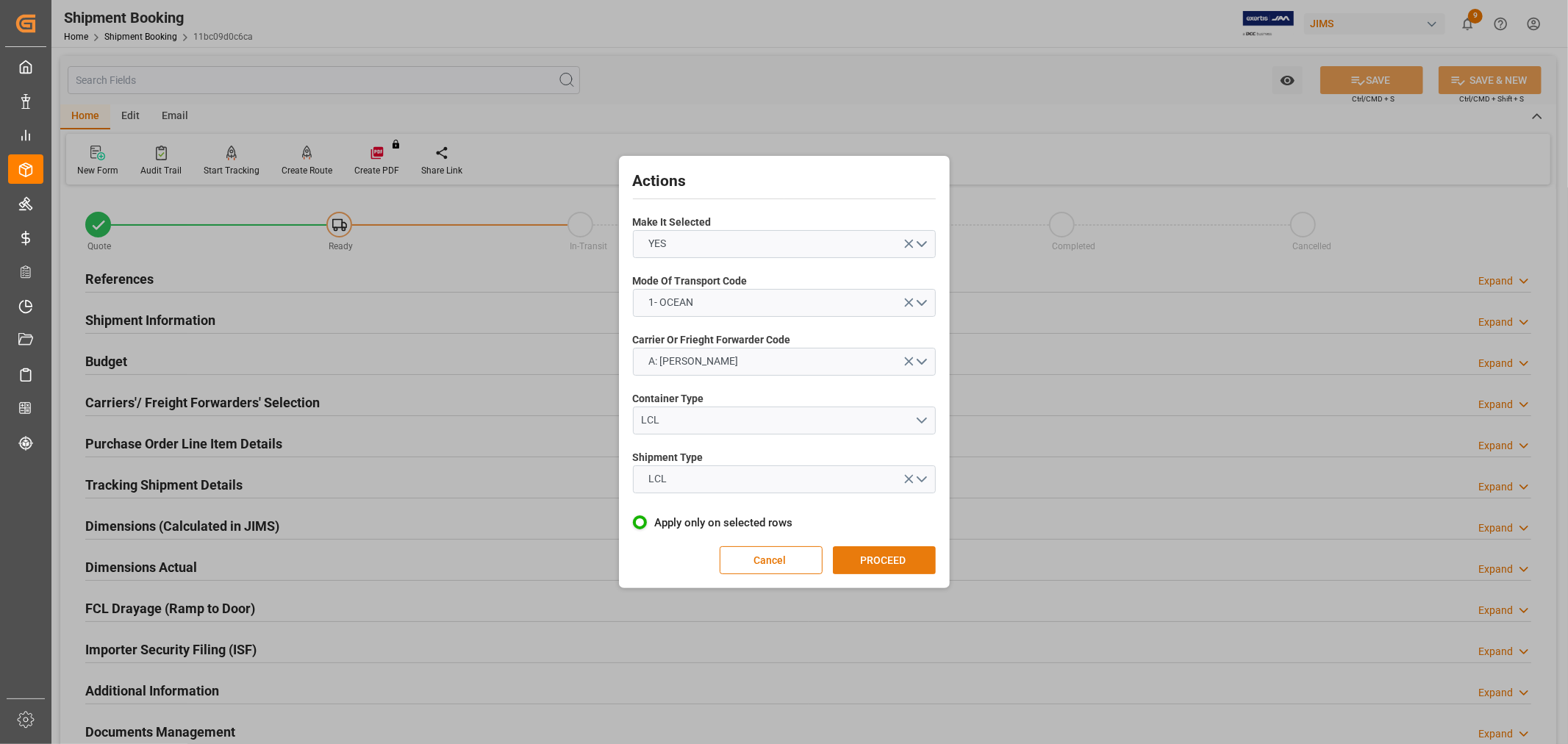
click at [895, 552] on button "PROCEED" at bounding box center [884, 560] width 103 height 28
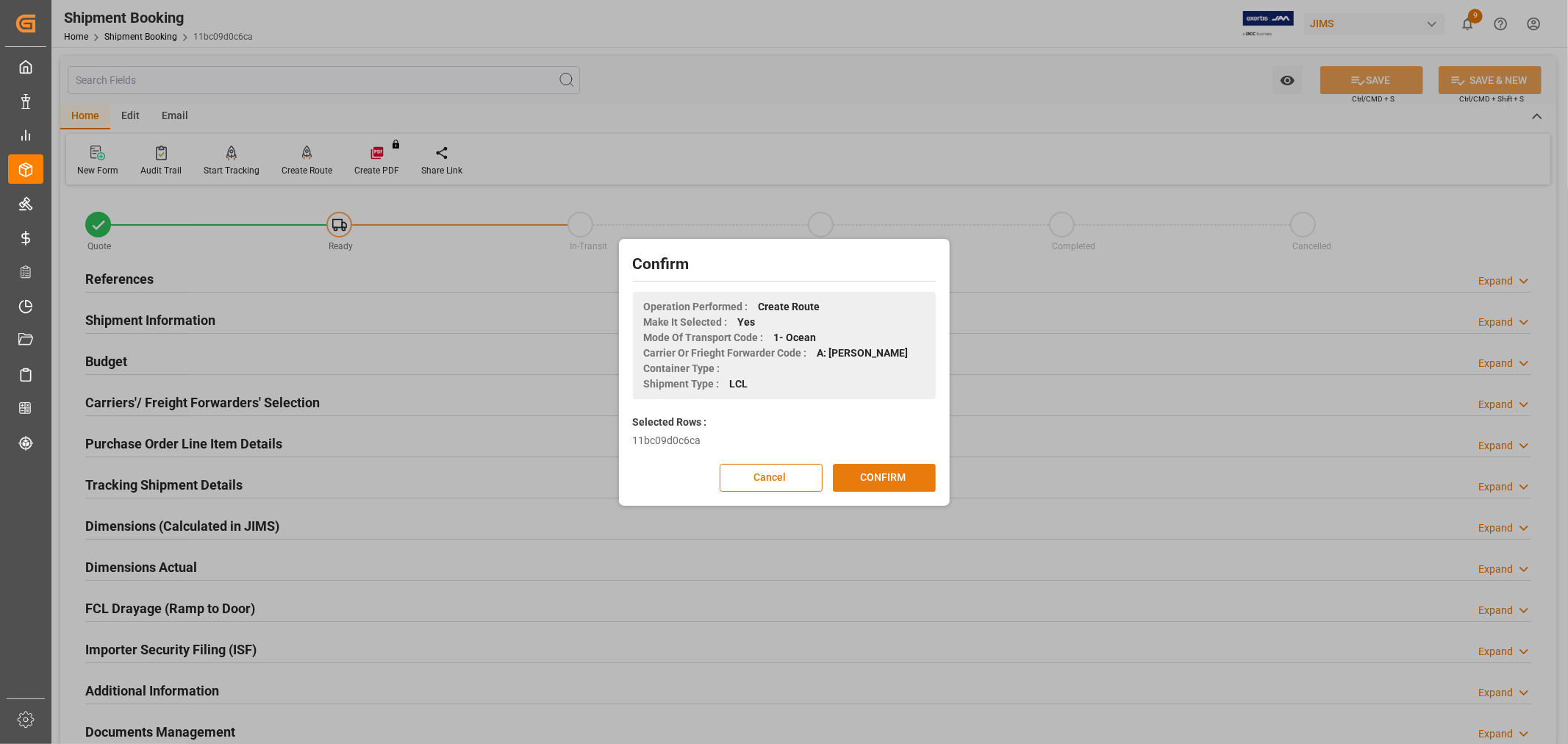
click at [908, 478] on button "CONFIRM" at bounding box center [884, 477] width 103 height 28
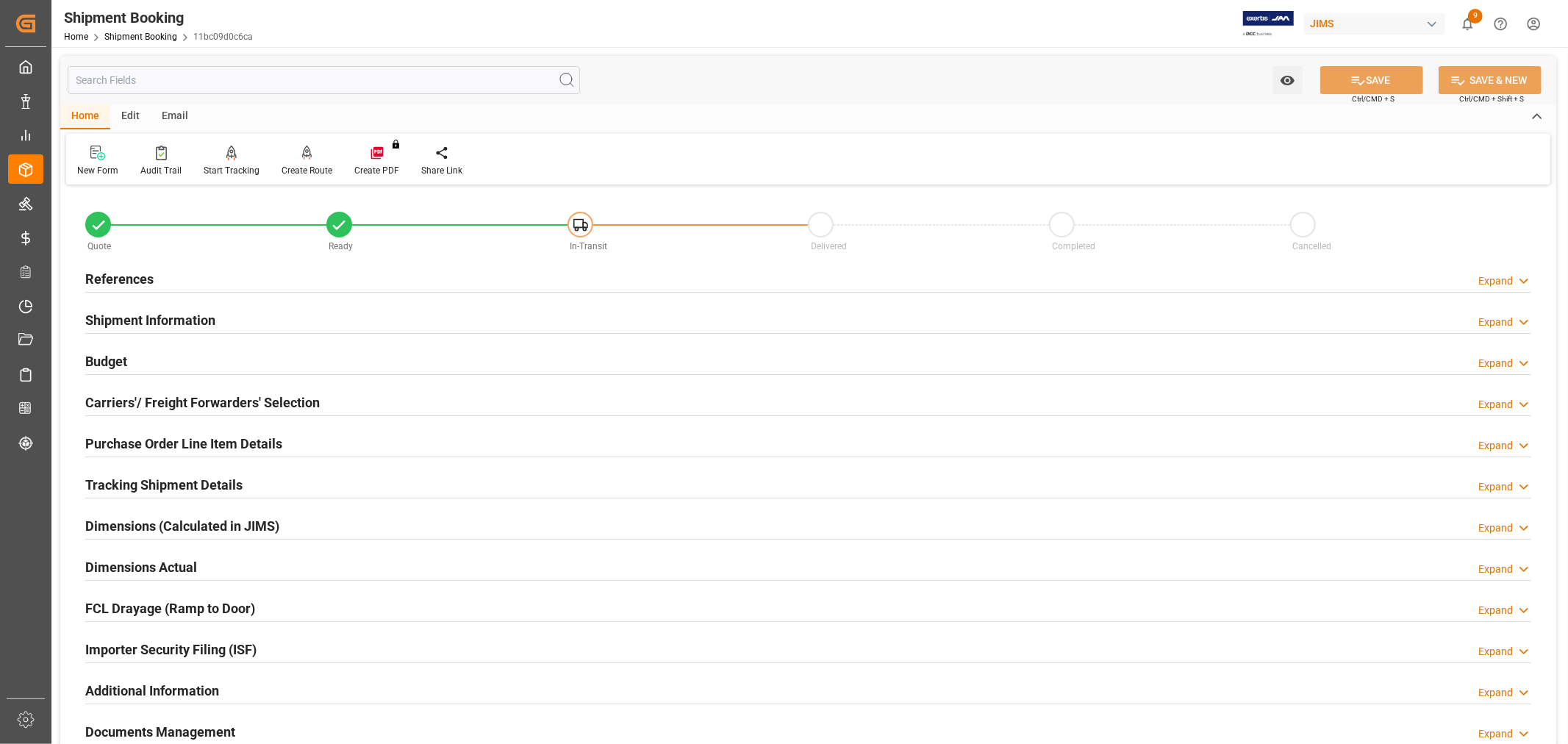
click at [193, 399] on h2 "Carriers'/ Freight Forwarders' Selection" at bounding box center [202, 402] width 235 height 20
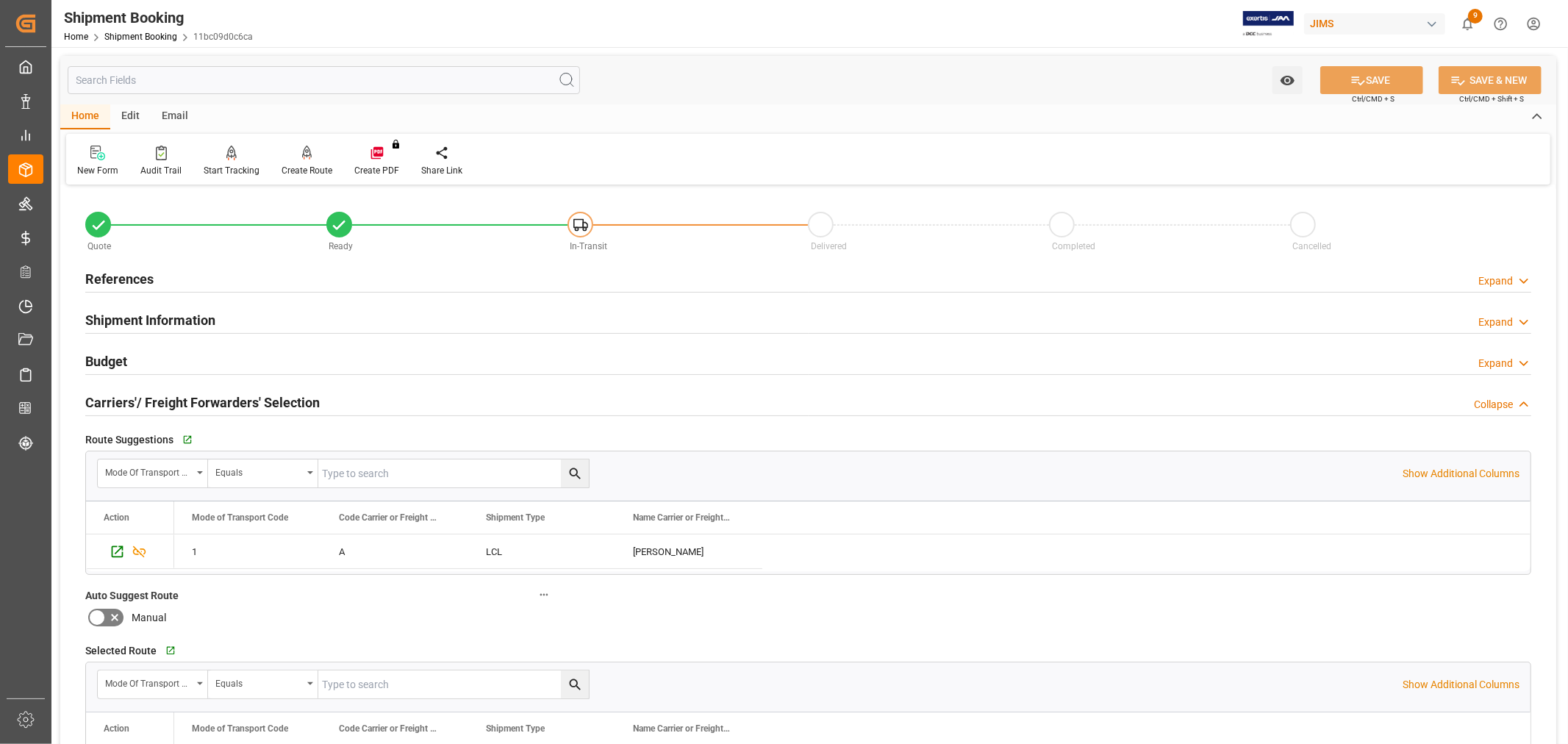
click at [193, 399] on h2 "Carriers'/ Freight Forwarders' Selection" at bounding box center [202, 402] width 235 height 20
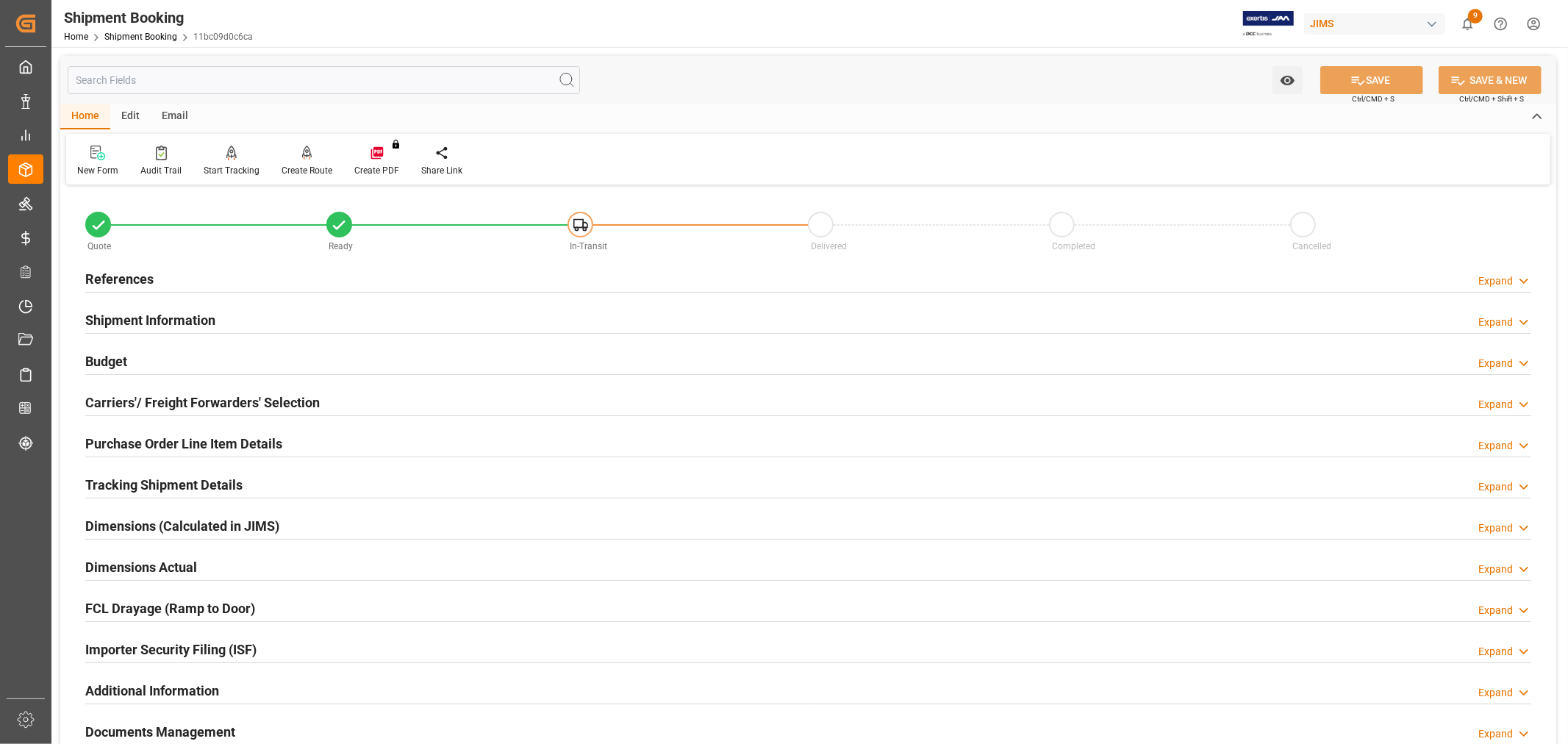
click at [119, 281] on h2 "References" at bounding box center [119, 279] width 69 height 20
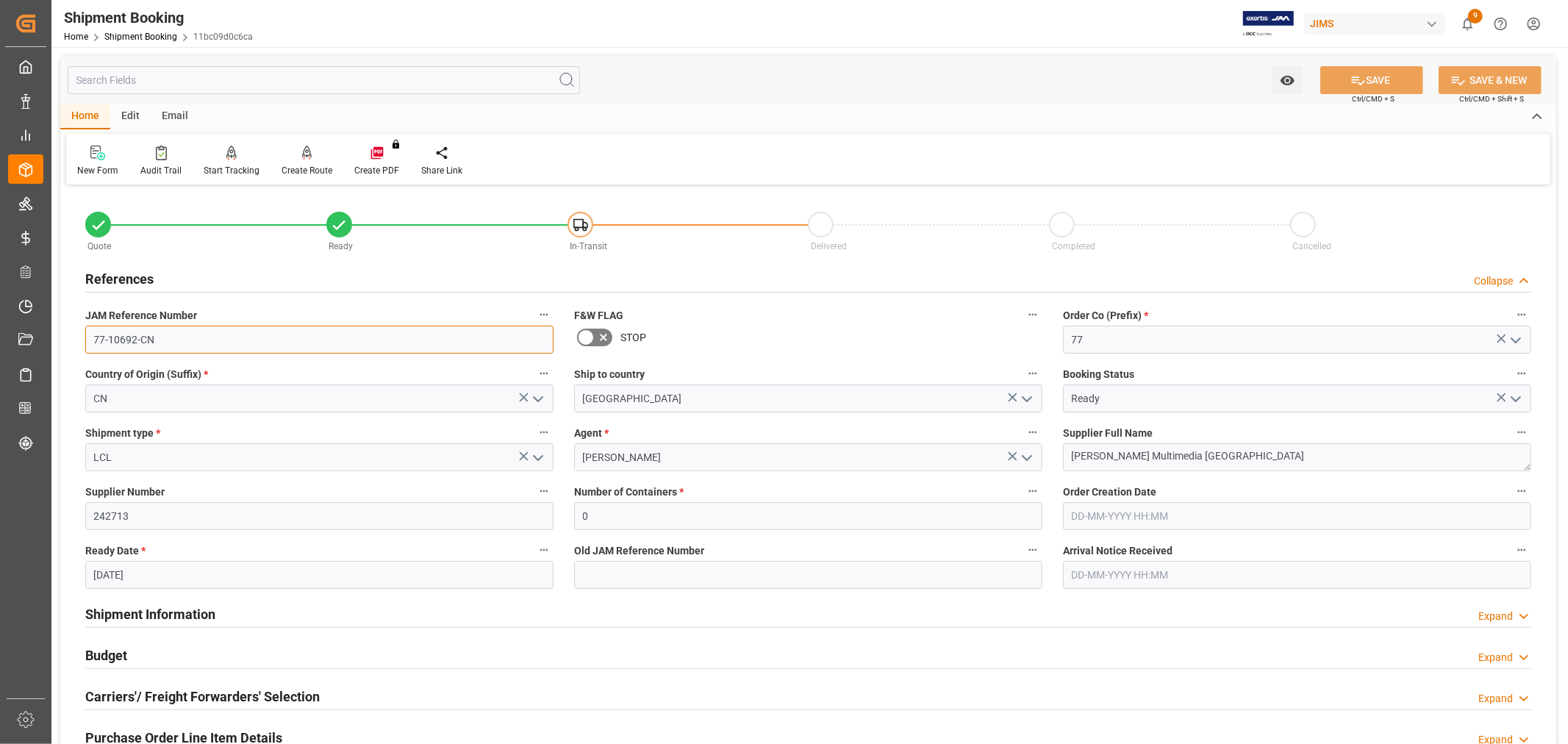
drag, startPoint x: 170, startPoint y: 344, endPoint x: 55, endPoint y: 331, distance: 115.7
click at [55, 331] on div "Watch Option SAVE Ctrl/CMD + S SAVE & NEW Ctrl/CMD + Shift + S Home Edit Email …" at bounding box center [809, 640] width 1514 height 1184
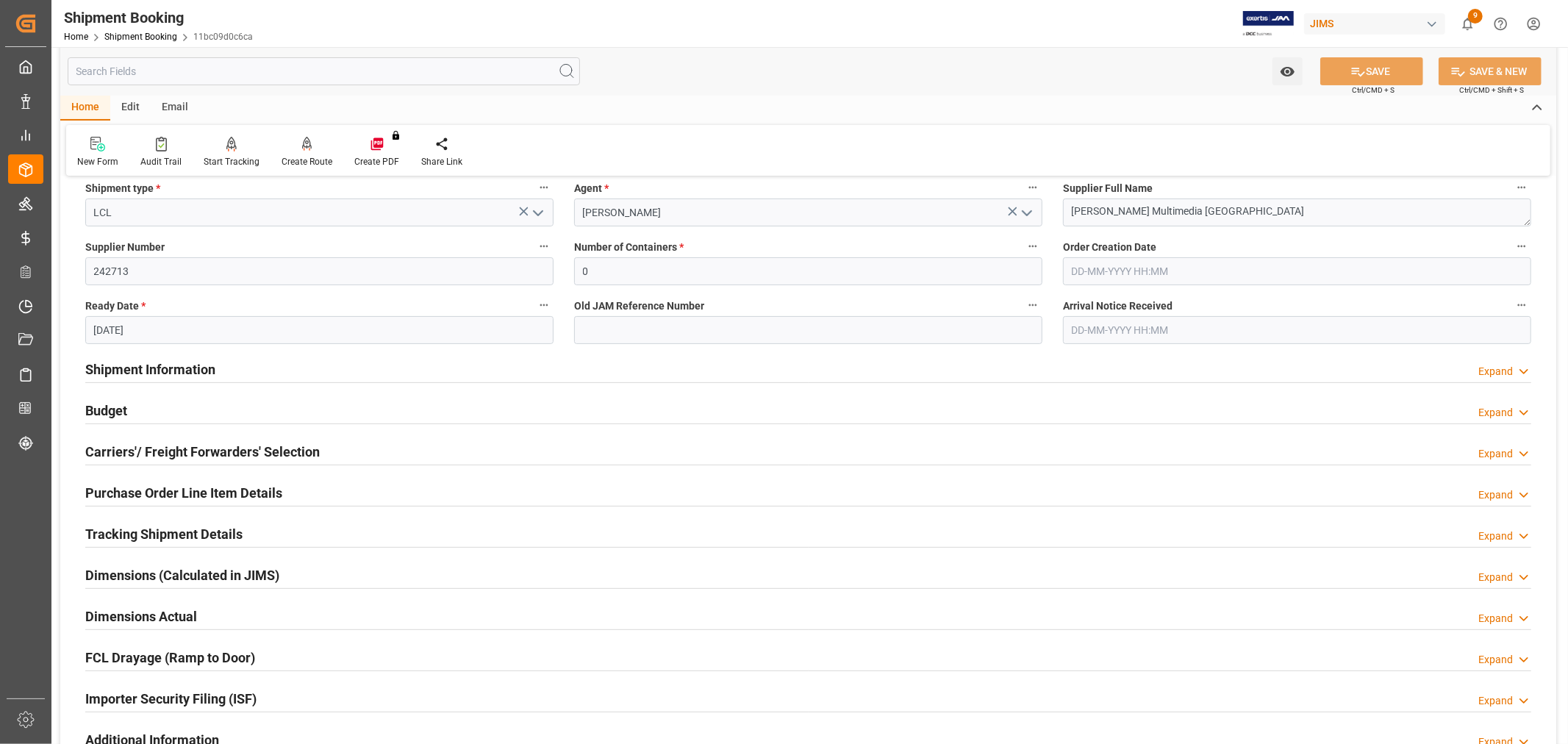
scroll to position [489, 0]
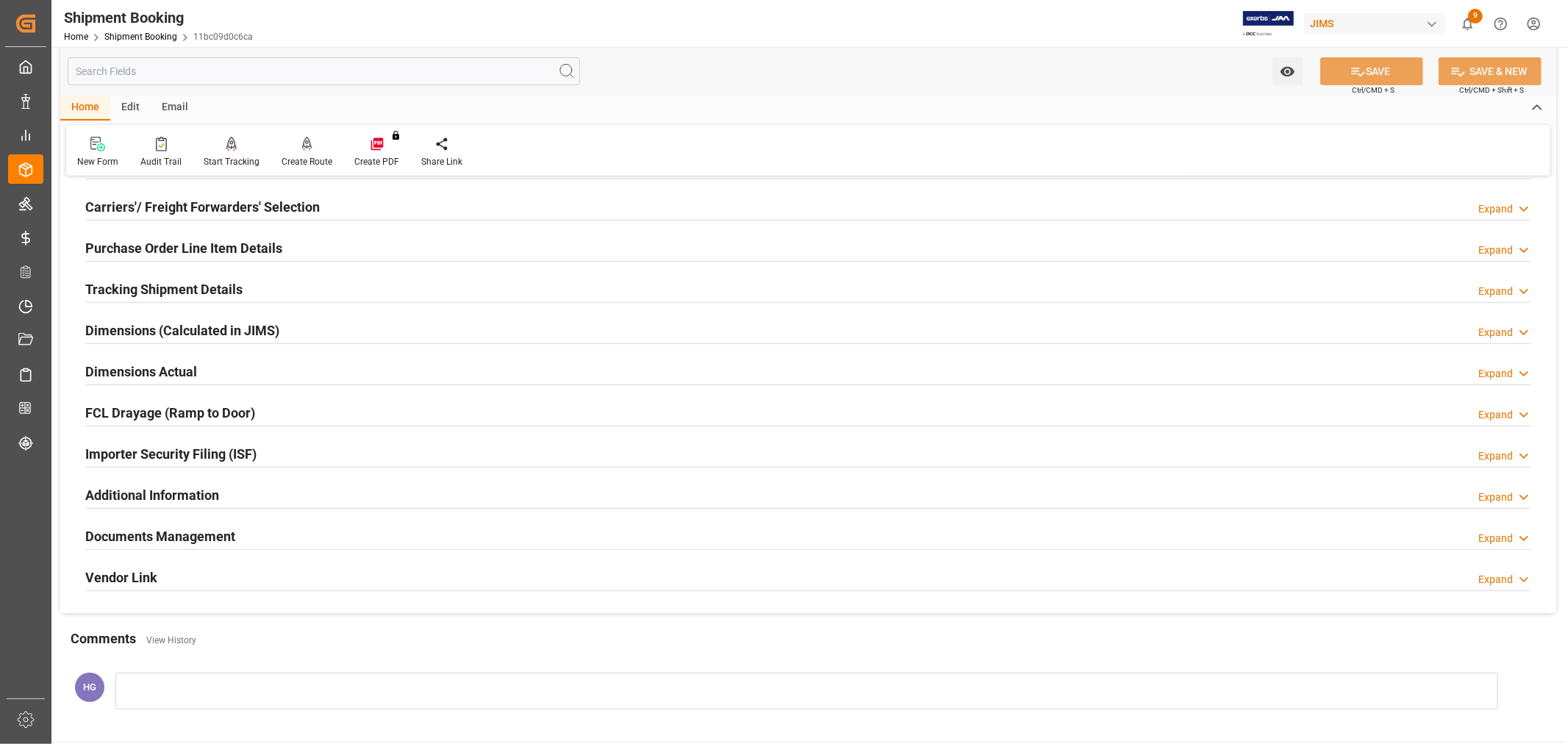
click at [164, 542] on h2 "Documents Management" at bounding box center [160, 536] width 150 height 20
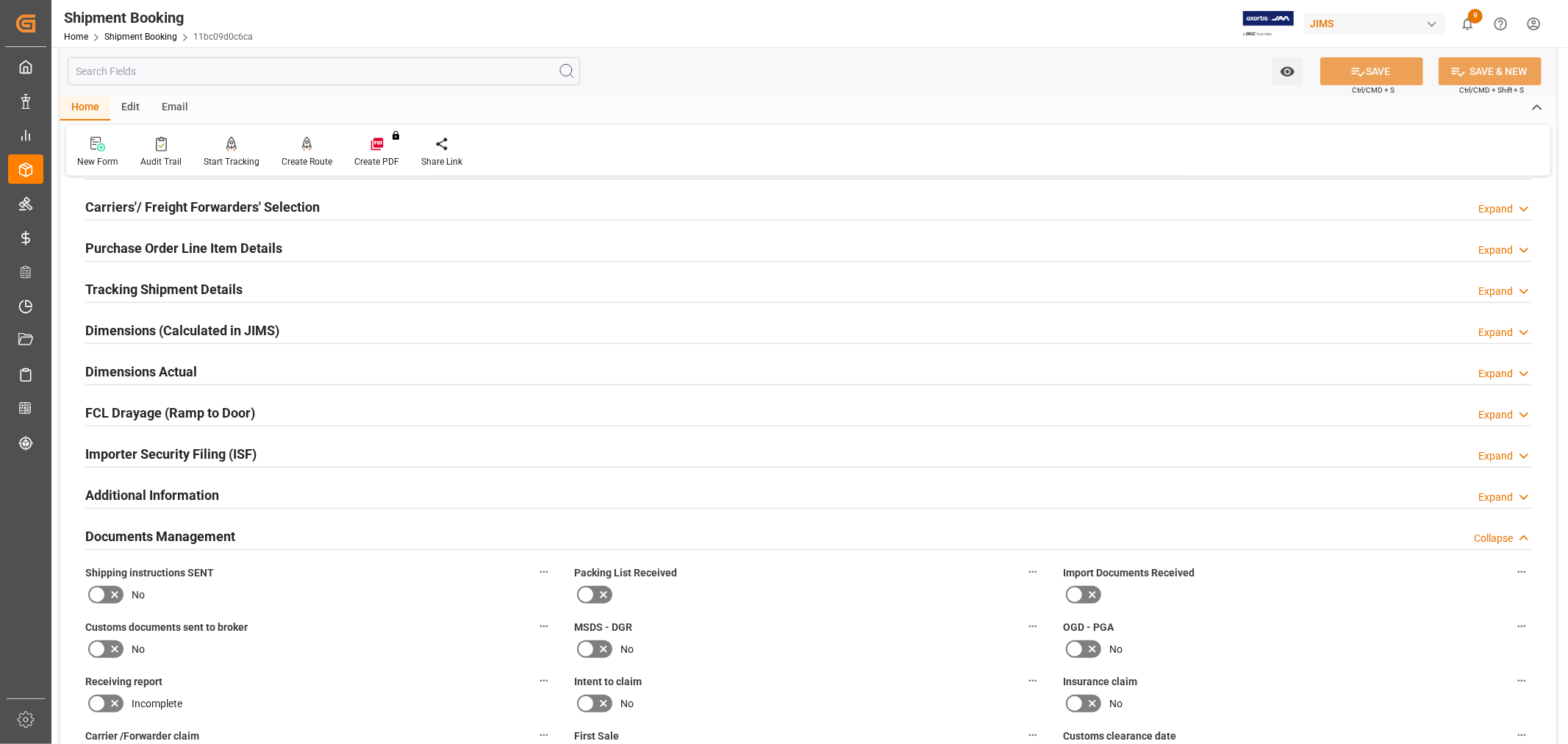
click at [709, 332] on div "Dimensions (Calculated in JIMS) Expand" at bounding box center [808, 329] width 1446 height 28
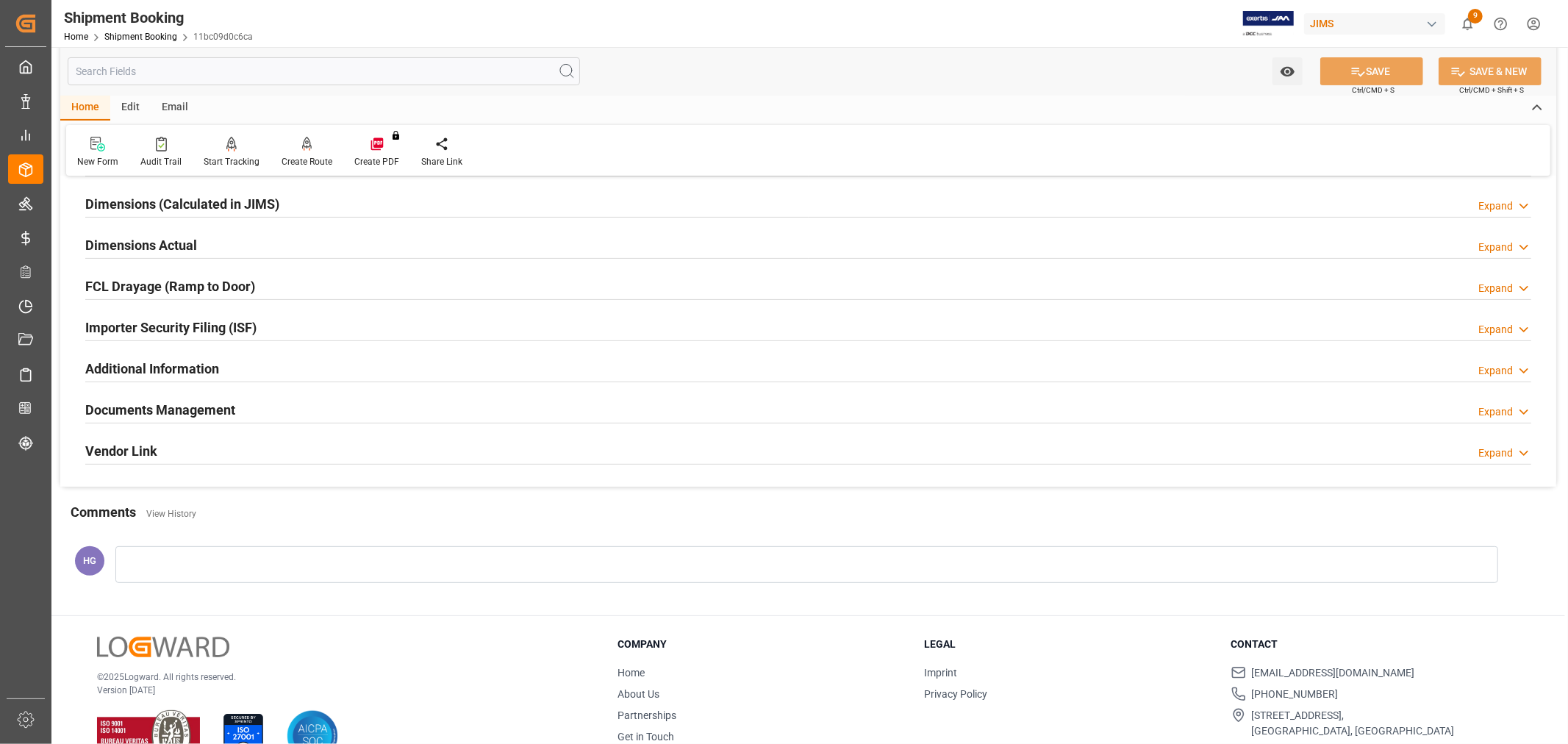
scroll to position [326, 0]
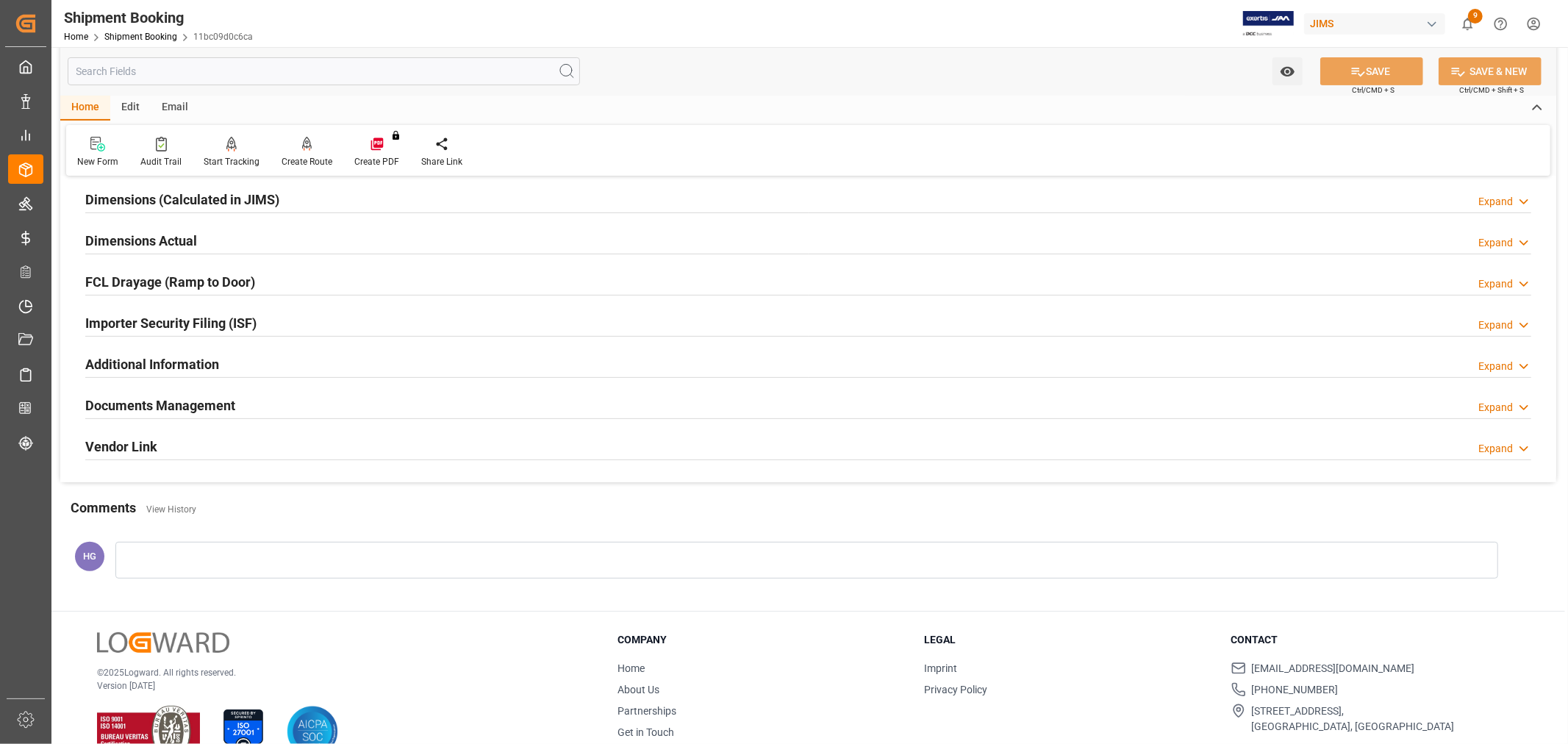
click at [228, 406] on h2 "Documents Management" at bounding box center [160, 405] width 150 height 20
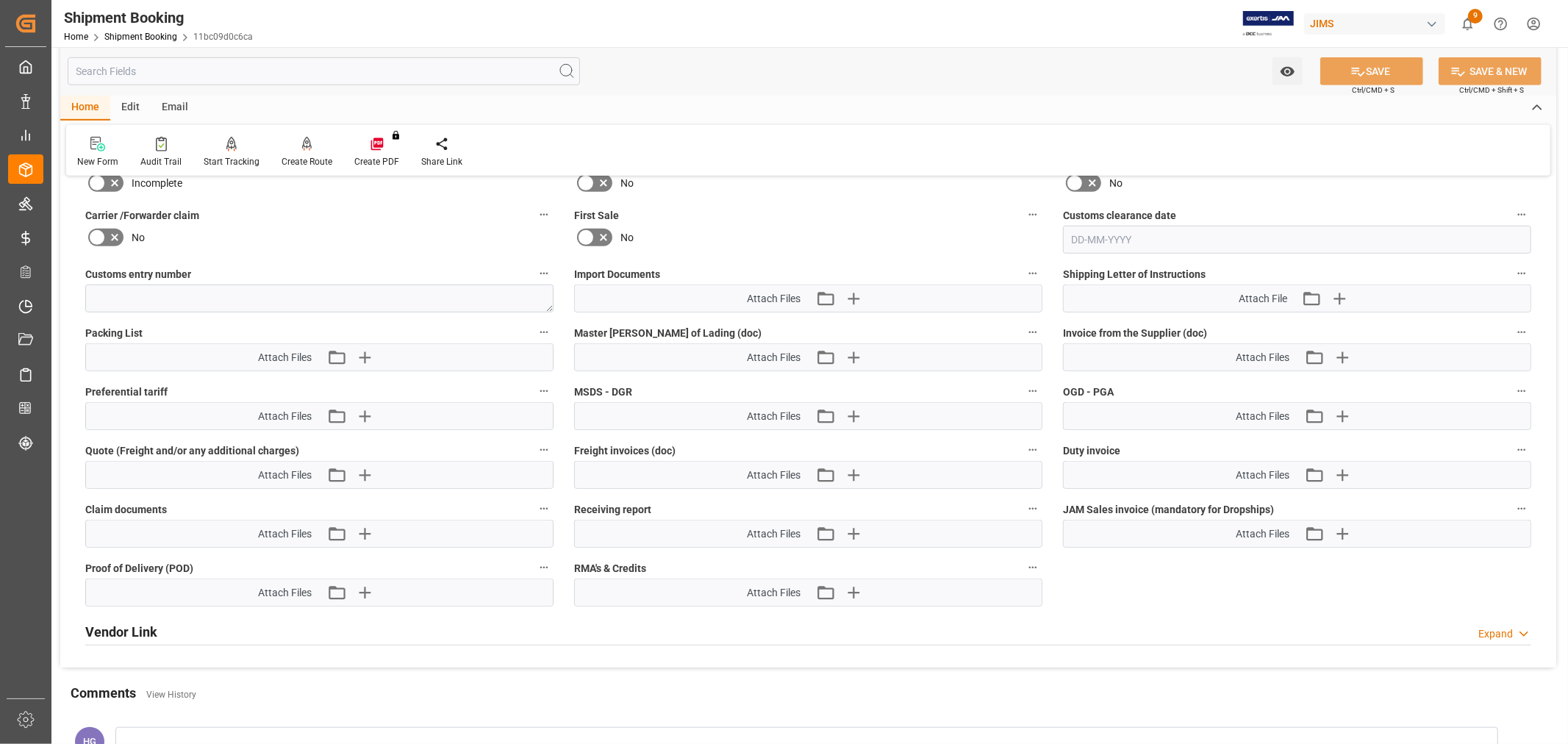
scroll to position [735, 0]
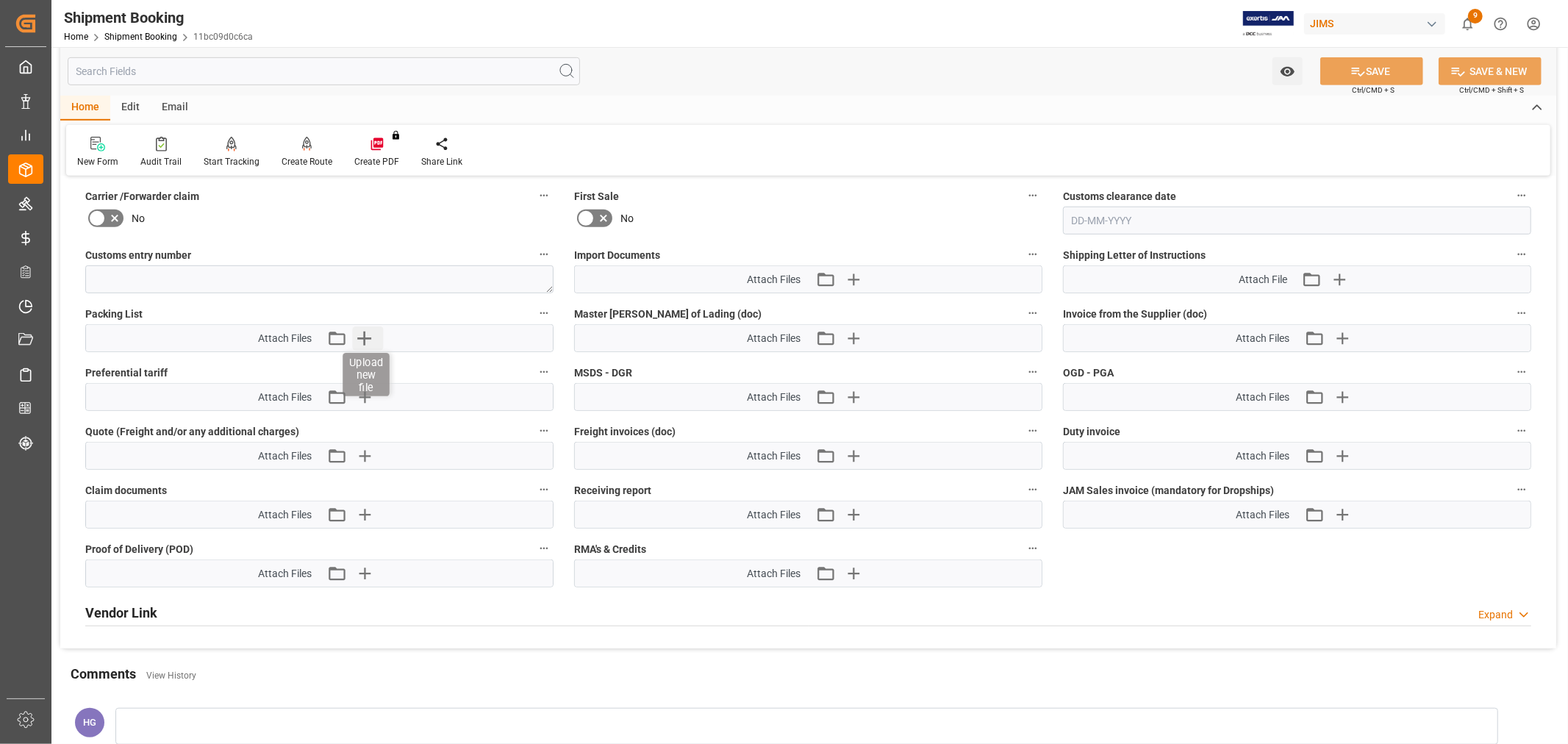
click at [363, 342] on icon "button" at bounding box center [364, 338] width 23 height 23
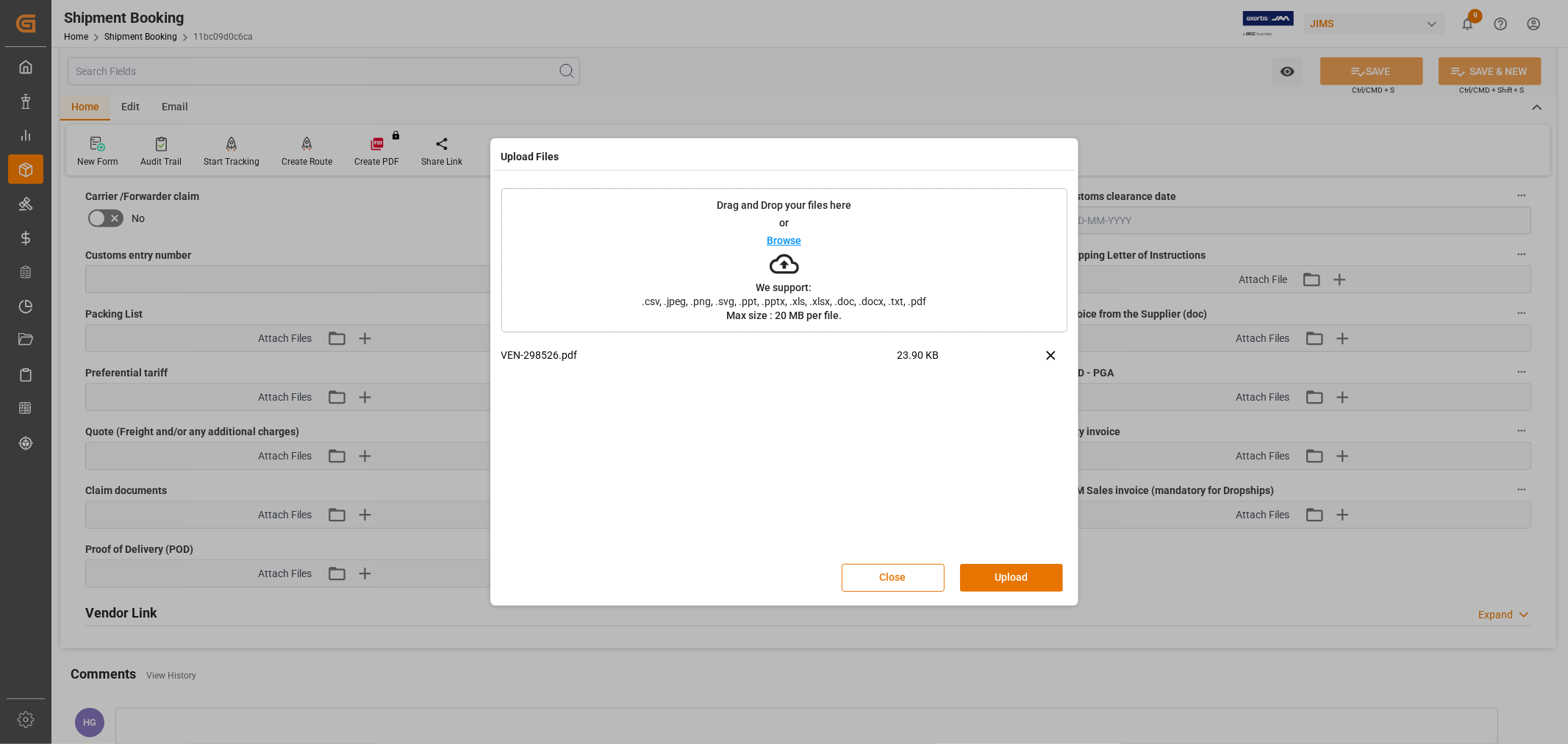
click at [993, 578] on button "Upload" at bounding box center [1011, 577] width 103 height 28
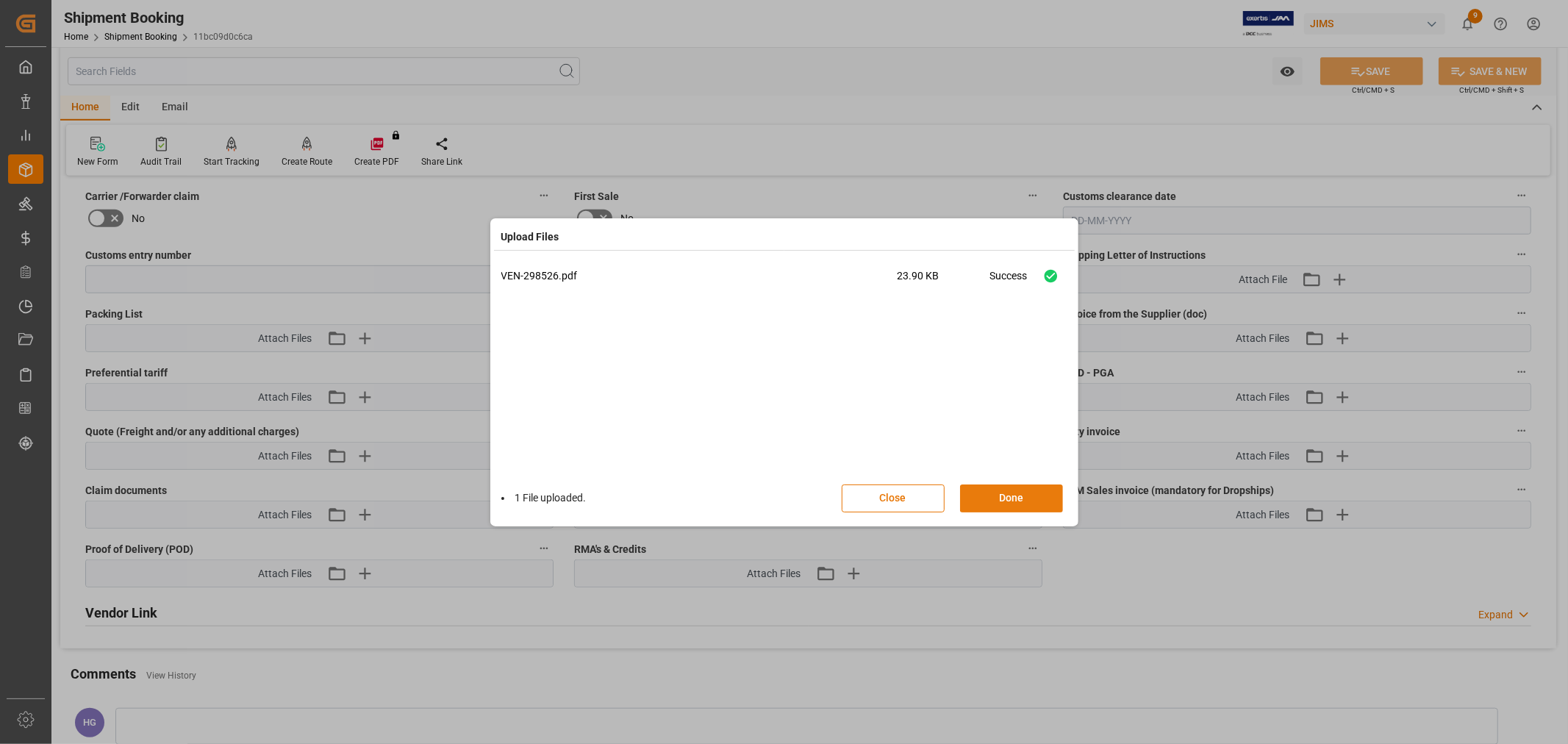
click at [994, 490] on button "Done" at bounding box center [1011, 497] width 103 height 28
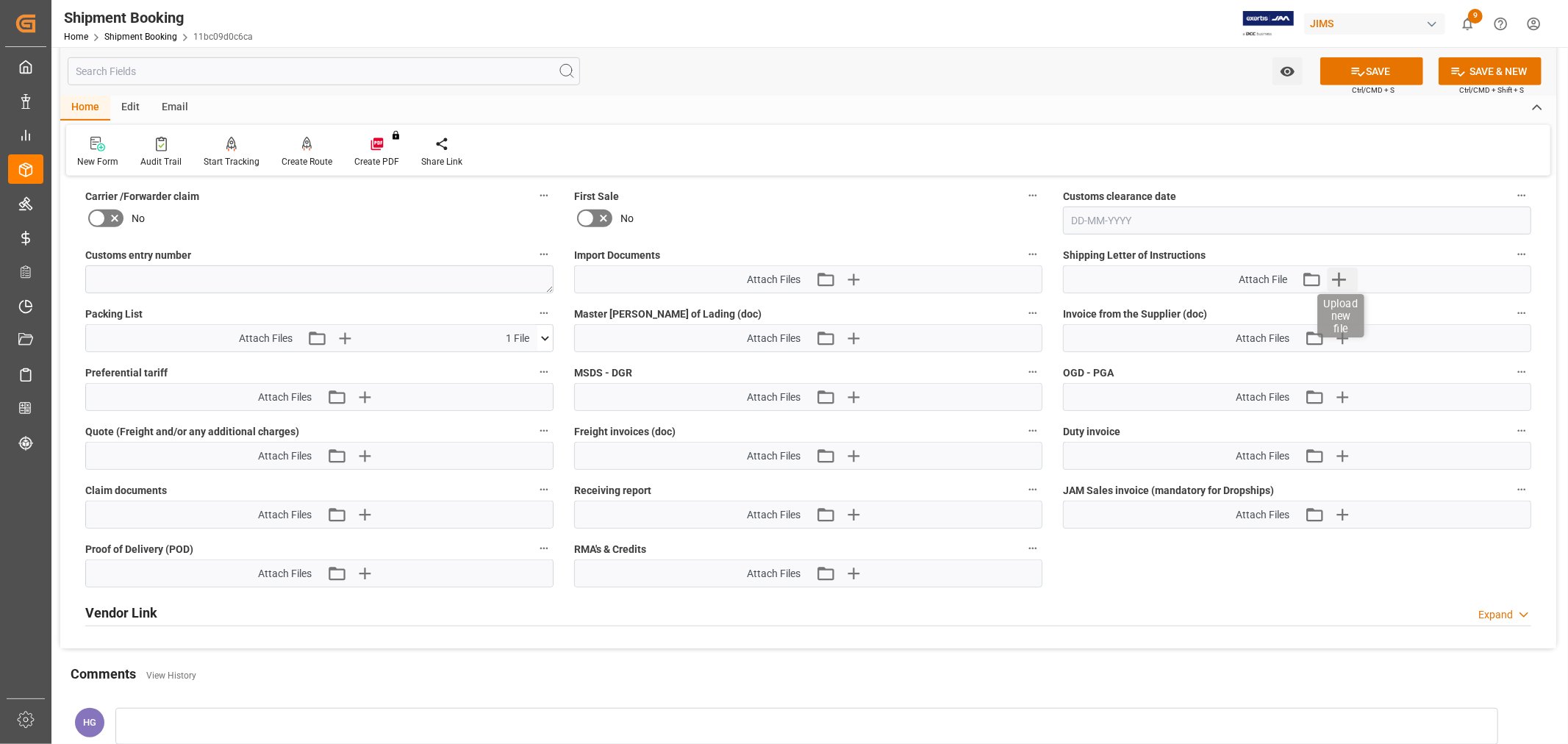
click at [1341, 276] on icon "button" at bounding box center [1339, 280] width 14 height 14
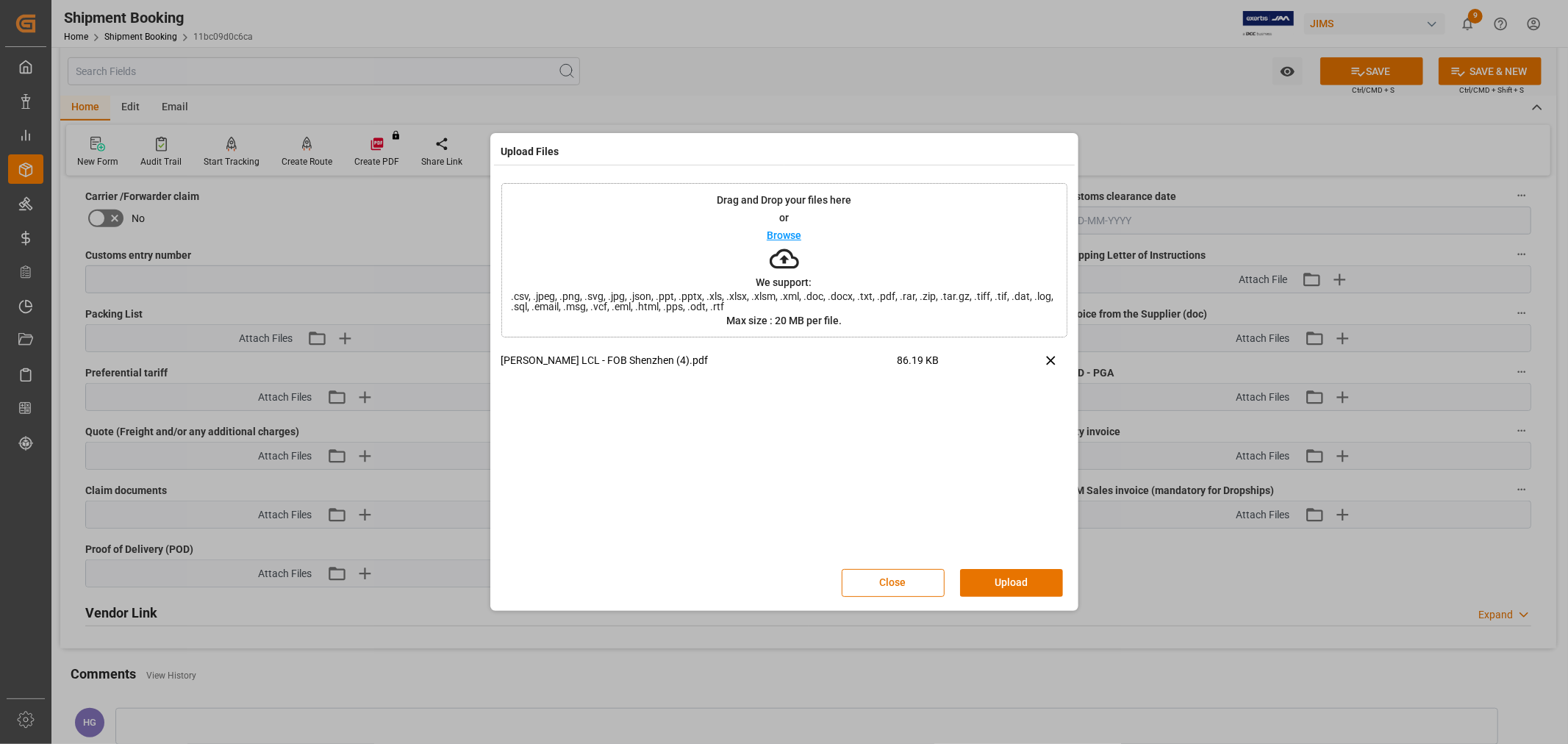
click at [990, 578] on button "Upload" at bounding box center [1011, 582] width 103 height 28
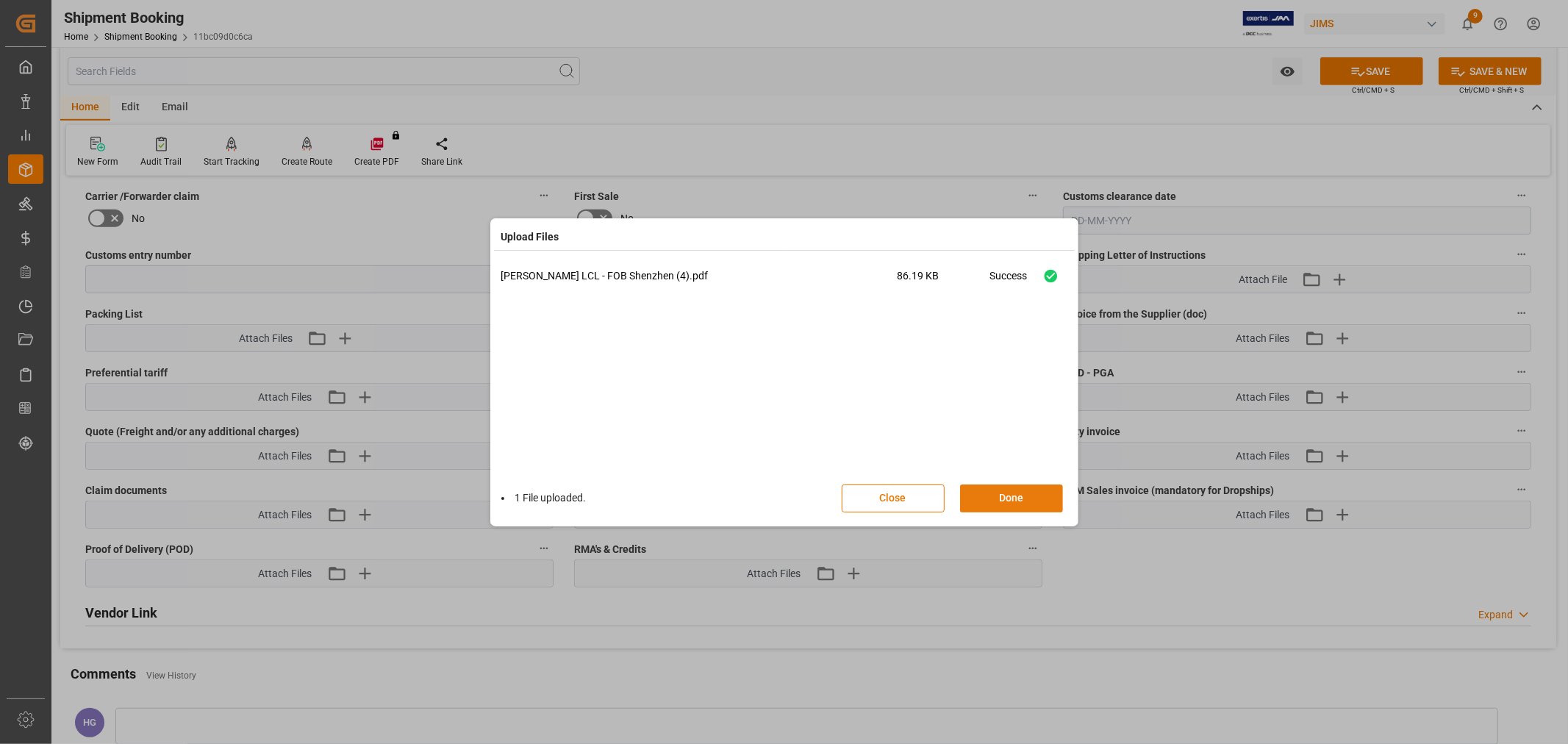
click at [1010, 497] on button "Done" at bounding box center [1011, 497] width 103 height 28
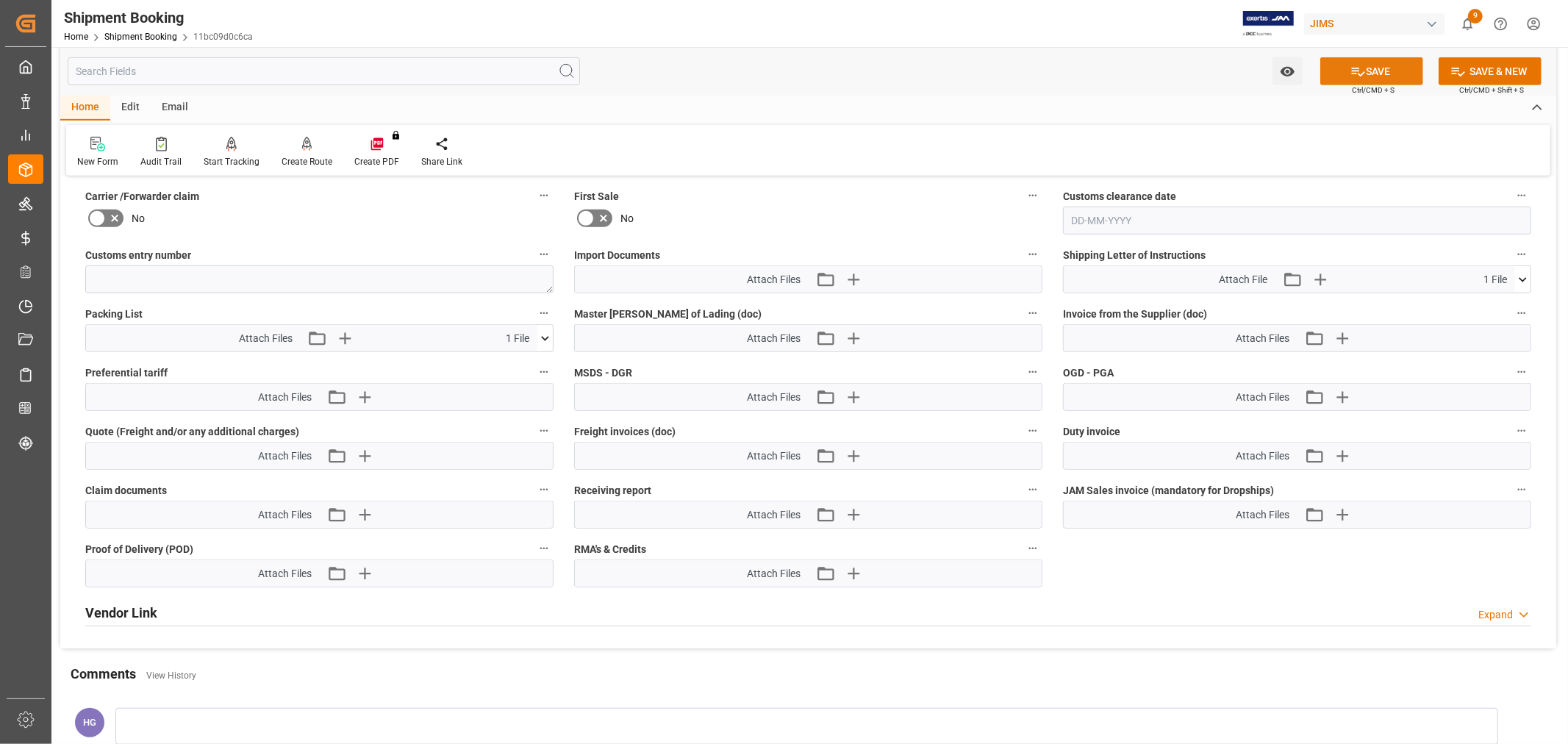
click at [1361, 73] on icon at bounding box center [1359, 72] width 13 height 9
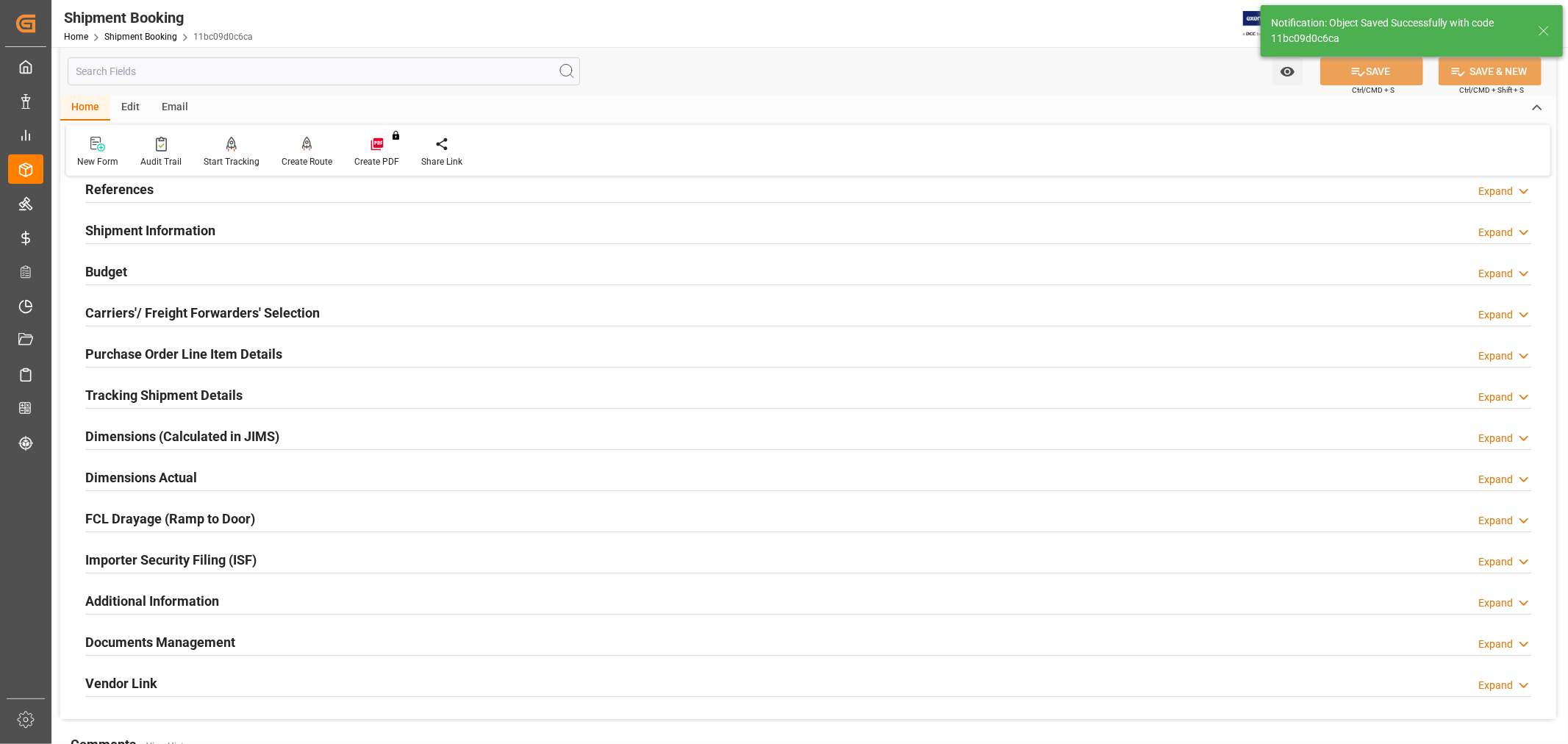
scroll to position [0, 0]
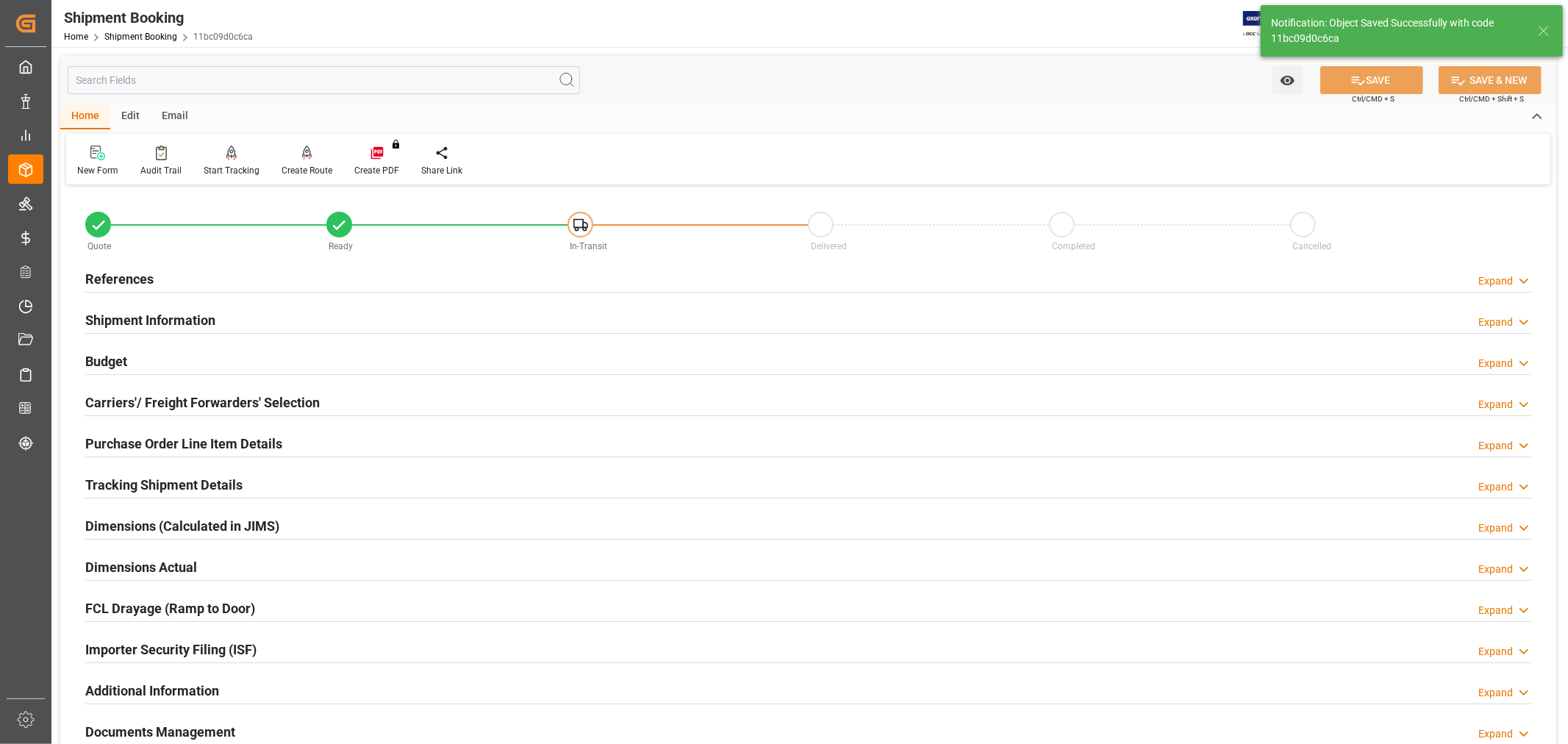
click at [177, 115] on div "Email" at bounding box center [175, 117] width 48 height 25
click at [87, 155] on div at bounding box center [99, 152] width 45 height 15
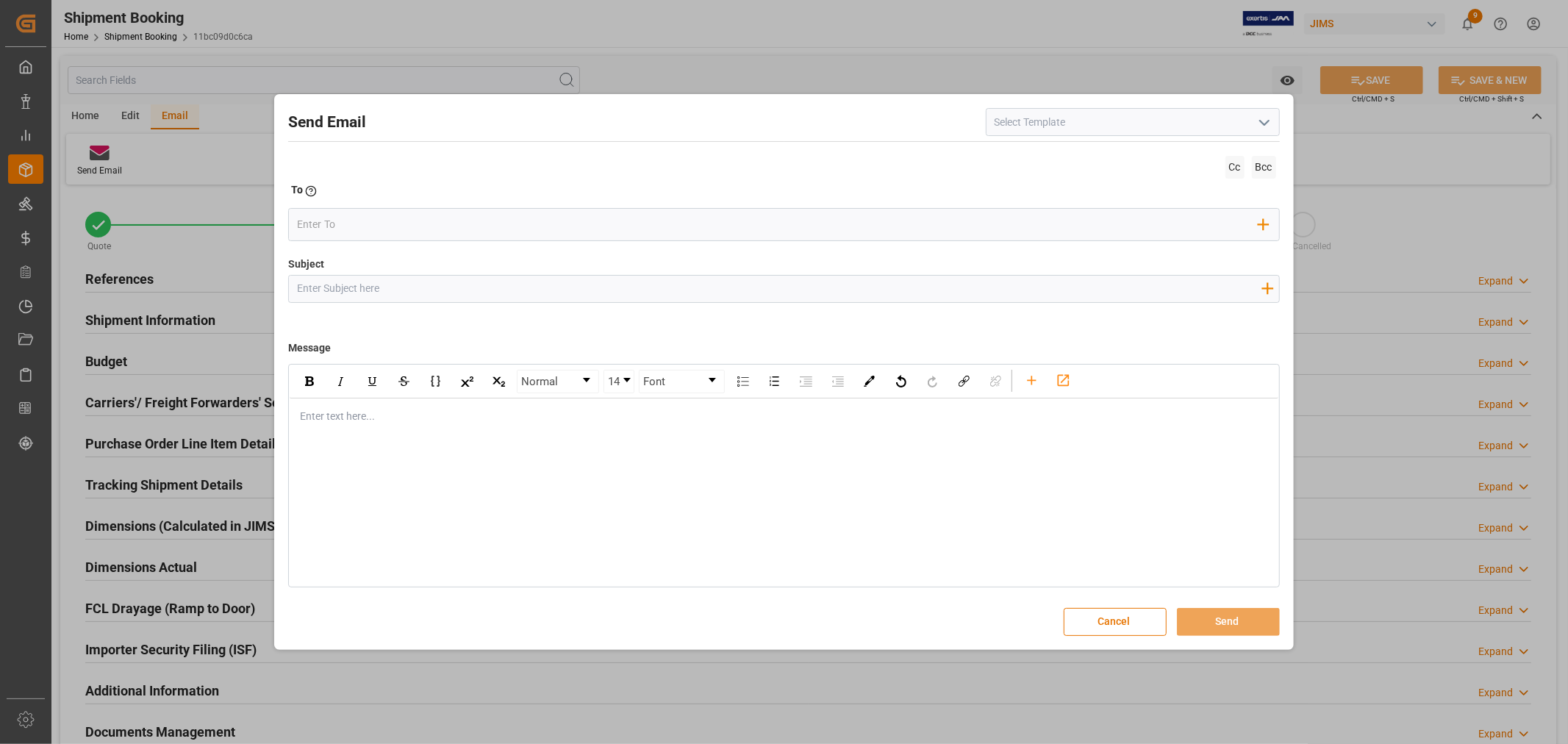
click at [1256, 121] on icon "open menu" at bounding box center [1265, 123] width 18 height 18
click at [1149, 155] on div "2BOOK - Ocean - Air freight" at bounding box center [1133, 155] width 293 height 33
type input "2BOOK - Ocean - Air freight"
type input "2BOOK {{jamReferenceNumber}} {{supplierFullName}} Ship from: {{country}} Ship t…"
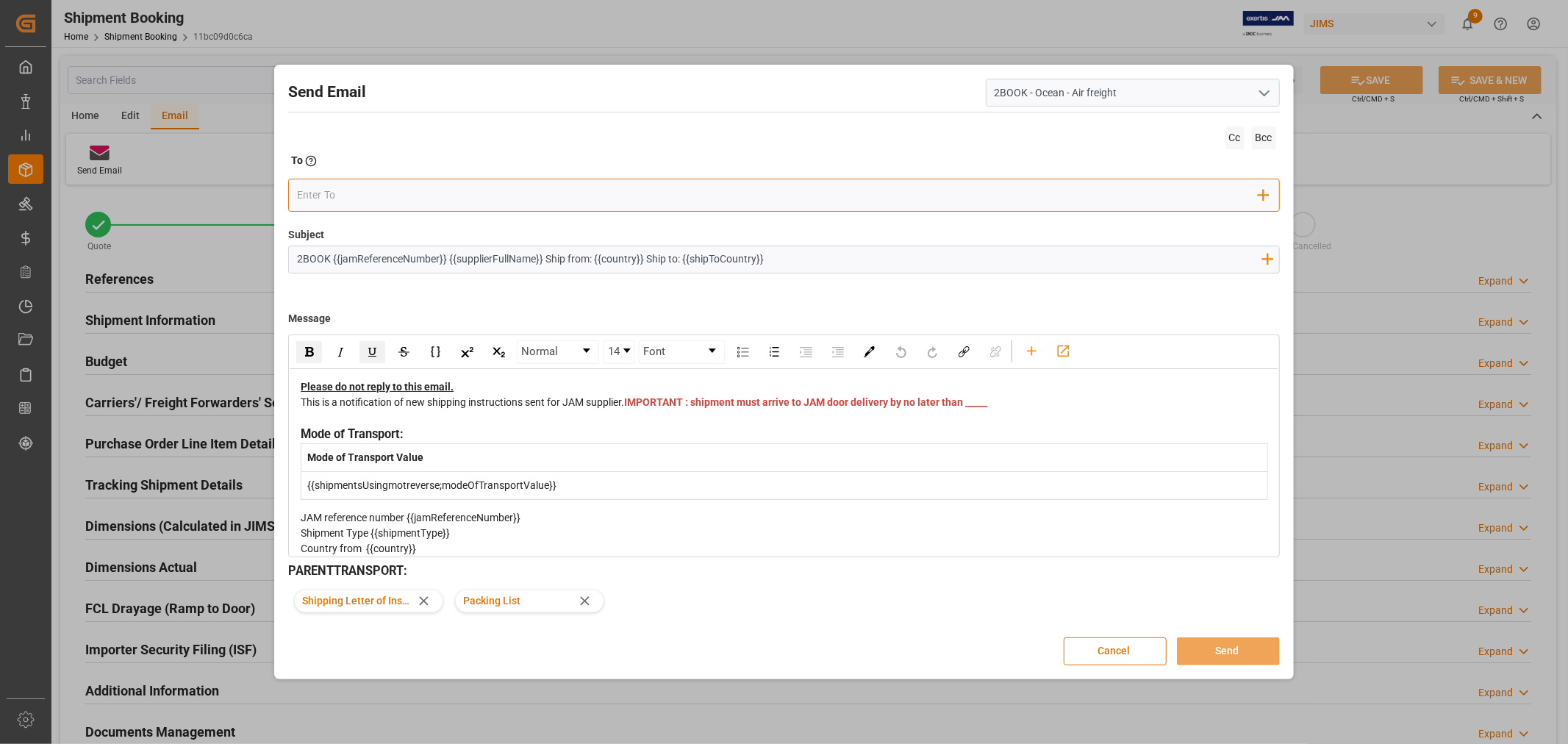
click at [439, 195] on input "email" at bounding box center [777, 196] width 962 height 22
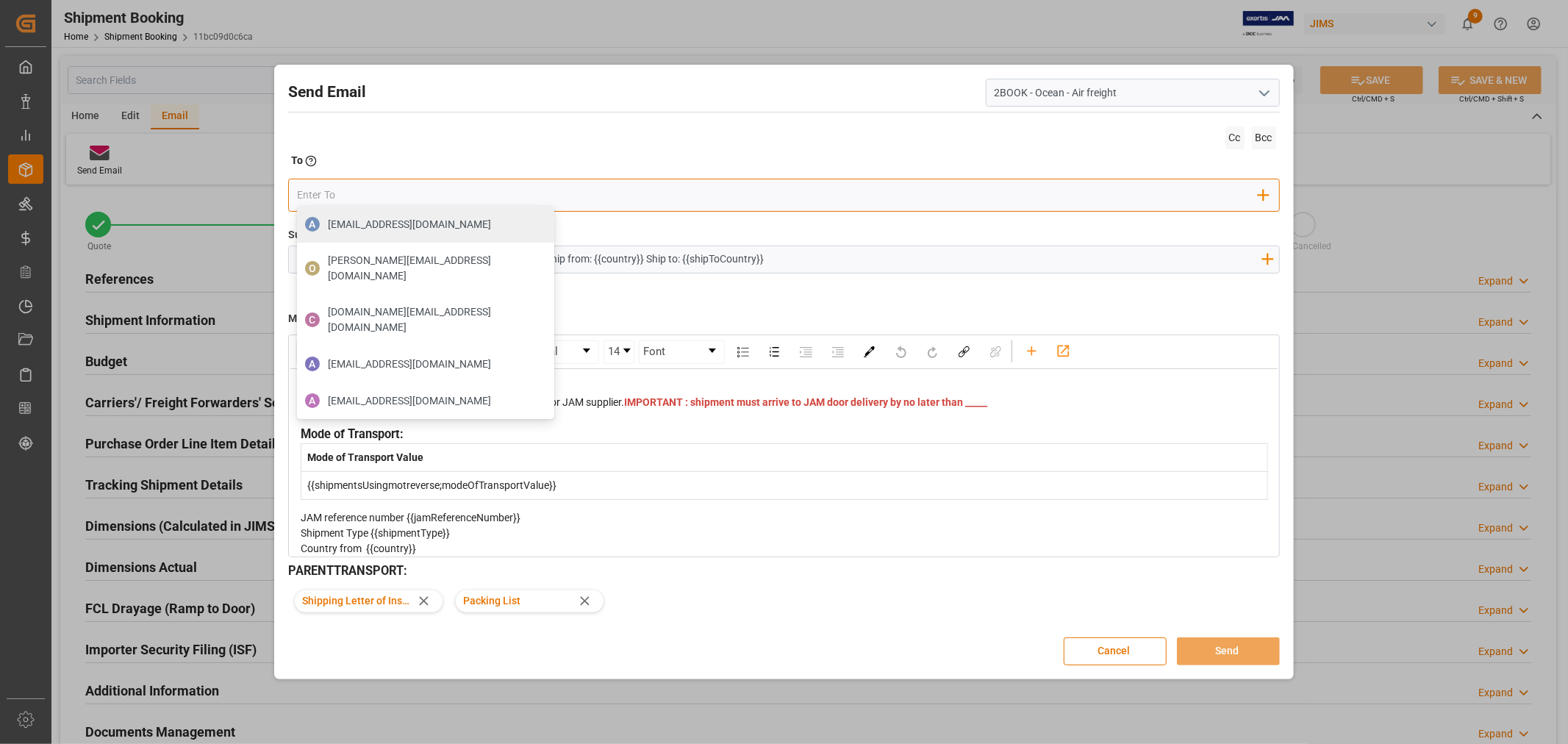
type input "b"
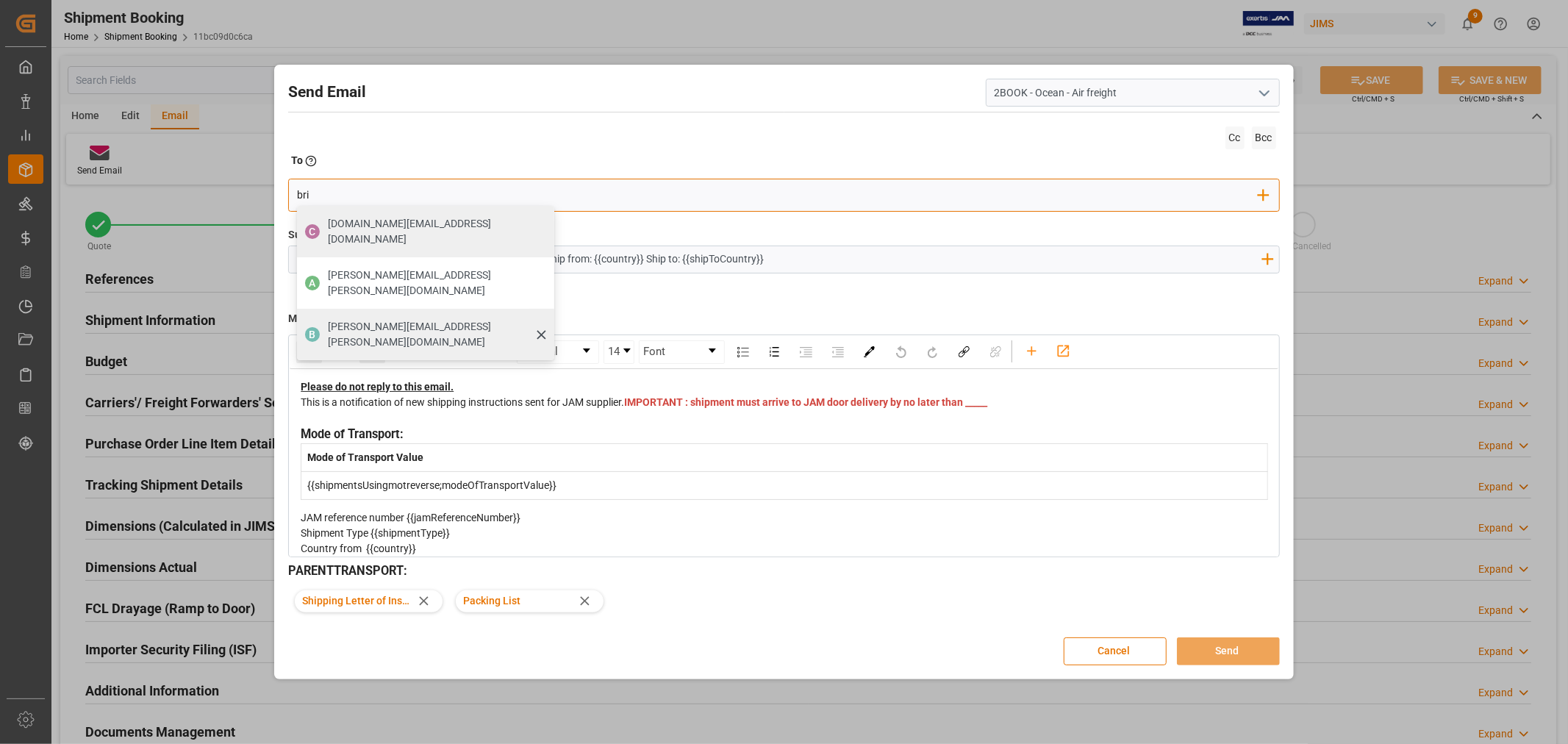
type input "bri"
click at [344, 319] on span "boisvert.brigitte@delmarcargo.com" at bounding box center [436, 334] width 216 height 31
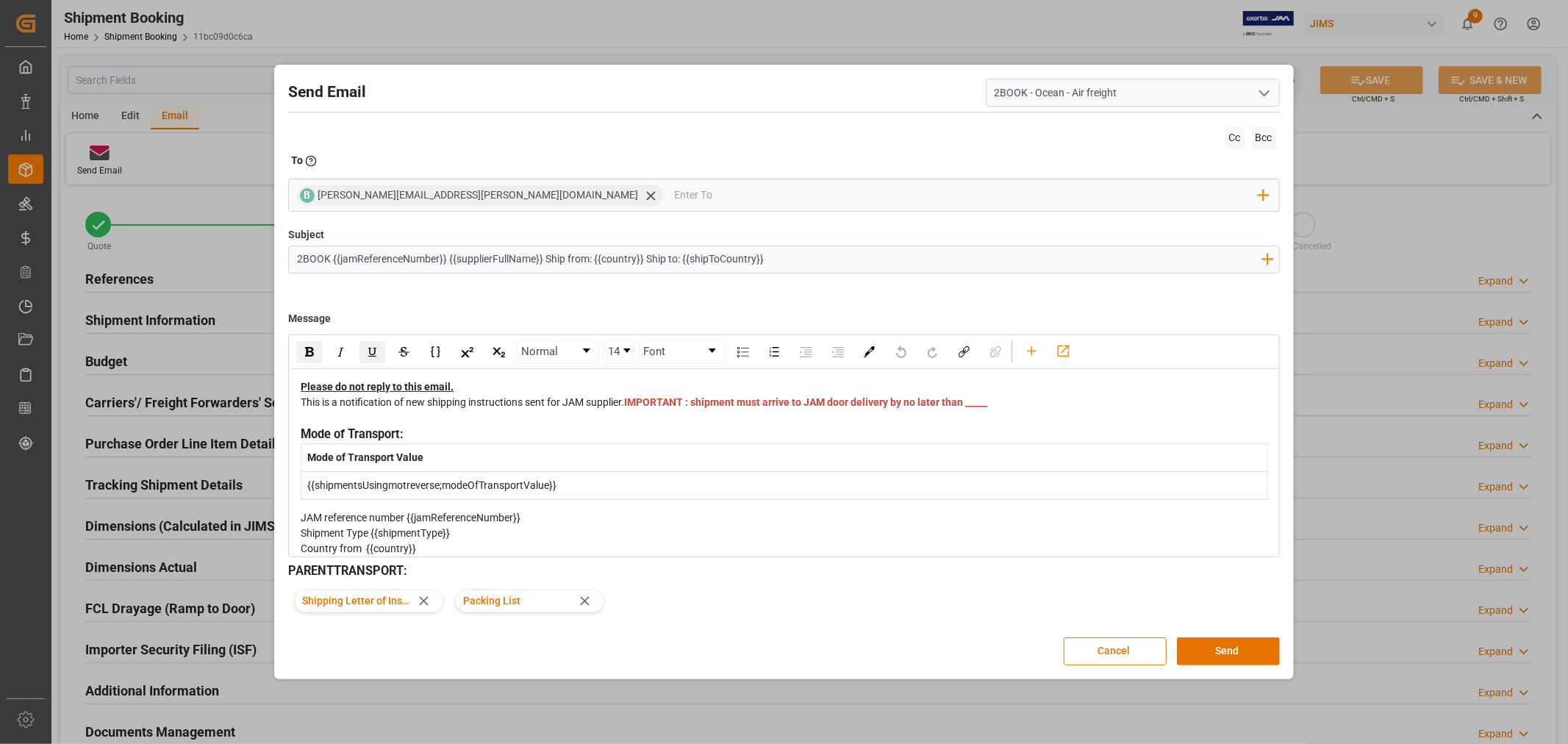
click at [675, 422] on div "This is a notification of new shipping instructions sent for JAM supplier. IMPO…" at bounding box center [784, 410] width 967 height 31
click at [1195, 642] on button "Send" at bounding box center [1228, 651] width 103 height 28
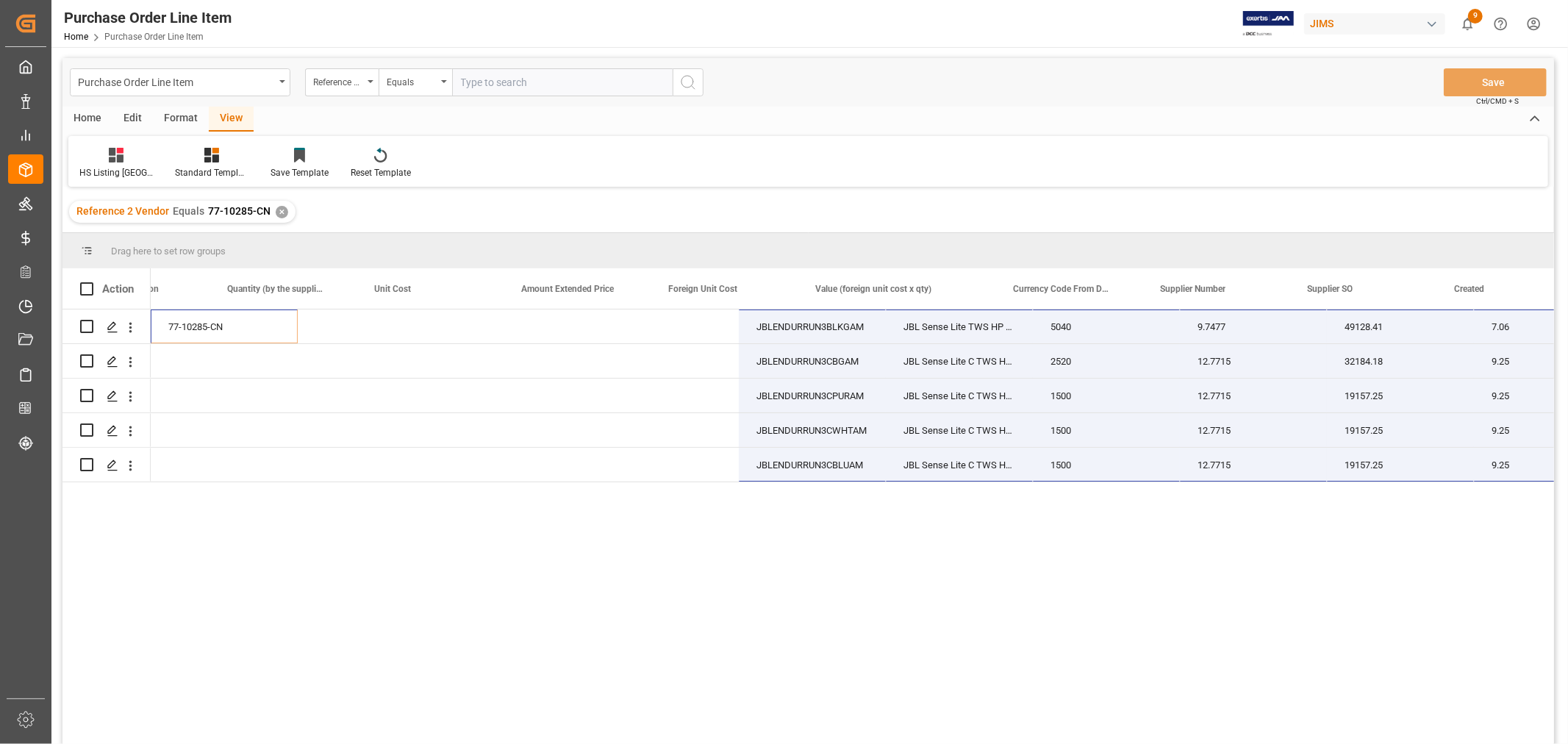
scroll to position [0, 824]
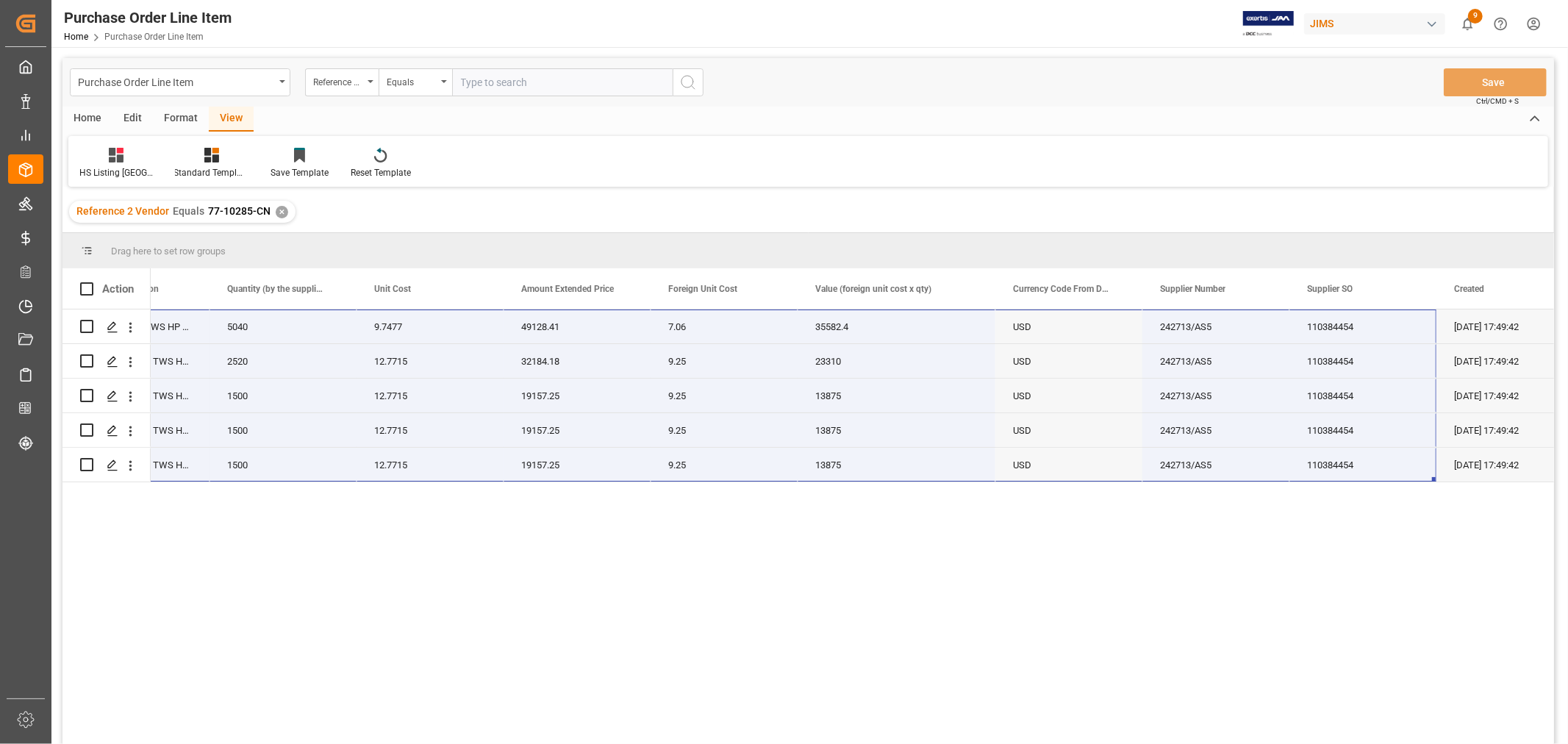
click at [276, 214] on div "✕" at bounding box center [282, 212] width 13 height 13
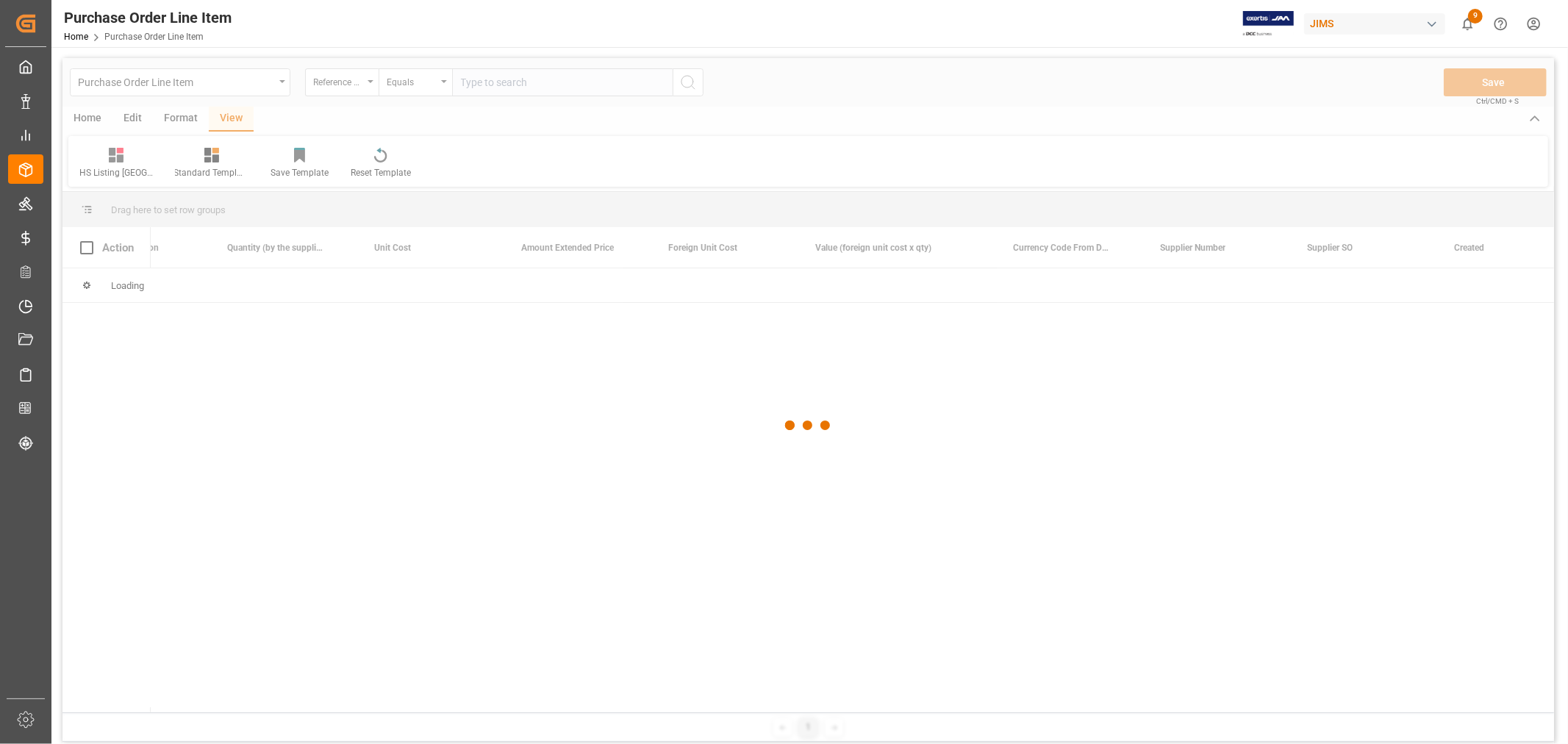
click at [468, 82] on div at bounding box center [809, 425] width 1492 height 735
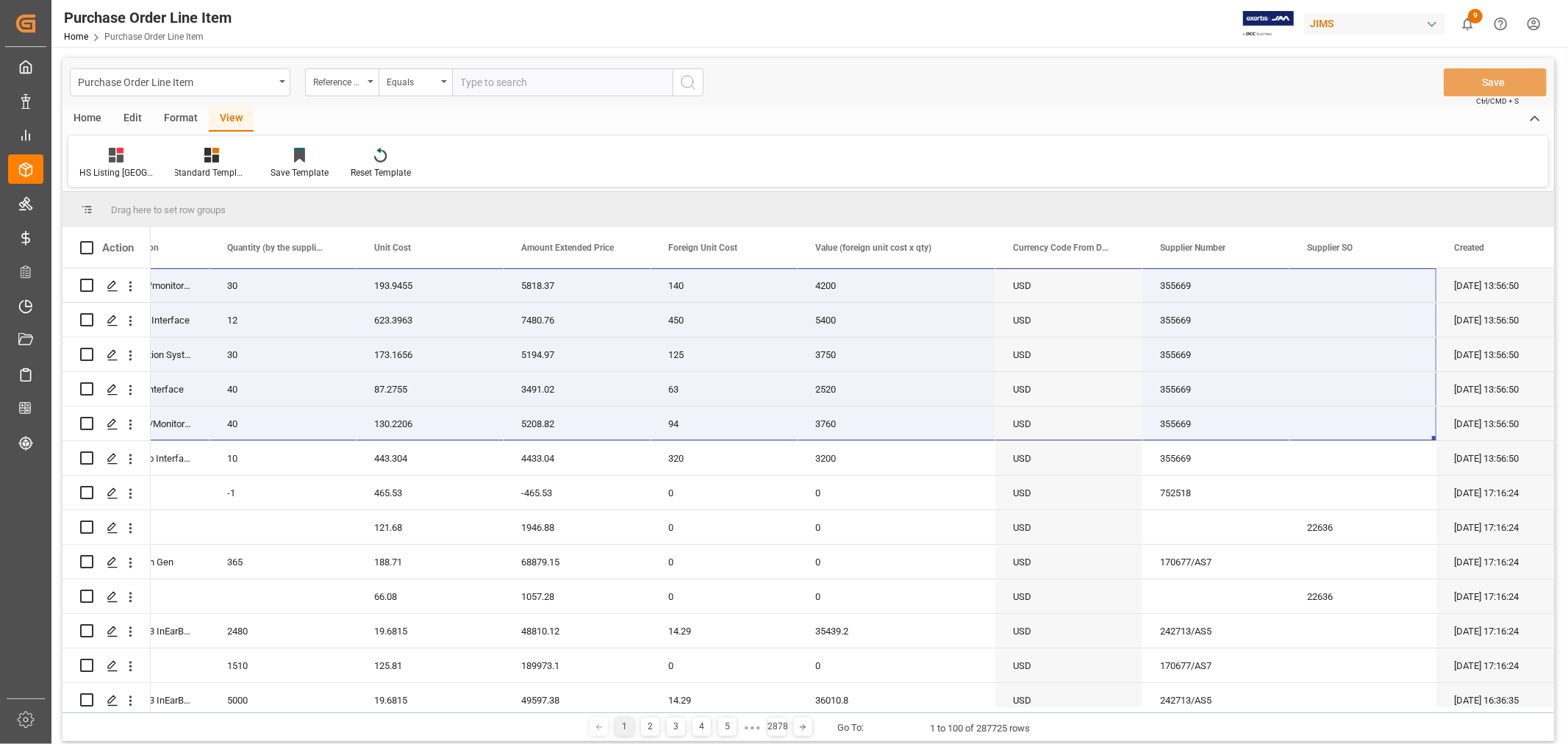
click at [468, 82] on input "text" at bounding box center [562, 82] width 221 height 28
type input "77-10509-cn"
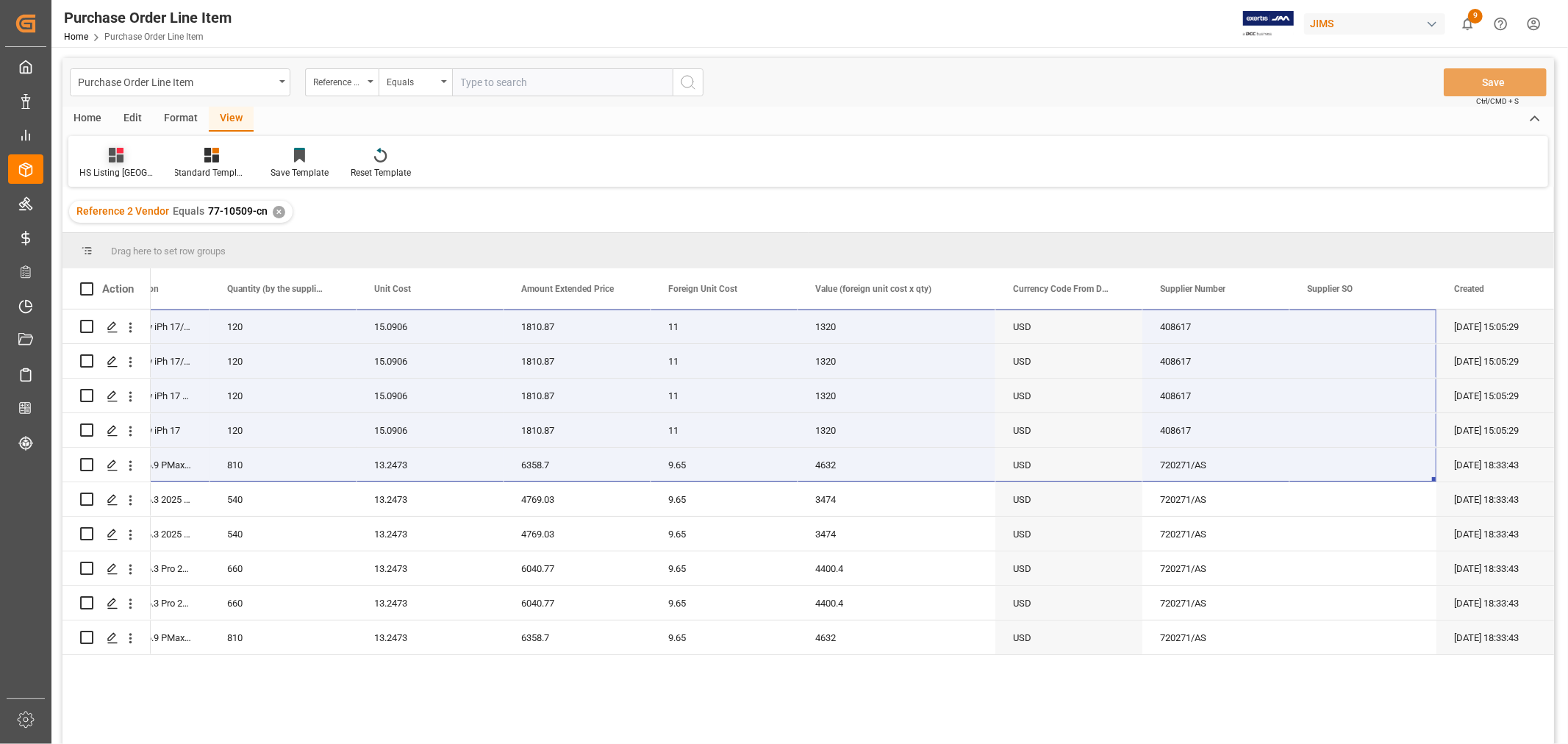
click at [114, 163] on div "HS Listing [GEOGRAPHIC_DATA]" at bounding box center [116, 163] width 96 height 32
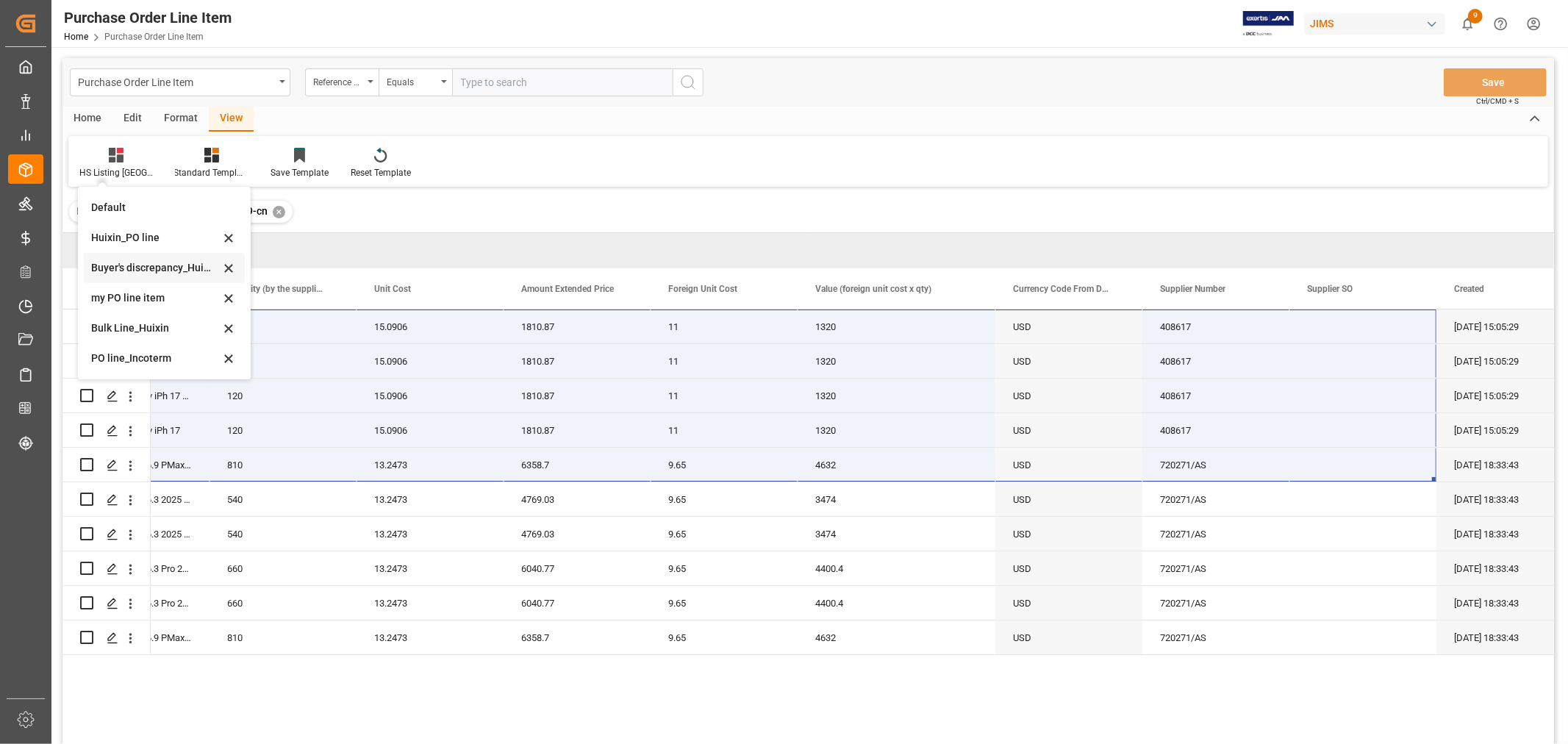
click at [146, 263] on div "Buyer's discrepancy_Huixin" at bounding box center [155, 267] width 129 height 15
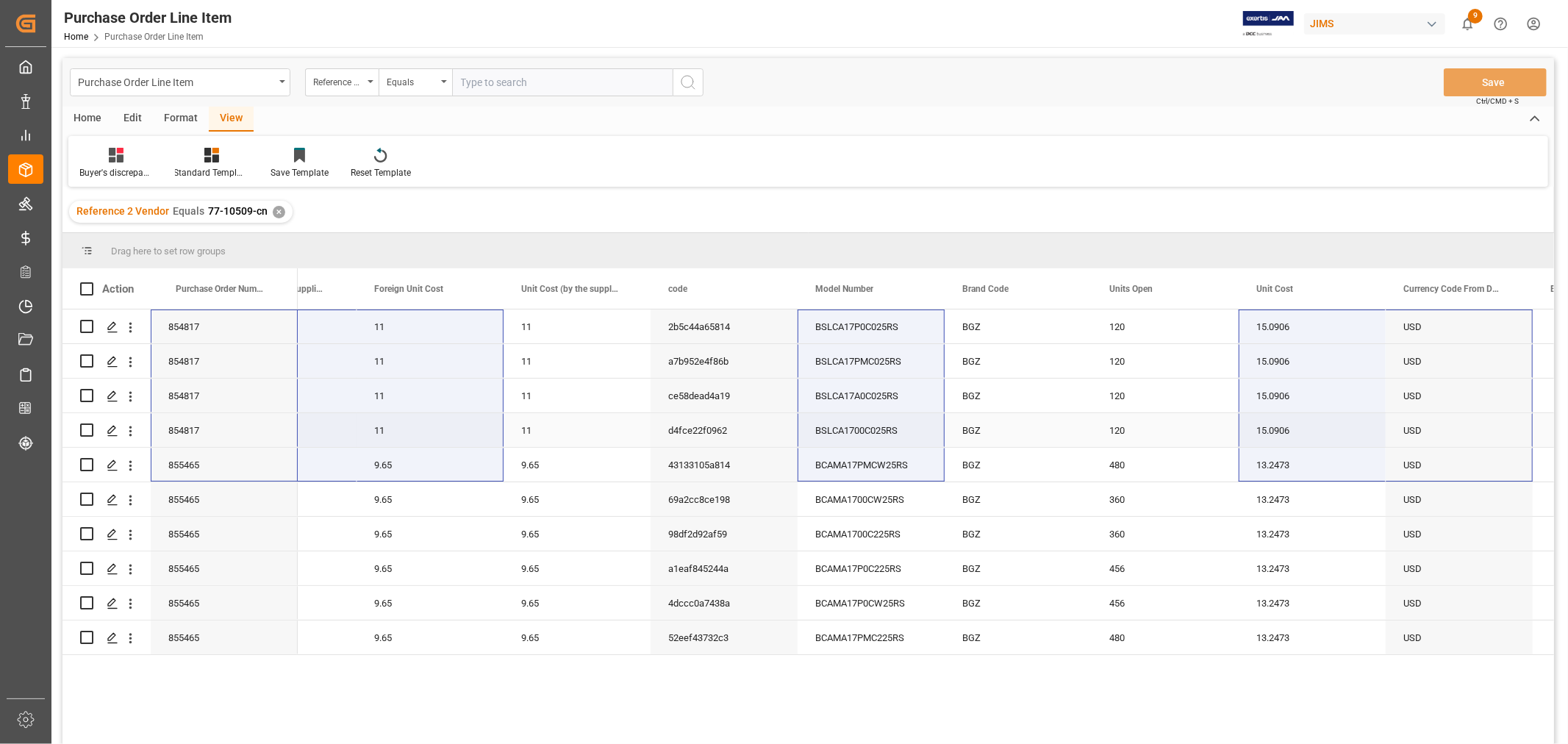
click at [428, 414] on div "11" at bounding box center [430, 431] width 147 height 34
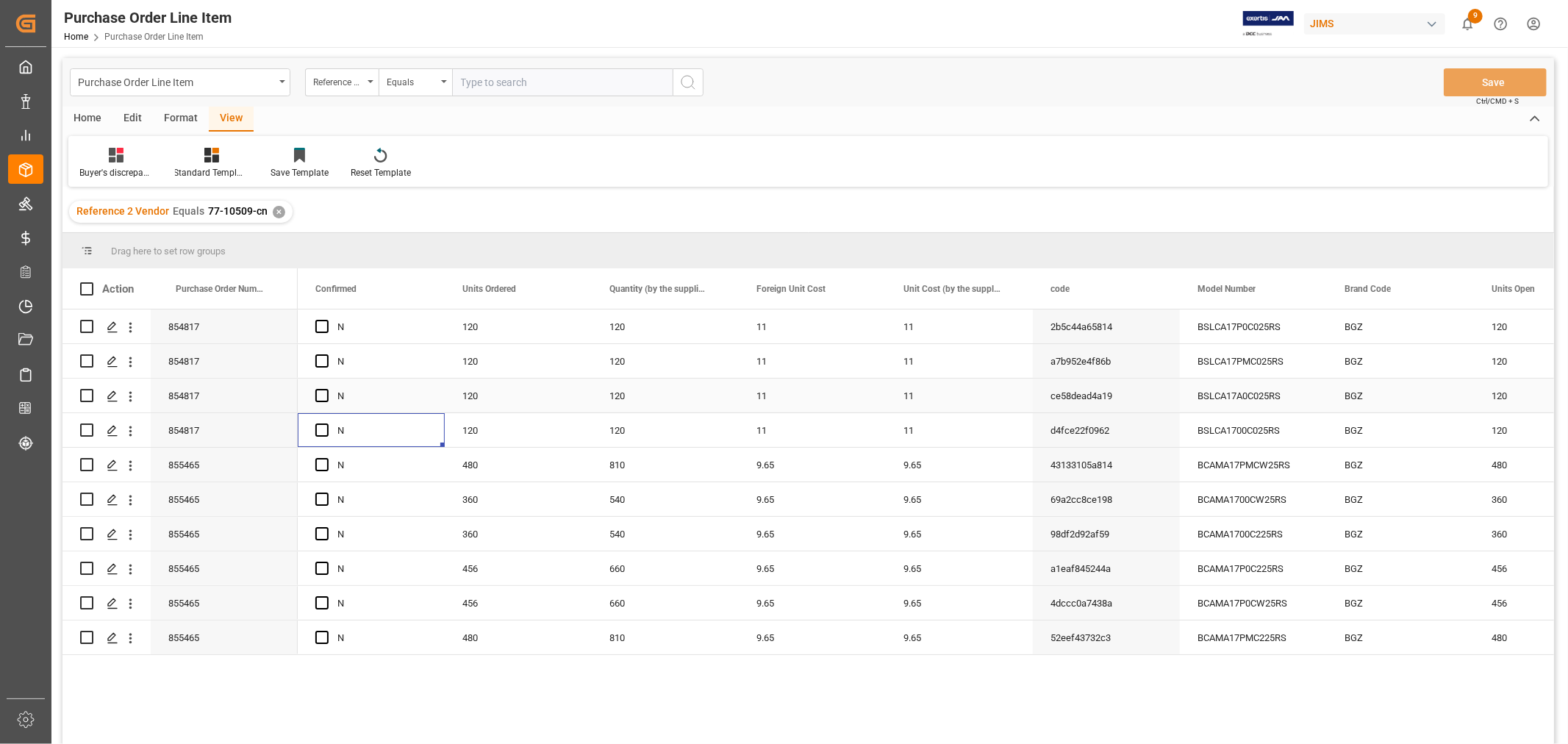
scroll to position [0, 294]
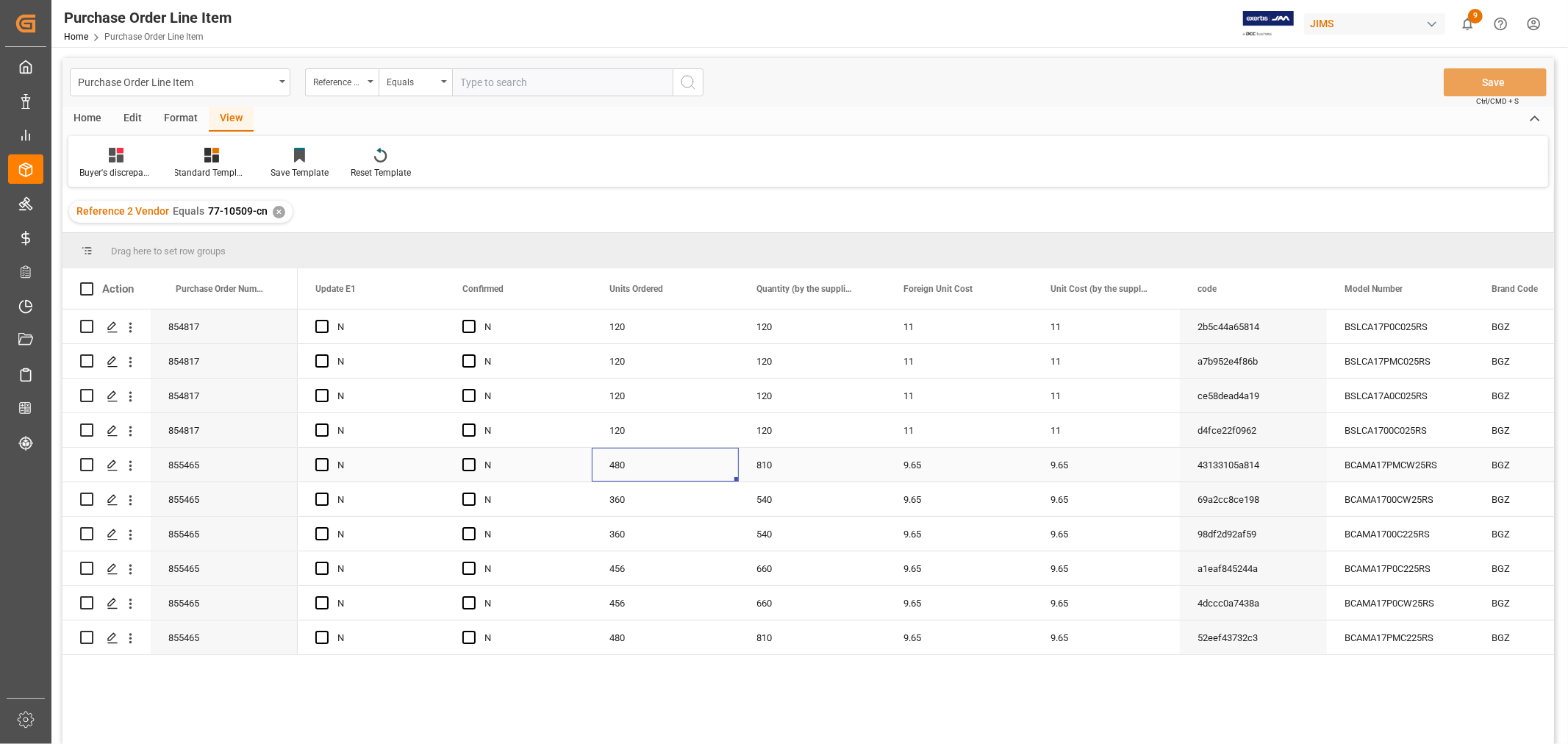
click at [647, 462] on div "480" at bounding box center [666, 464] width 147 height 34
click at [759, 459] on div "810" at bounding box center [812, 464] width 147 height 34
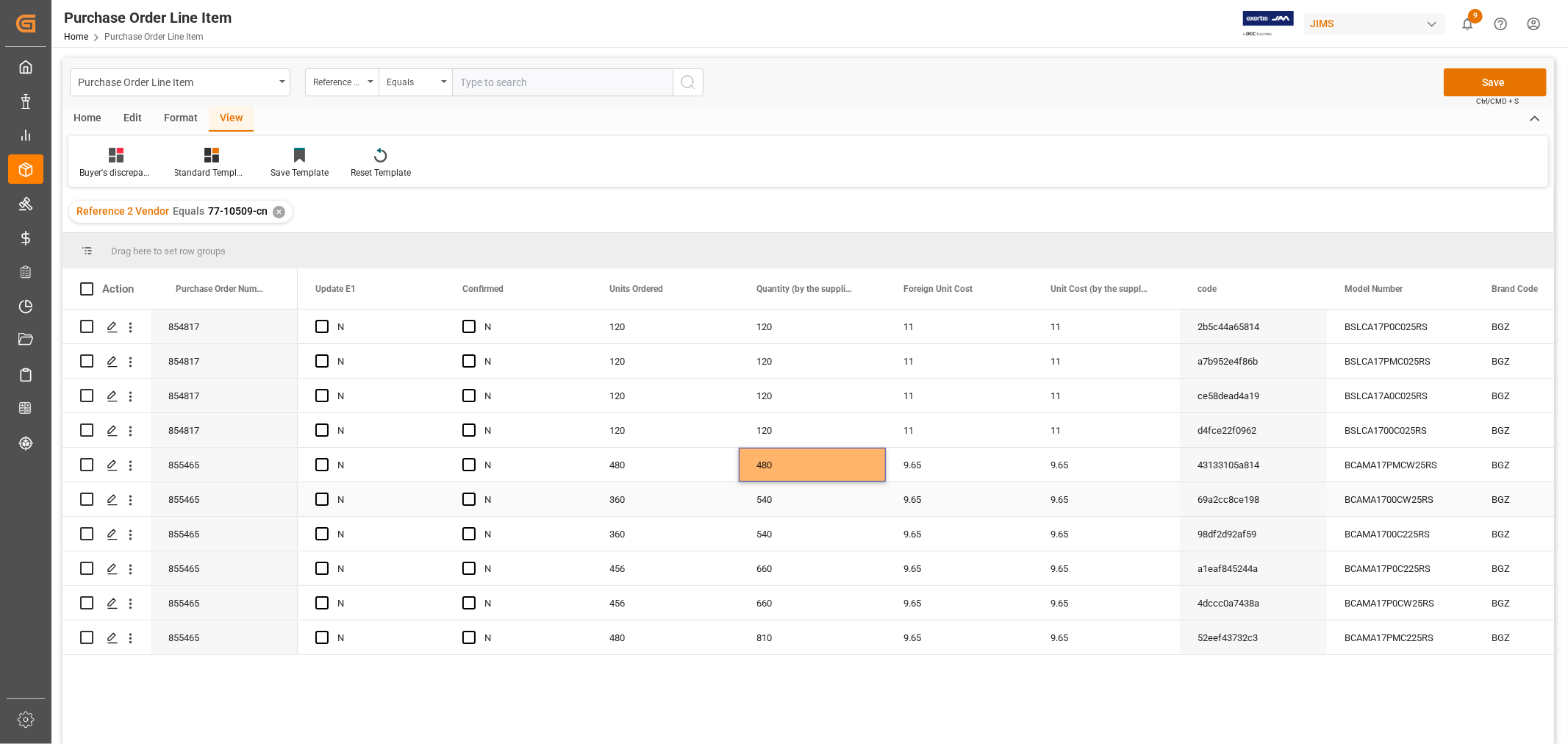
click at [641, 497] on div "360" at bounding box center [666, 499] width 147 height 34
click at [667, 665] on div "120 120 11 11 2b5c44a65814 BSLCA17P0C025RS BGZ 120 N N Discrepancy/Urgent 3 120…" at bounding box center [926, 531] width 1257 height 444
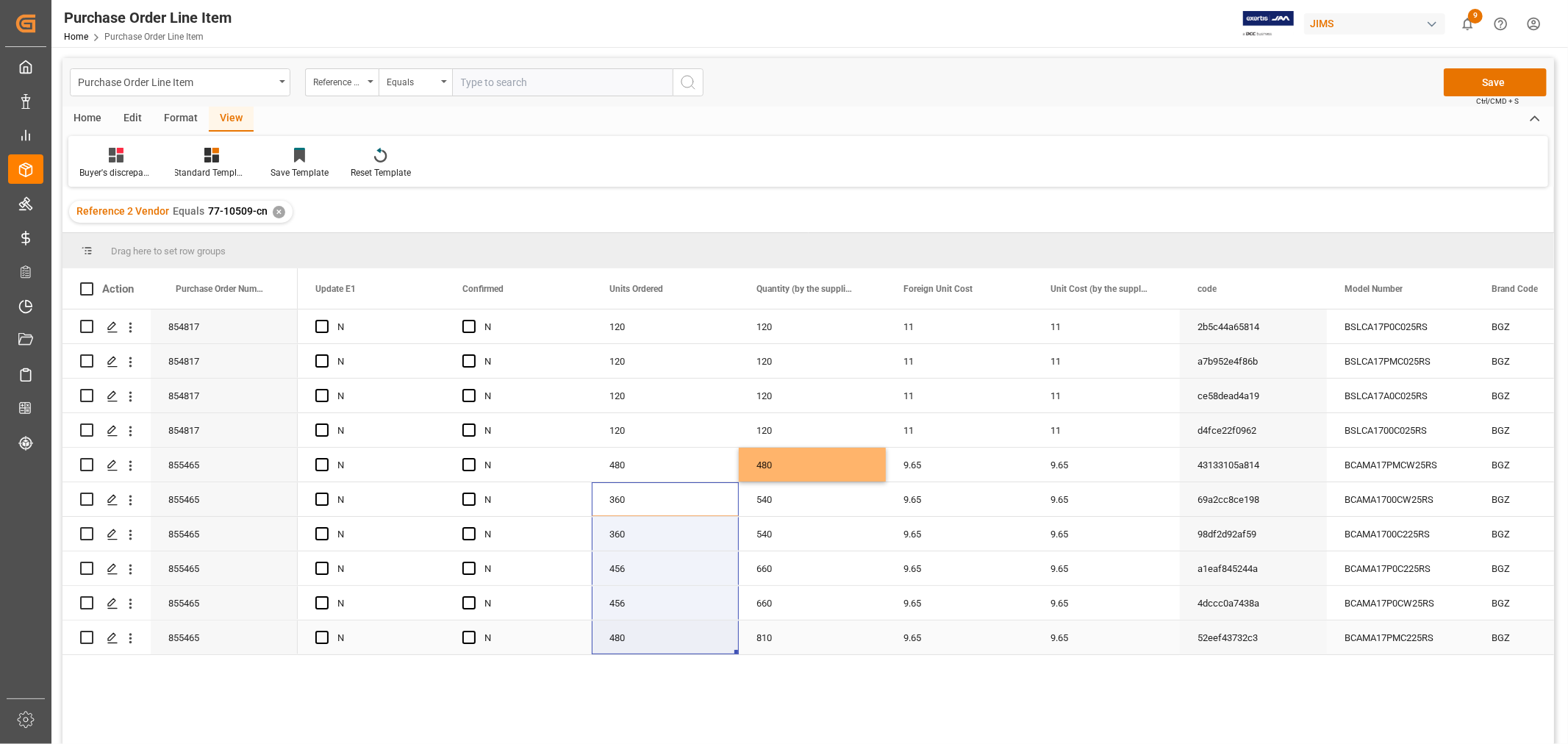
drag, startPoint x: 648, startPoint y: 492, endPoint x: 638, endPoint y: 638, distance: 146.3
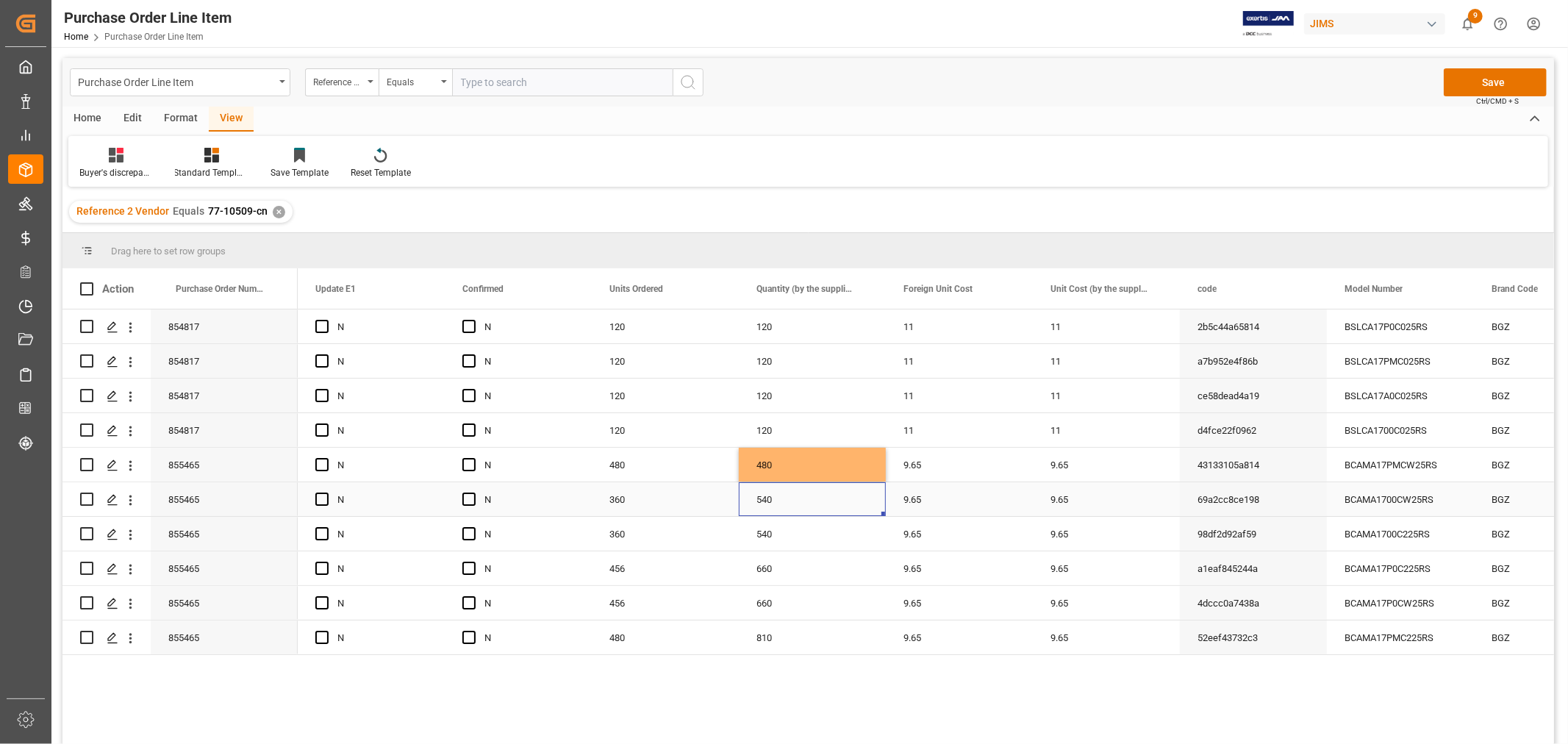
click at [769, 505] on div "540" at bounding box center [812, 499] width 147 height 34
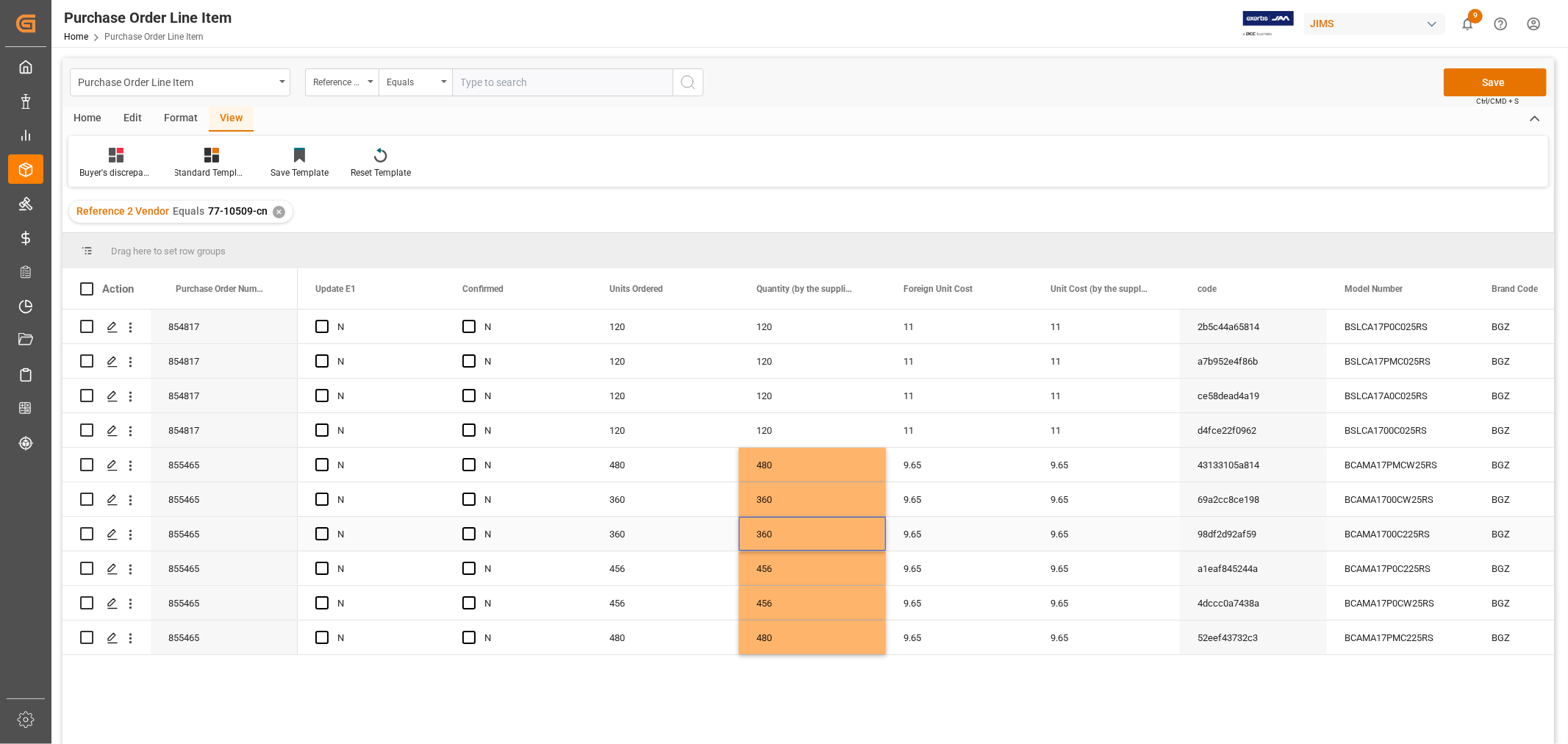
click at [828, 548] on div "360" at bounding box center [812, 534] width 147 height 34
click at [968, 386] on div "11" at bounding box center [960, 396] width 147 height 34
click at [1244, 344] on div "a7b952e4f86b" at bounding box center [1254, 361] width 147 height 34
click at [1486, 74] on button "Save" at bounding box center [1495, 82] width 103 height 28
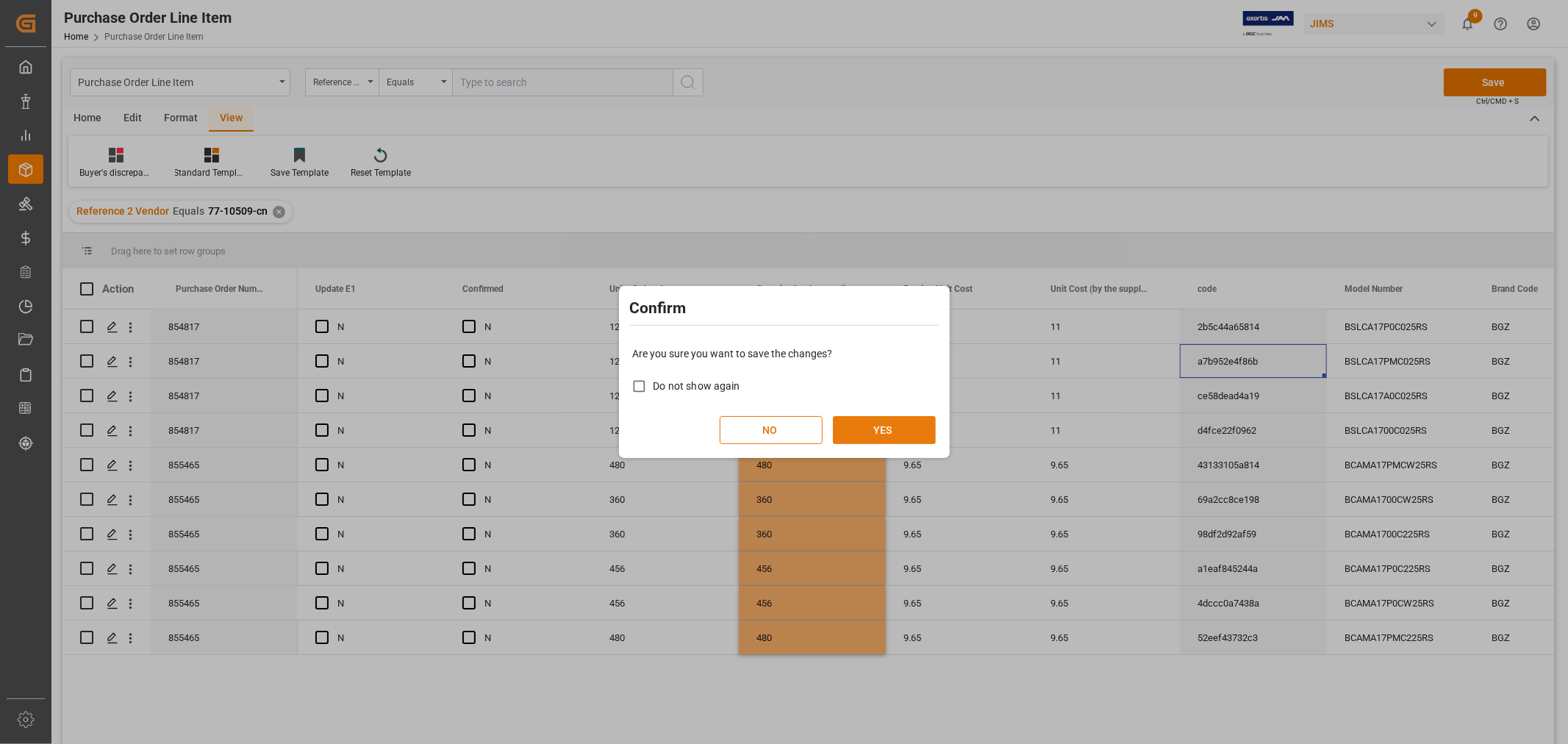
click at [908, 423] on button "YES" at bounding box center [884, 430] width 103 height 28
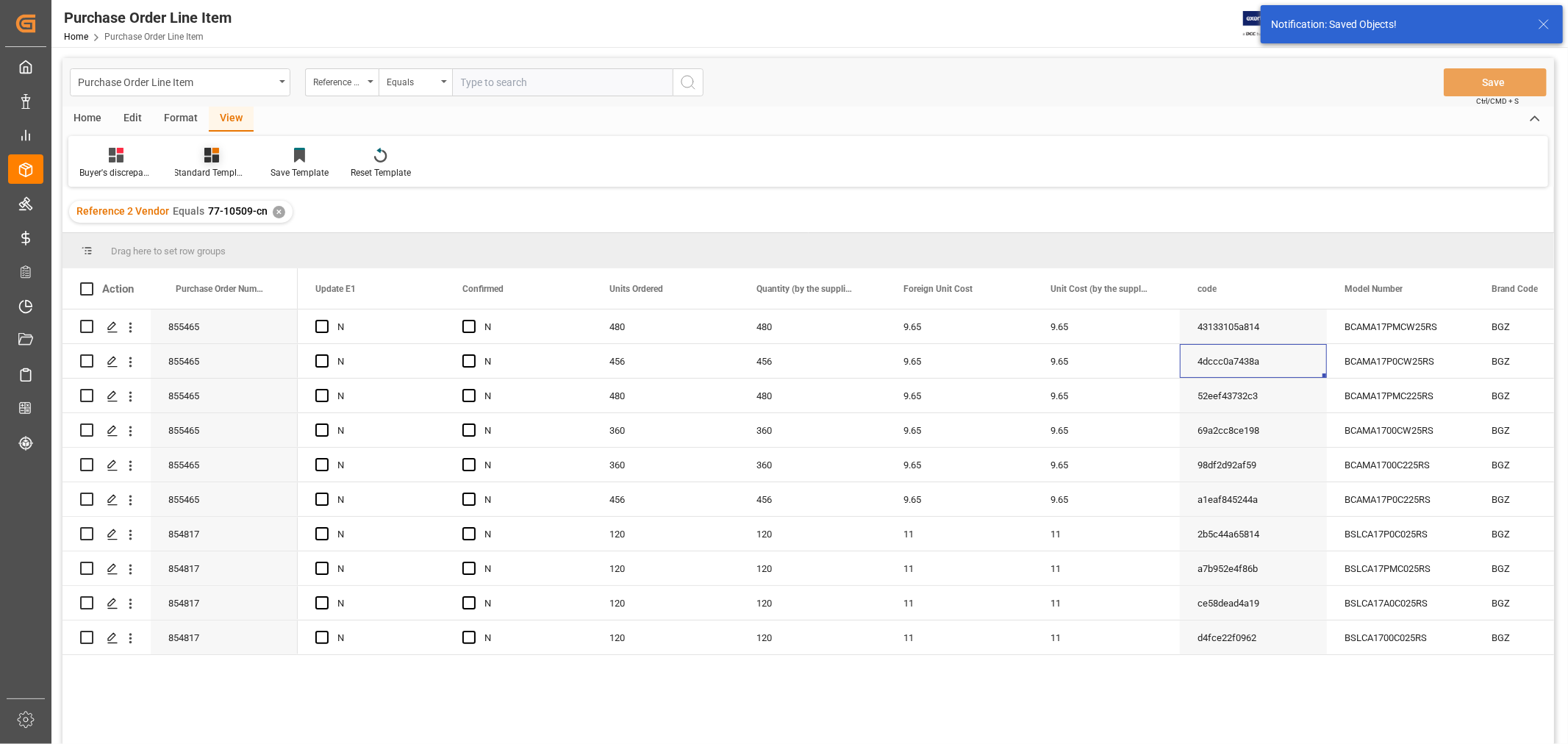
click at [214, 170] on div "Standard Templates" at bounding box center [212, 172] width 73 height 13
click at [247, 266] on div "HS Listing [GEOGRAPHIC_DATA]" at bounding box center [251, 267] width 129 height 15
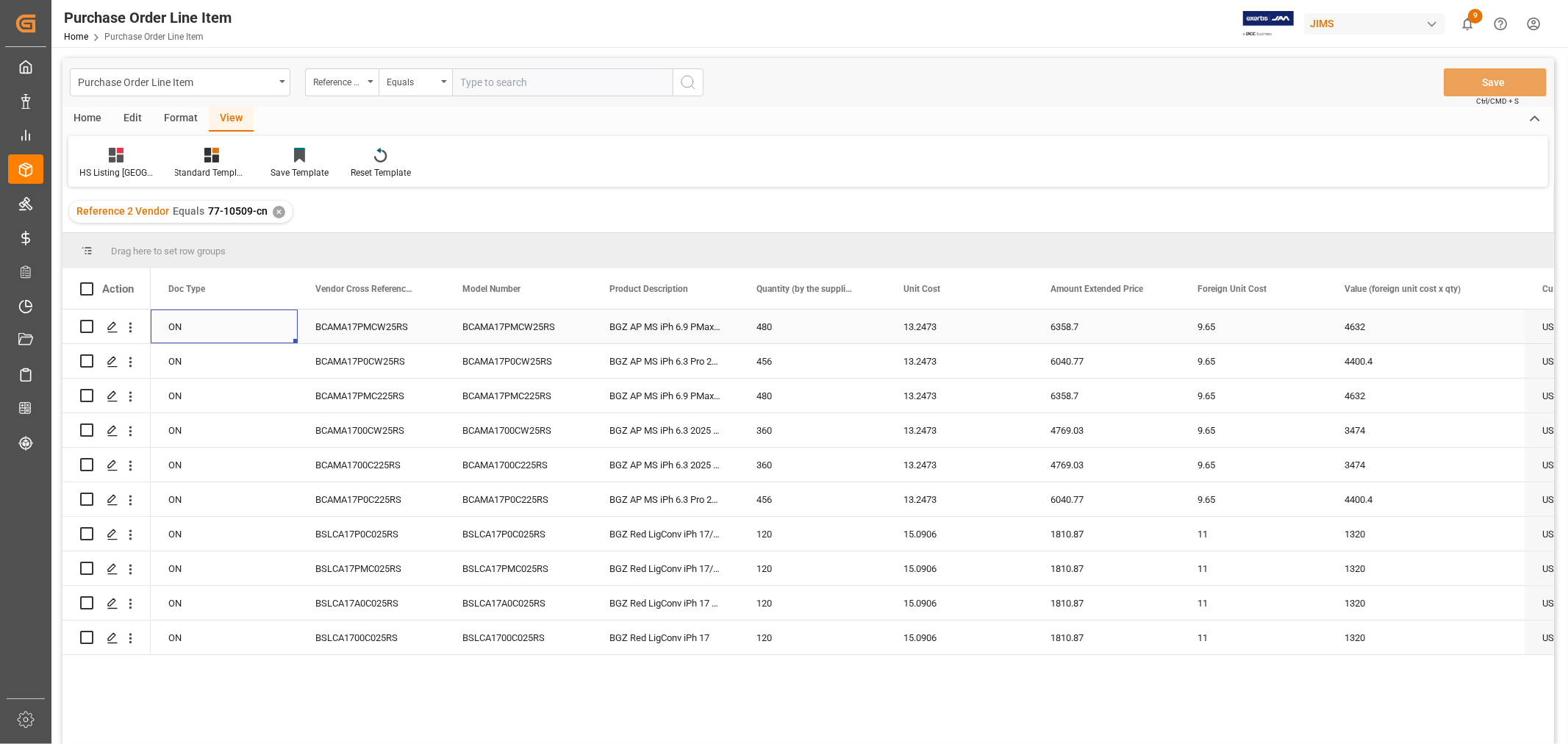
click at [221, 330] on div "ON" at bounding box center [224, 326] width 147 height 34
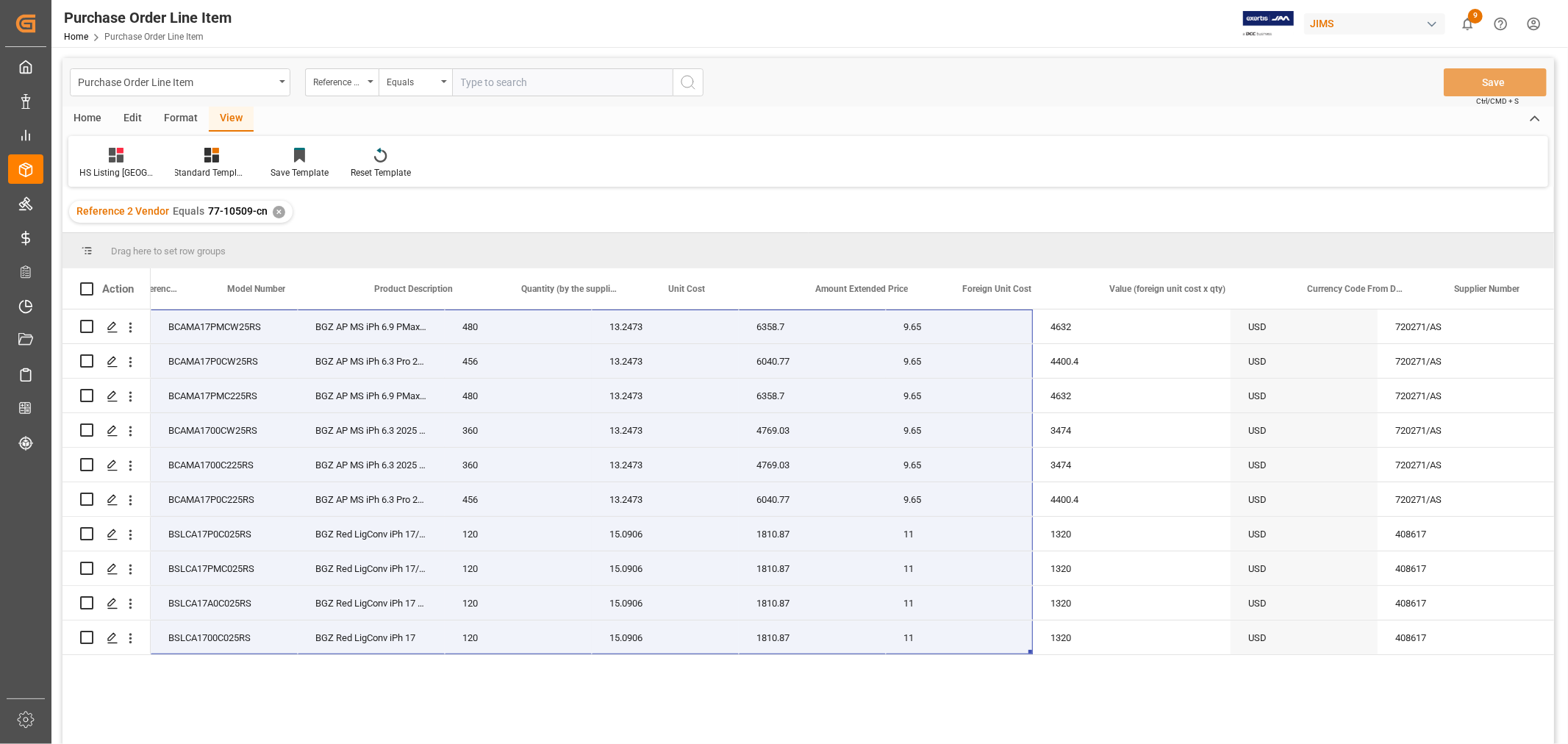
scroll to position [0, 0]
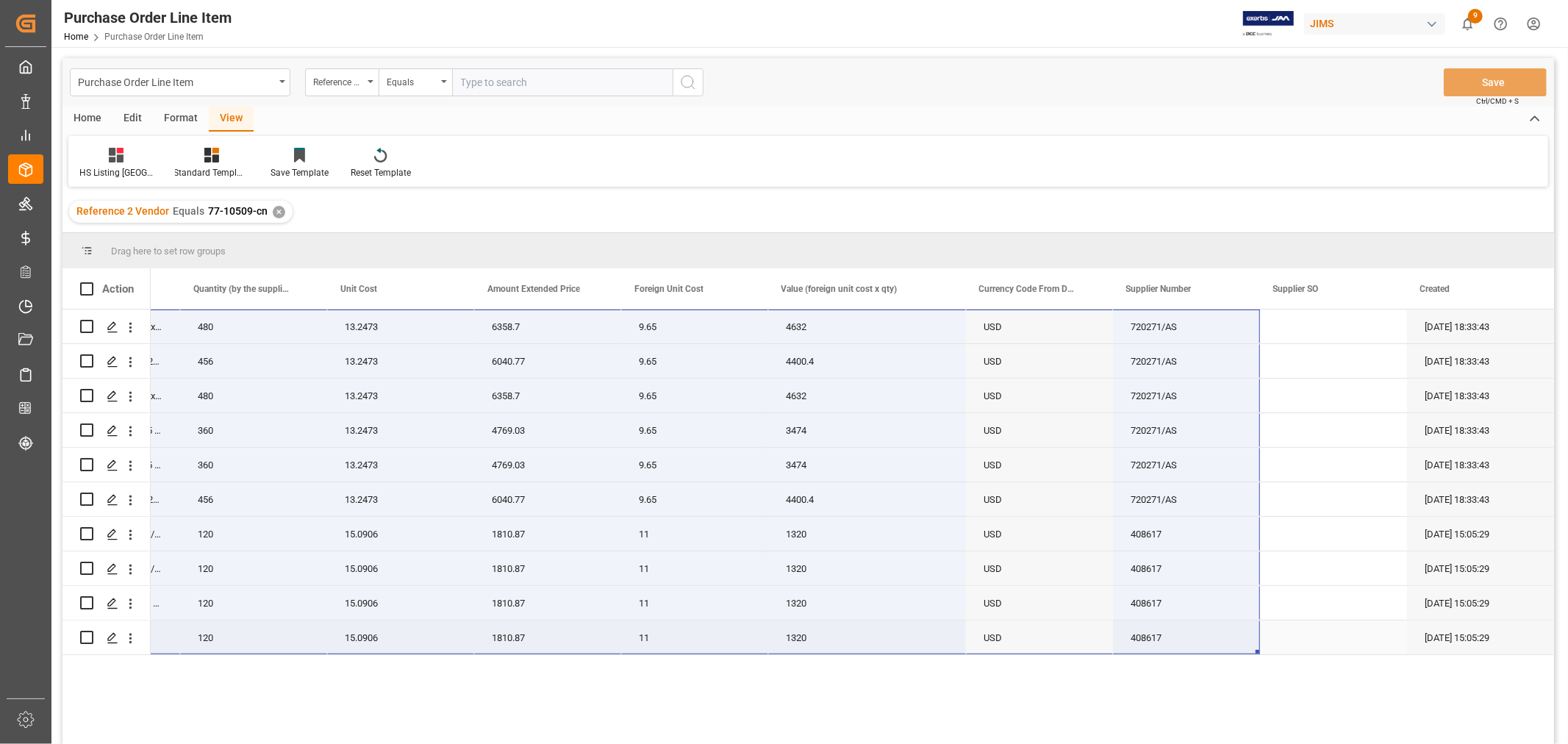
drag, startPoint x: 222, startPoint y: 325, endPoint x: 1223, endPoint y: 630, distance: 1046.4
click at [1223, 630] on div "77-10509-CN BCAMA17PMCW25RS BGZ AP MS iPh 6.9 PMax2025 Wht 480 13.2473 6358.7 9…" at bounding box center [426, 481] width 2257 height 346
click at [1012, 19] on div "Purchase Order Line Item Home Purchase Order Line Item JIMS 9 Notifications Onl…" at bounding box center [804, 23] width 1527 height 47
